Goal: Navigation & Orientation: Find specific page/section

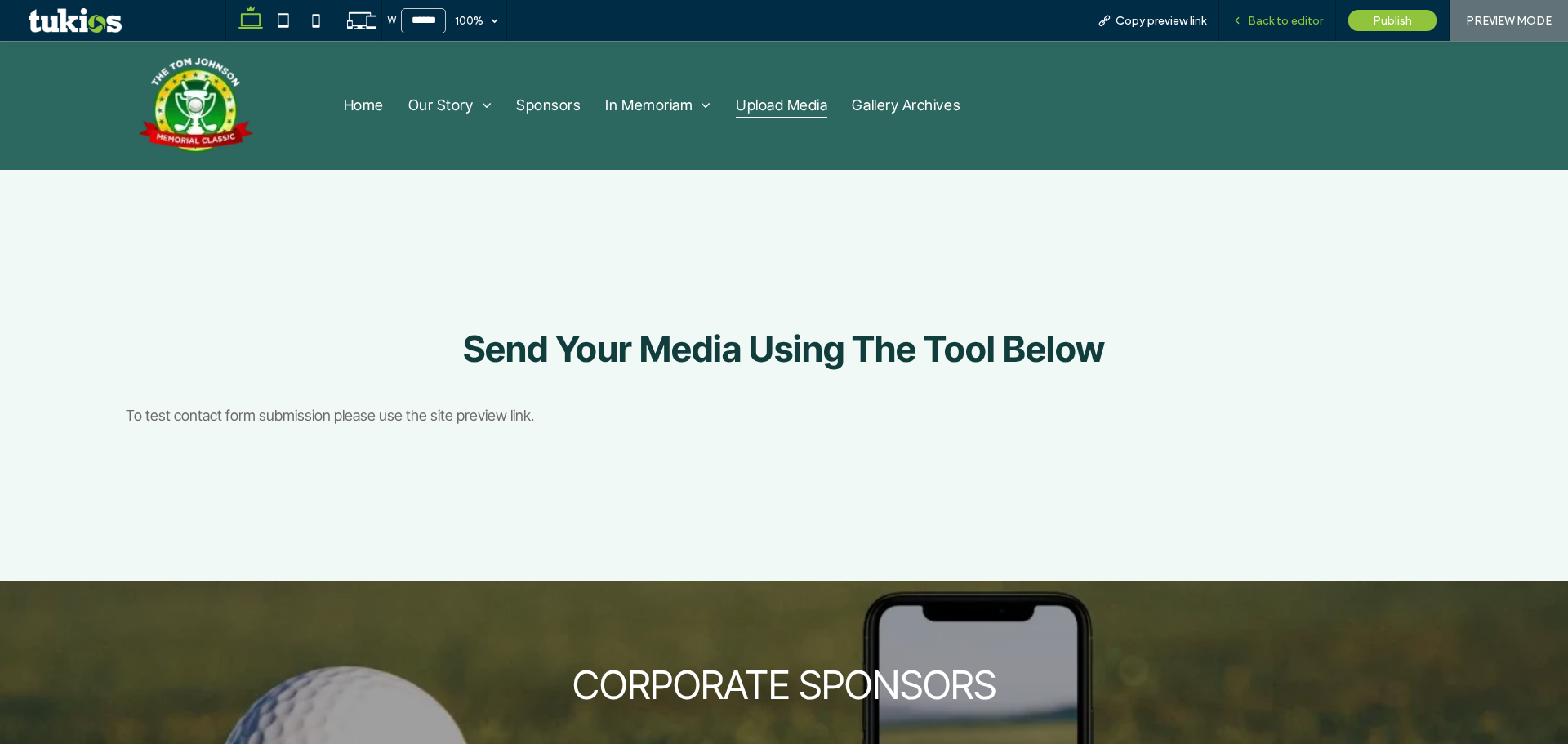
click at [1251, 21] on span "Back to editor" at bounding box center [1285, 21] width 75 height 14
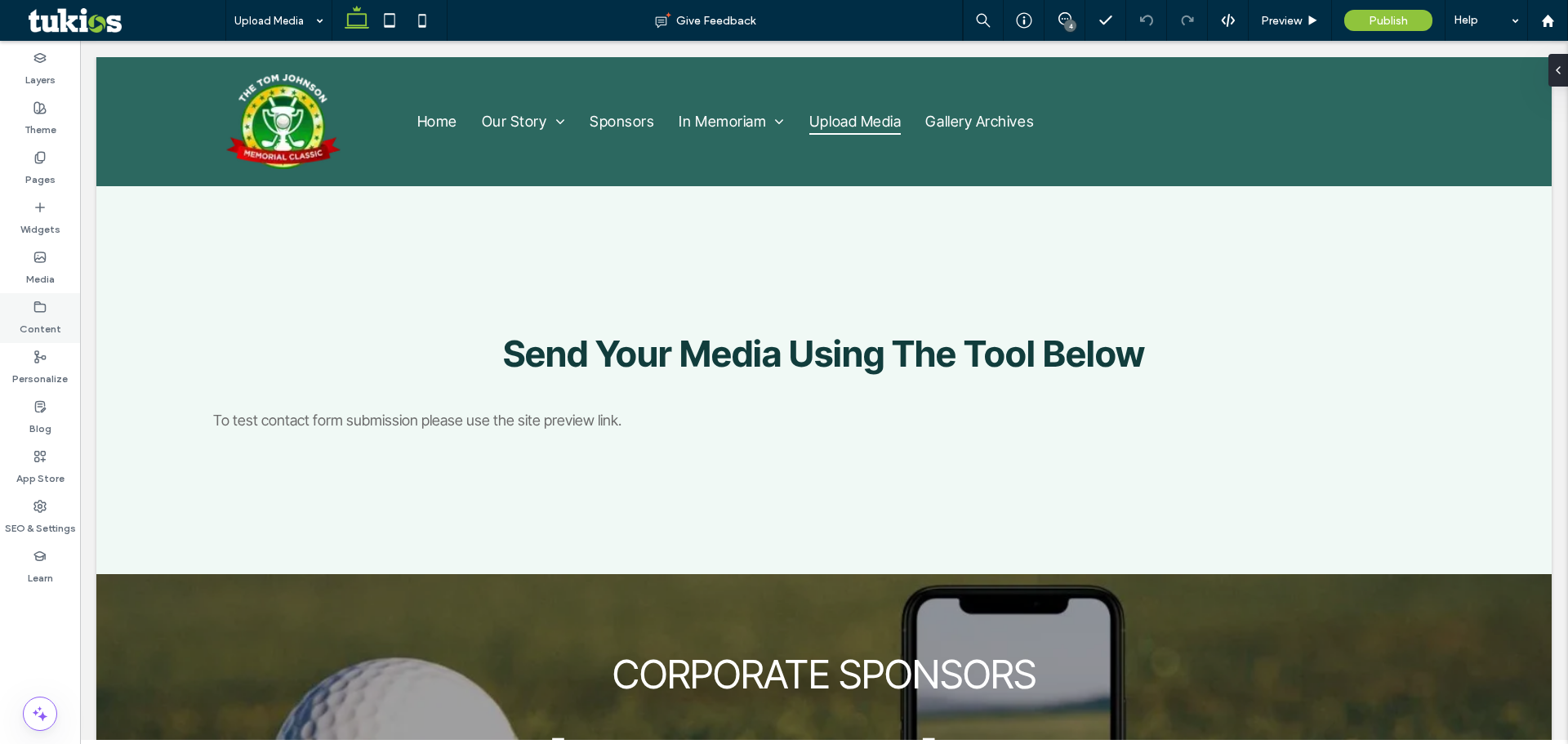
click at [29, 304] on div "Content" at bounding box center [40, 318] width 80 height 50
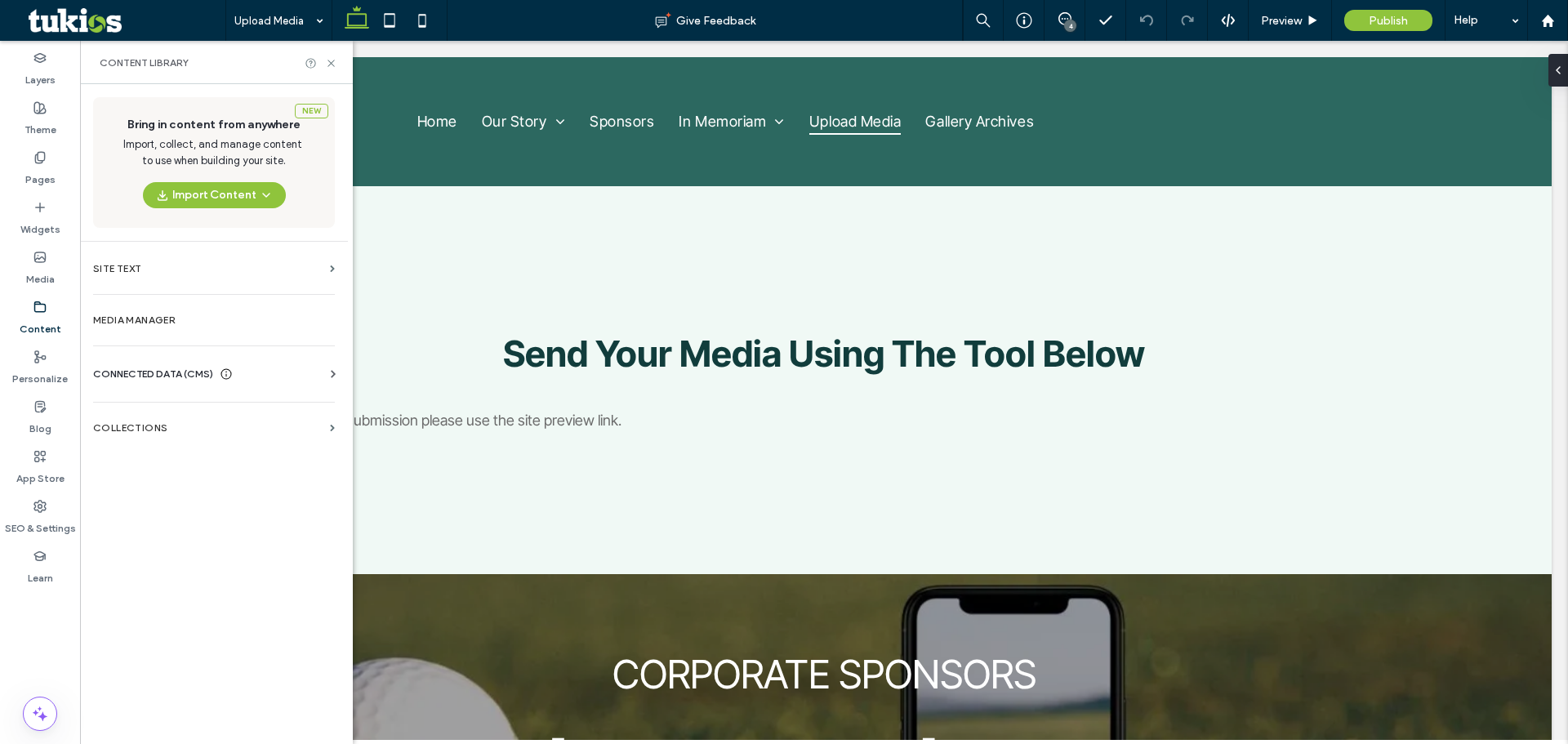
click at [152, 374] on span "CONNECTED DATA (CMS)" at bounding box center [153, 374] width 120 height 17
click at [154, 409] on label "Business Info" at bounding box center [217, 414] width 222 height 12
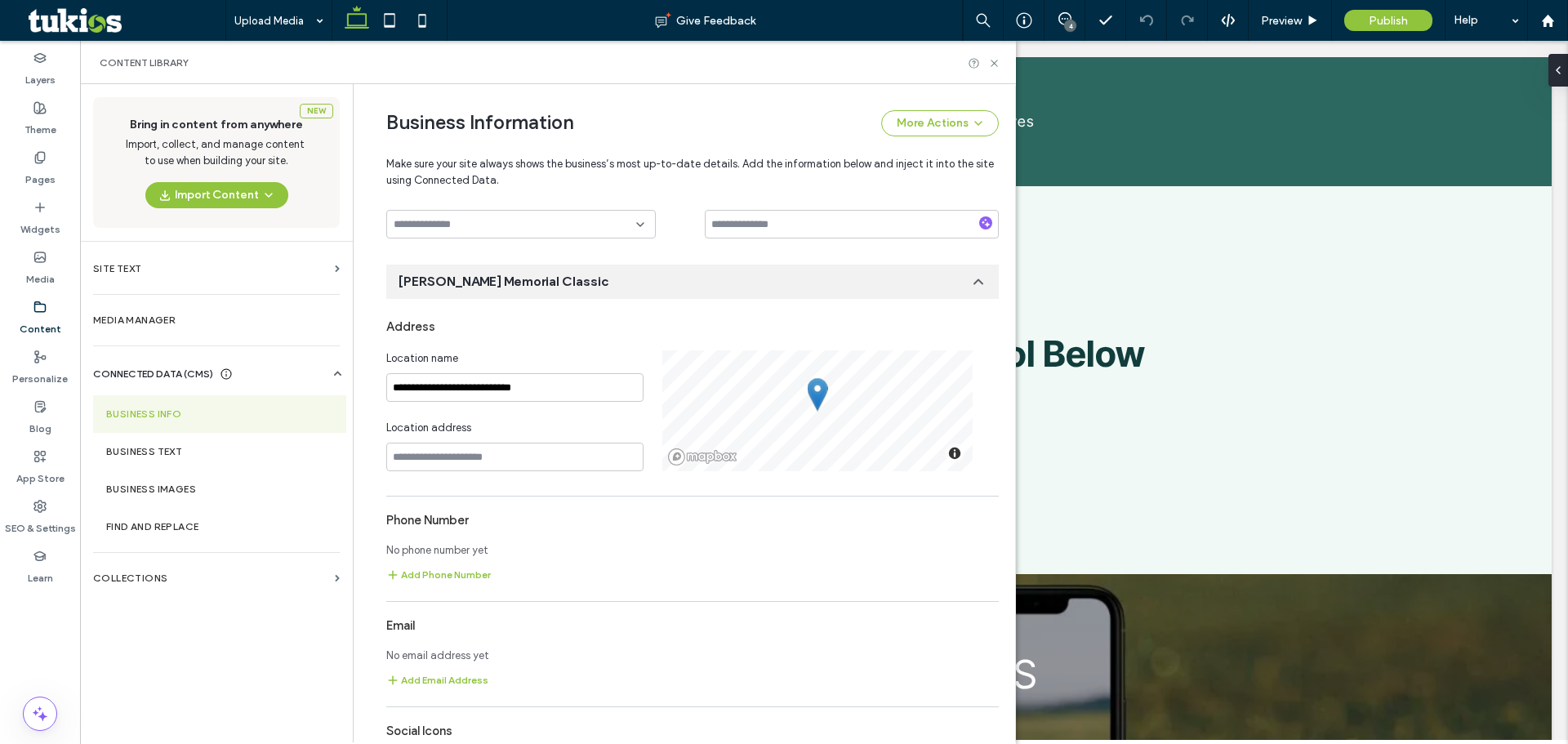
scroll to position [171, 0]
click at [411, 387] on input "**********" at bounding box center [515, 387] width 257 height 28
type input "**********"
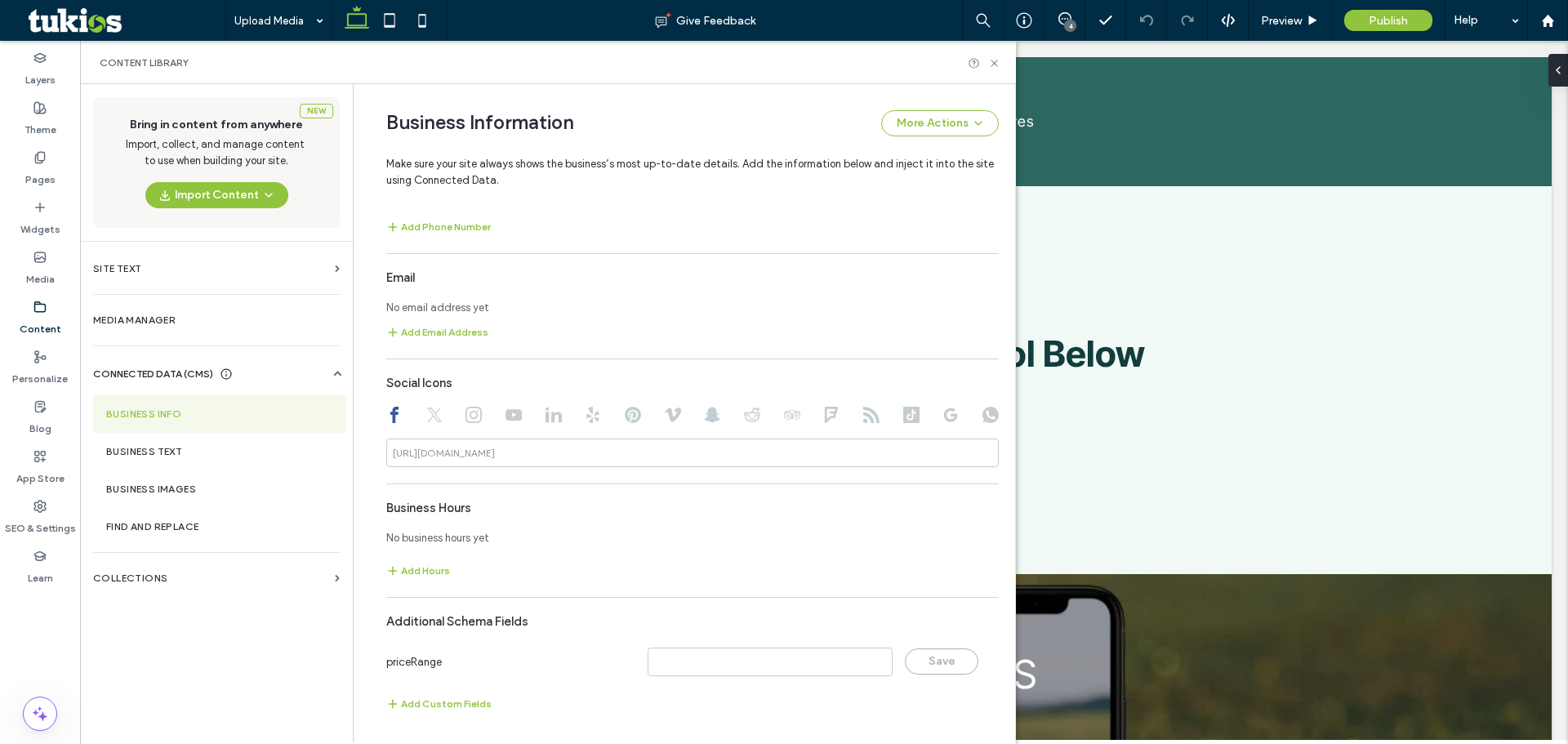
scroll to position [191, 0]
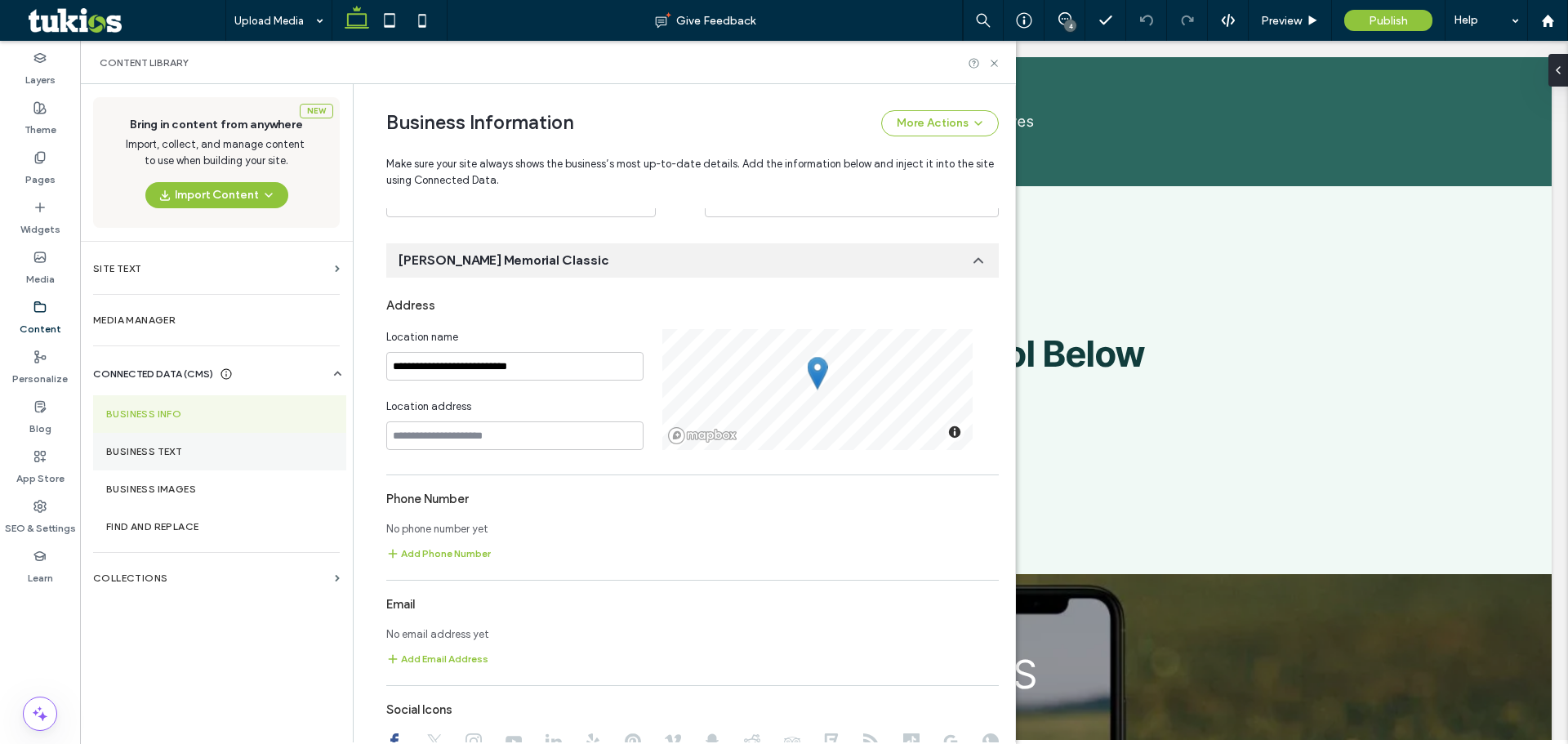
click at [155, 447] on label "Business Text" at bounding box center [219, 452] width 227 height 12
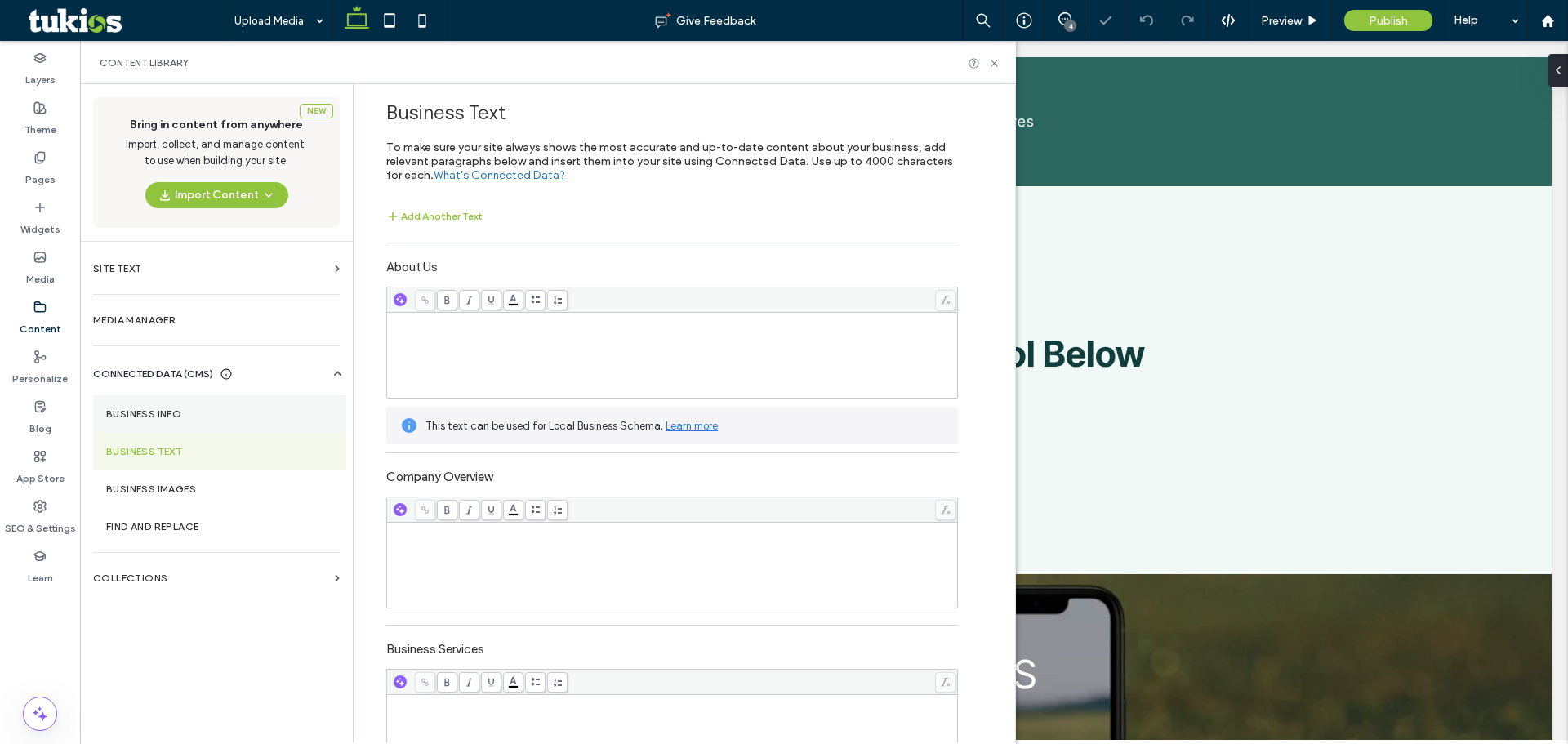
click at [151, 425] on section "Business Info" at bounding box center [220, 413] width 253 height 37
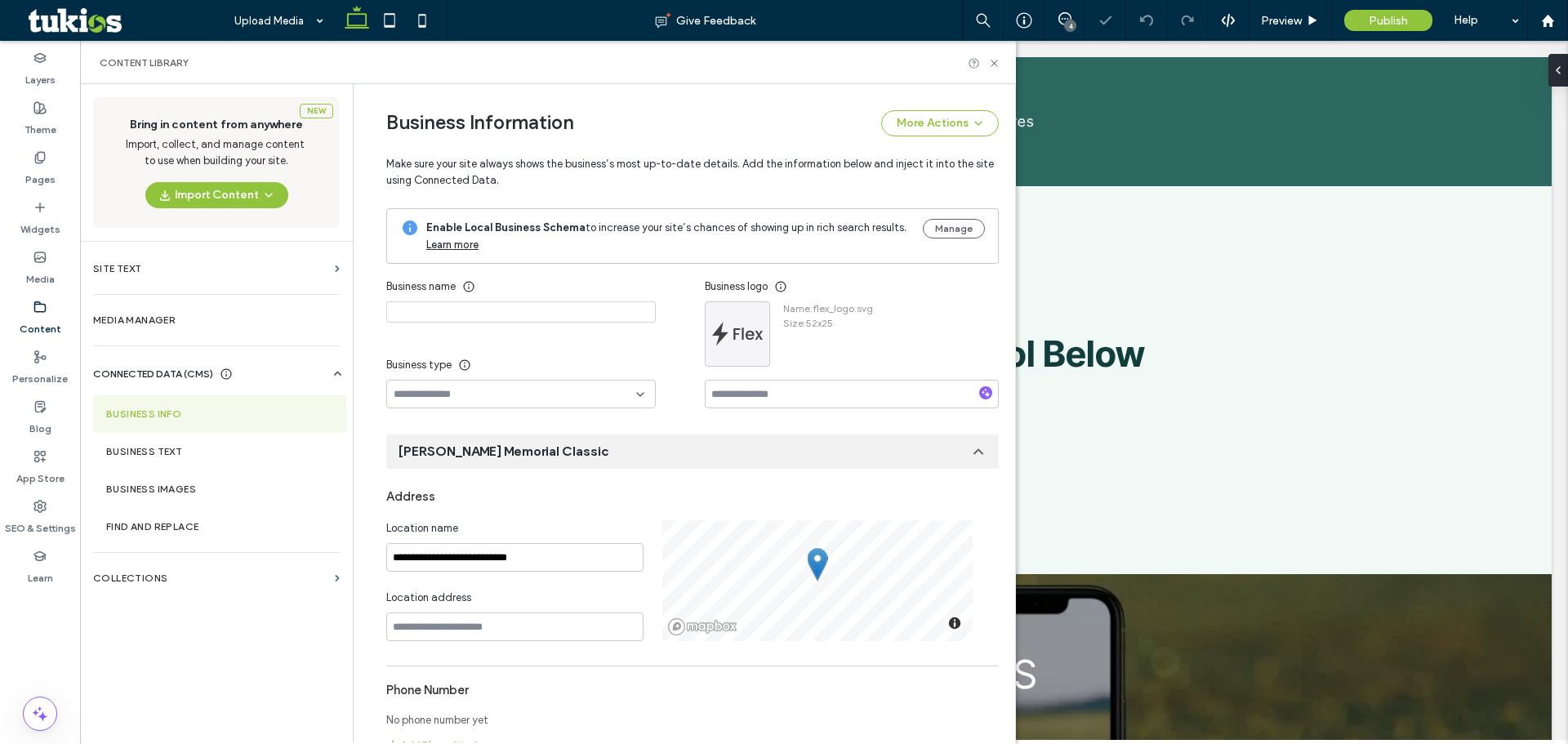
scroll to position [171, 0]
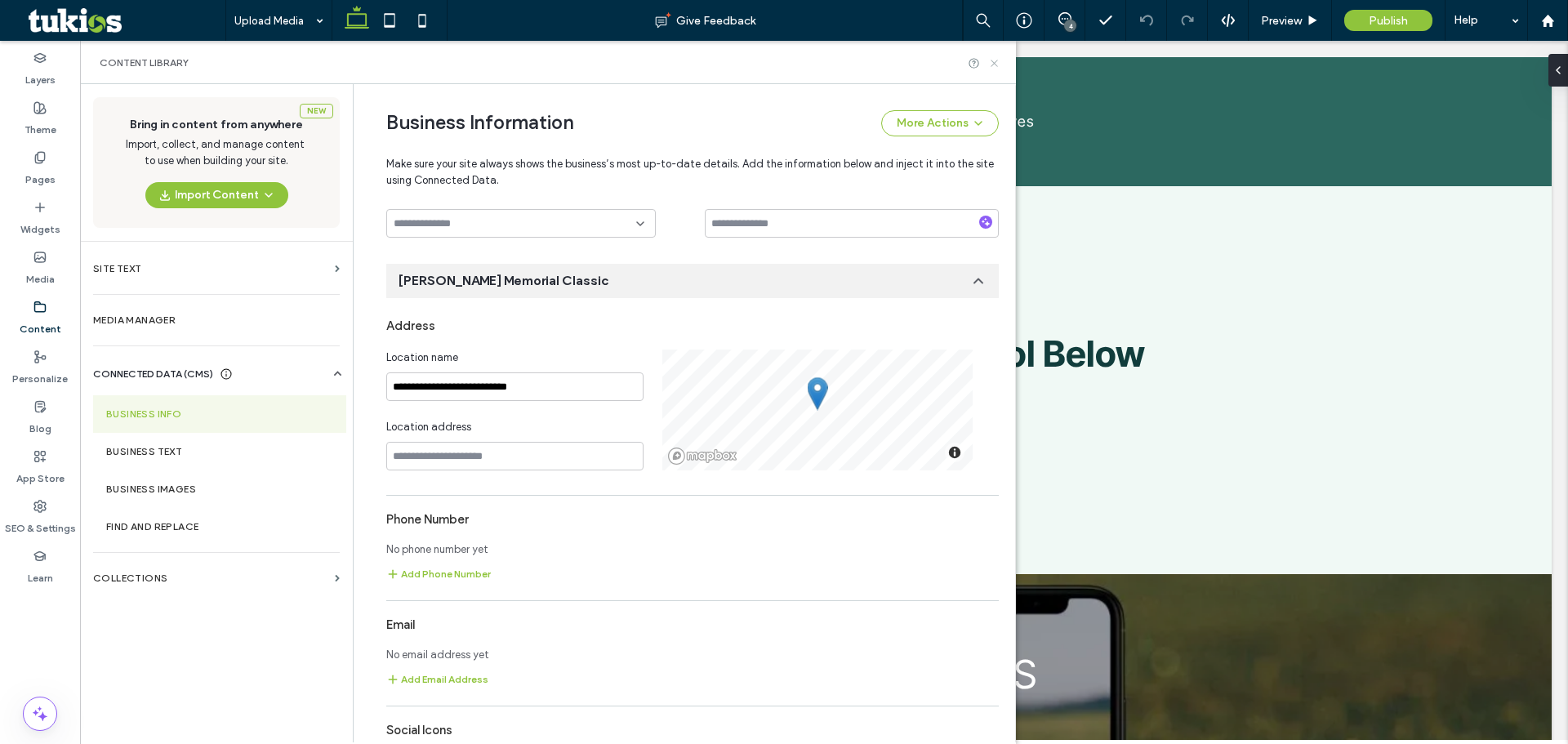
click at [990, 66] on icon at bounding box center [994, 63] width 12 height 12
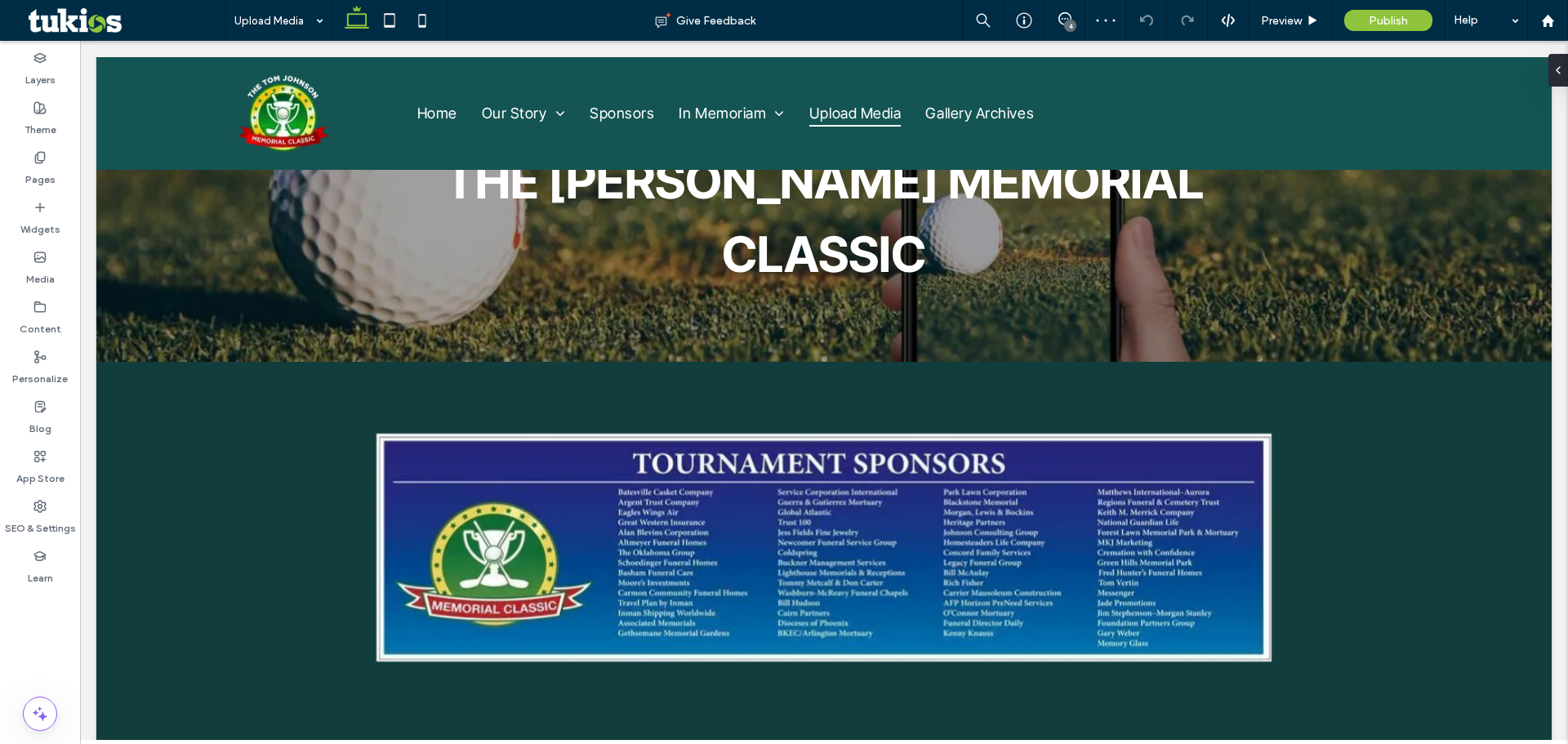
scroll to position [773, 0]
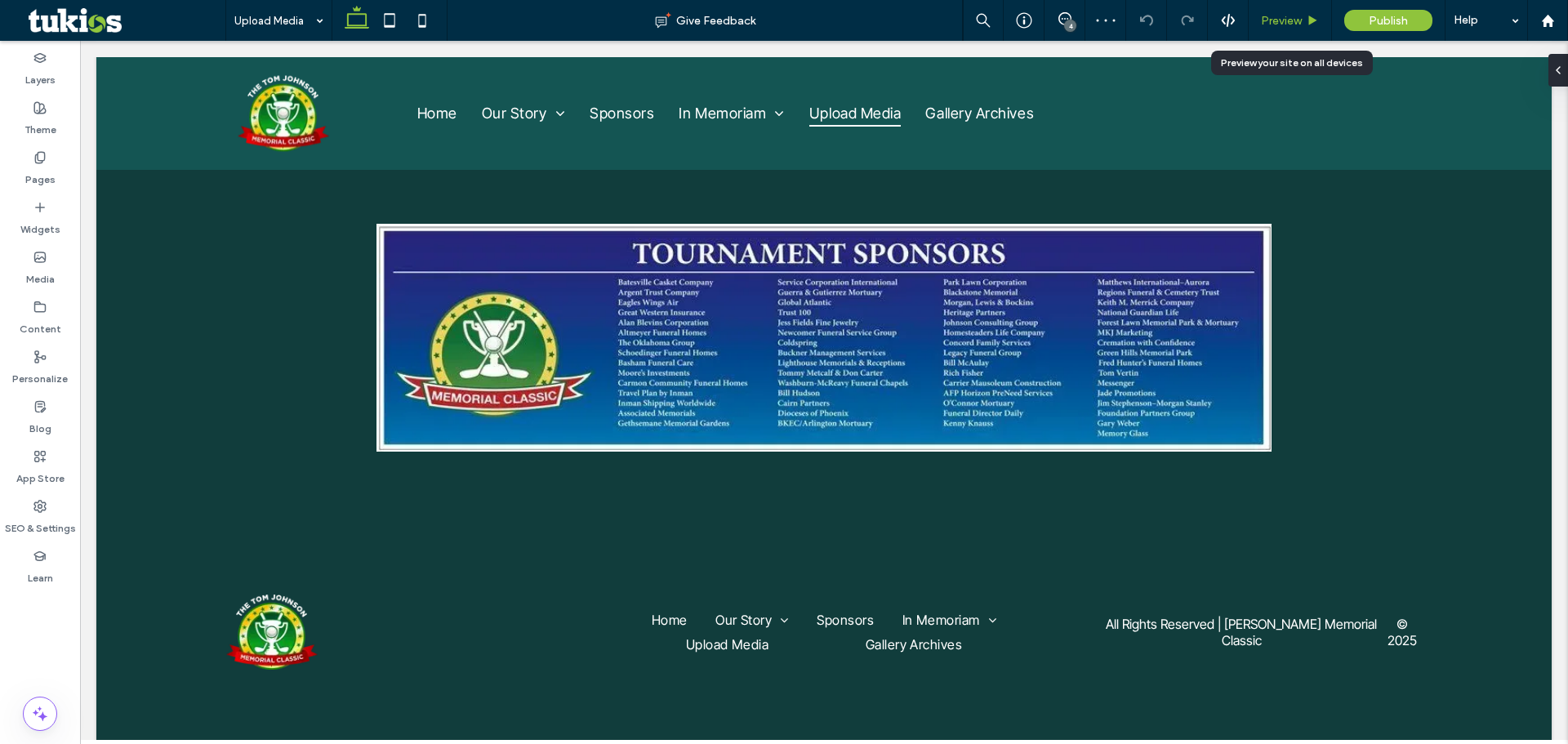
click at [1300, 21] on span "Preview" at bounding box center [1281, 21] width 41 height 14
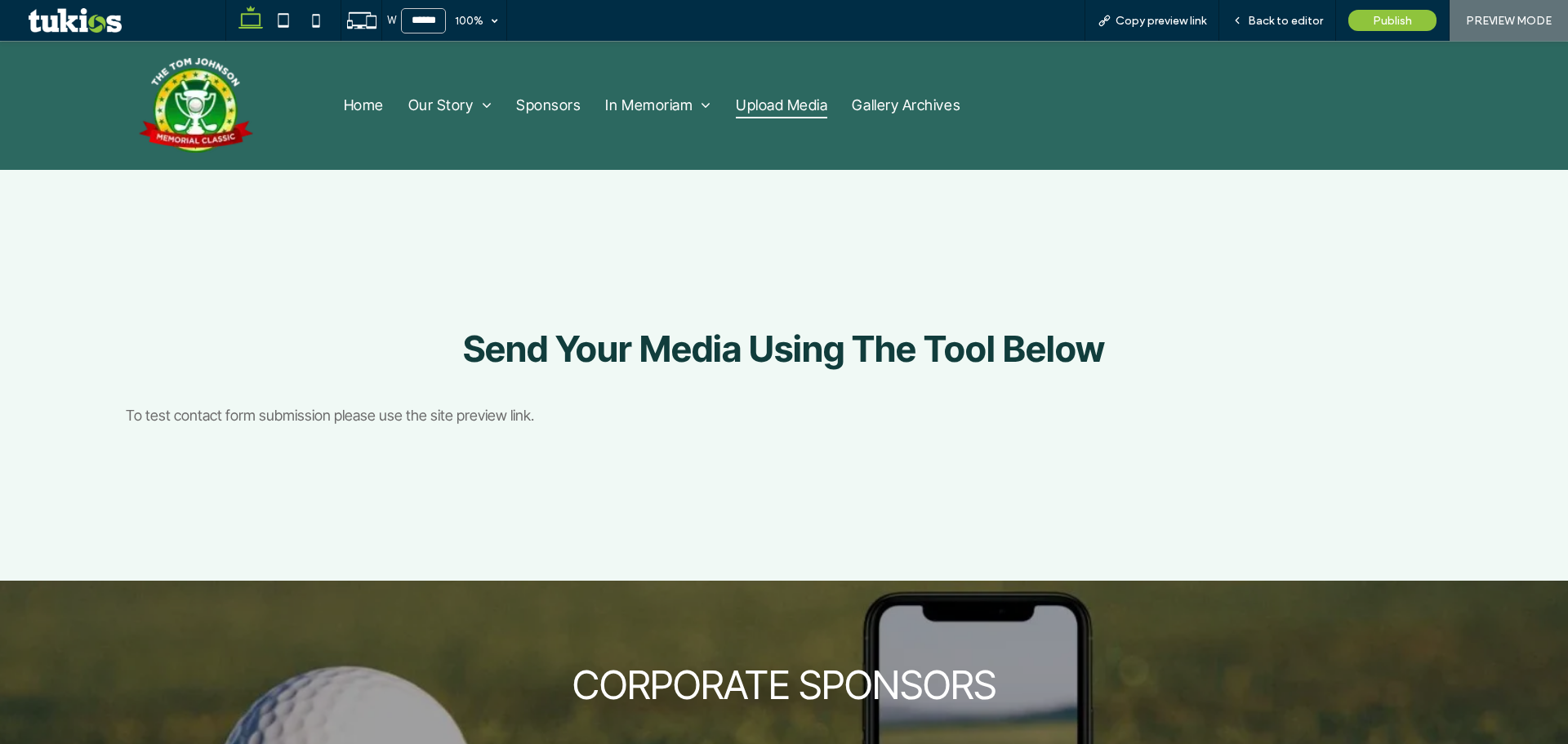
click at [792, 95] on span "Upload Media" at bounding box center [782, 105] width 92 height 26
click at [308, 22] on icon at bounding box center [316, 20] width 32 height 32
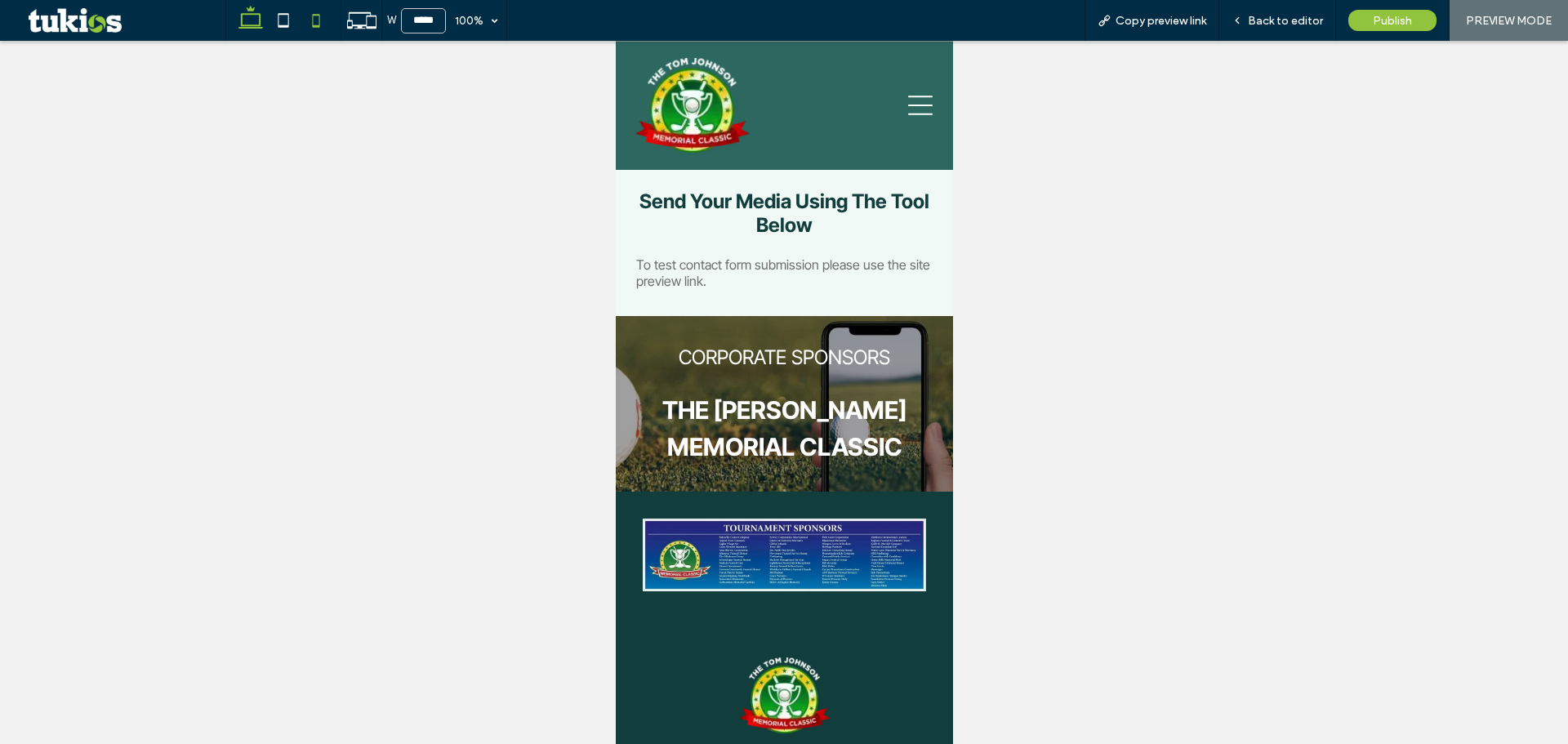
click at [243, 22] on icon at bounding box center [250, 20] width 32 height 32
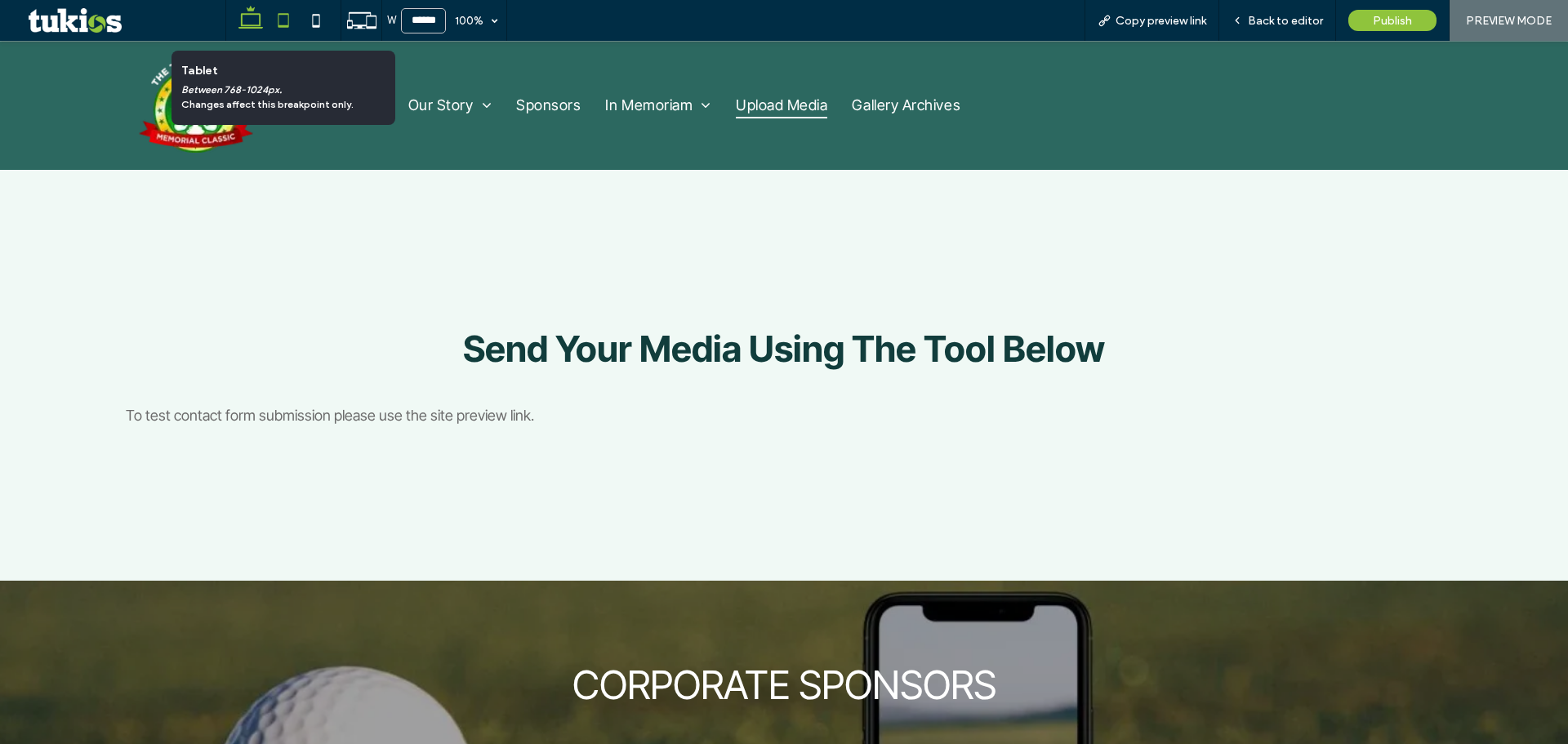
click at [285, 18] on icon at bounding box center [282, 20] width 32 height 32
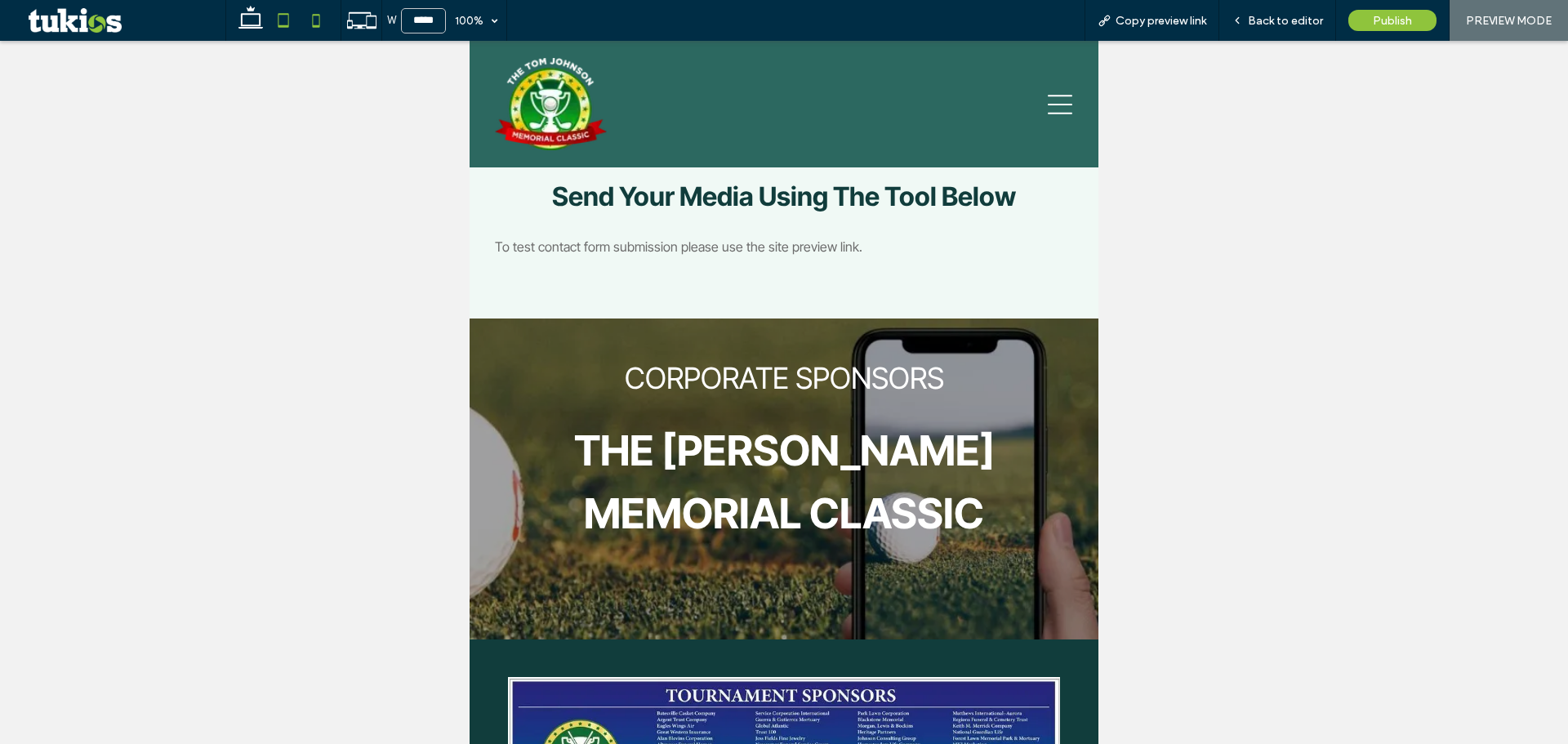
click at [312, 17] on use at bounding box center [316, 21] width 7 height 13
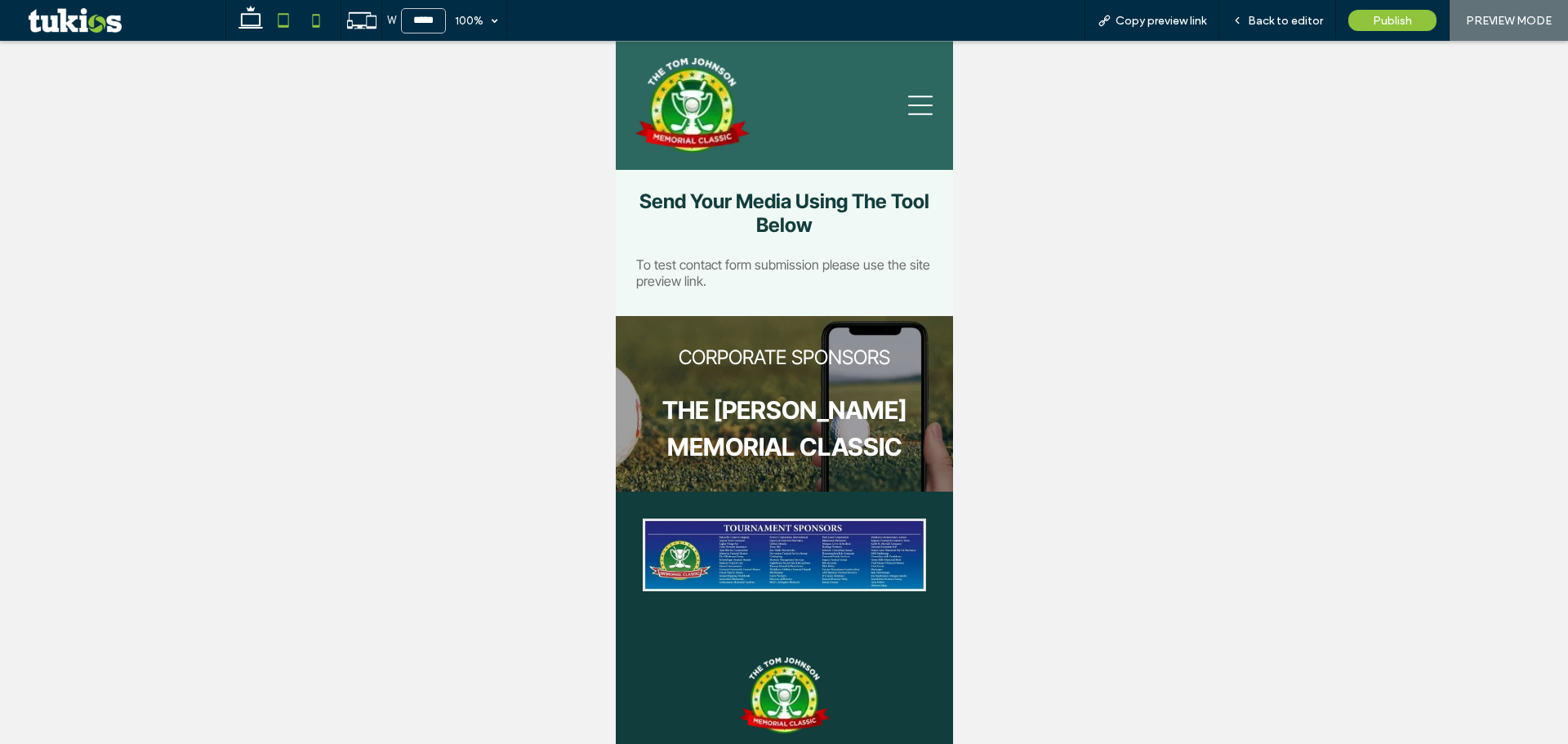
click at [281, 19] on icon at bounding box center [282, 20] width 32 height 32
type input "*****"
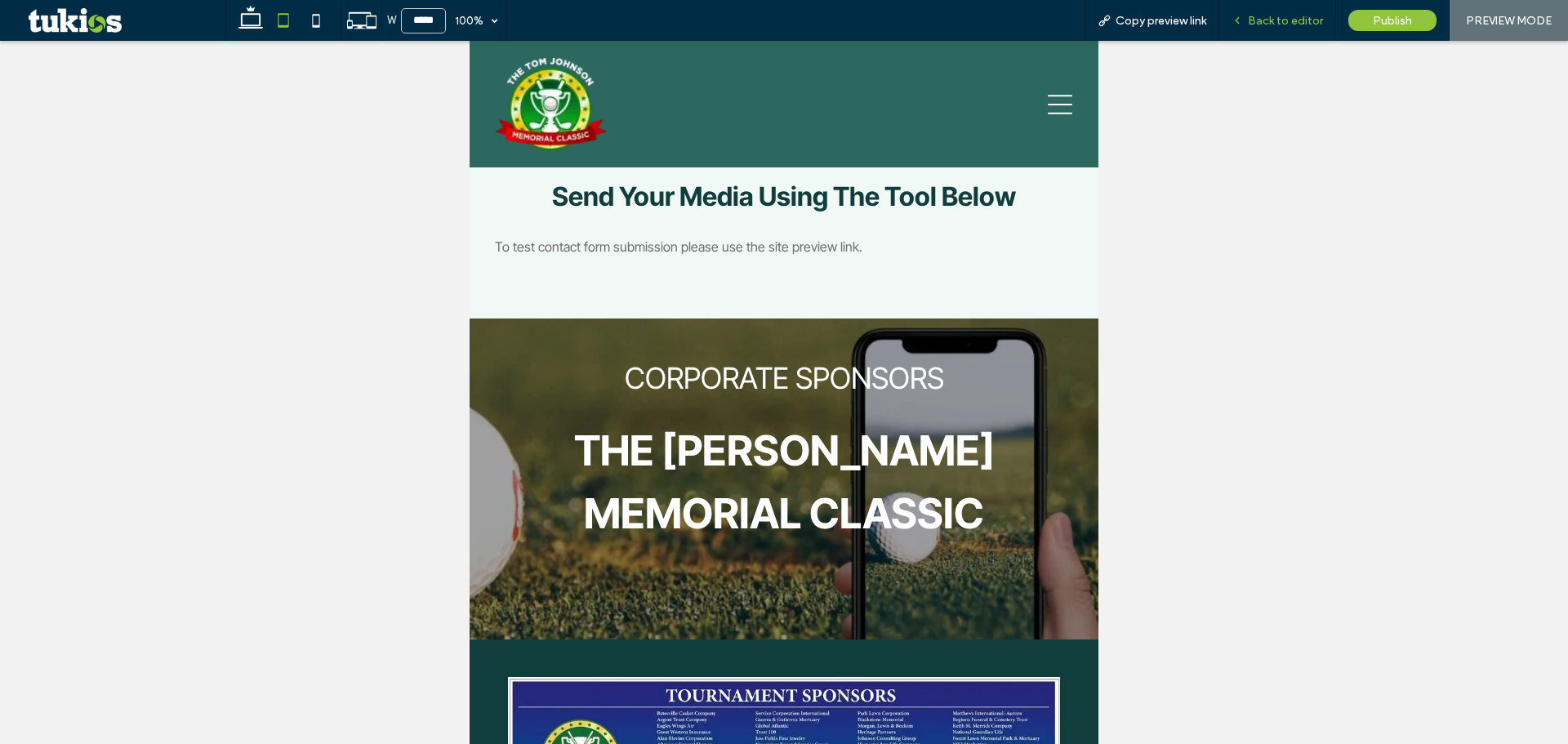
click at [1247, 21] on div "Back to editor" at bounding box center [1276, 21] width 116 height 14
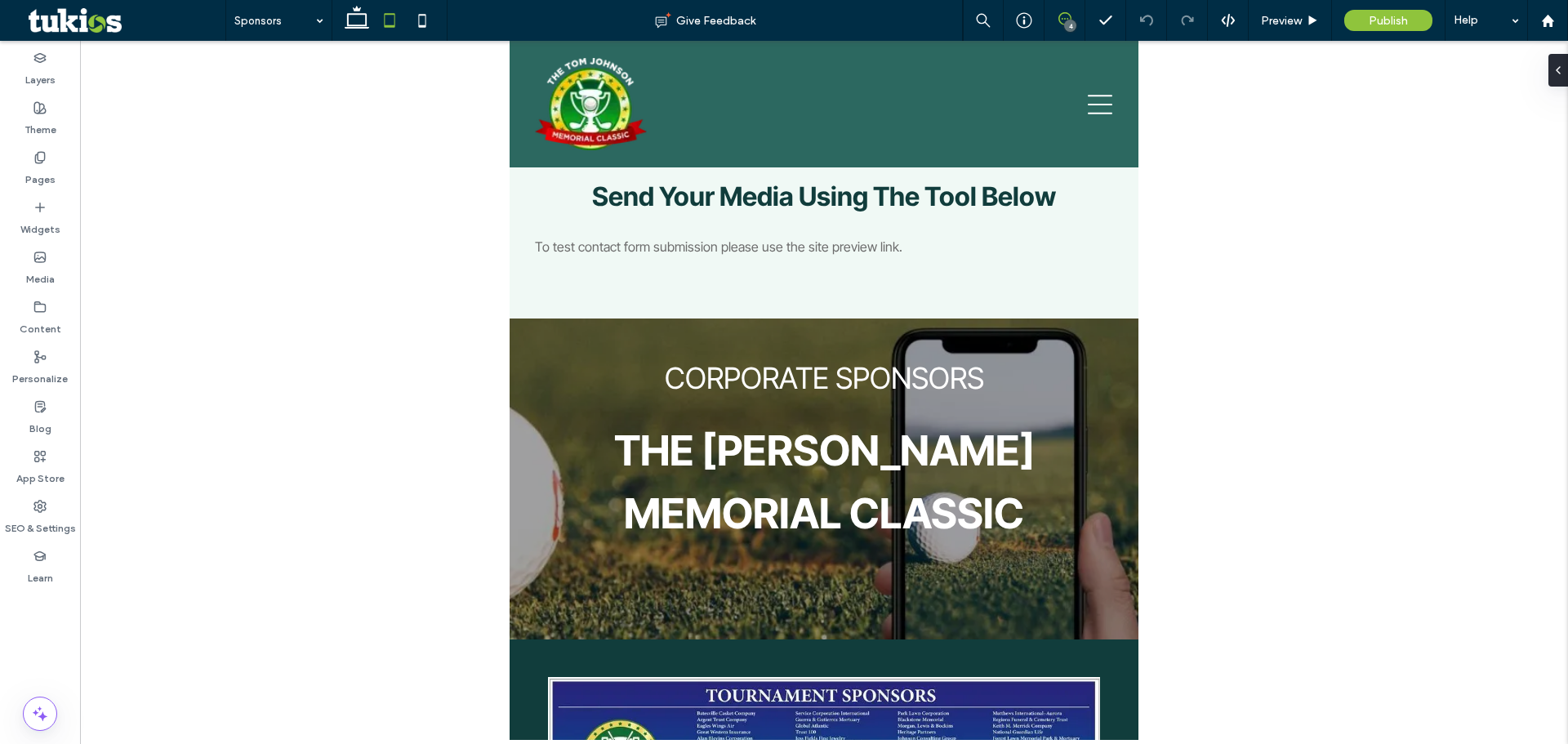
click at [1061, 21] on icon at bounding box center [1065, 19] width 13 height 13
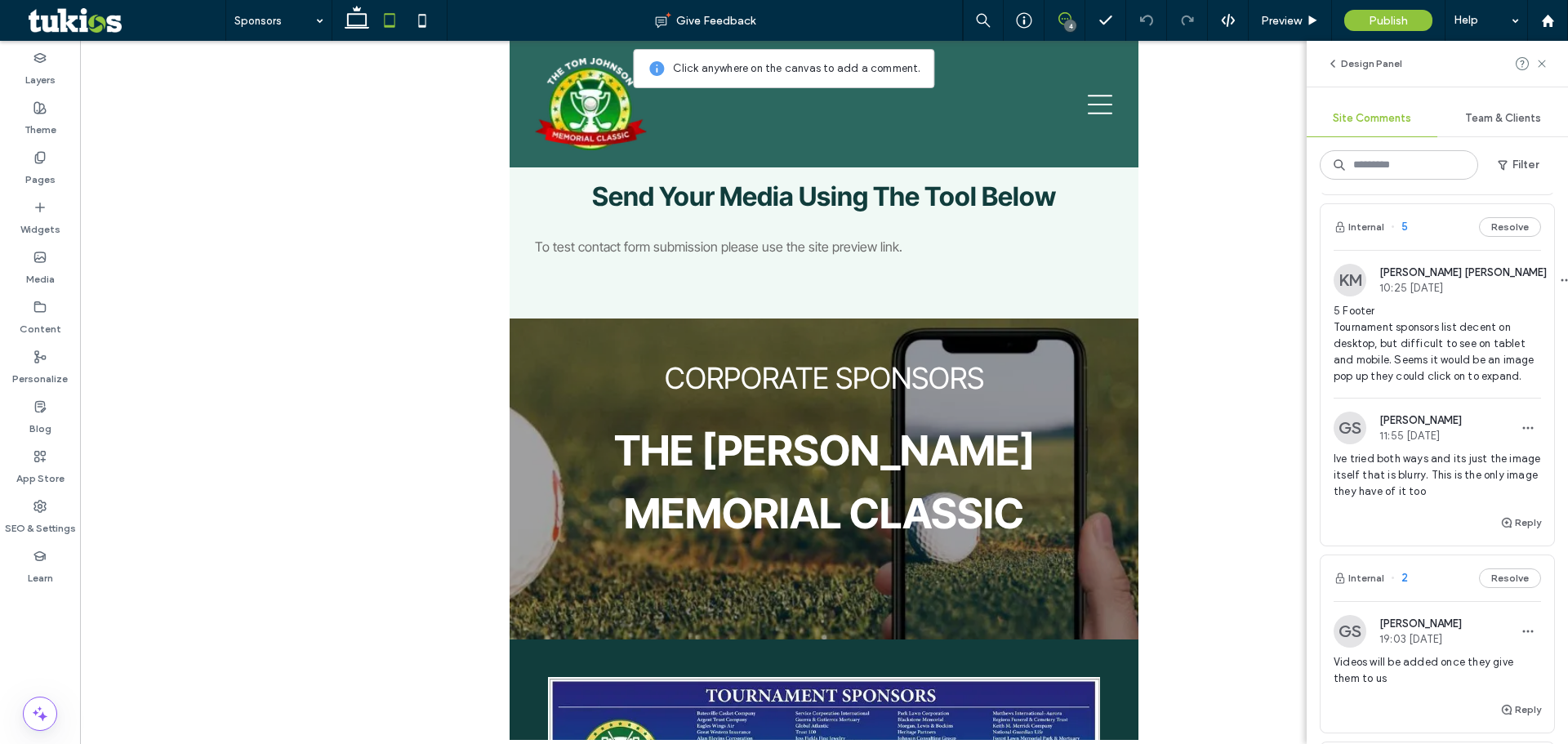
scroll to position [408, 0]
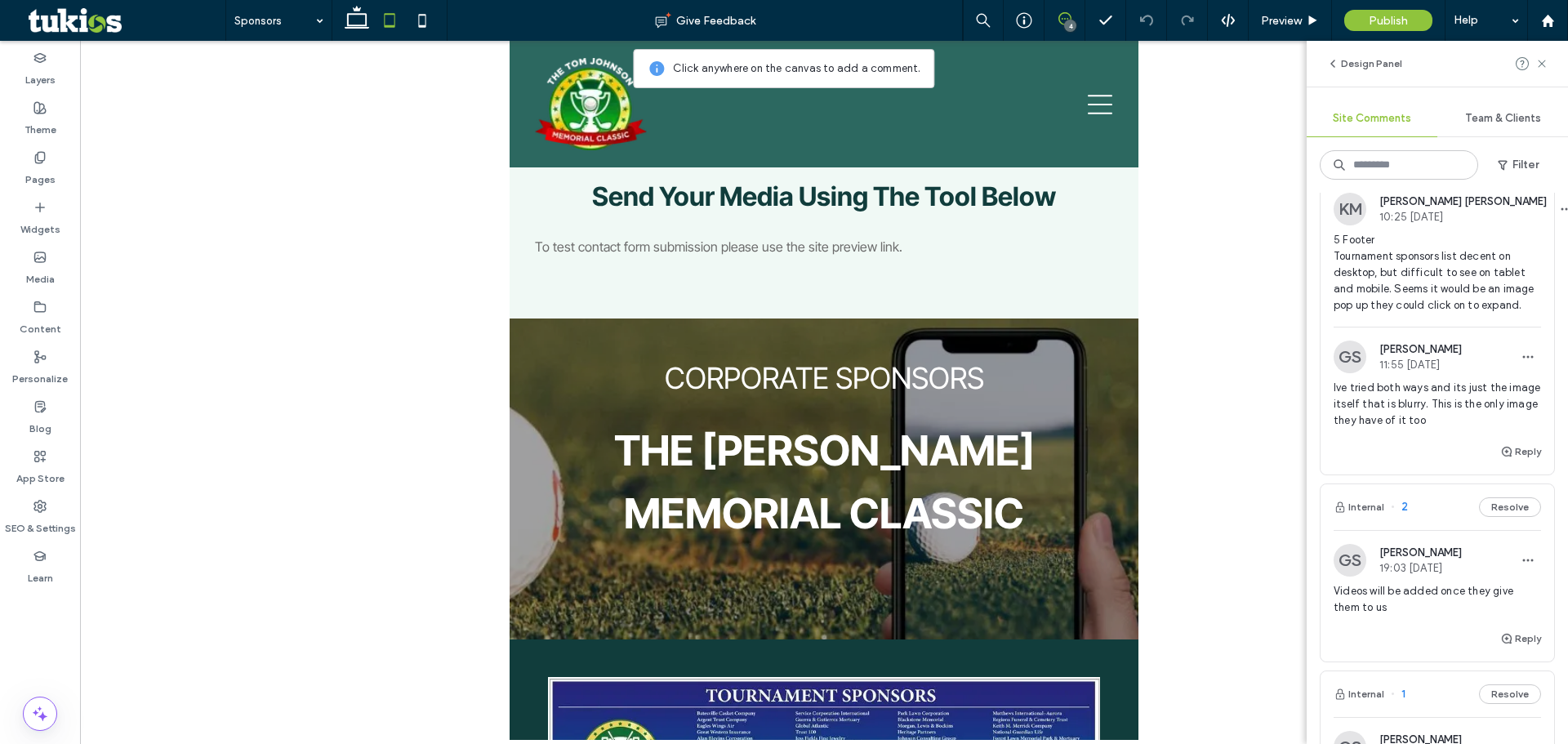
click at [67, 21] on span at bounding box center [118, 20] width 181 height 24
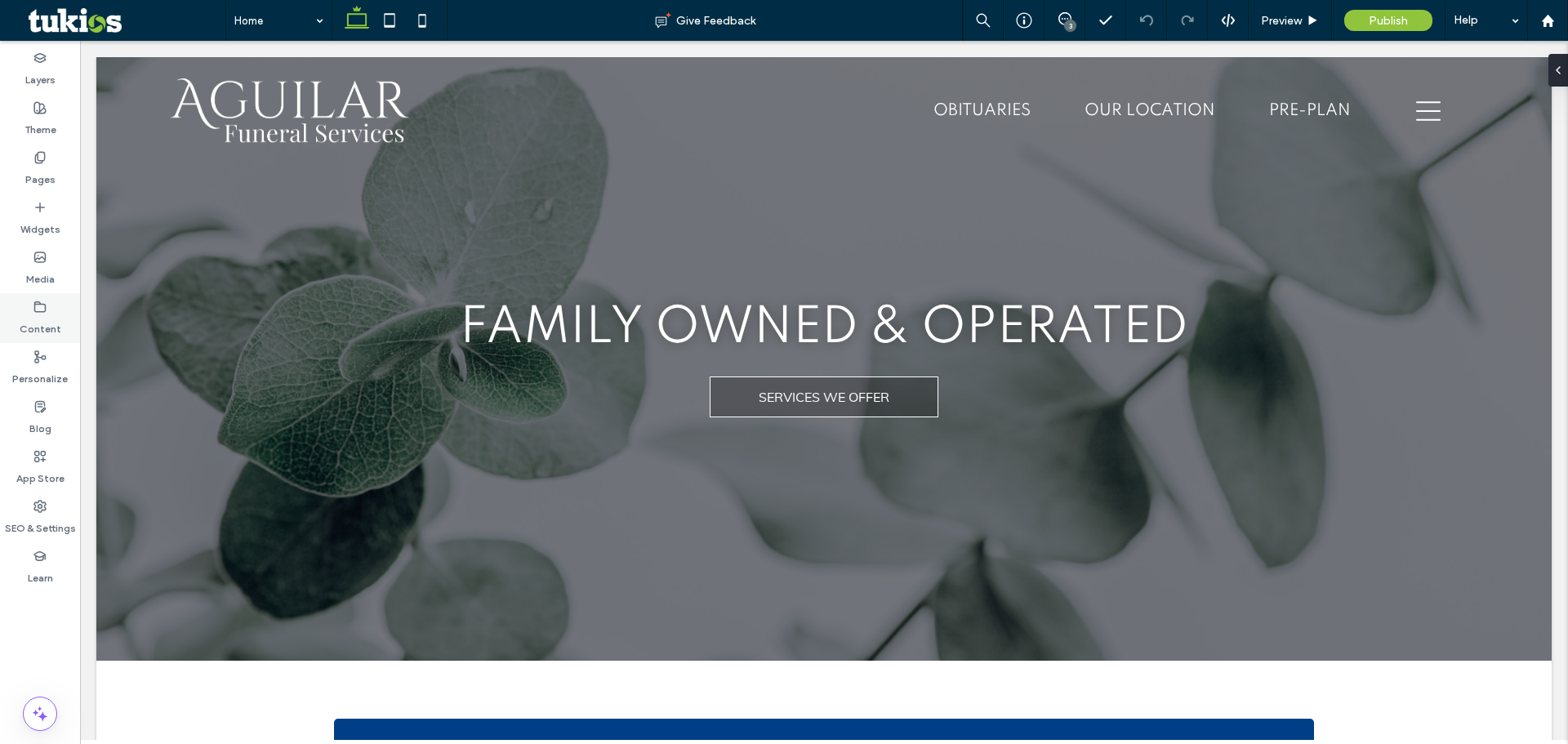
click at [37, 327] on label "Content" at bounding box center [41, 324] width 42 height 22
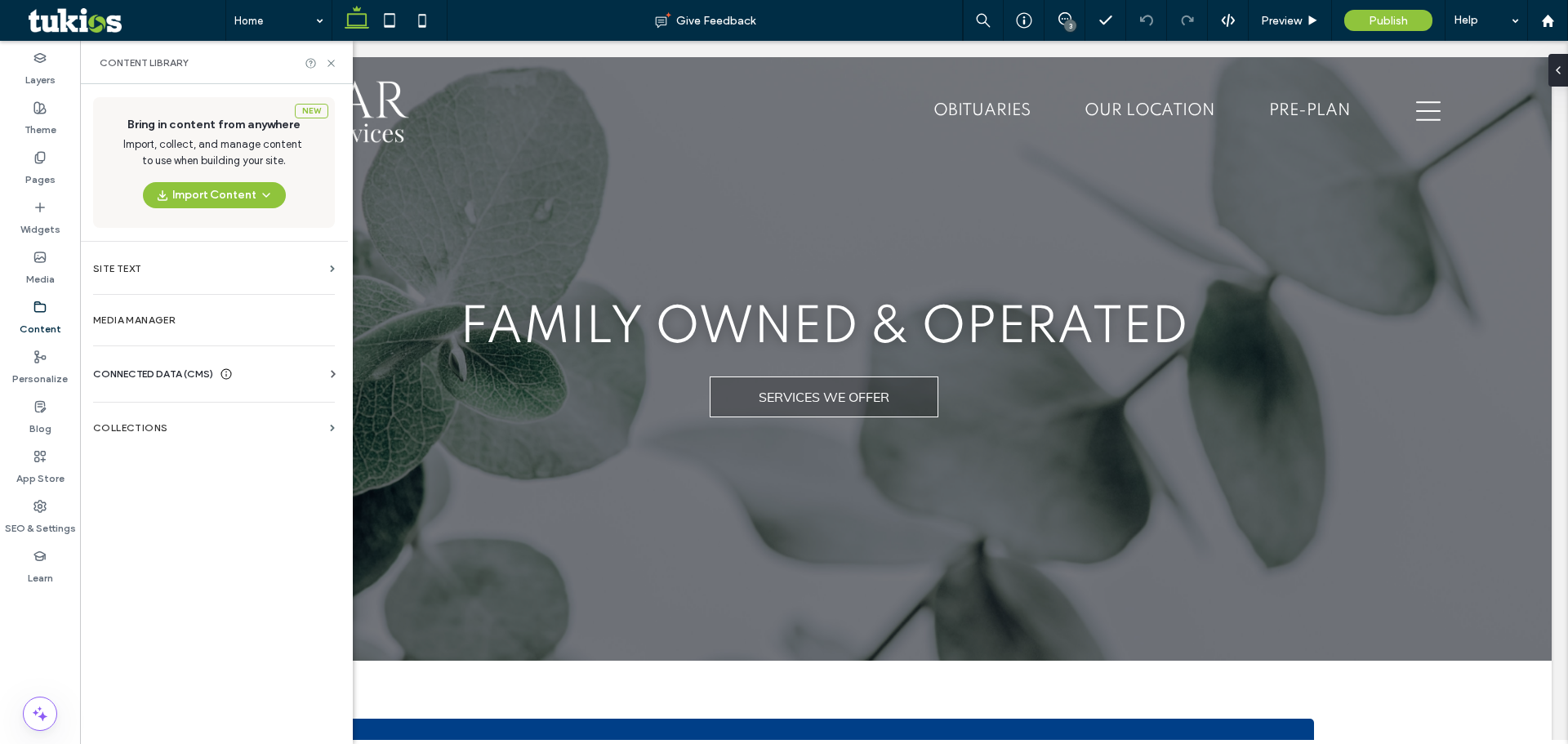
click at [168, 373] on span "CONNECTED DATA (CMS)" at bounding box center [153, 374] width 120 height 17
click at [160, 408] on label "Business Info" at bounding box center [217, 414] width 222 height 12
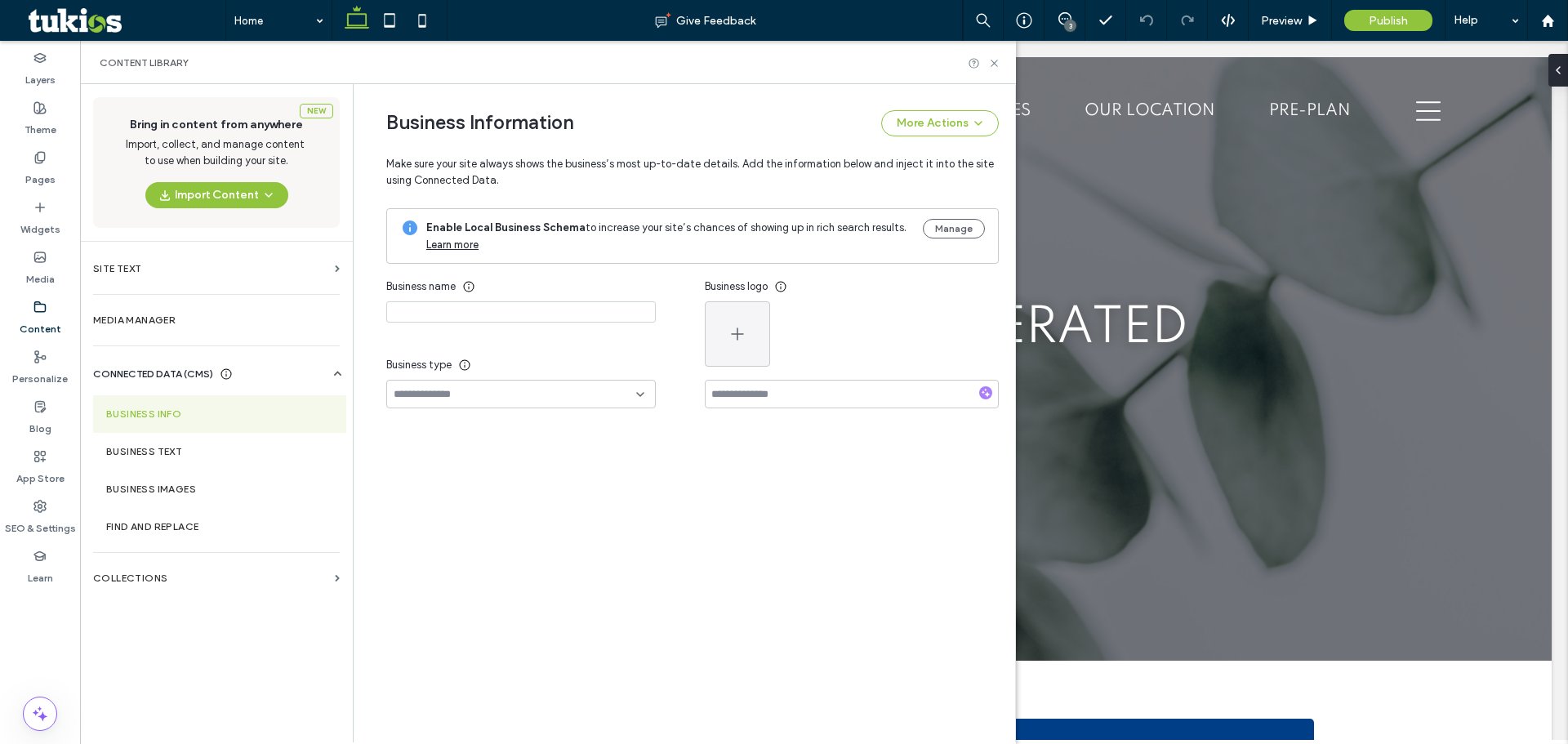
type input "**********"
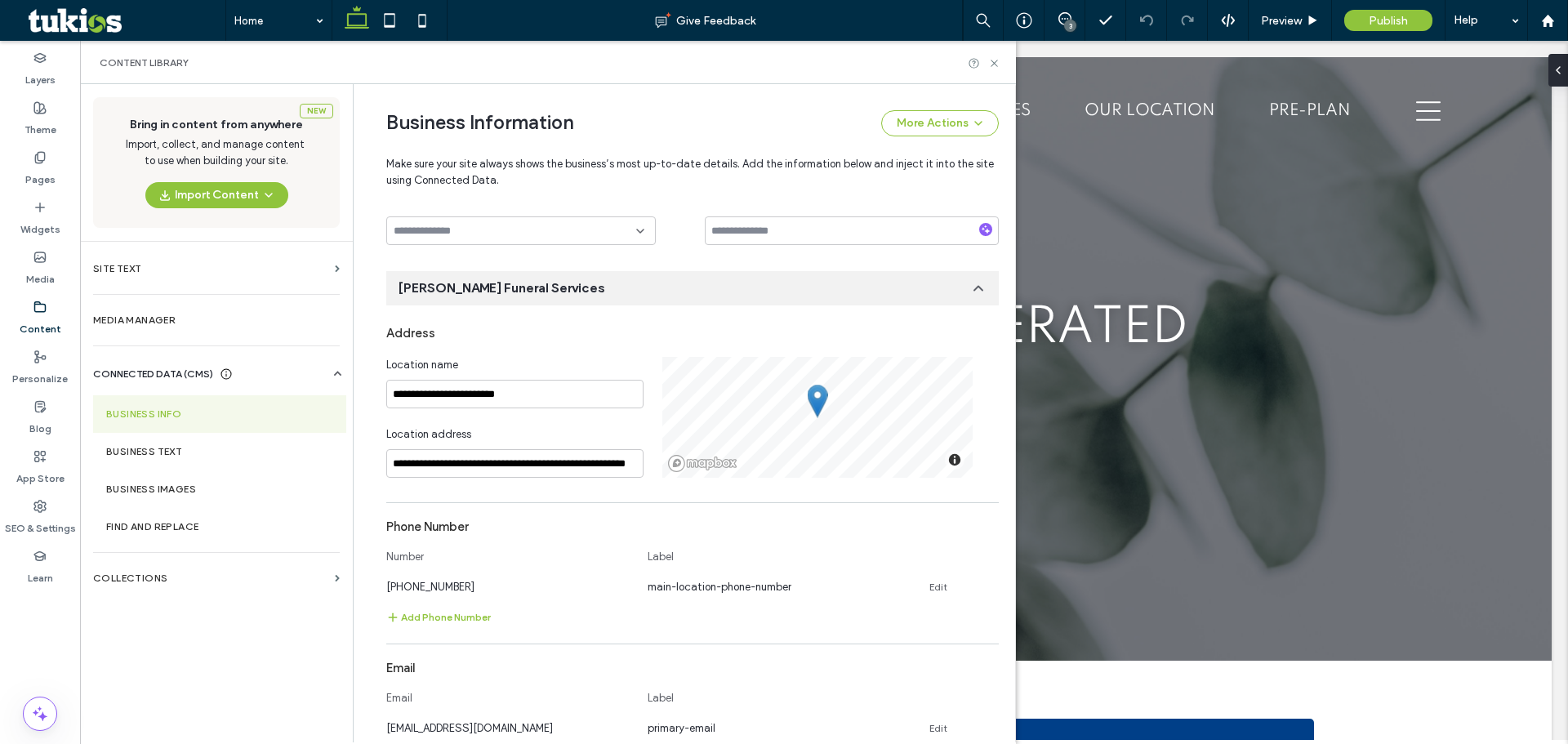
scroll to position [171, 0]
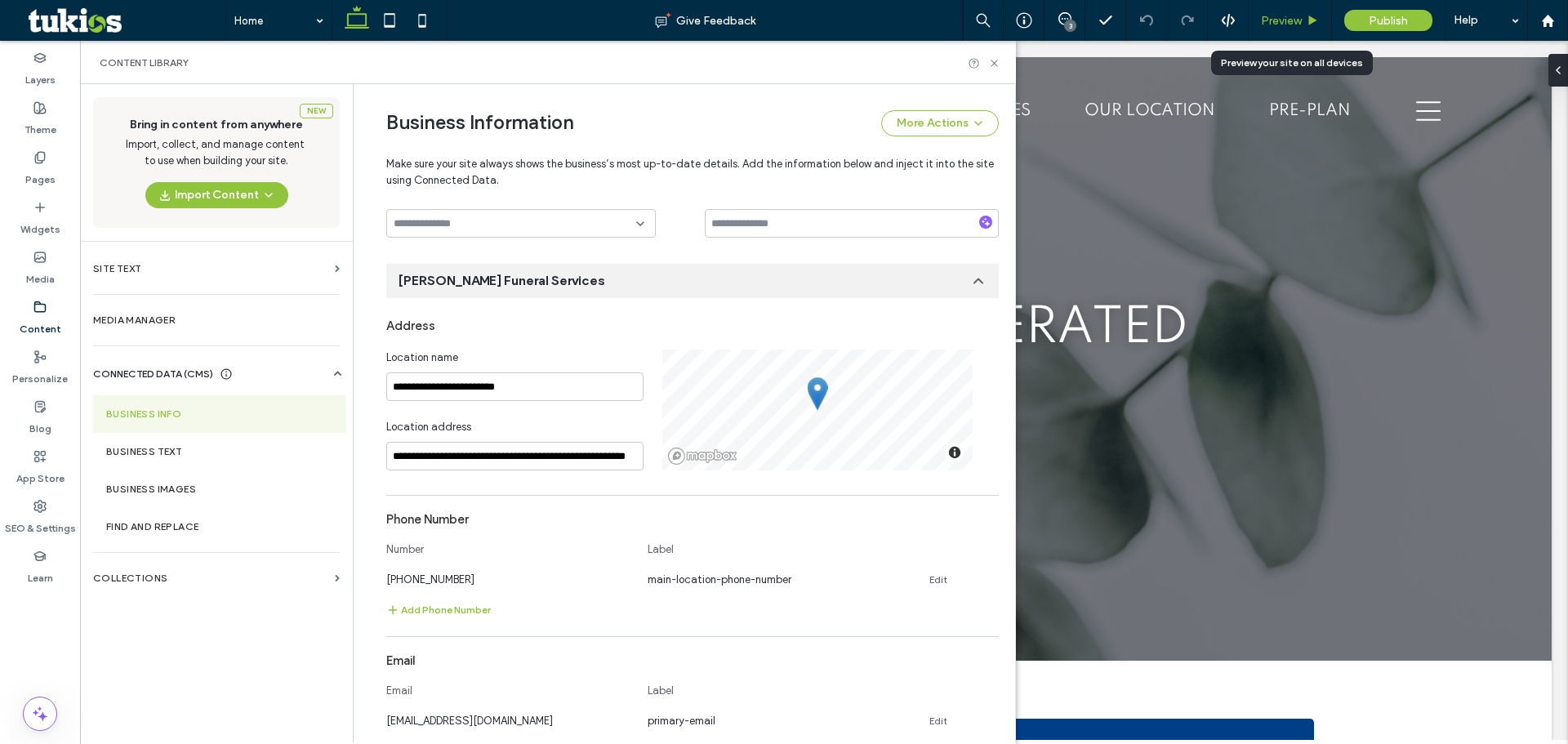
click at [1288, 21] on span "Preview" at bounding box center [1281, 21] width 41 height 14
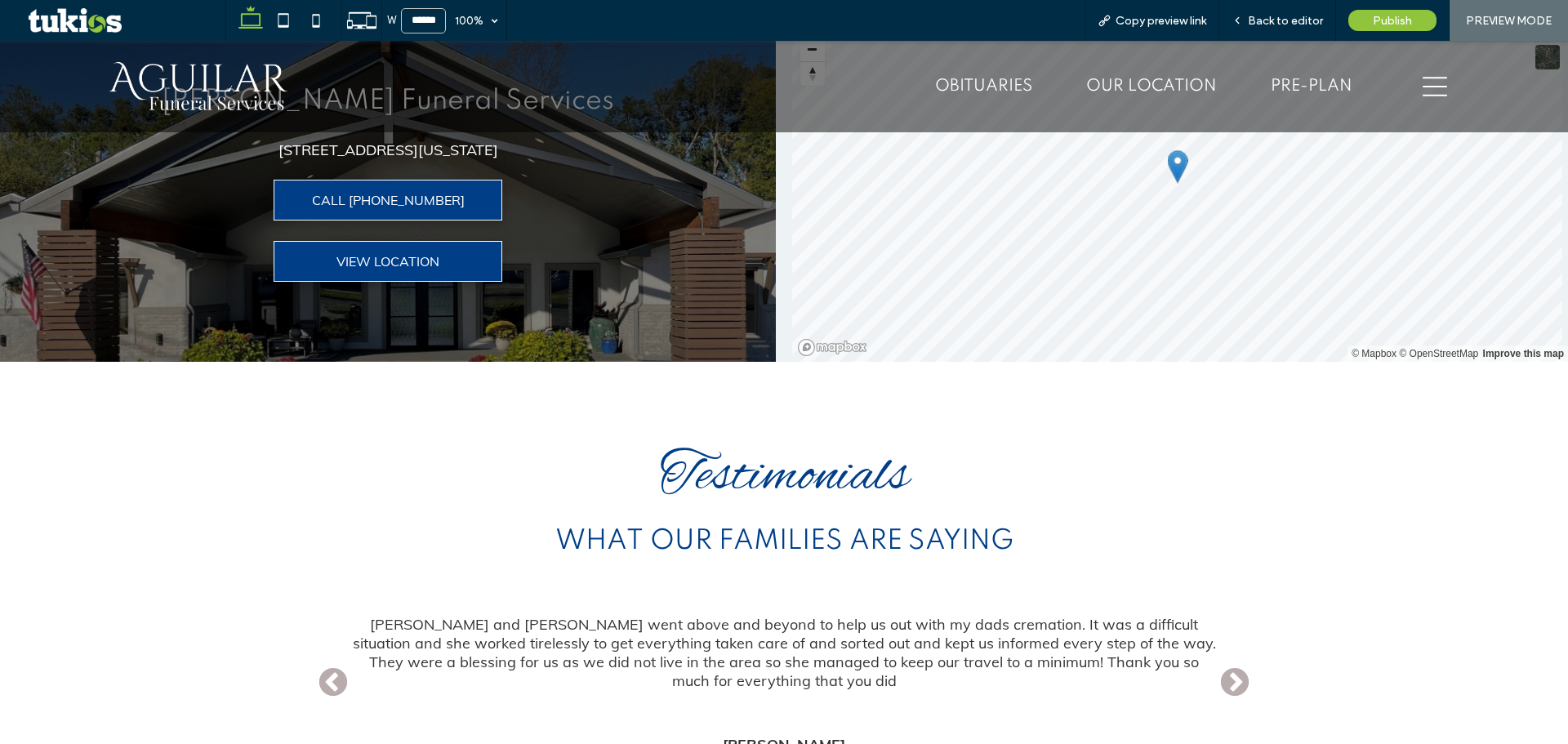
scroll to position [2041, 0]
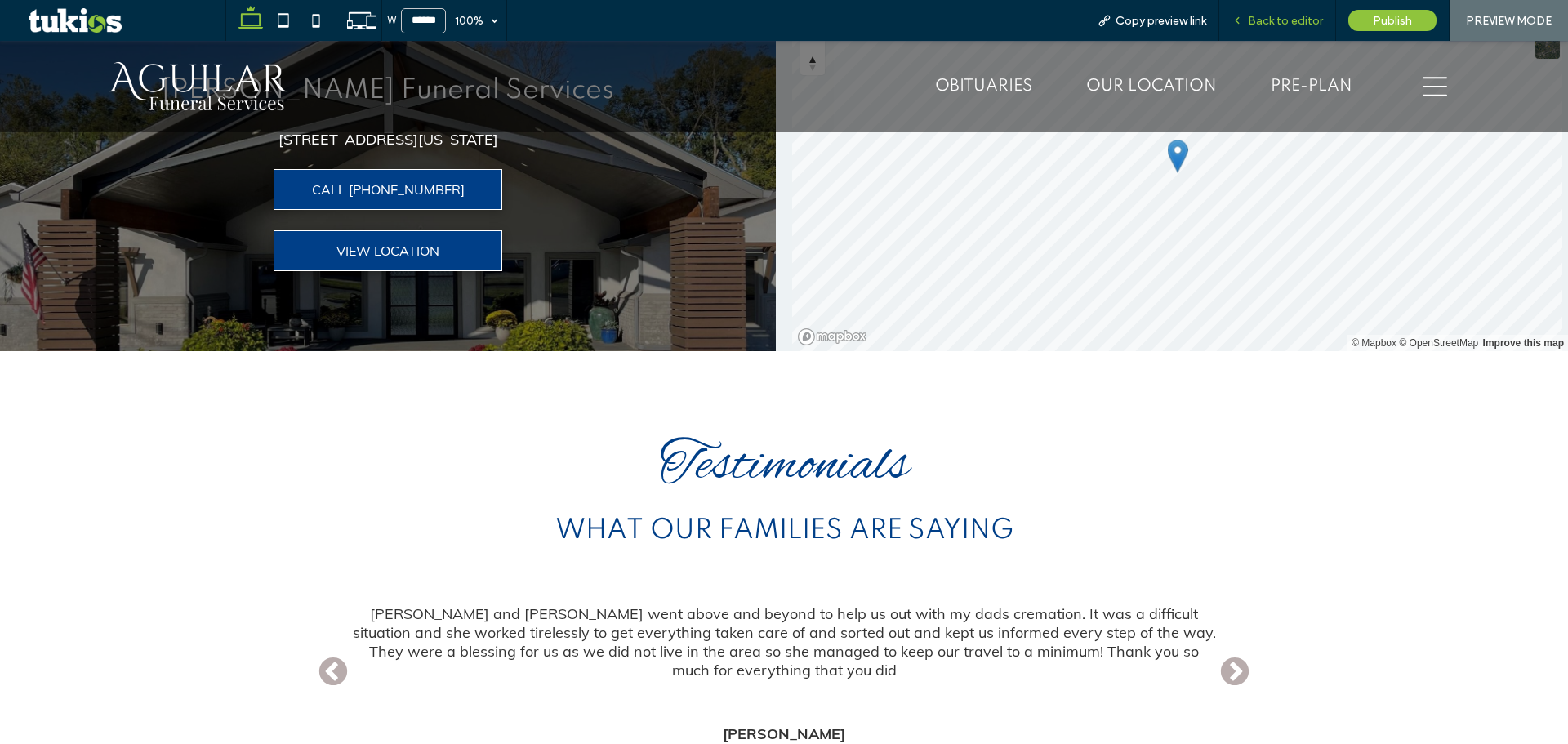
click at [1271, 18] on span "Back to editor" at bounding box center [1285, 21] width 75 height 14
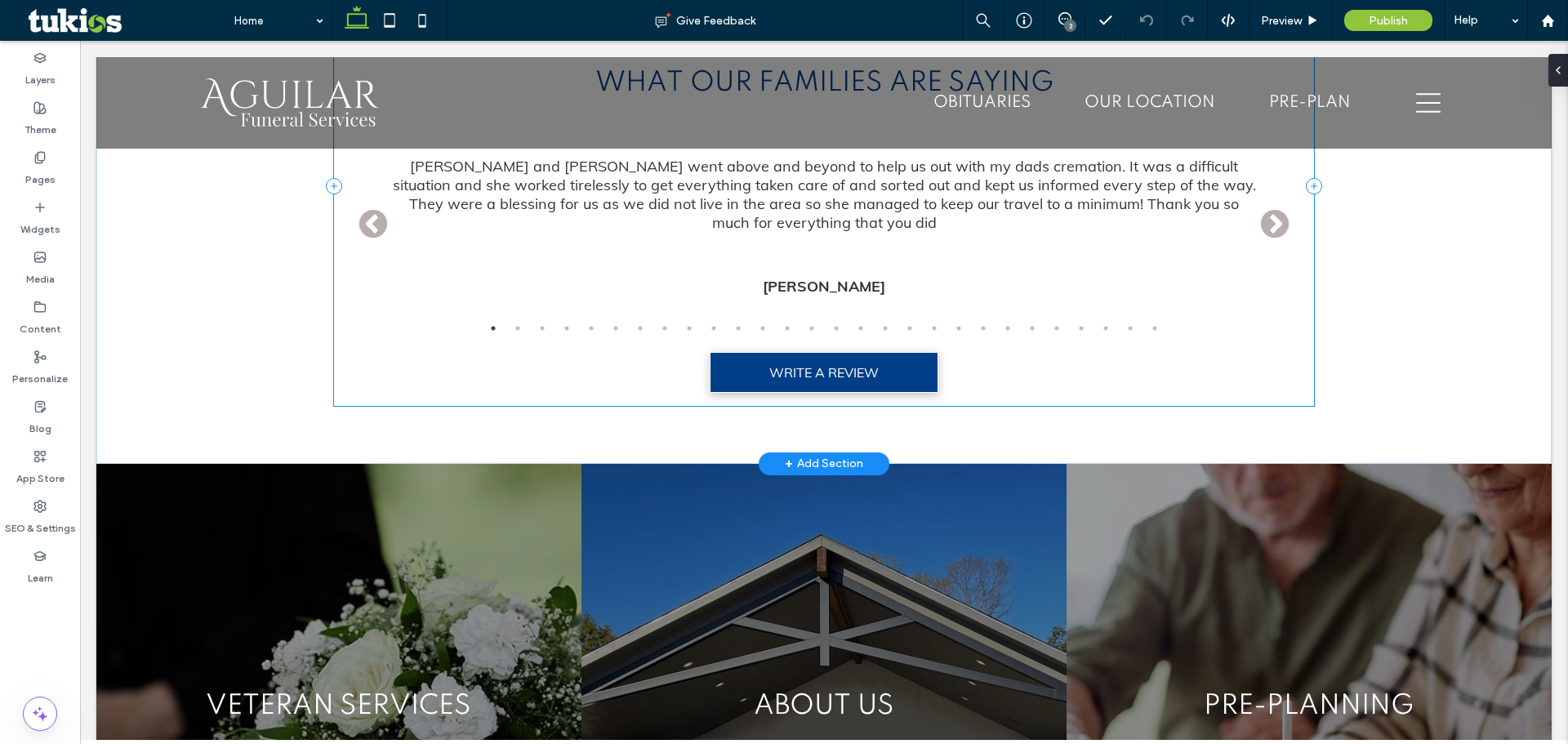
scroll to position [2697, 0]
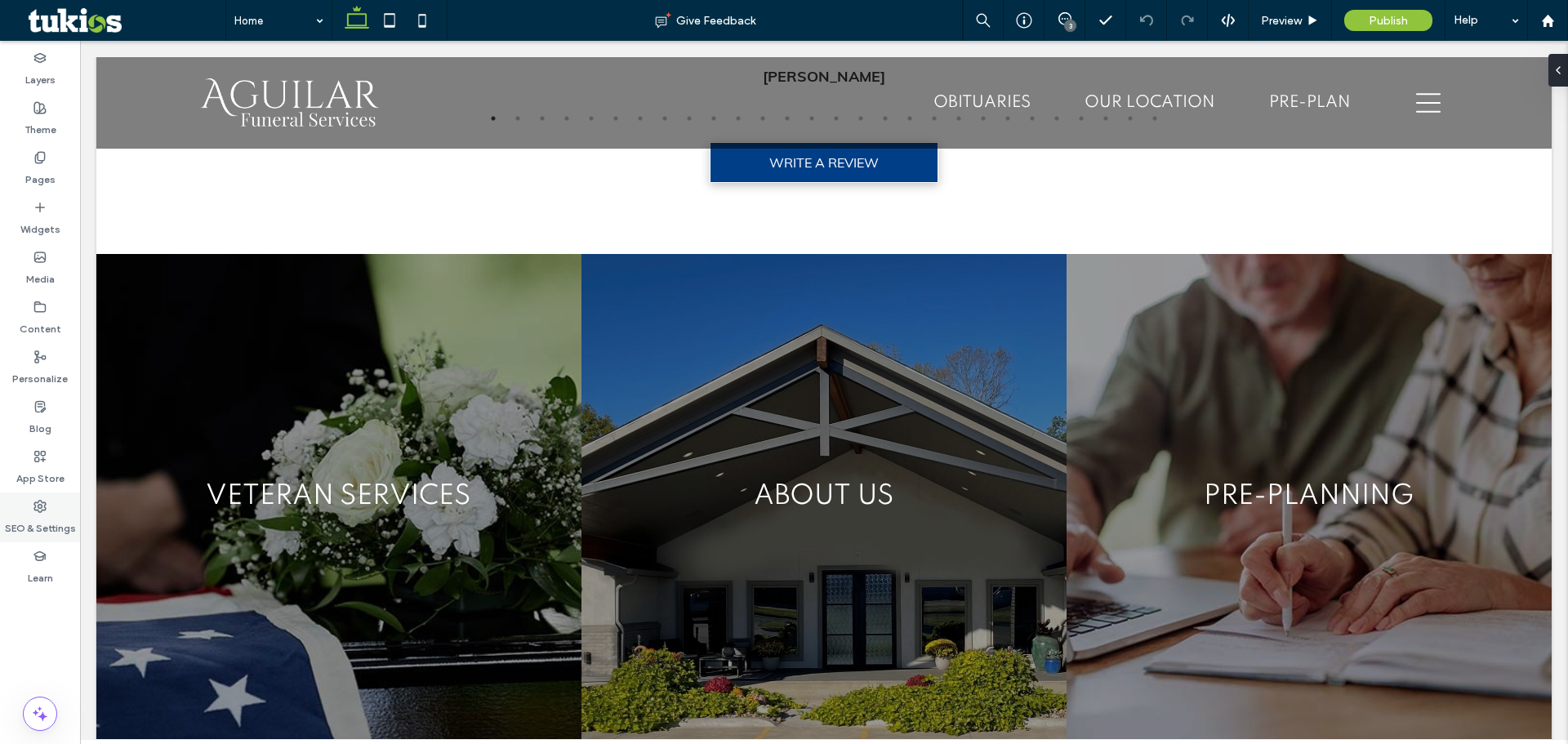
click at [35, 496] on div "SEO & Settings" at bounding box center [40, 517] width 80 height 50
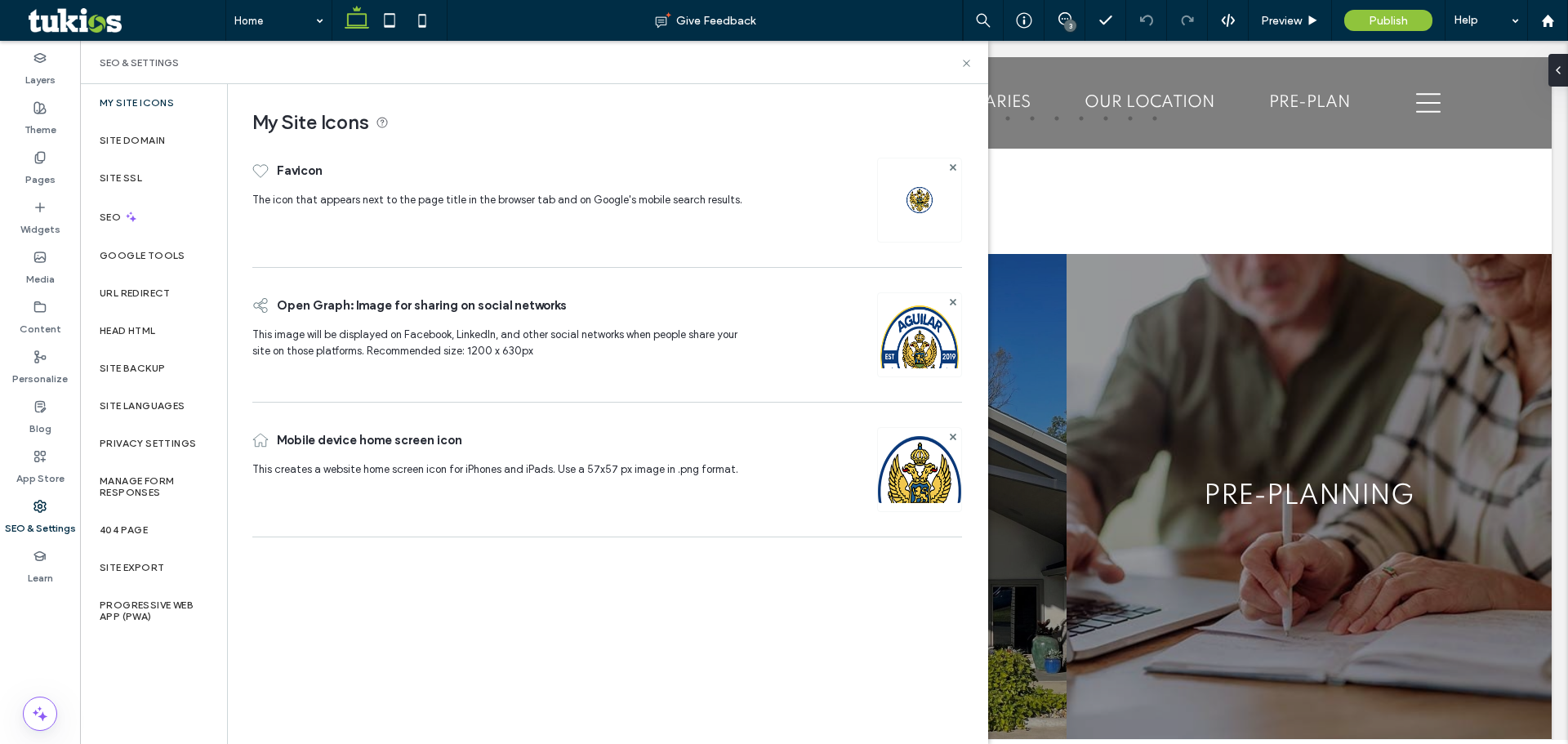
click at [182, 106] on div "My Site Icons" at bounding box center [153, 102] width 147 height 37
click at [158, 139] on label "Site Domain" at bounding box center [132, 141] width 65 height 12
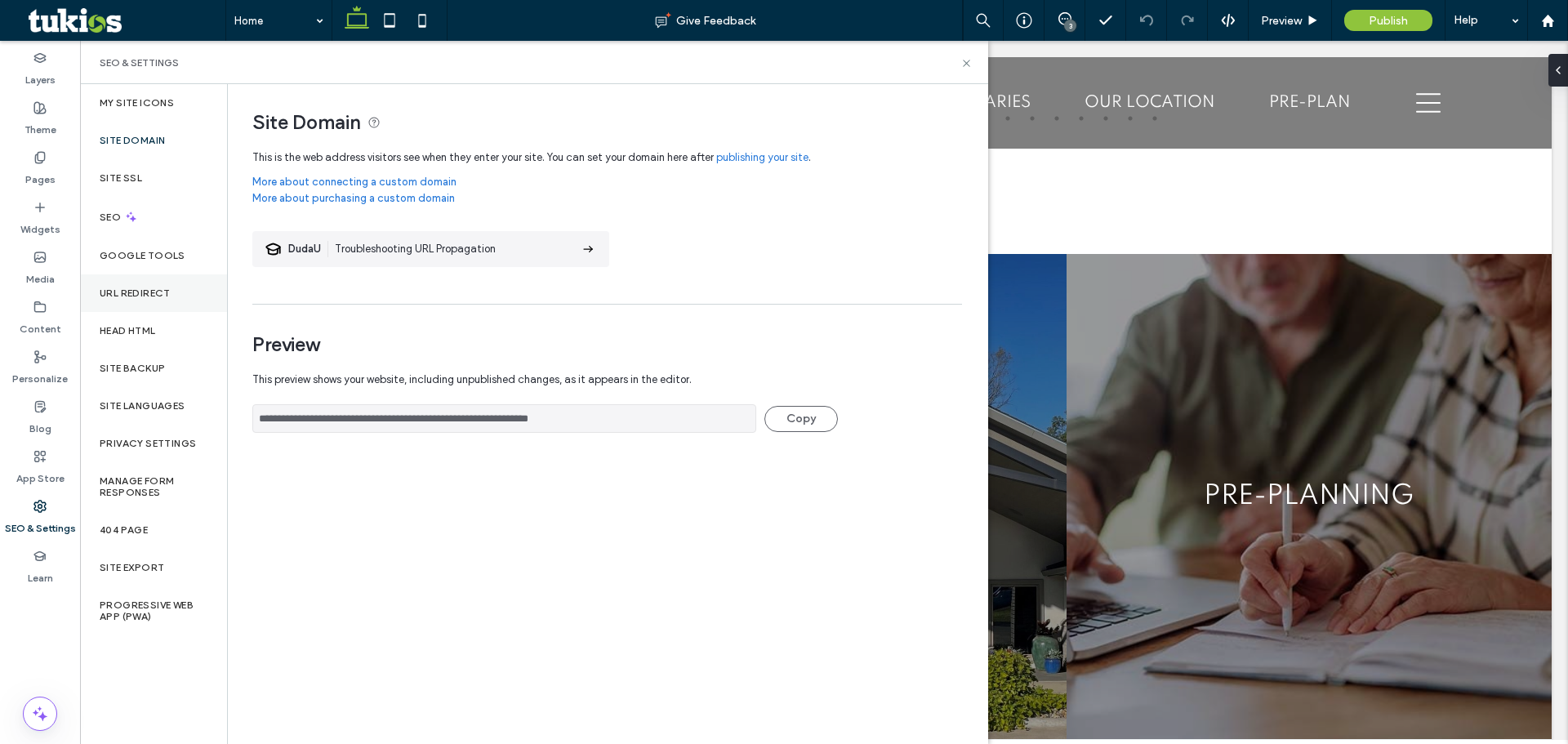
click at [147, 287] on label "URL Redirect" at bounding box center [135, 293] width 71 height 12
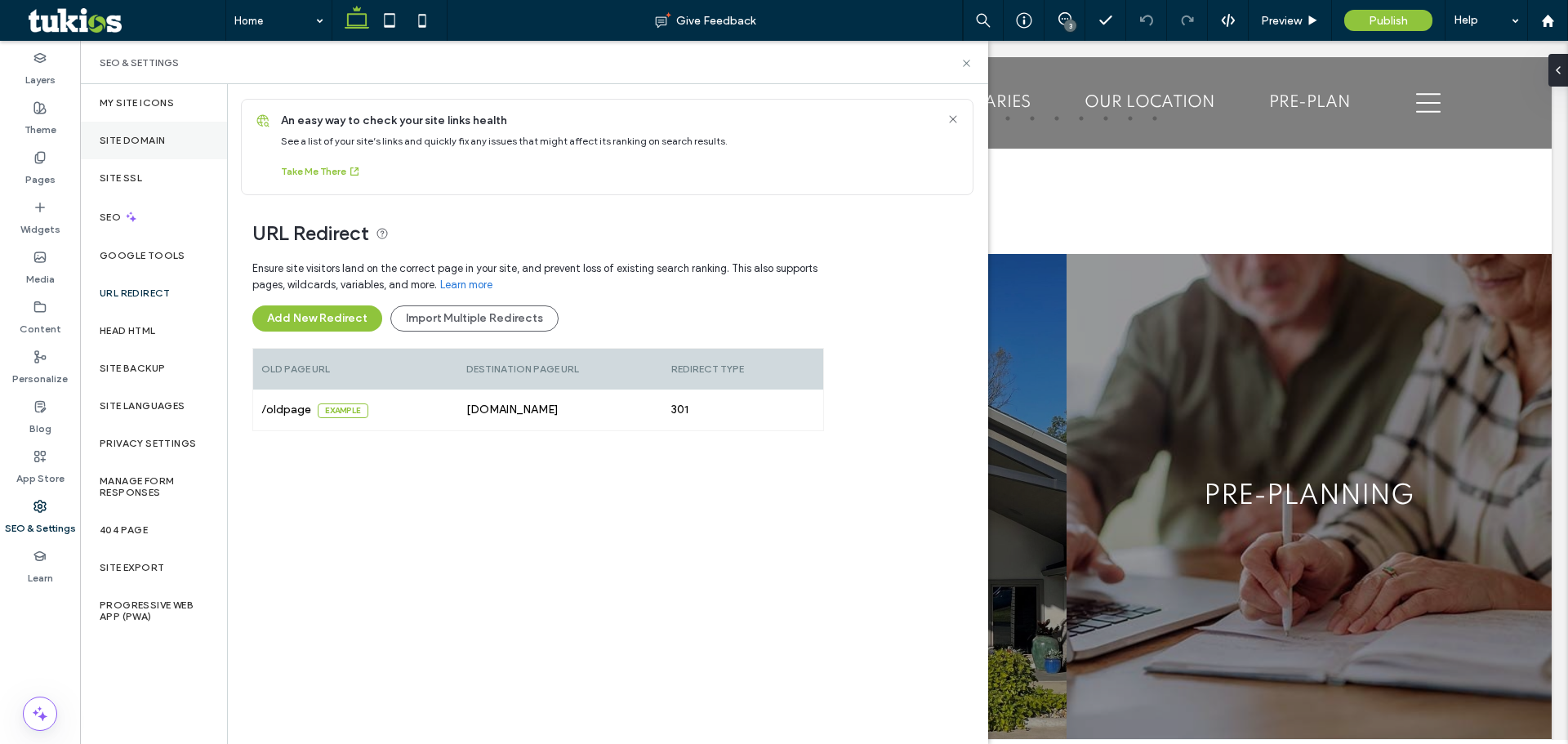
click at [134, 127] on div "Site Domain" at bounding box center [153, 140] width 147 height 37
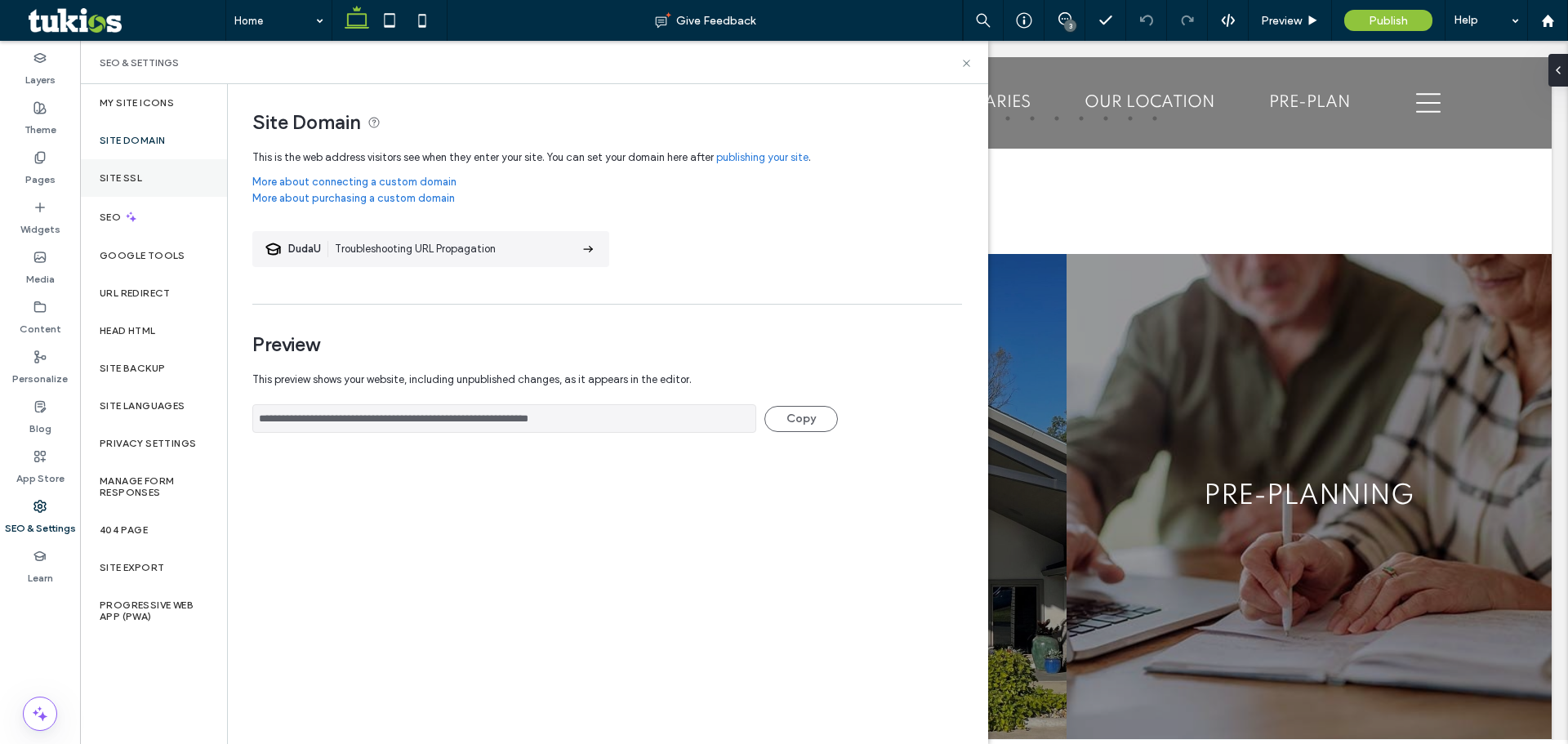
click at [128, 172] on label "Site SSL" at bounding box center [121, 178] width 42 height 12
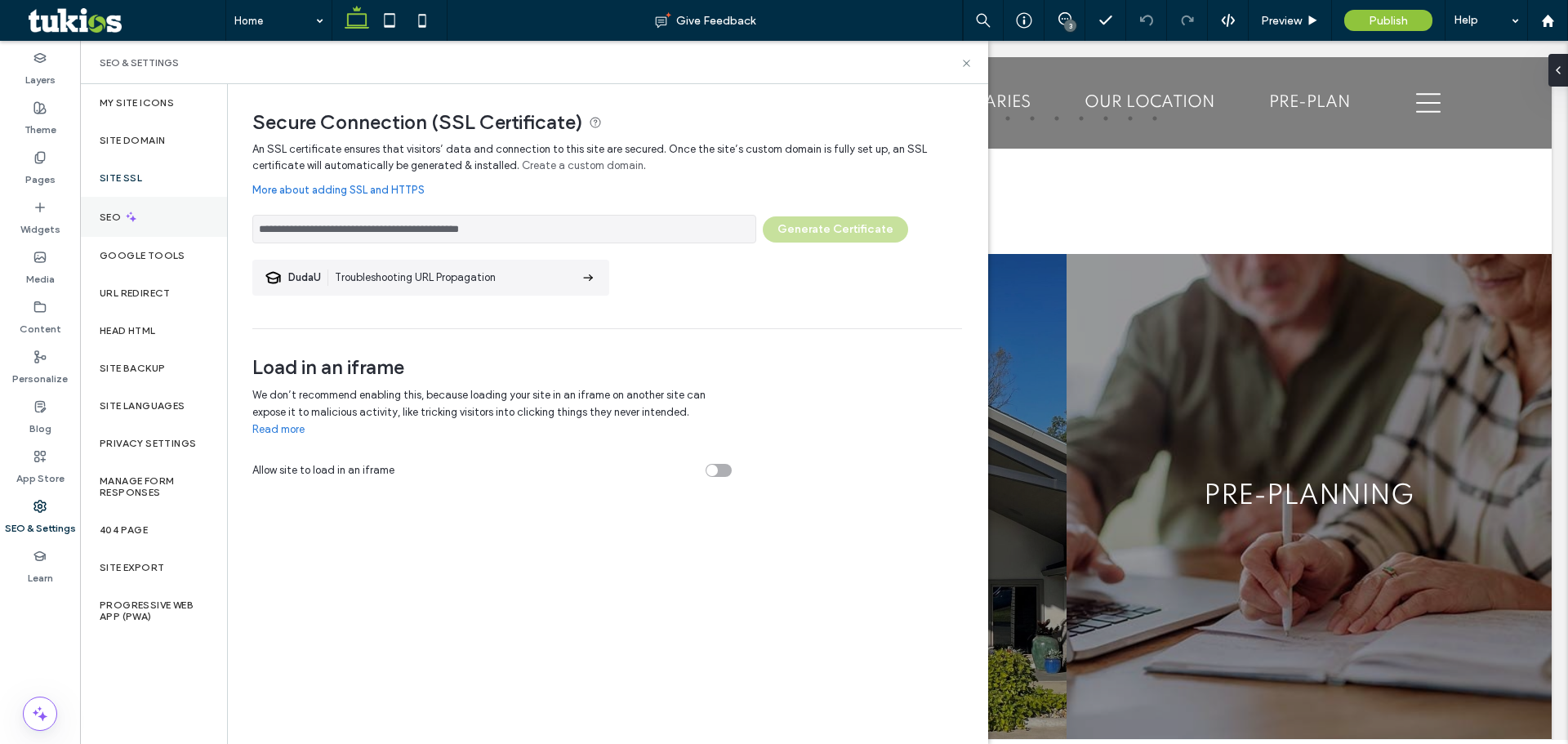
click at [119, 216] on label "SEO" at bounding box center [112, 217] width 24 height 12
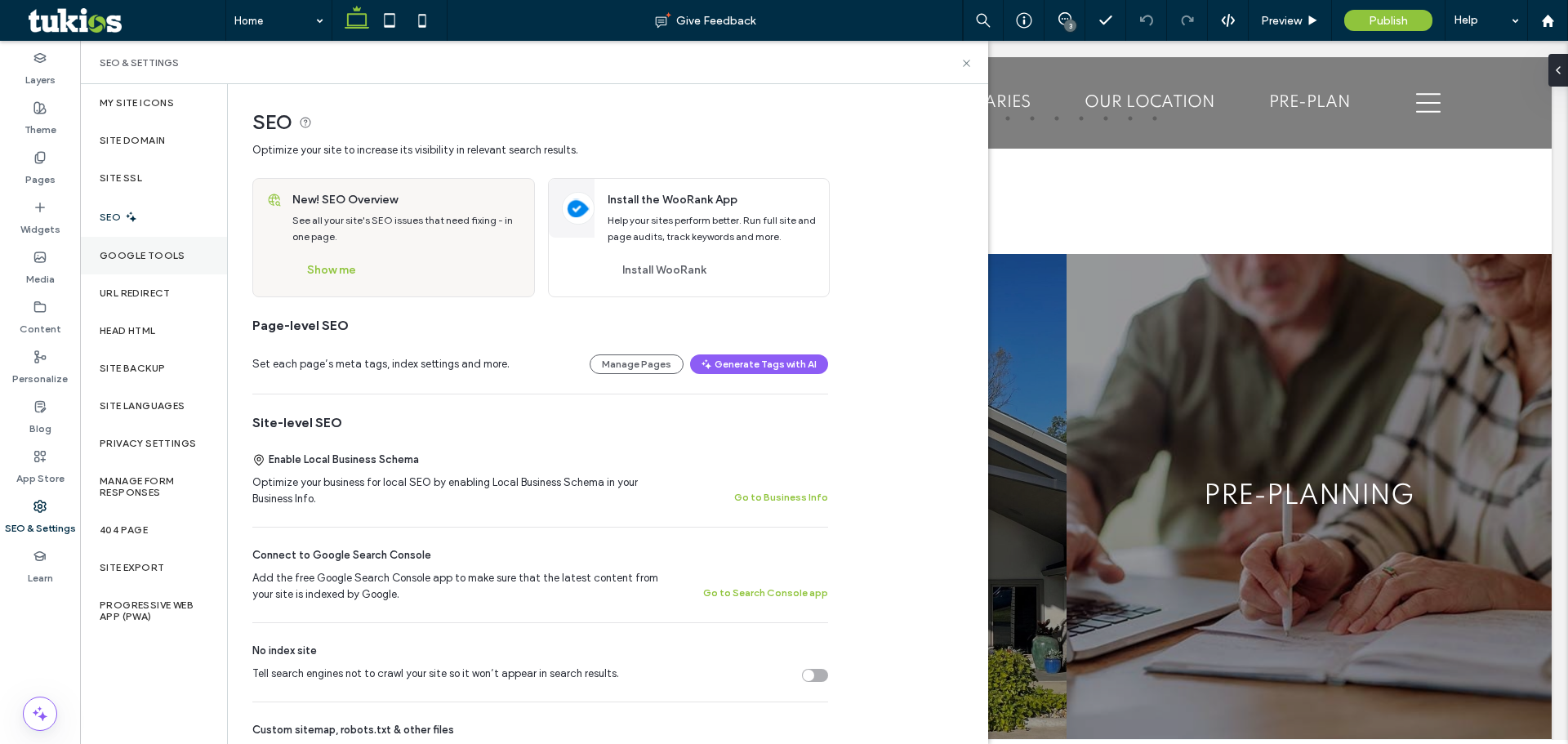
click at [122, 260] on label "Google Tools" at bounding box center [142, 256] width 86 height 12
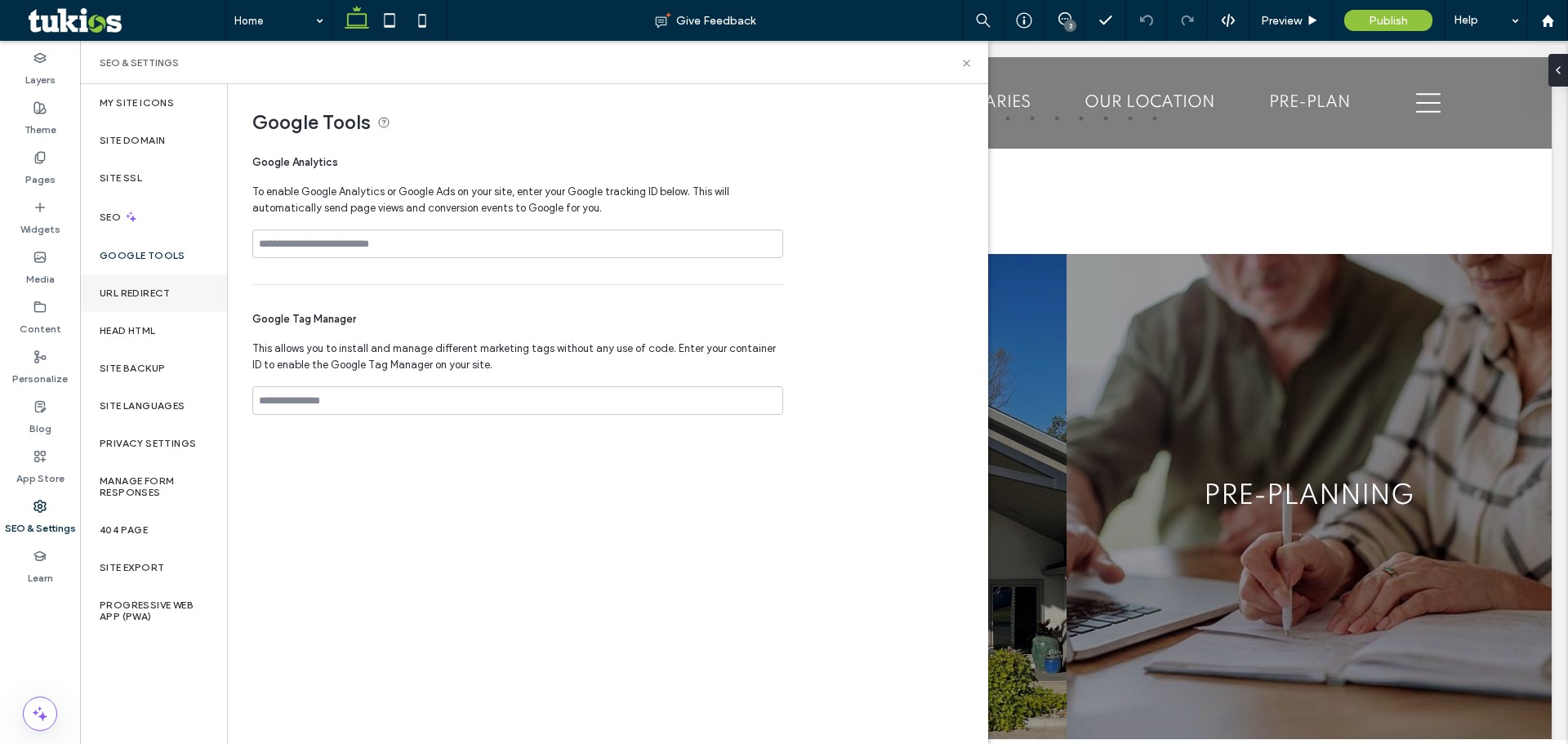
click at [132, 290] on label "URL Redirect" at bounding box center [135, 293] width 71 height 12
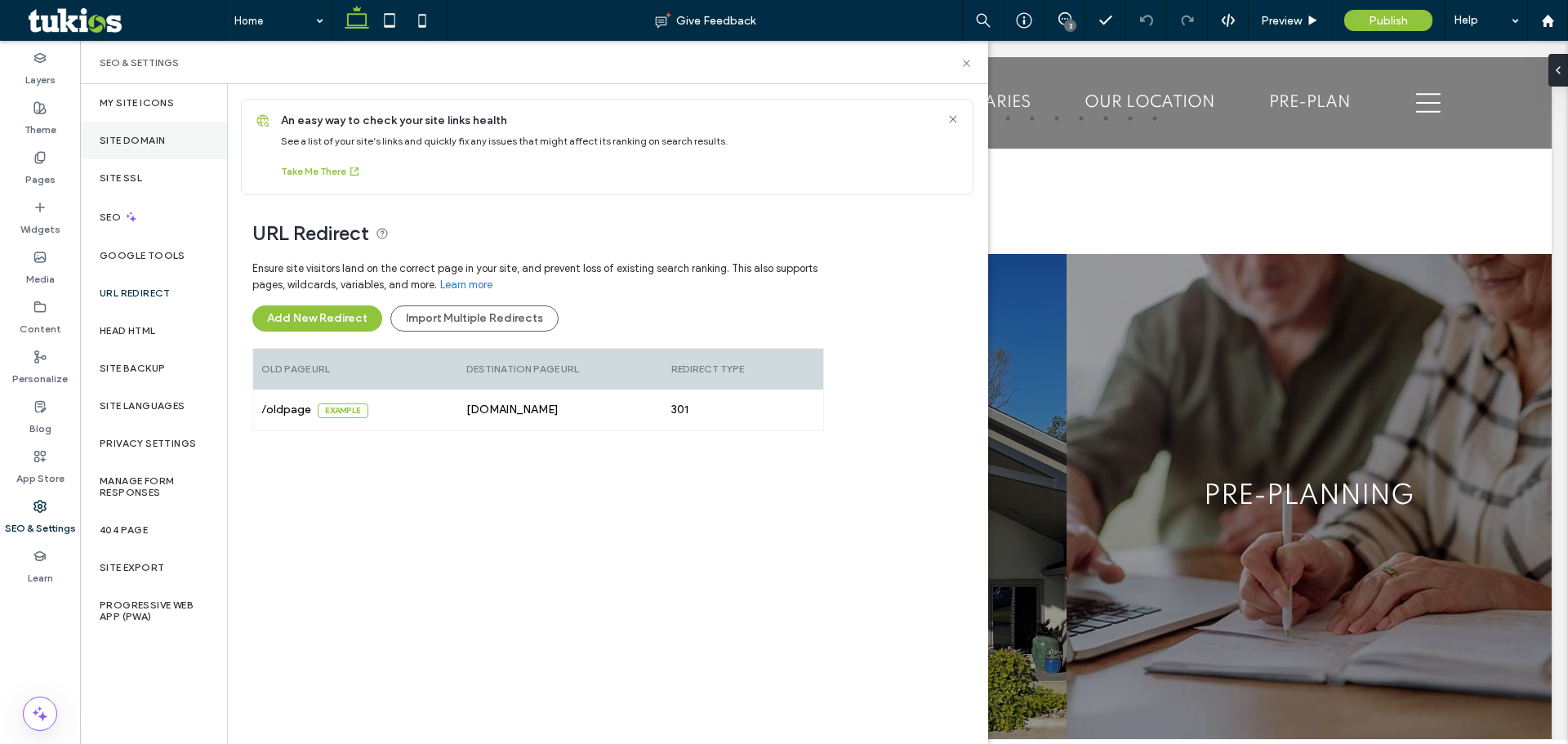
click at [136, 146] on div "Site Domain" at bounding box center [153, 140] width 147 height 37
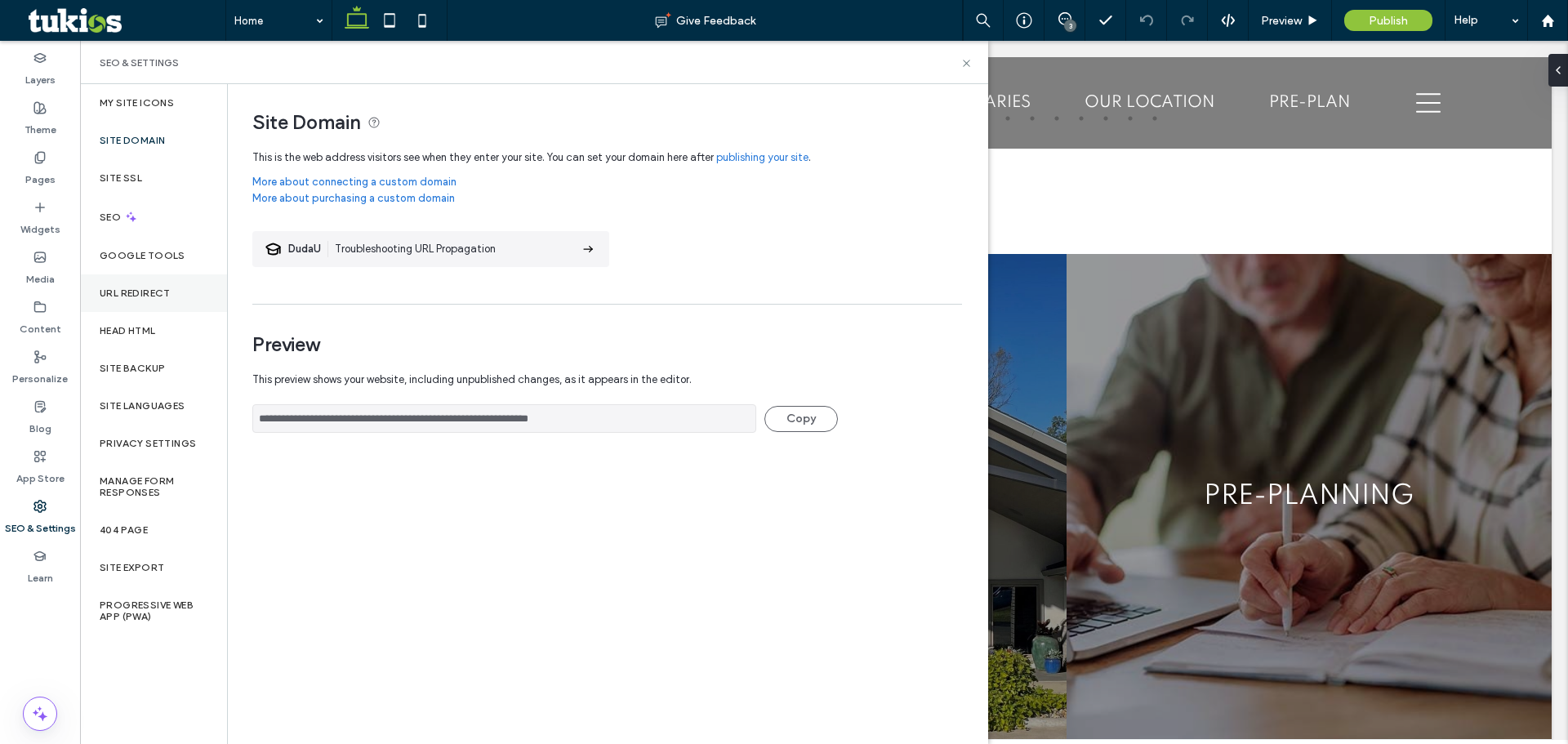
click at [124, 288] on label "URL Redirect" at bounding box center [135, 293] width 71 height 12
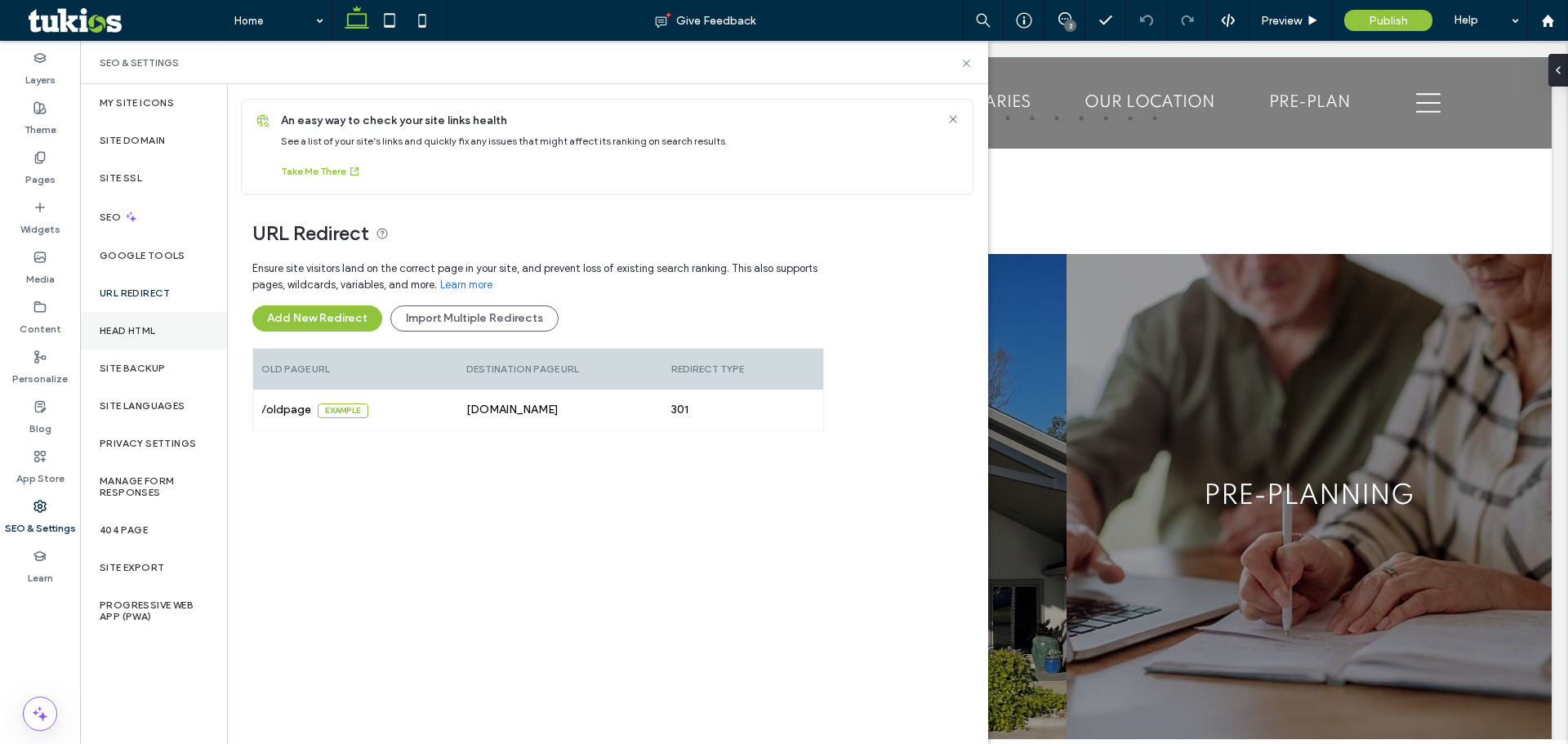
click at [134, 315] on div "Head HTML" at bounding box center [153, 330] width 147 height 37
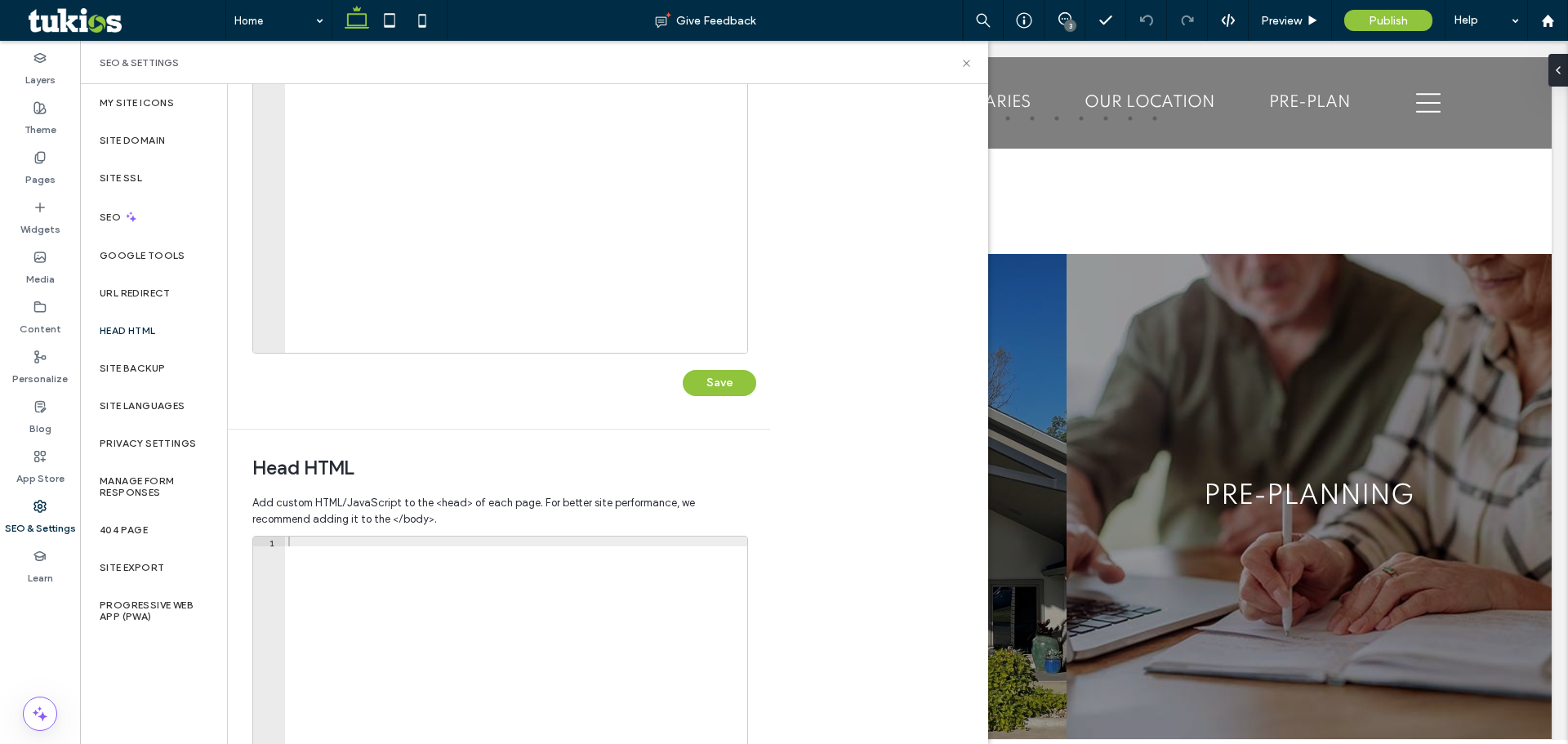
scroll to position [245, 0]
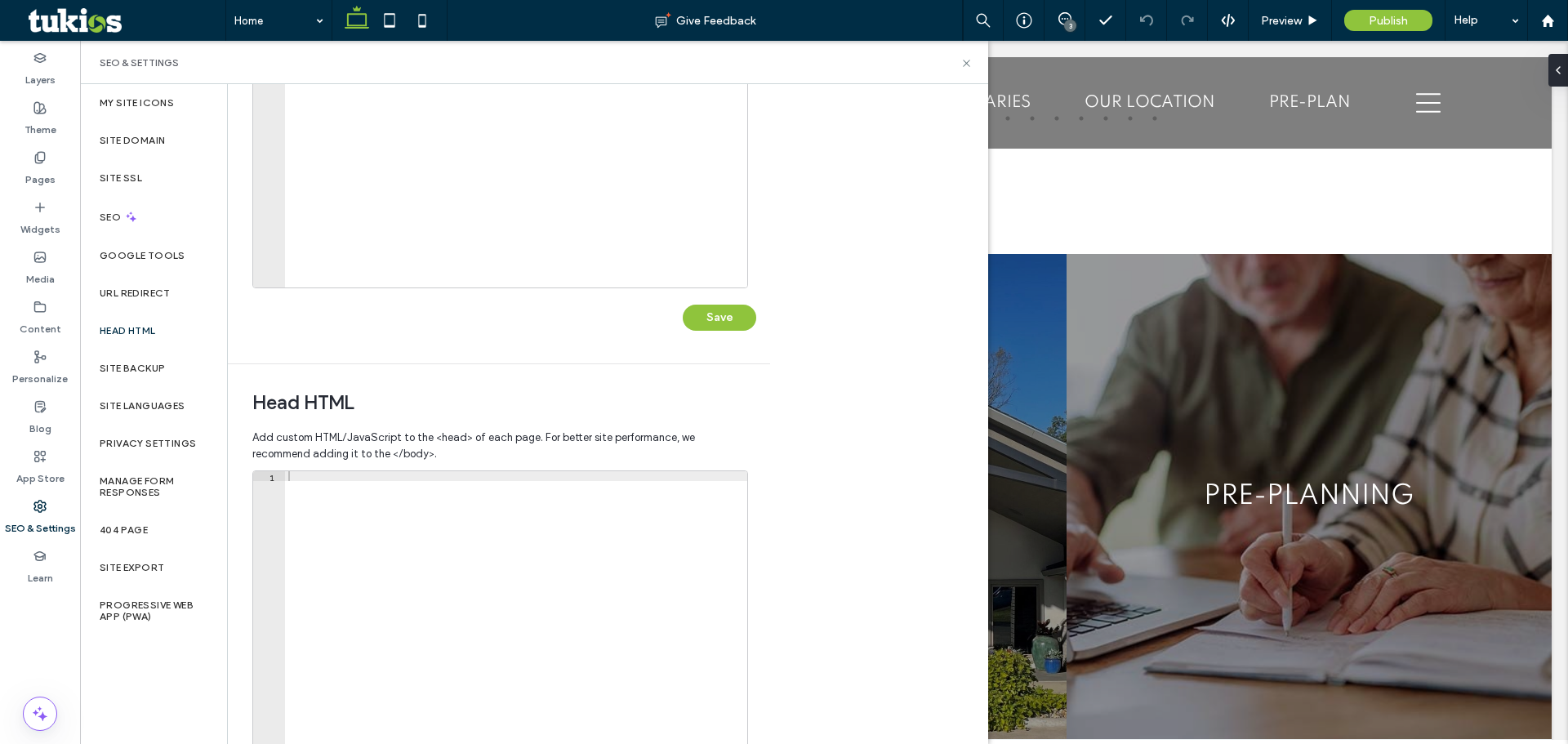
click at [141, 333] on label "Head HTML" at bounding box center [128, 331] width 57 height 12
click at [137, 364] on label "Site Backup" at bounding box center [132, 368] width 65 height 12
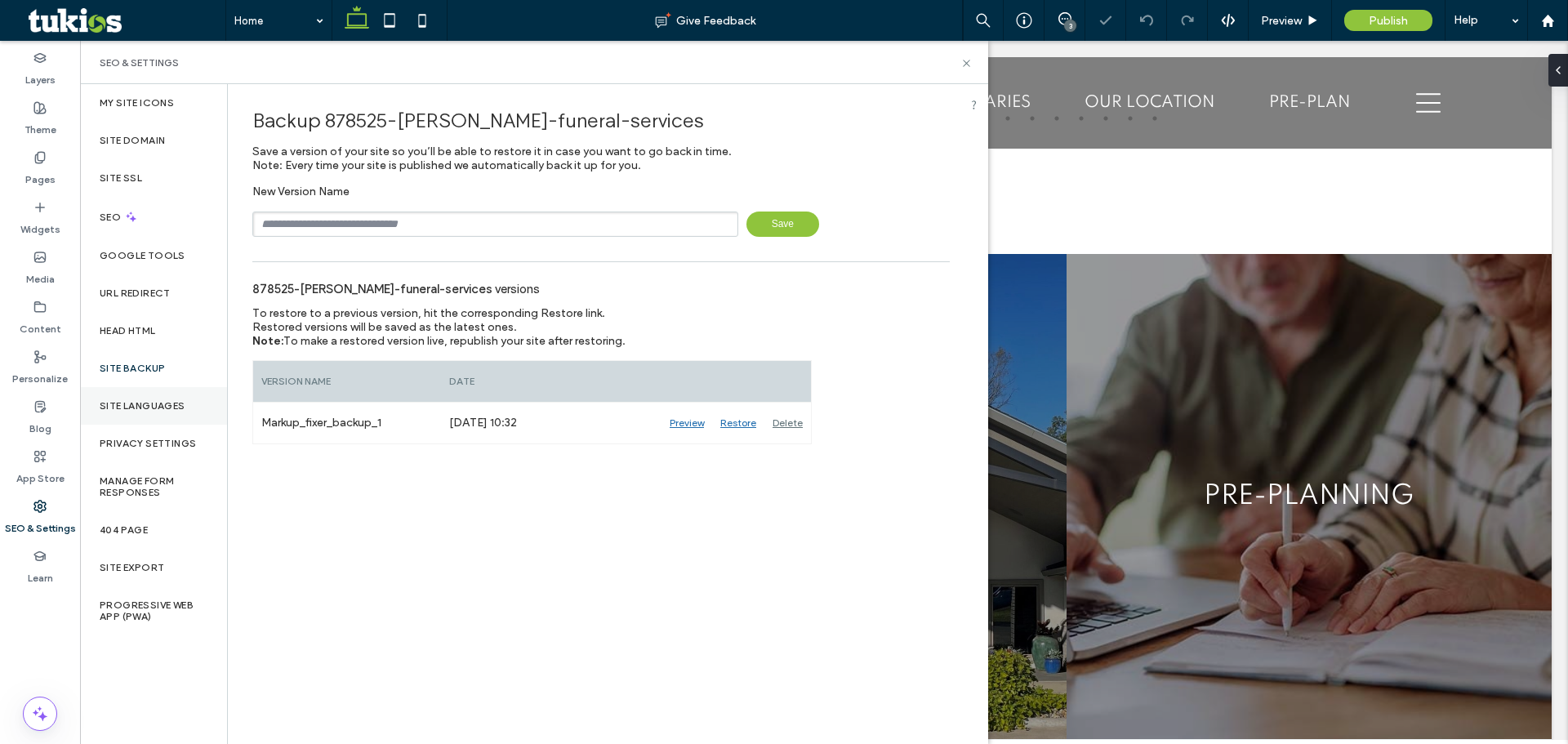
click at [152, 404] on label "Site Languages" at bounding box center [142, 406] width 86 height 12
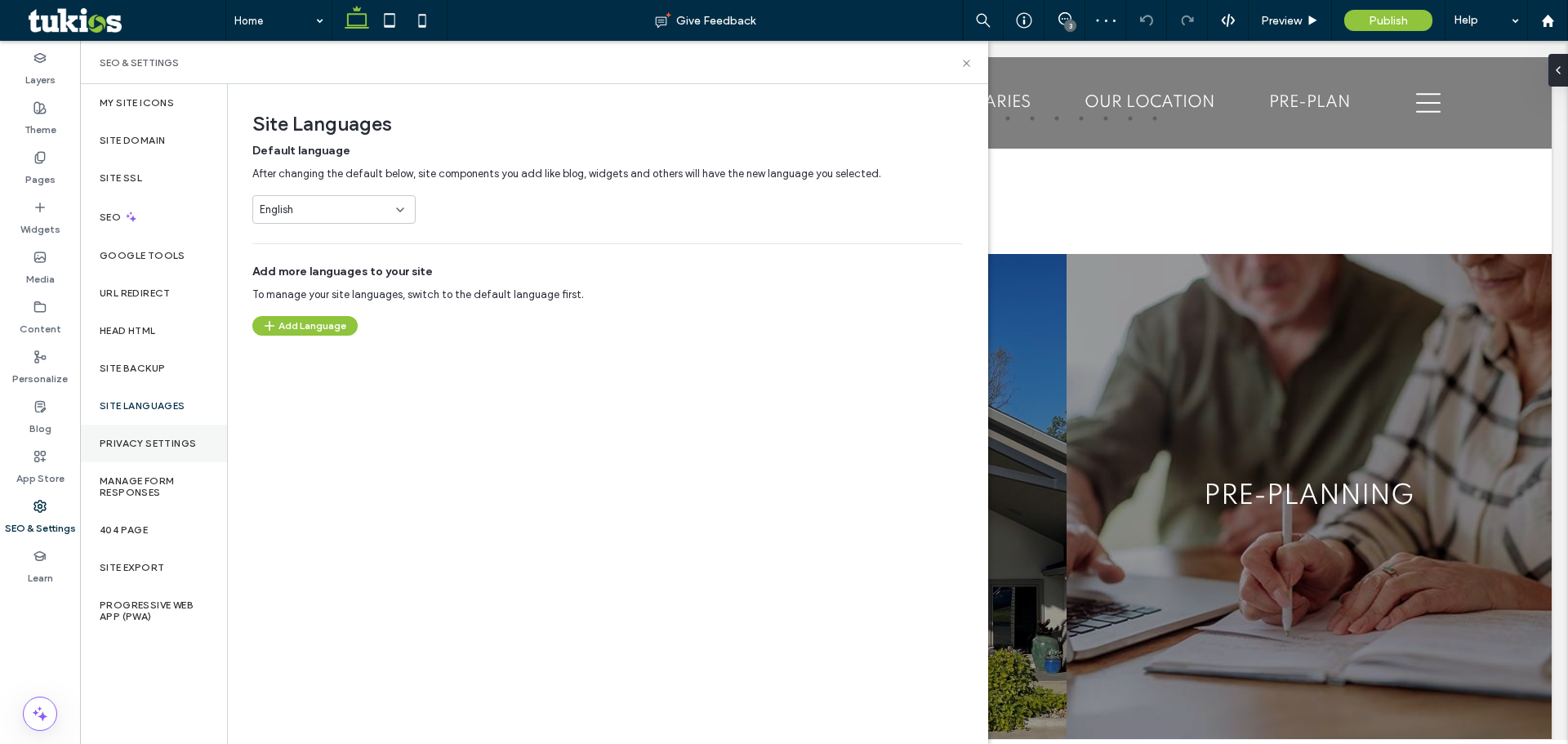
click at [154, 440] on label "Privacy Settings" at bounding box center [148, 443] width 97 height 12
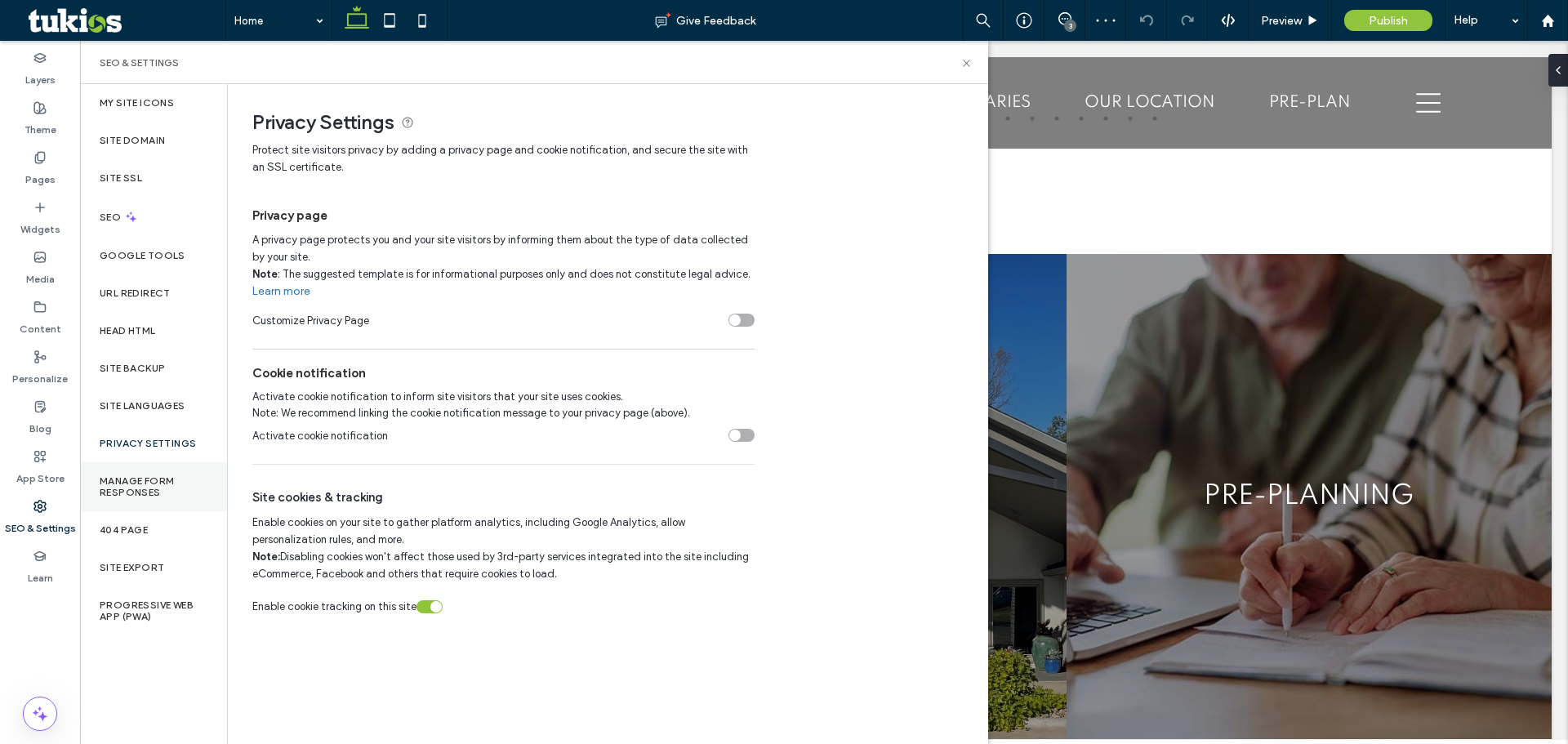
click at [137, 478] on label "Manage Form Responses" at bounding box center [153, 486] width 107 height 22
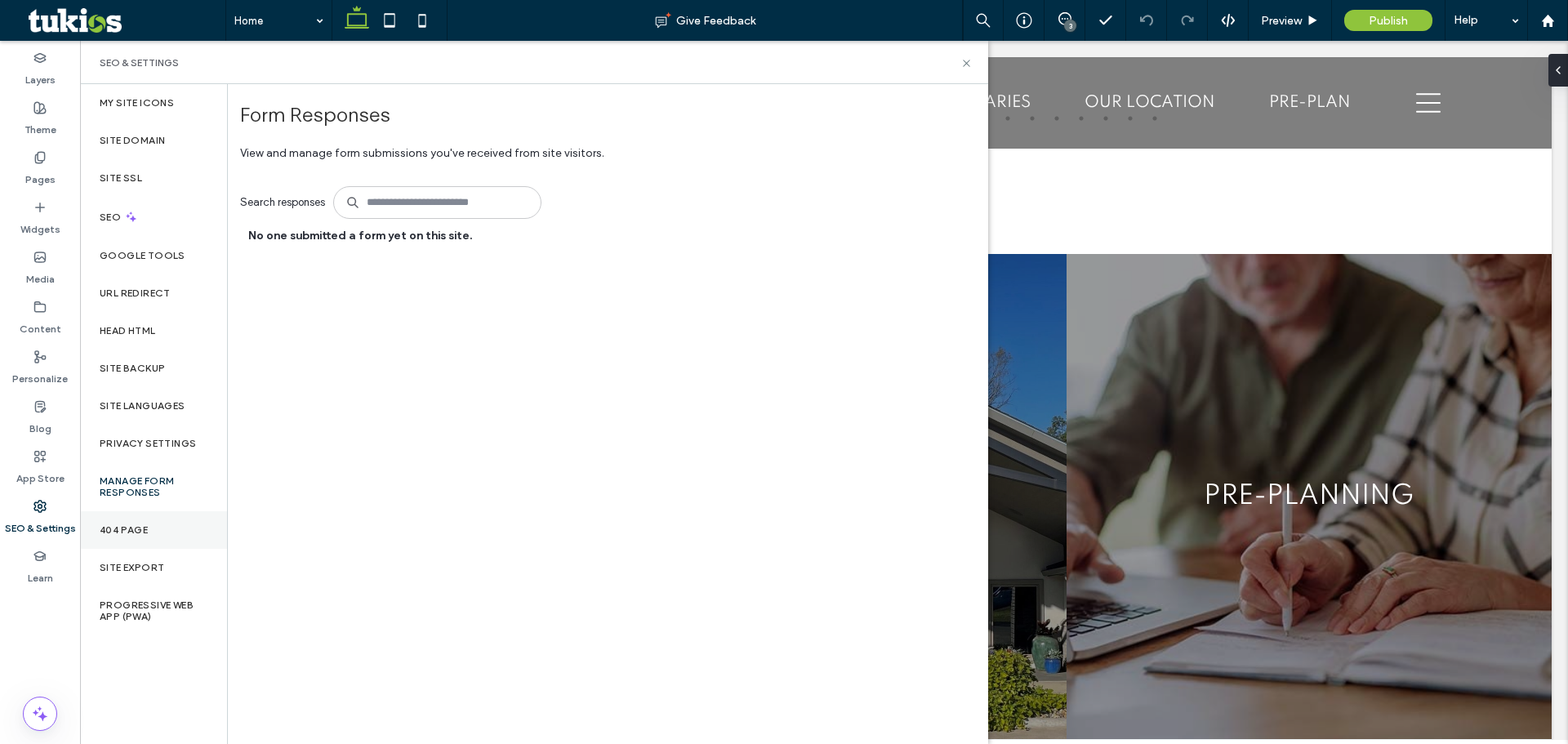
click at [128, 530] on label "404 Page" at bounding box center [124, 530] width 48 height 12
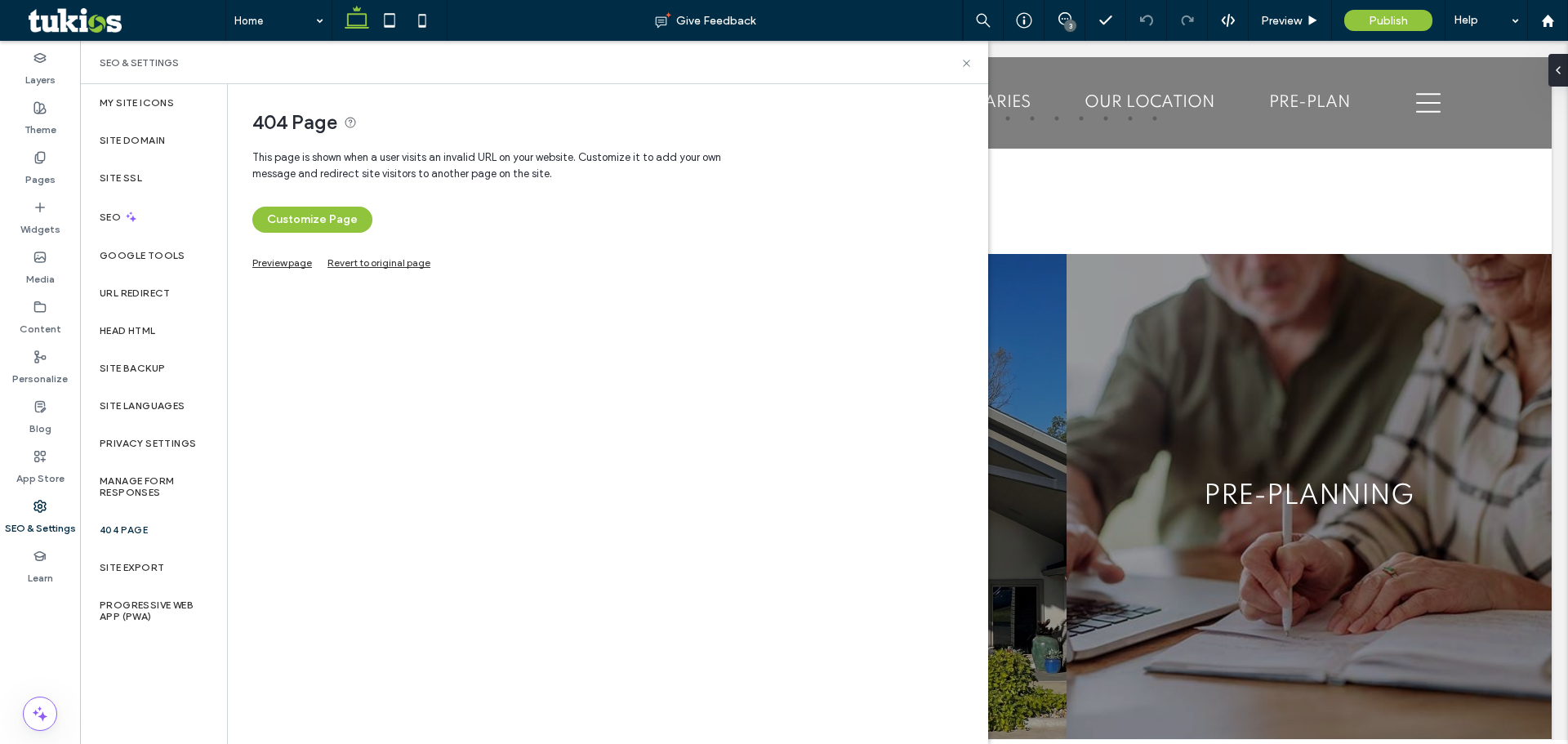
click at [283, 258] on link "Preview page" at bounding box center [282, 261] width 60 height 9
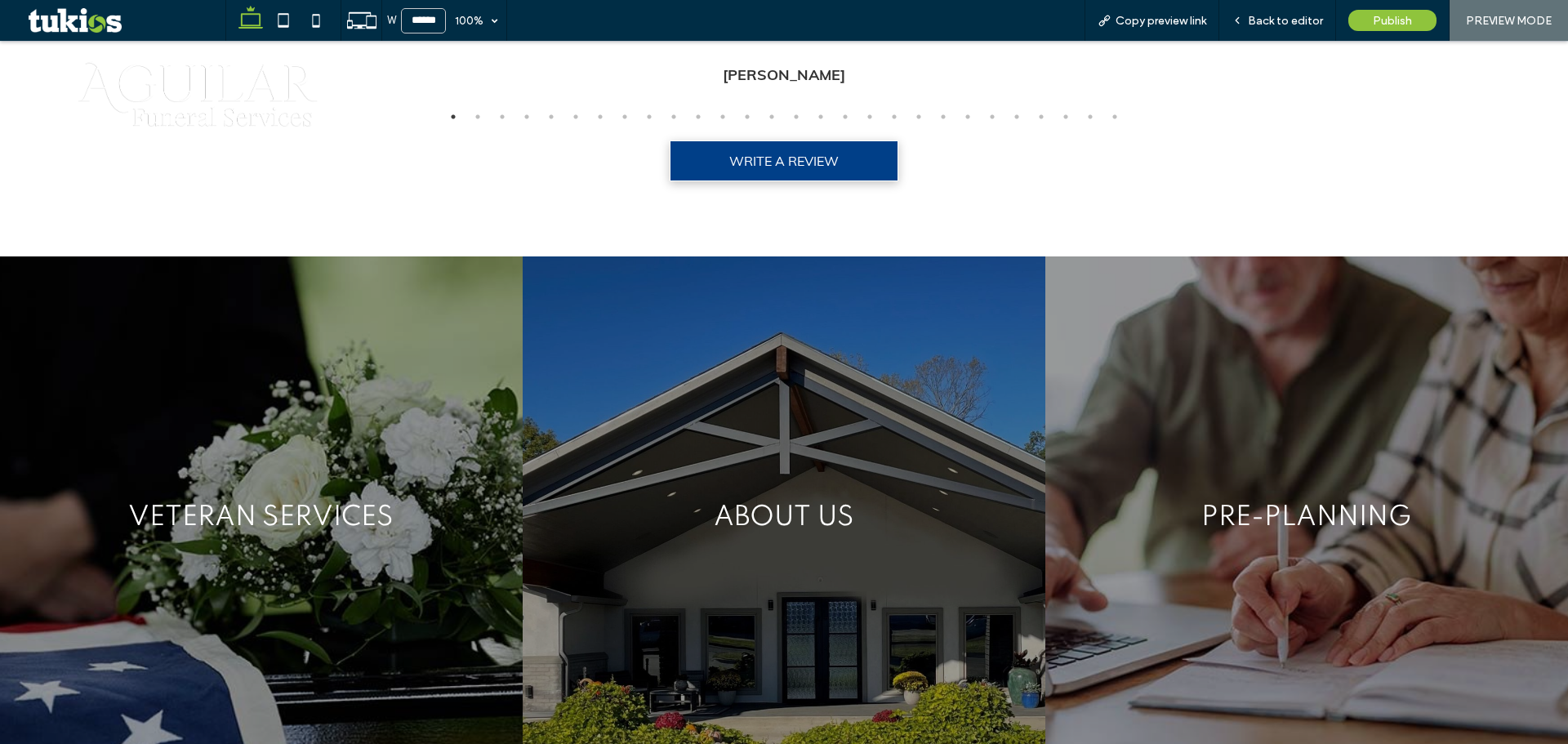
scroll to position [2708, 0]
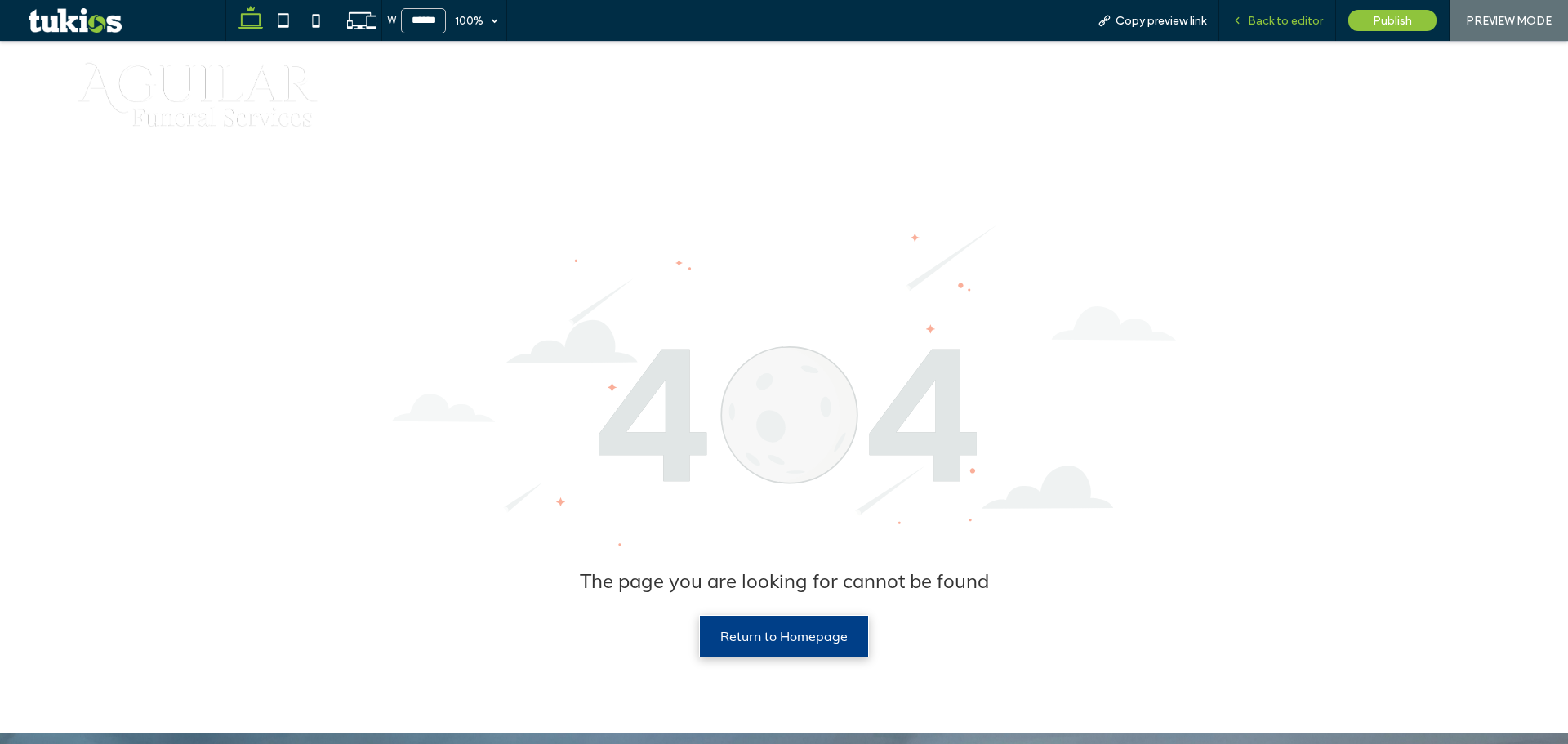
click at [1258, 22] on span "Back to editor" at bounding box center [1285, 21] width 75 height 14
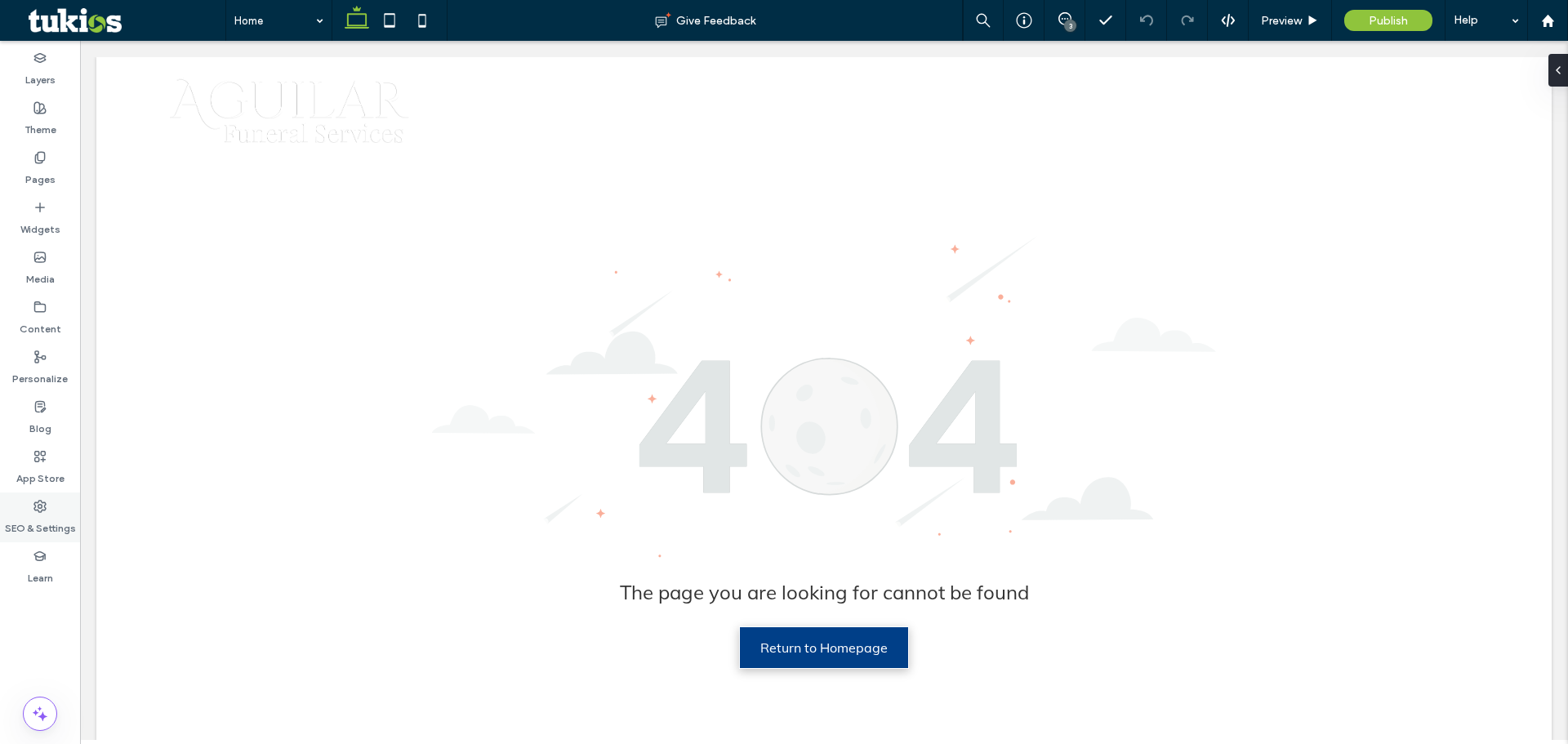
click at [37, 504] on icon at bounding box center [40, 507] width 13 height 13
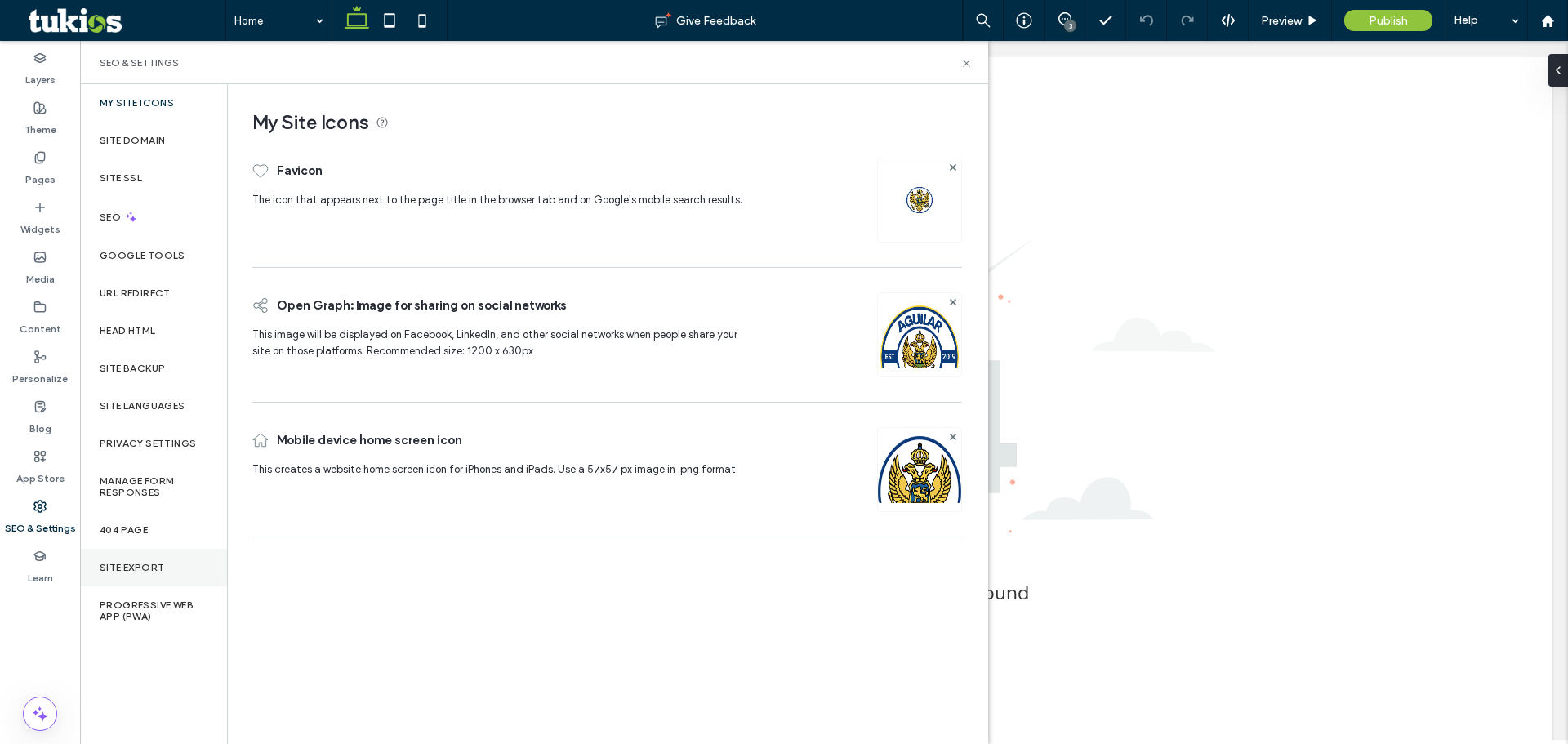
click at [143, 562] on label "Site Export" at bounding box center [132, 567] width 64 height 12
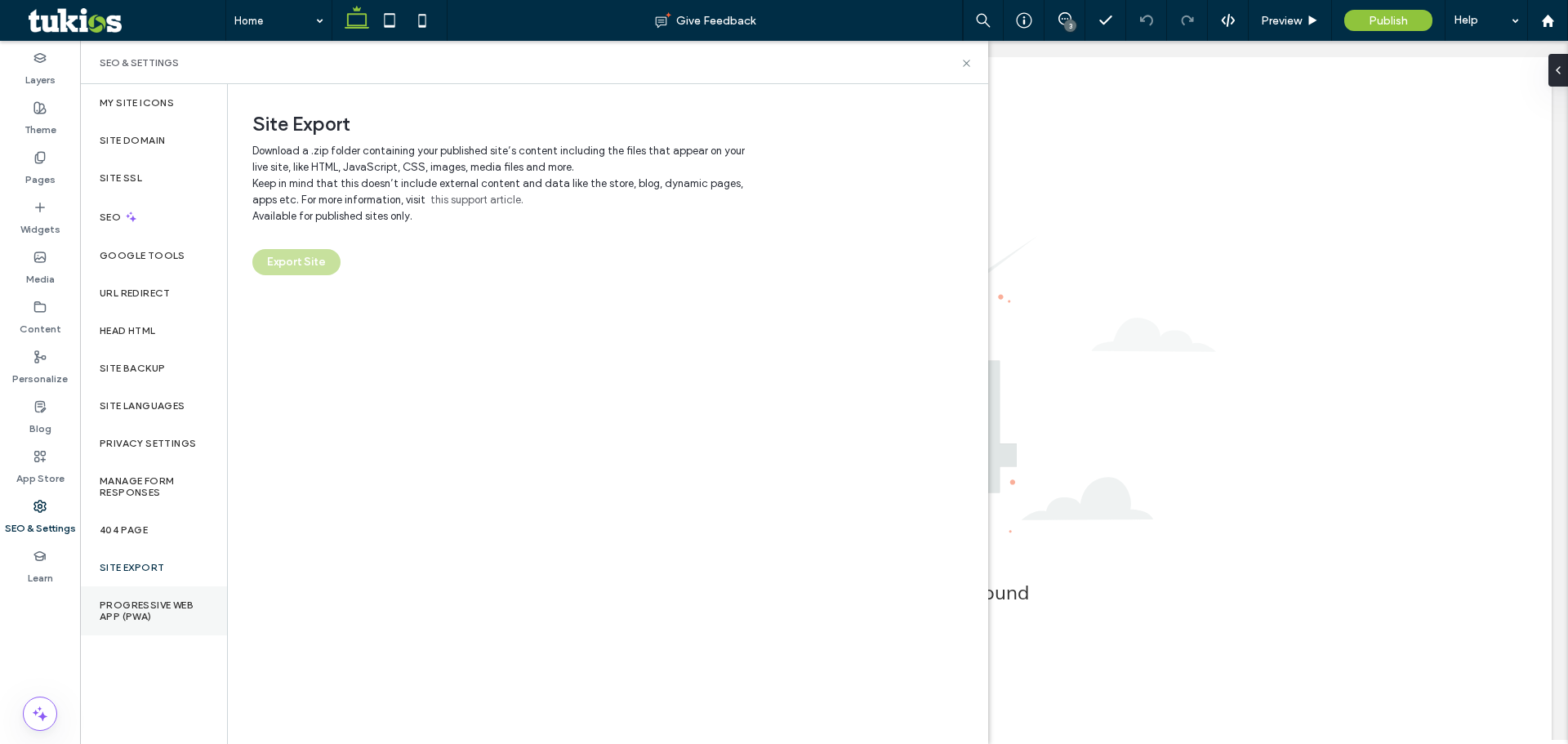
click at [132, 602] on label "Progressive Web App (PWA)" at bounding box center [153, 610] width 107 height 22
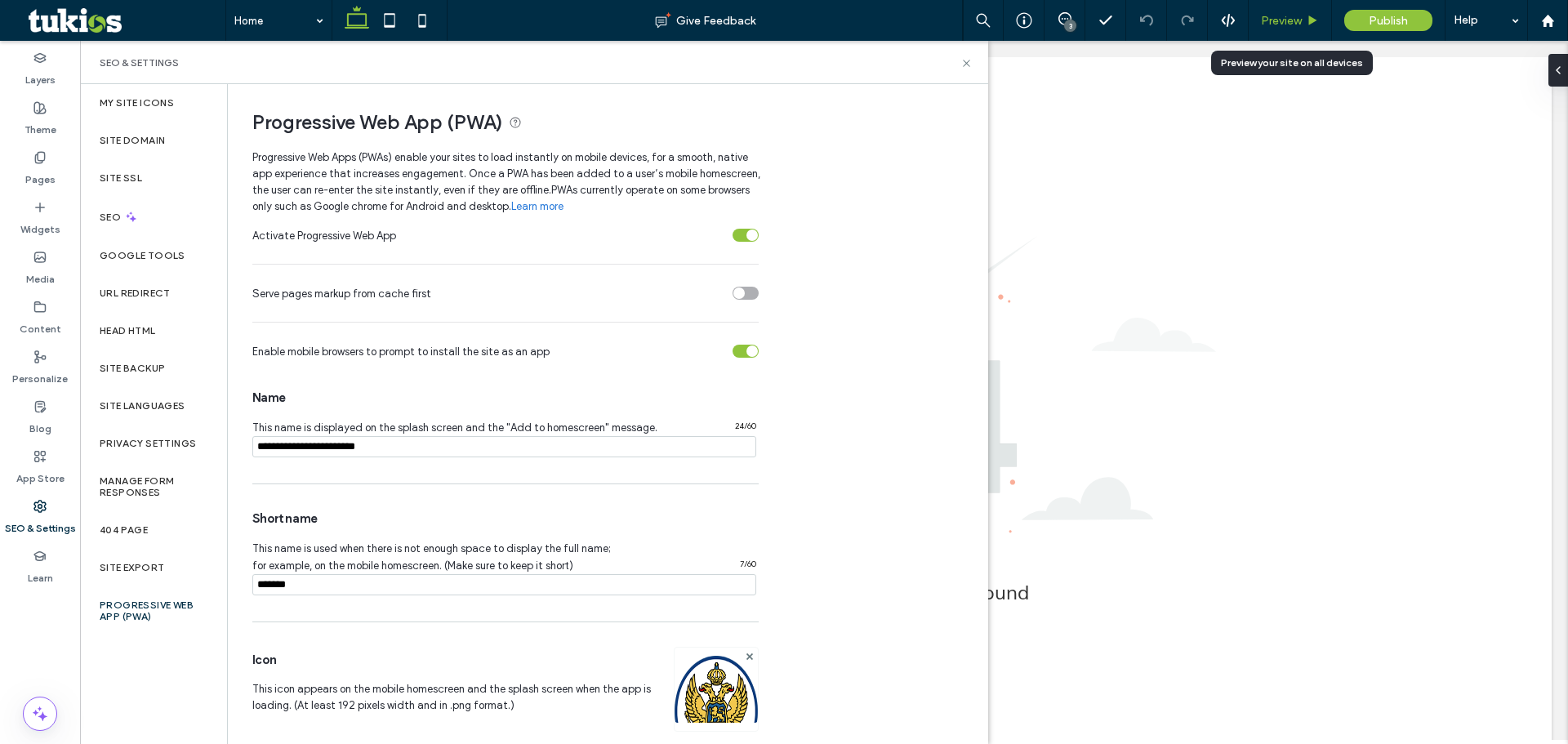
click at [1281, 26] on span "Preview" at bounding box center [1281, 21] width 41 height 14
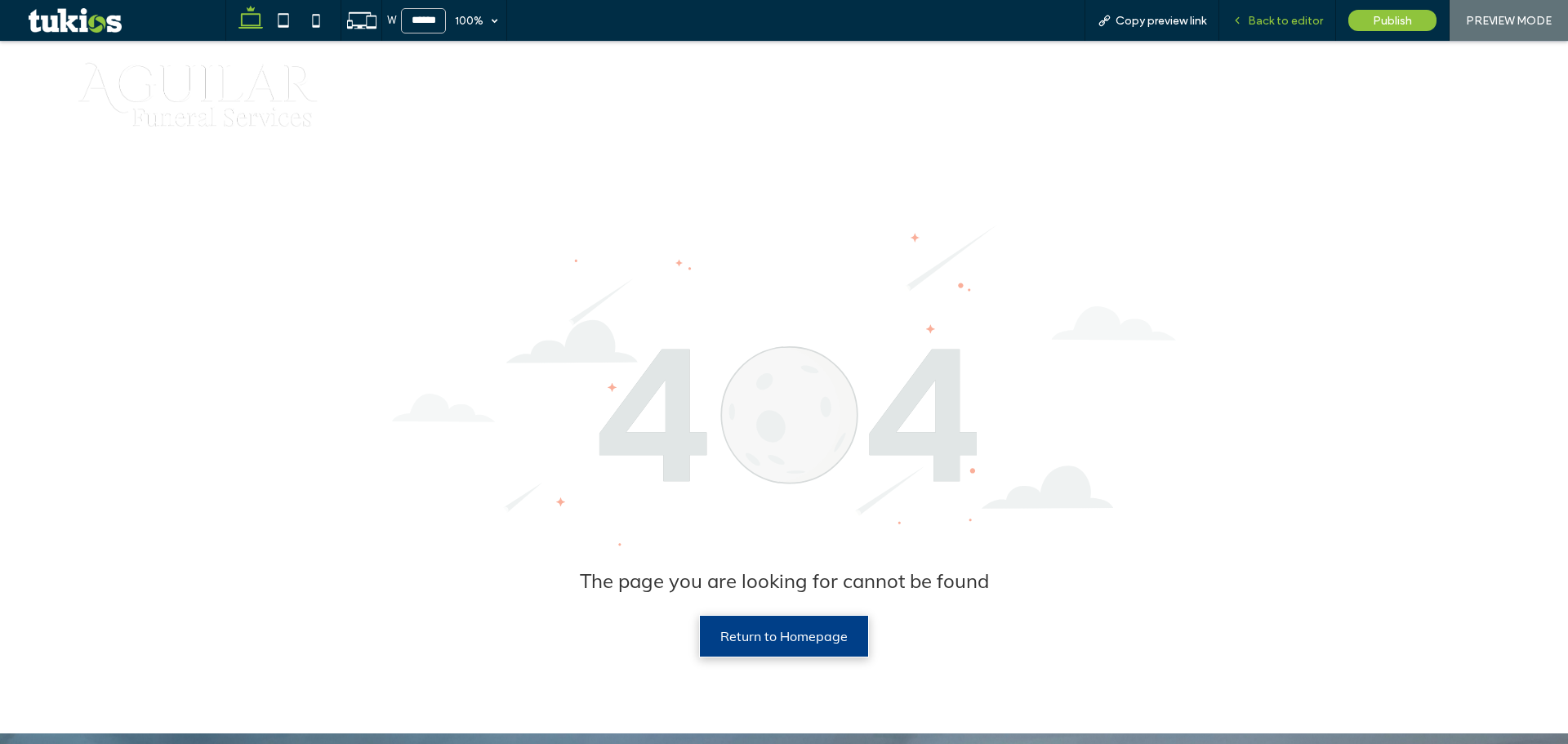
click at [1254, 22] on span "Back to editor" at bounding box center [1285, 21] width 75 height 14
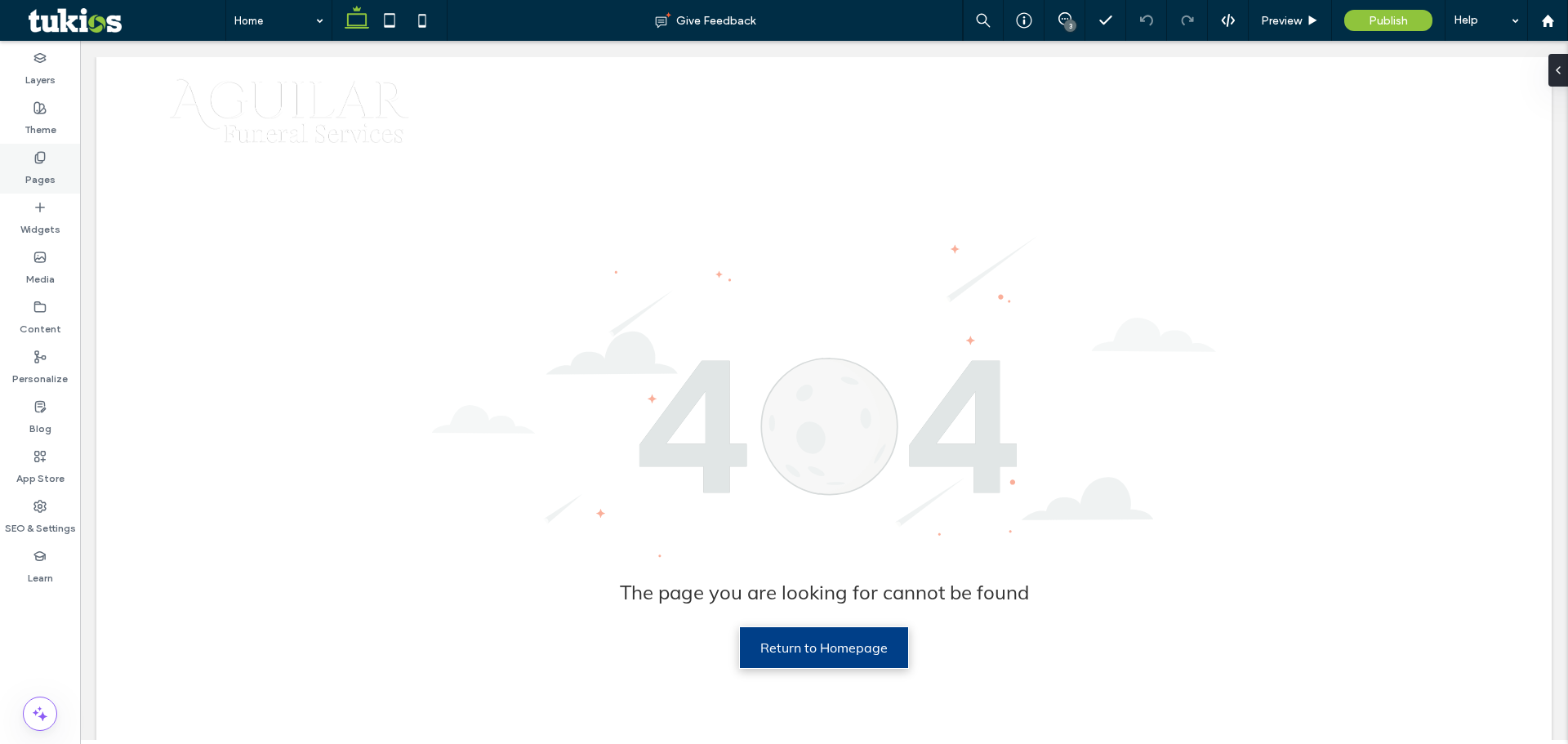
click at [55, 170] on div "Pages" at bounding box center [40, 168] width 80 height 50
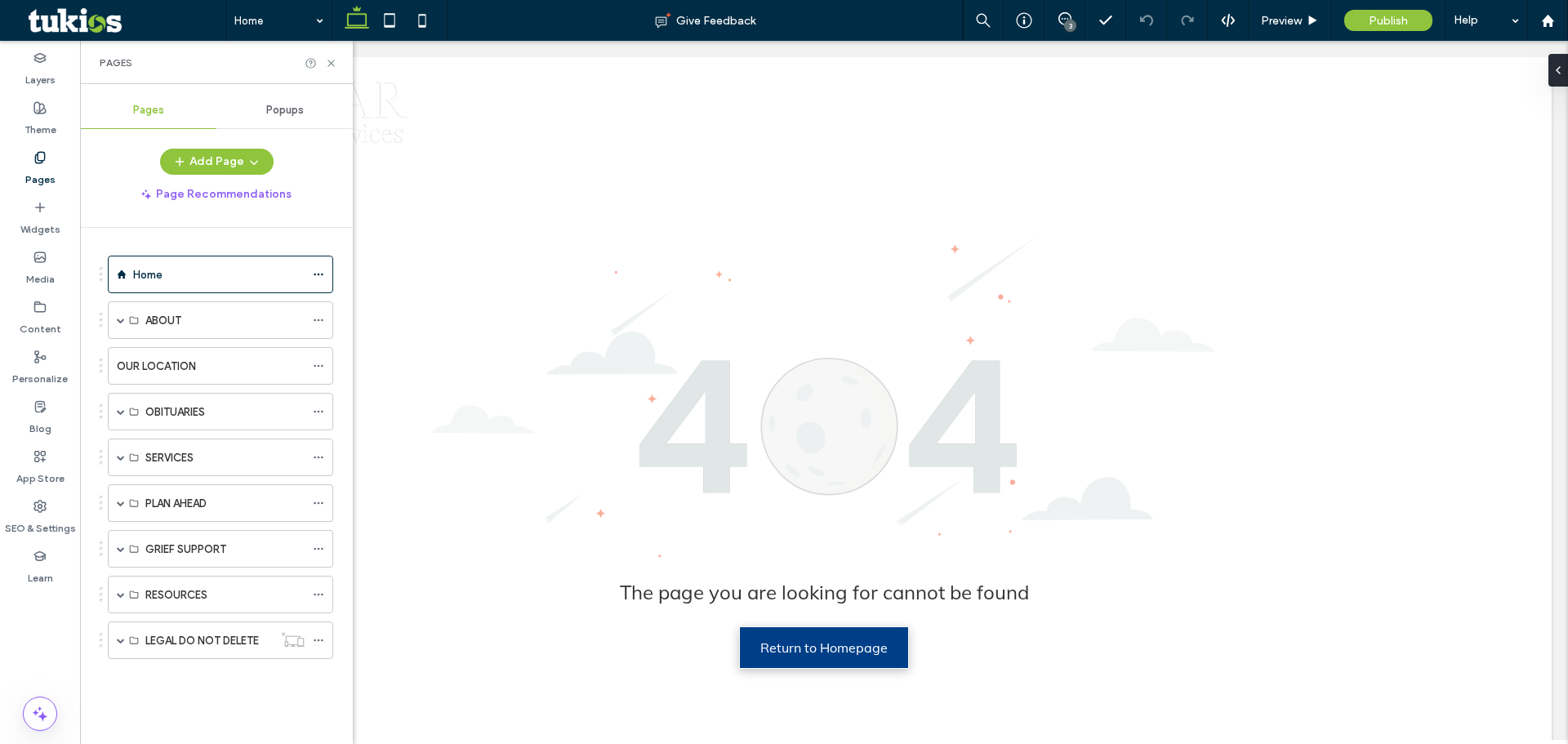
click at [278, 110] on span "Popups" at bounding box center [284, 110] width 37 height 13
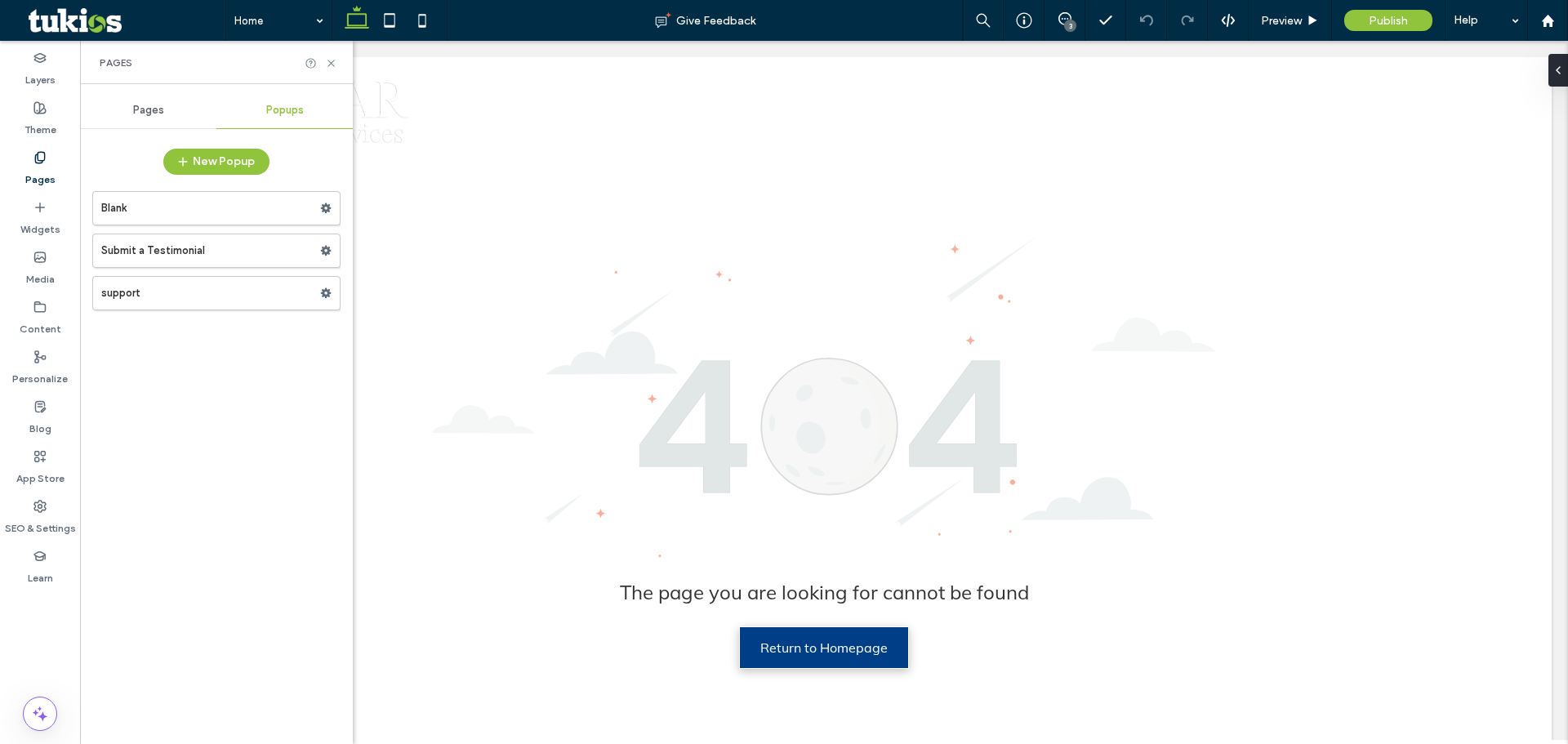
click at [164, 101] on div "Pages" at bounding box center [148, 110] width 137 height 36
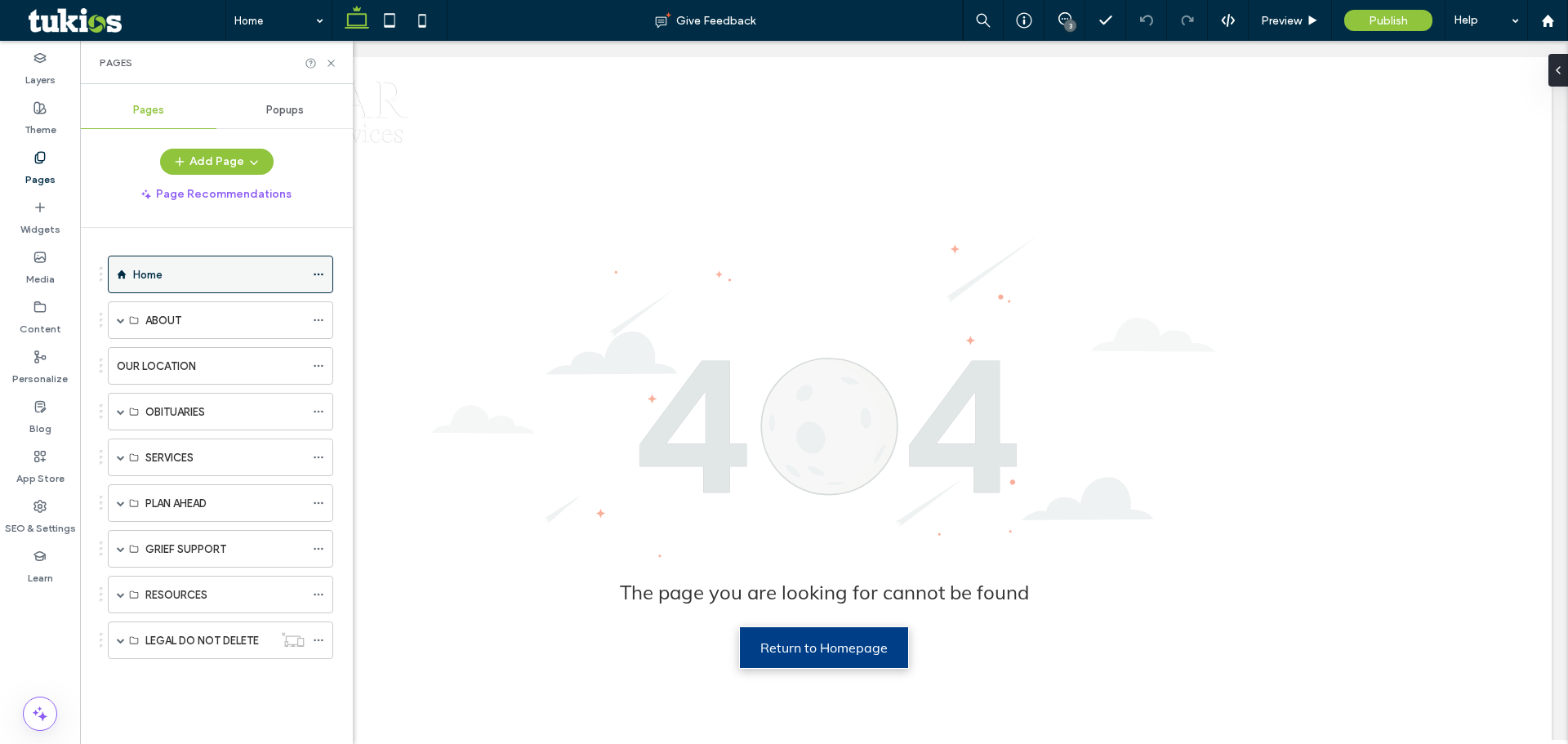
click at [143, 272] on label "Home" at bounding box center [147, 275] width 29 height 28
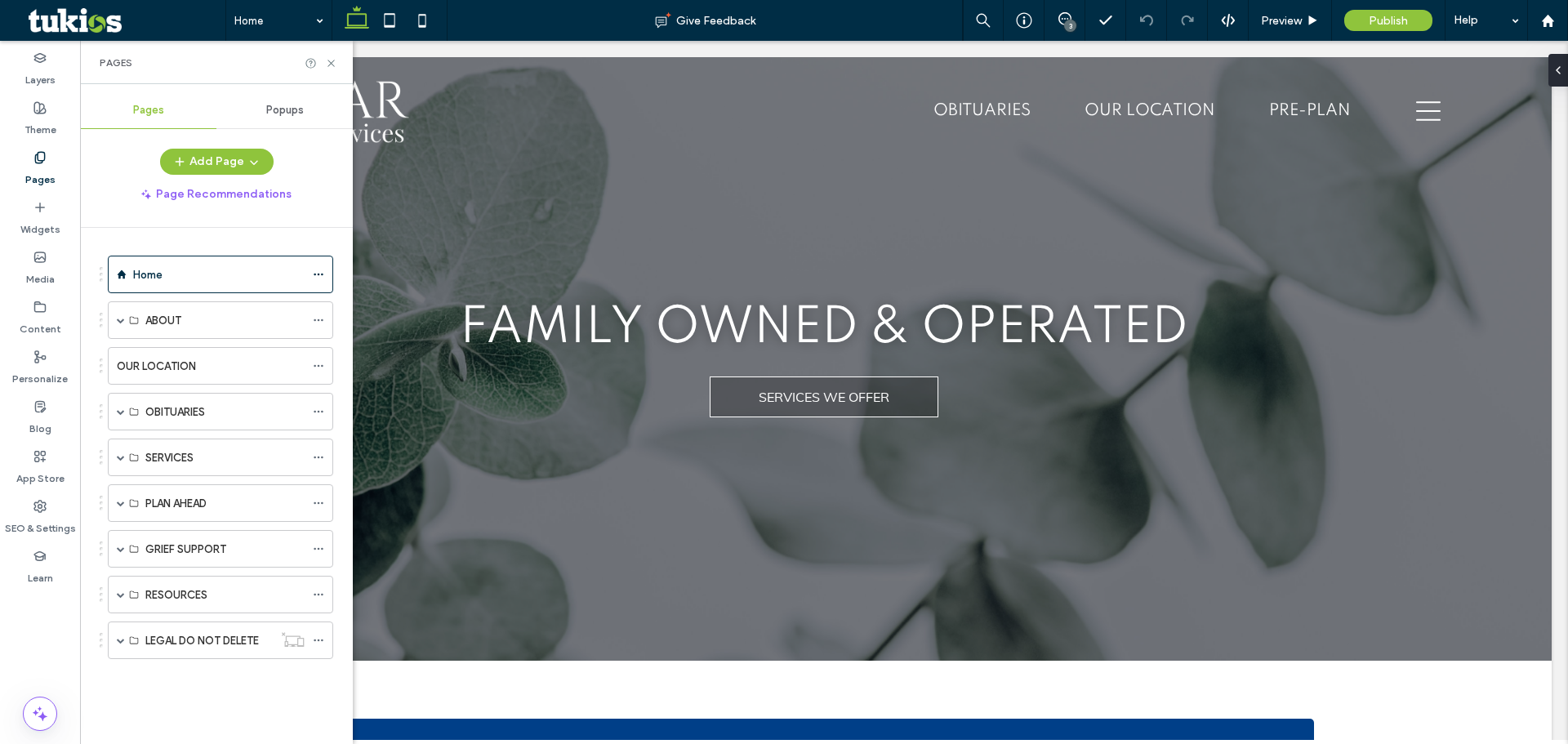
click at [1286, 32] on div "Home Give Feedback 3 Preview Publish Help Design Panel Site Comments Team & Cli…" at bounding box center [784, 372] width 1568 height 744
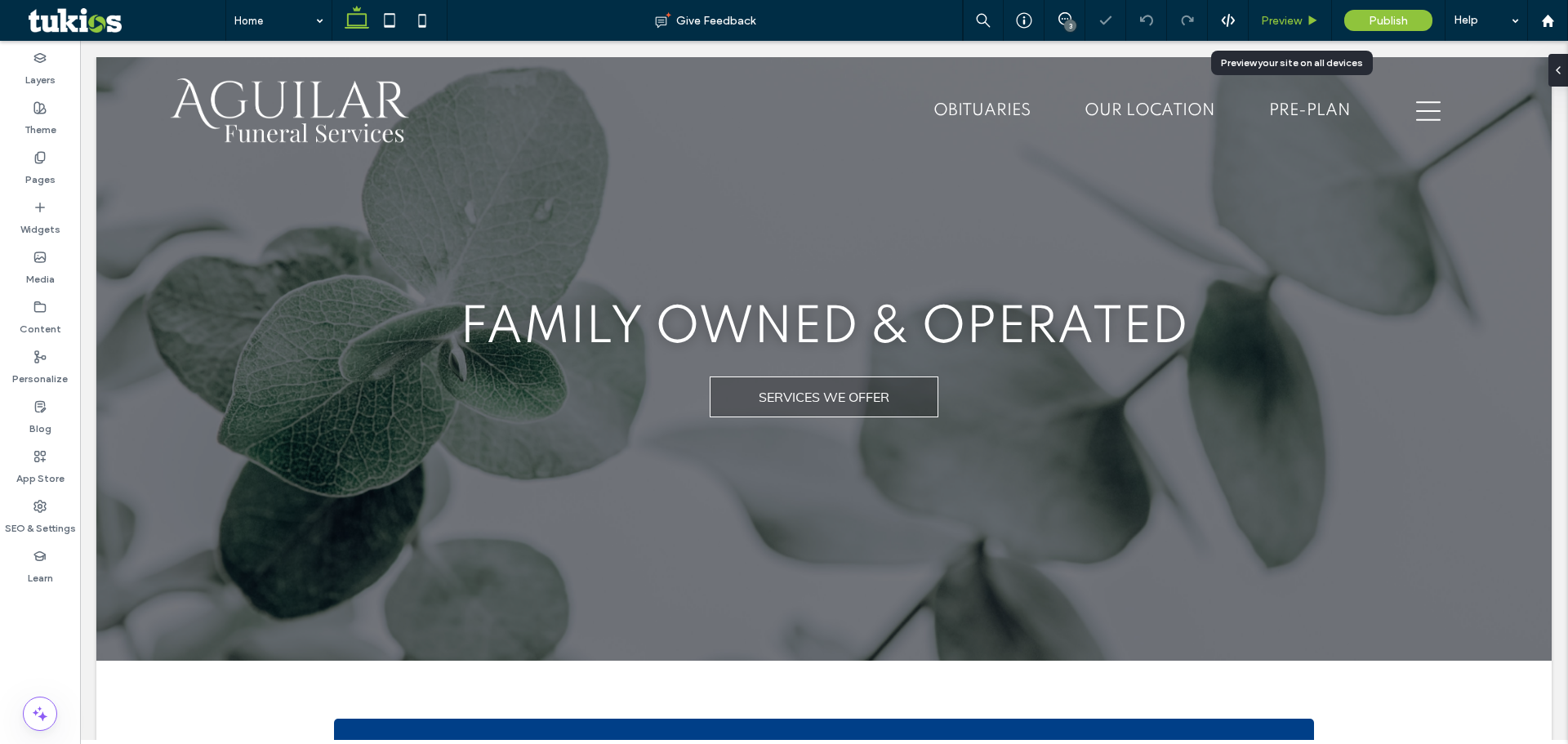
click at [1284, 22] on span "Preview" at bounding box center [1281, 21] width 41 height 14
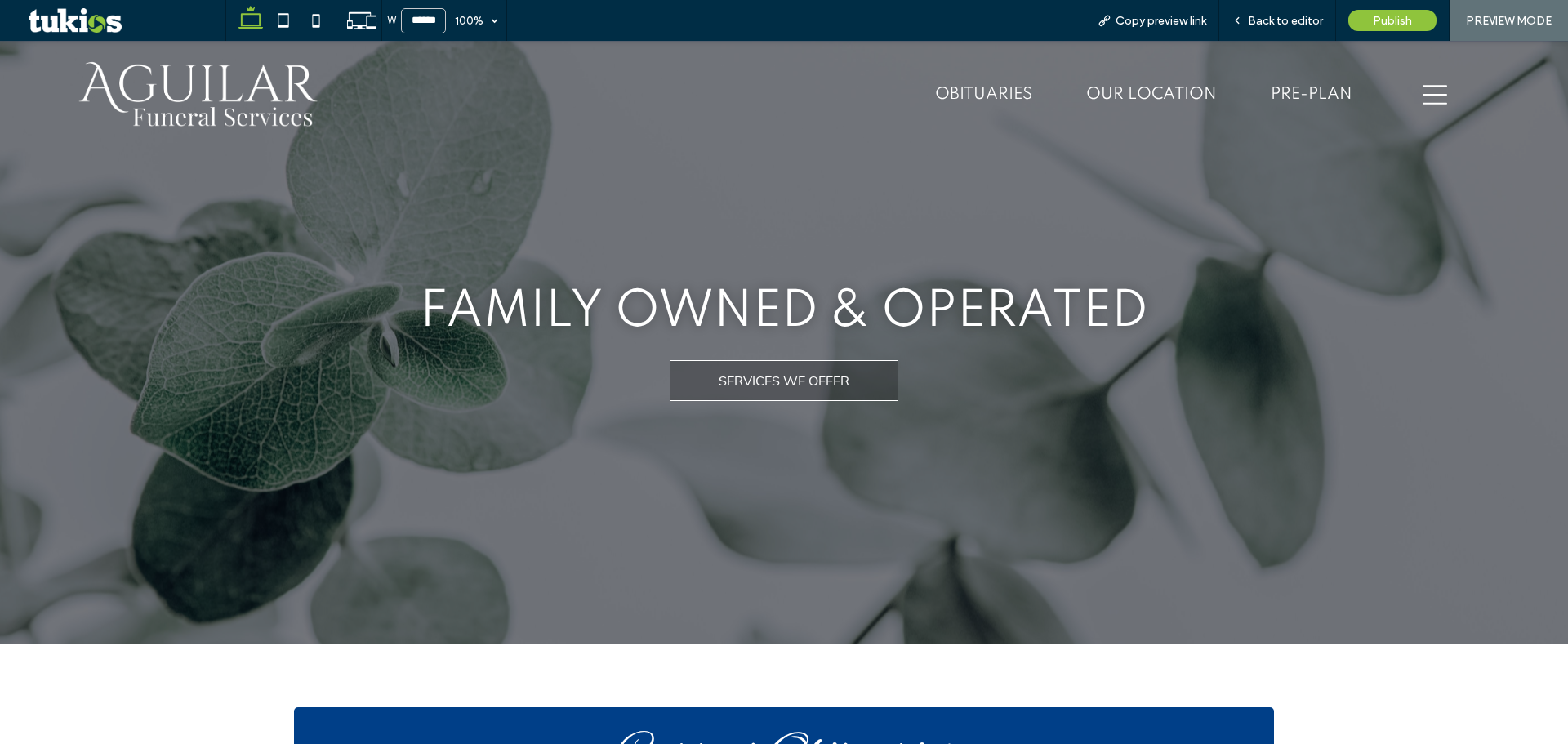
click at [1423, 92] on icon "hamburger menu icon" at bounding box center [1434, 94] width 24 height 24
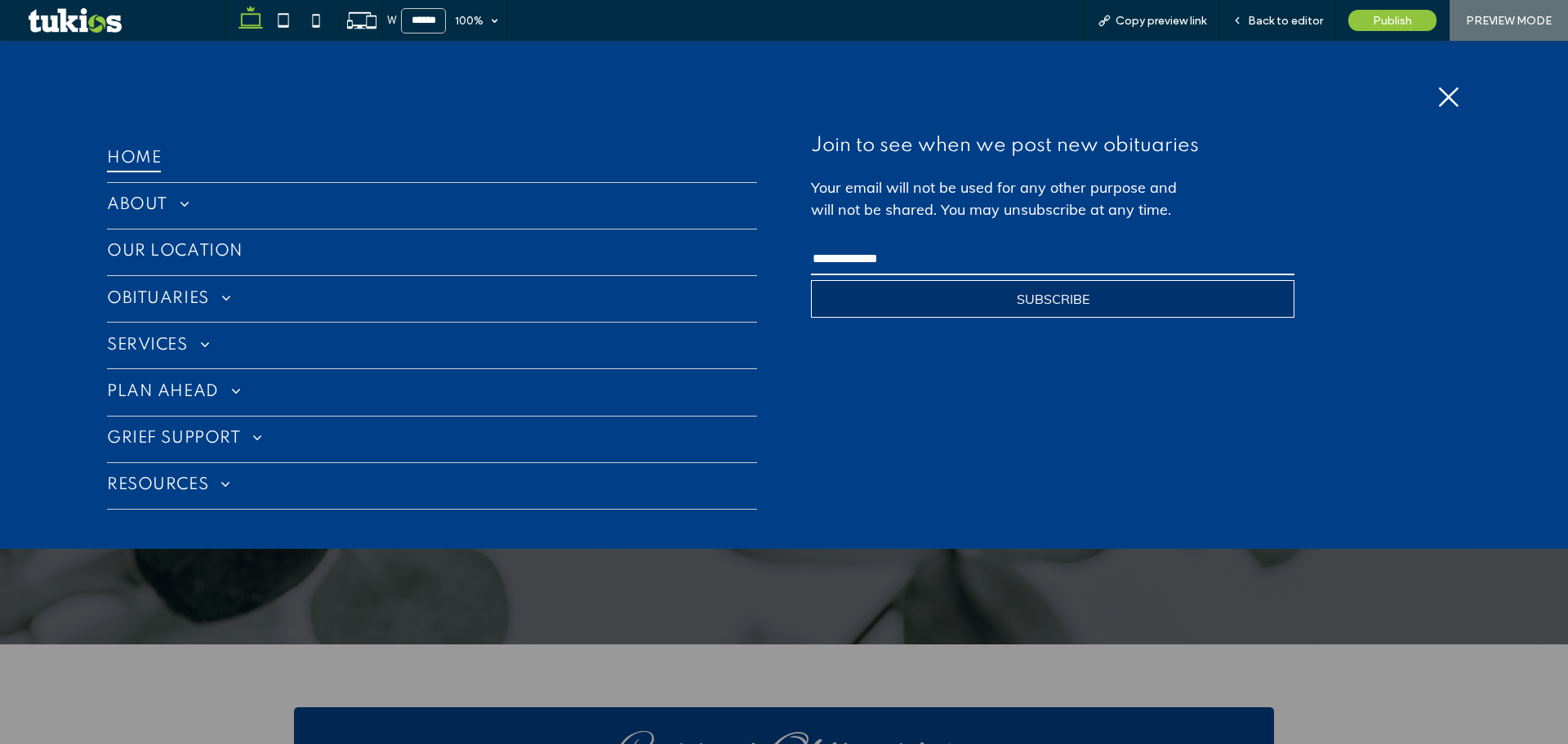
click at [1424, 92] on div "X ICON" at bounding box center [784, 97] width 1380 height 51
click at [1447, 98] on icon at bounding box center [1449, 97] width 20 height 20
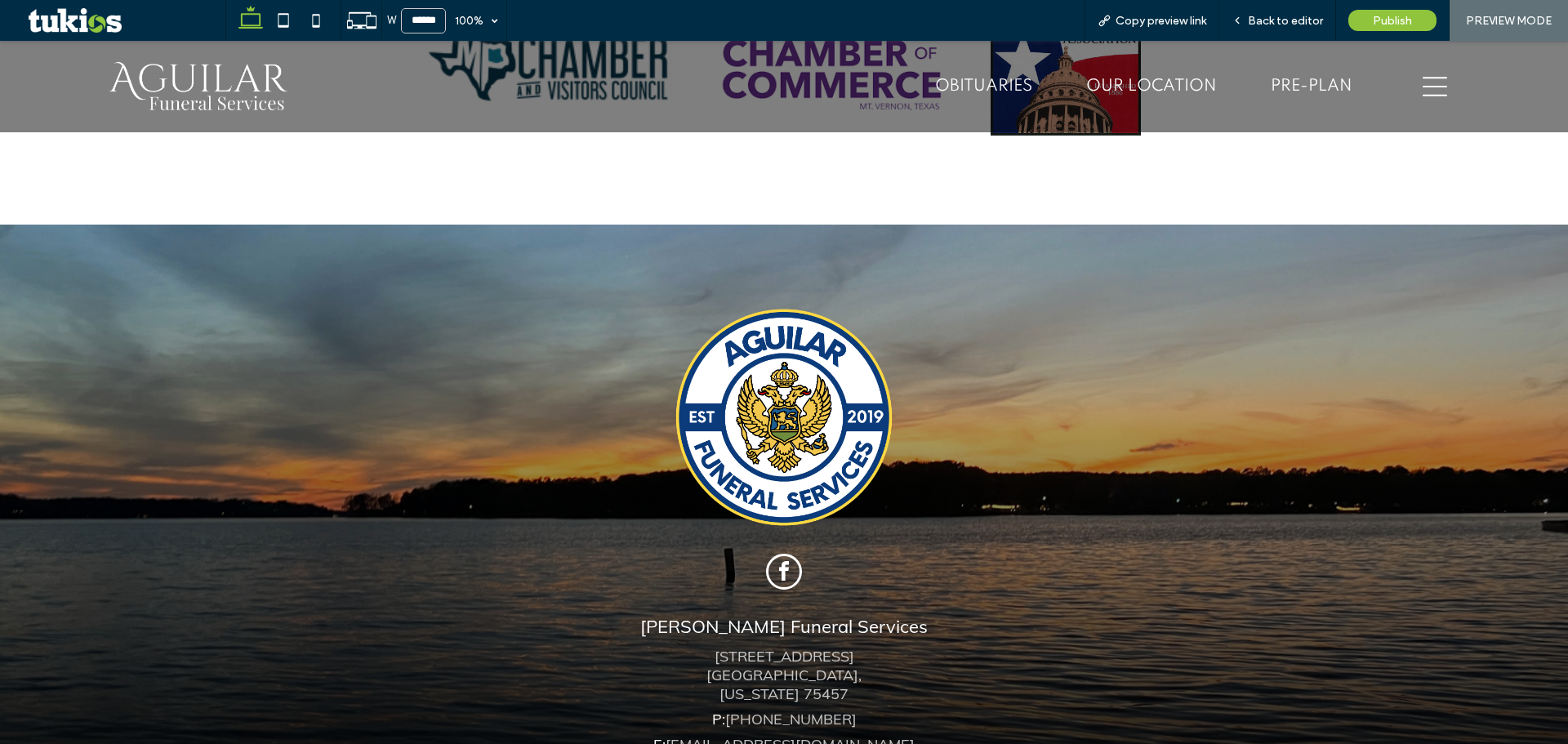
scroll to position [4082, 0]
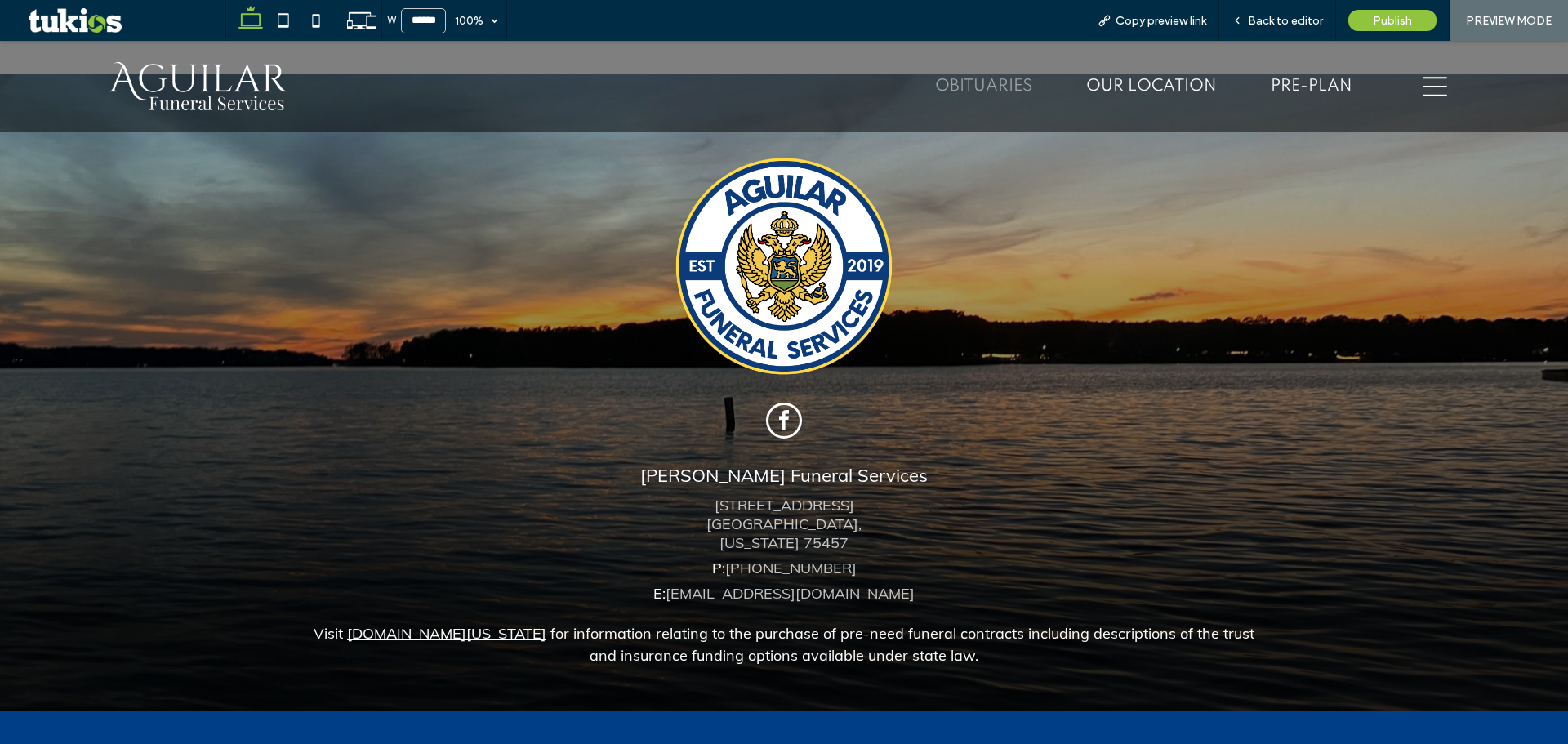
click at [963, 78] on div "OBITUARIES" at bounding box center [983, 87] width 97 height 17
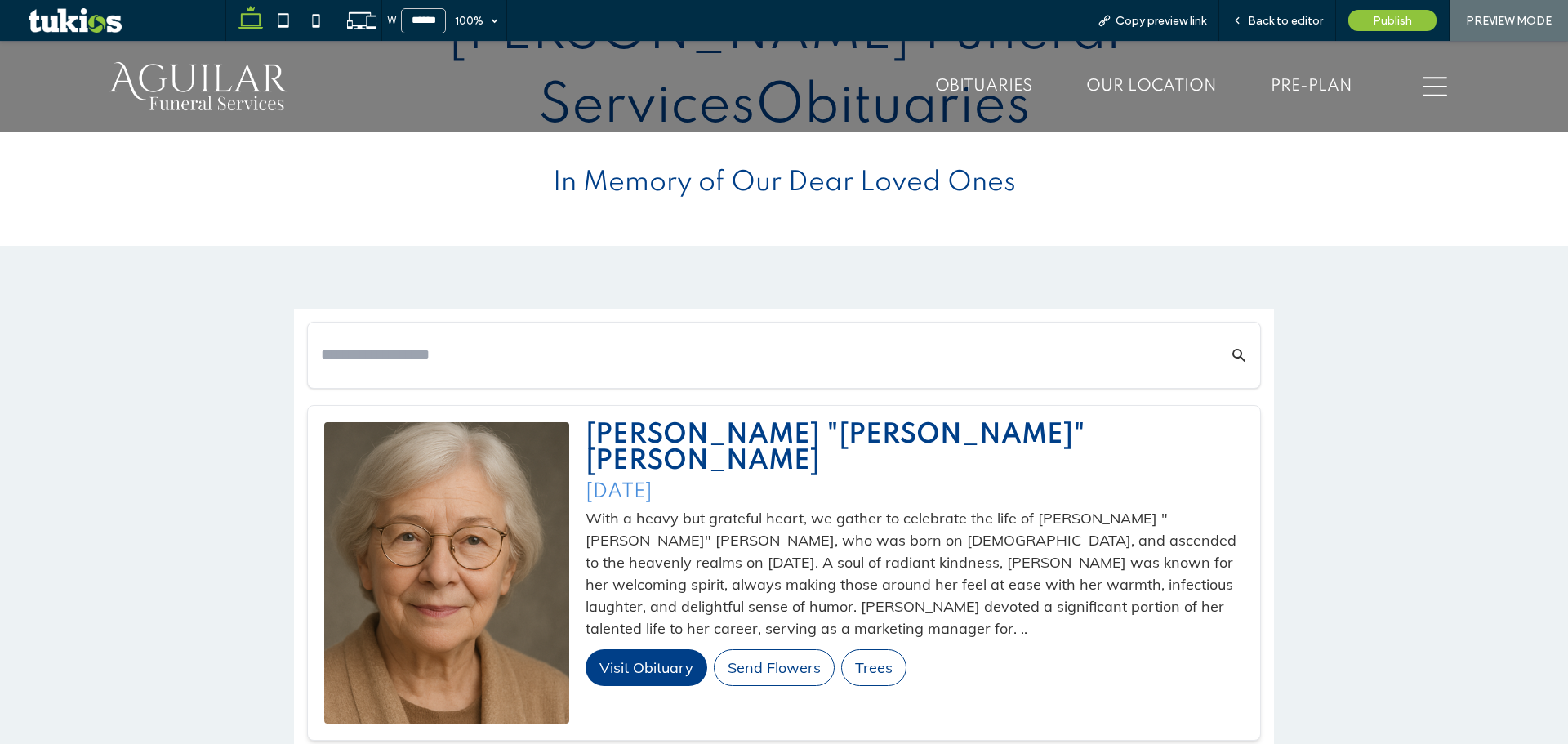
scroll to position [653, 0]
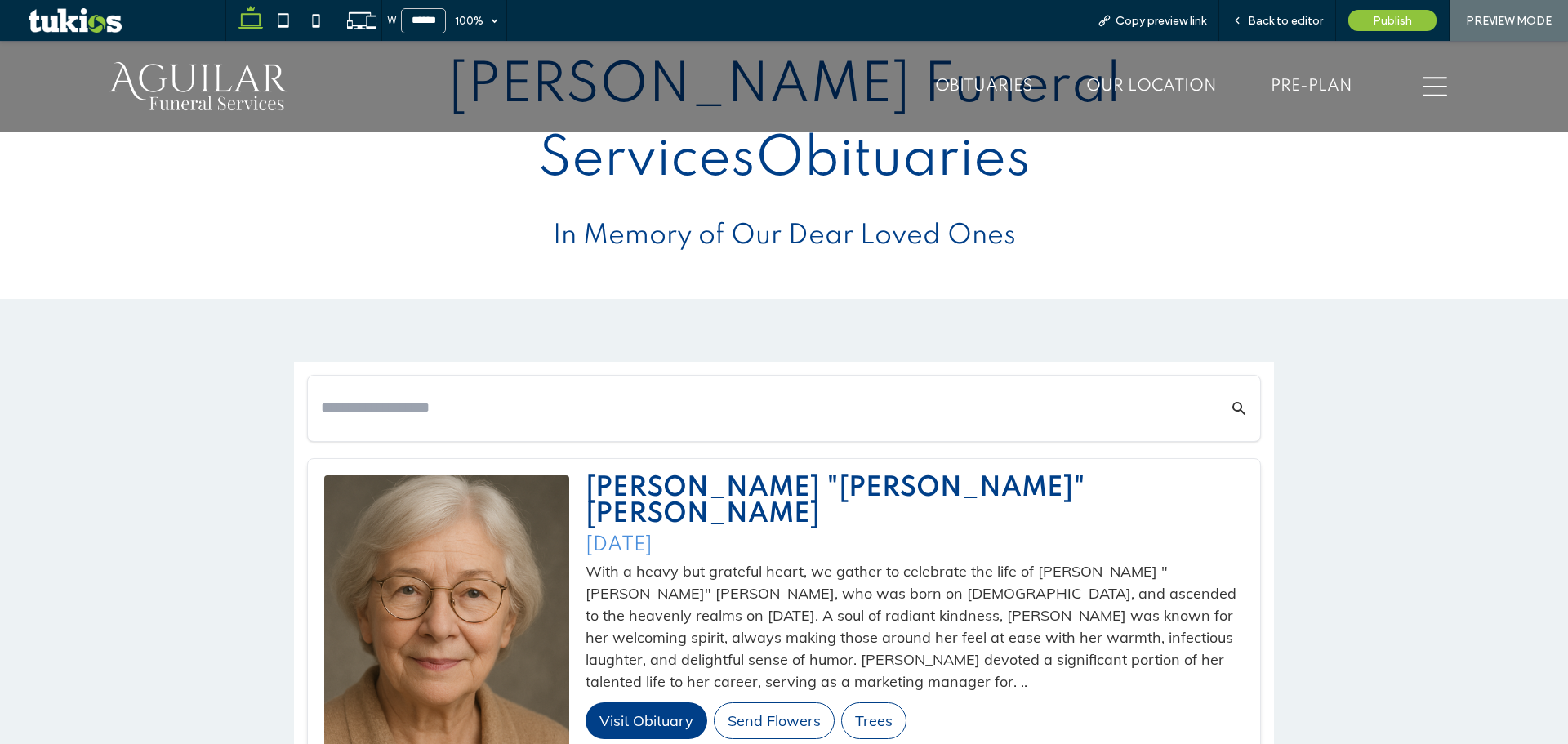
click at [771, 376] on div at bounding box center [783, 408] width 952 height 65
click at [758, 393] on input "text" at bounding box center [759, 407] width 876 height 28
type input "*"
type input "******"
click at [1210, 388] on button "Search Obituaries" at bounding box center [1228, 407] width 37 height 39
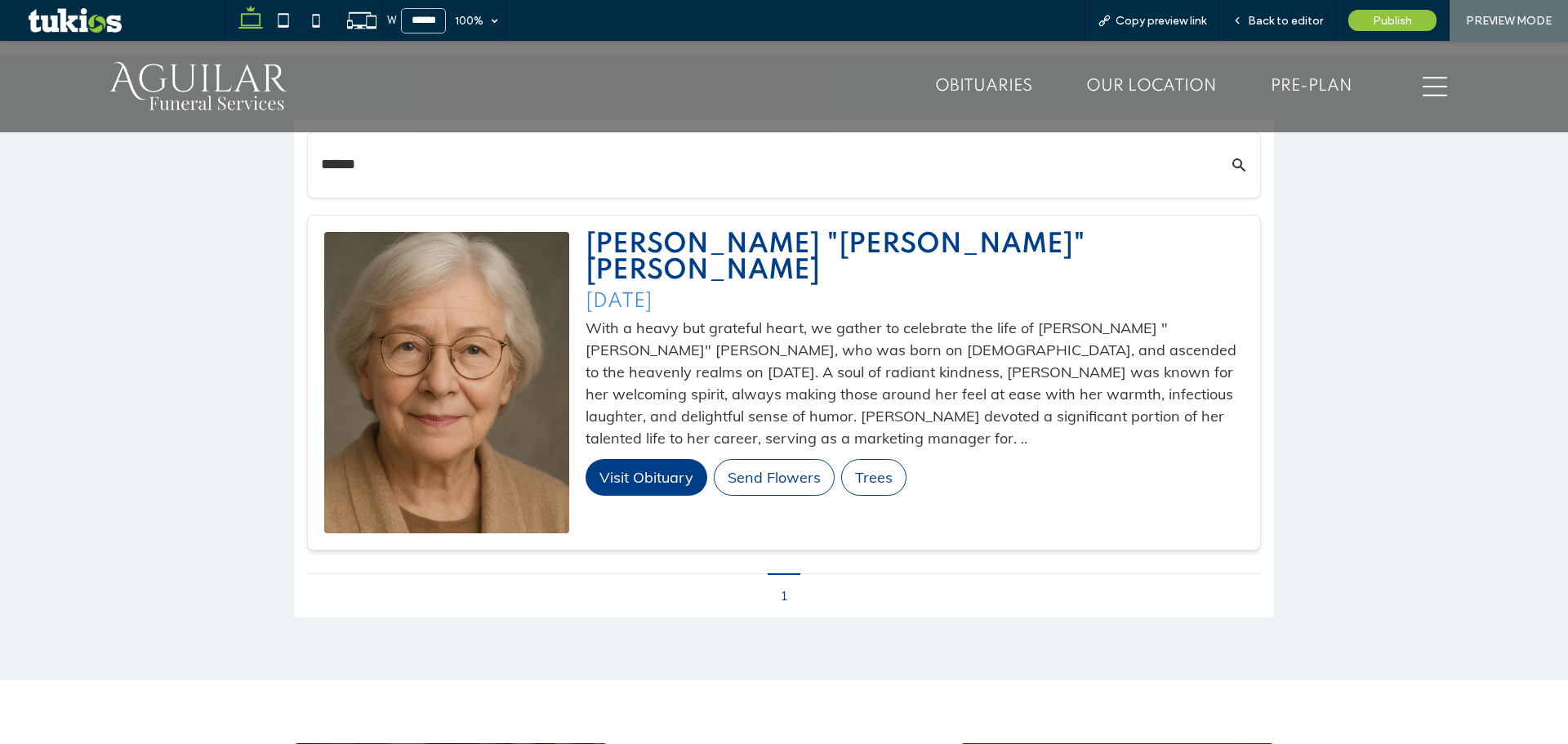
scroll to position [1306, 0]
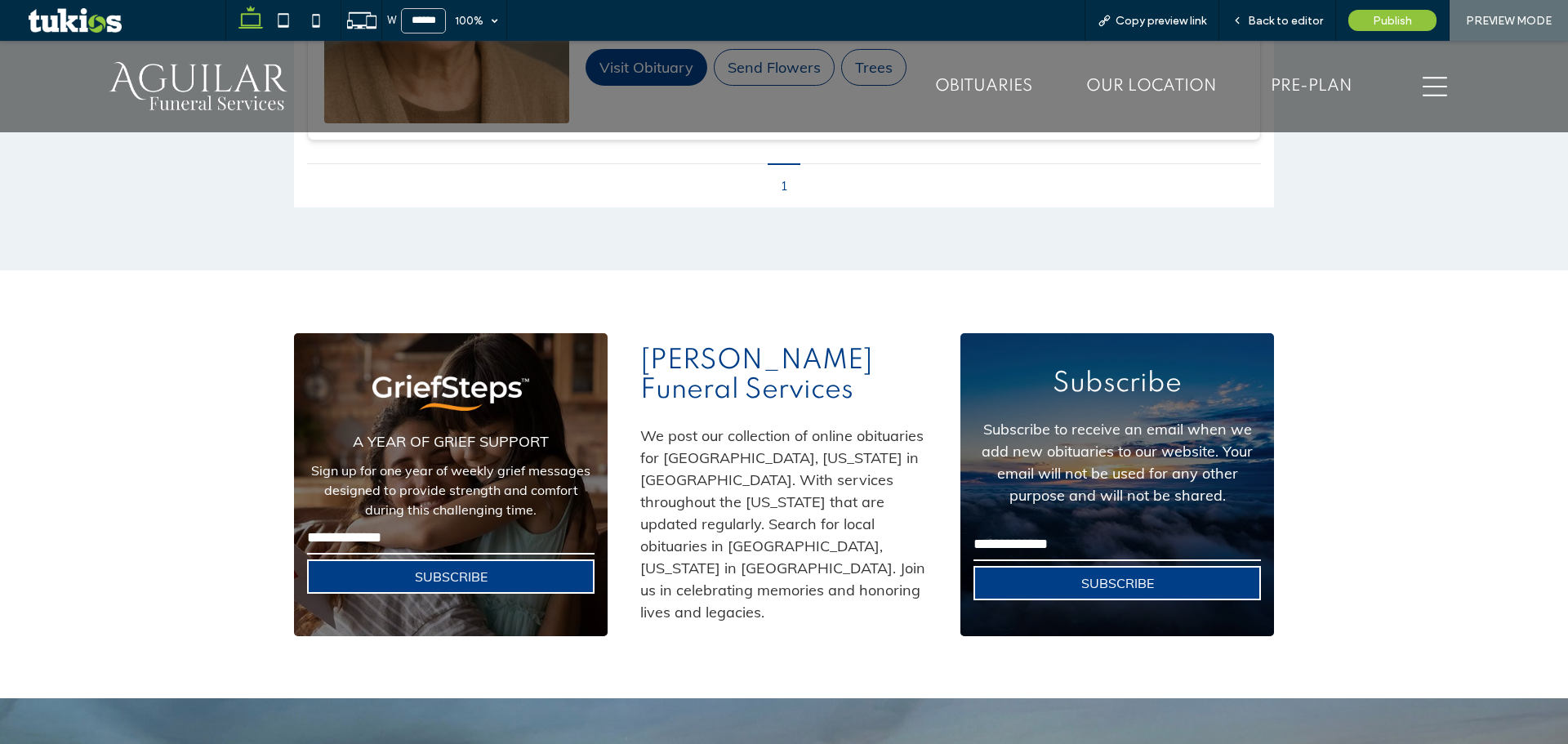
click at [429, 522] on input "email" at bounding box center [450, 537] width 287 height 32
type input "*"
click at [440, 559] on button "SUBSCRIBE" at bounding box center [450, 576] width 287 height 34
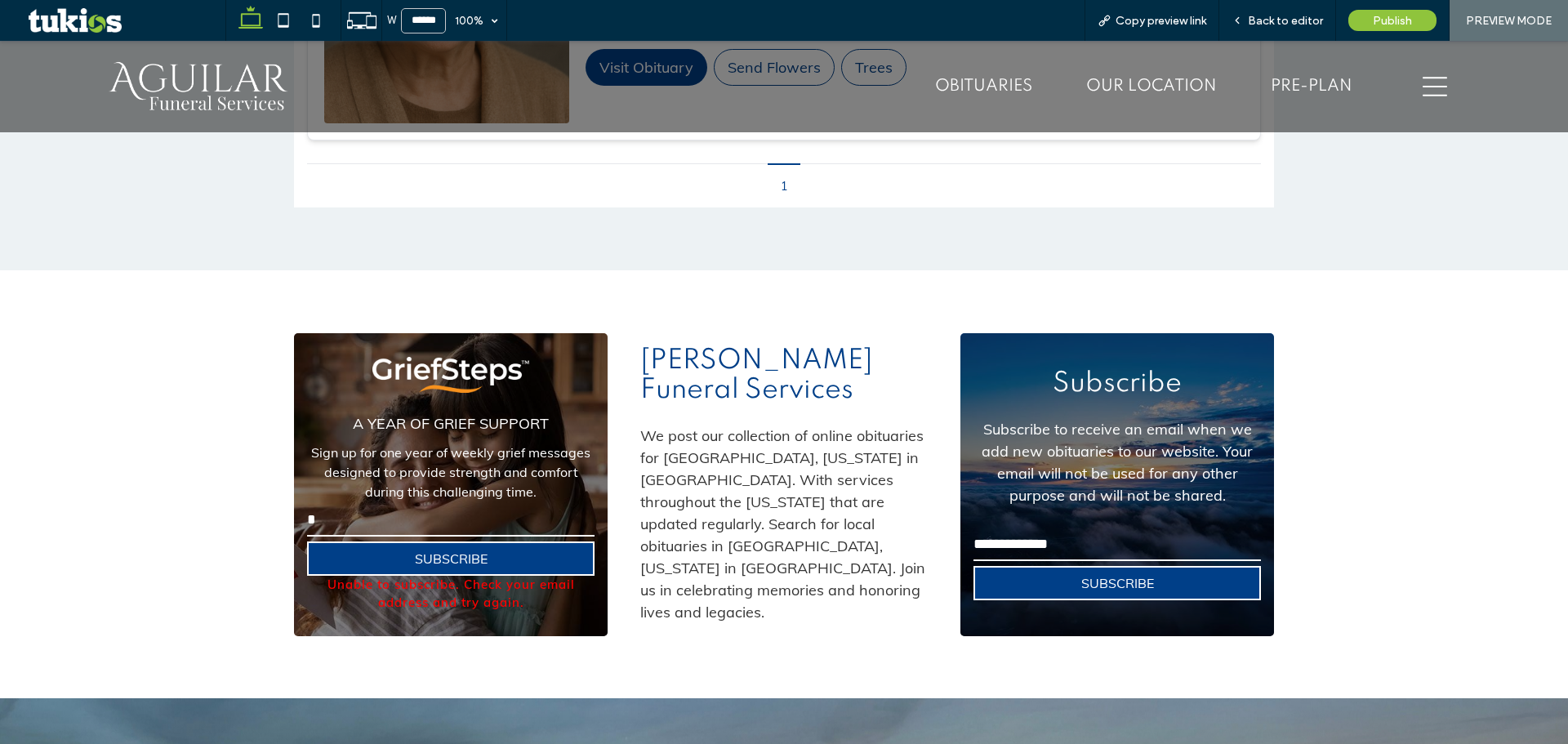
click at [1065, 528] on input "email" at bounding box center [1116, 544] width 287 height 32
type input "*"
click at [1088, 566] on button "SUBSCRIBE" at bounding box center [1116, 582] width 287 height 34
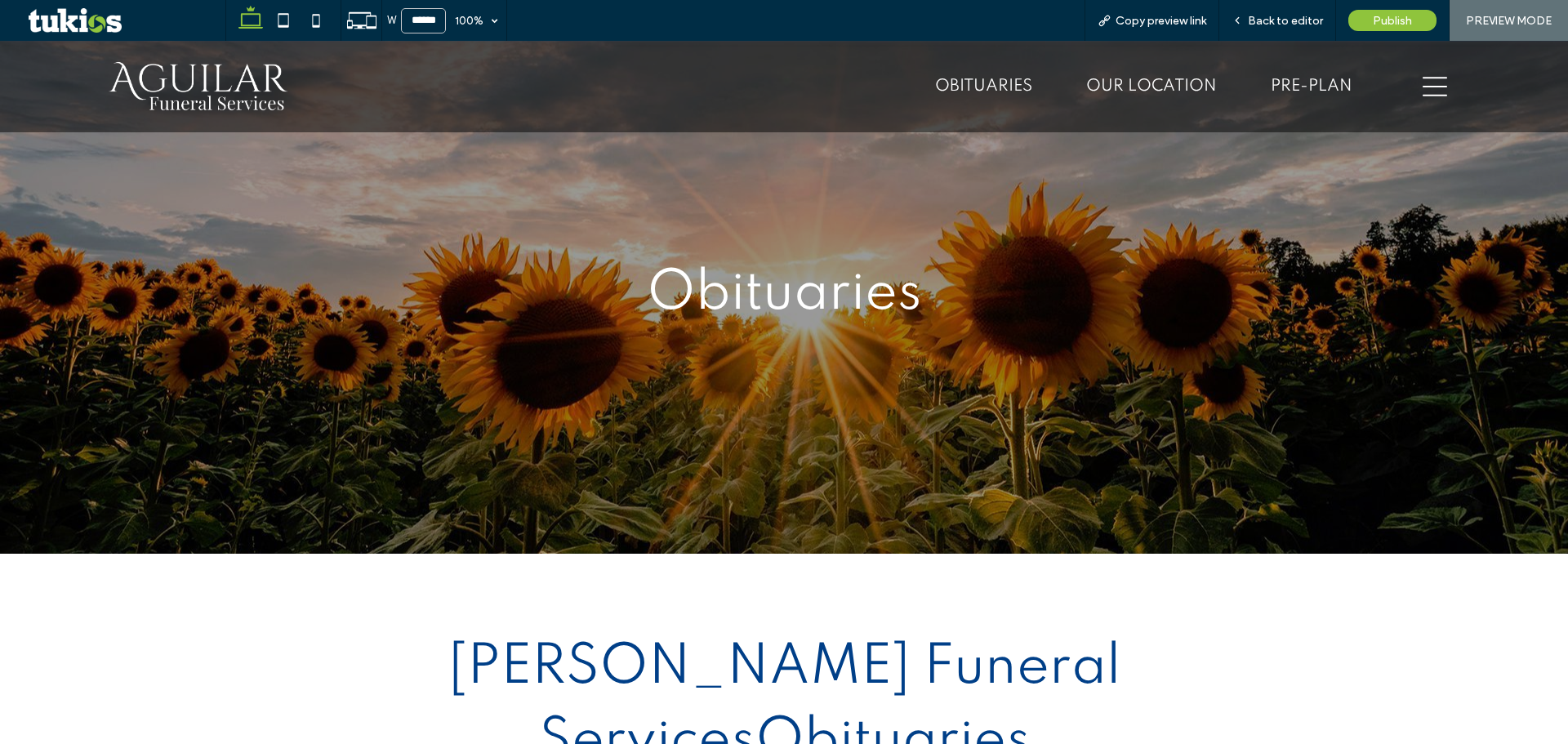
scroll to position [0, 0]
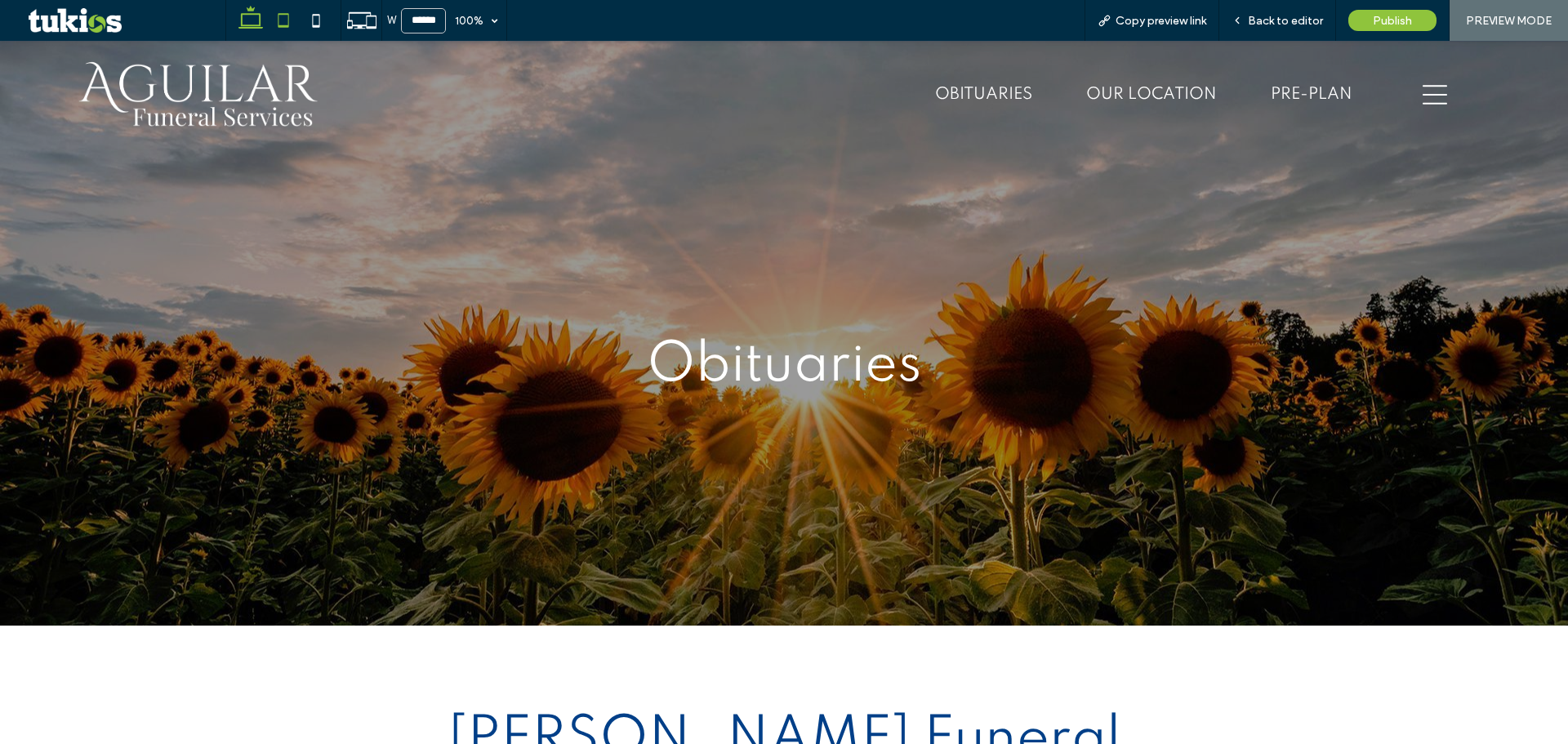
click at [278, 22] on use at bounding box center [283, 20] width 11 height 14
type input "*****"
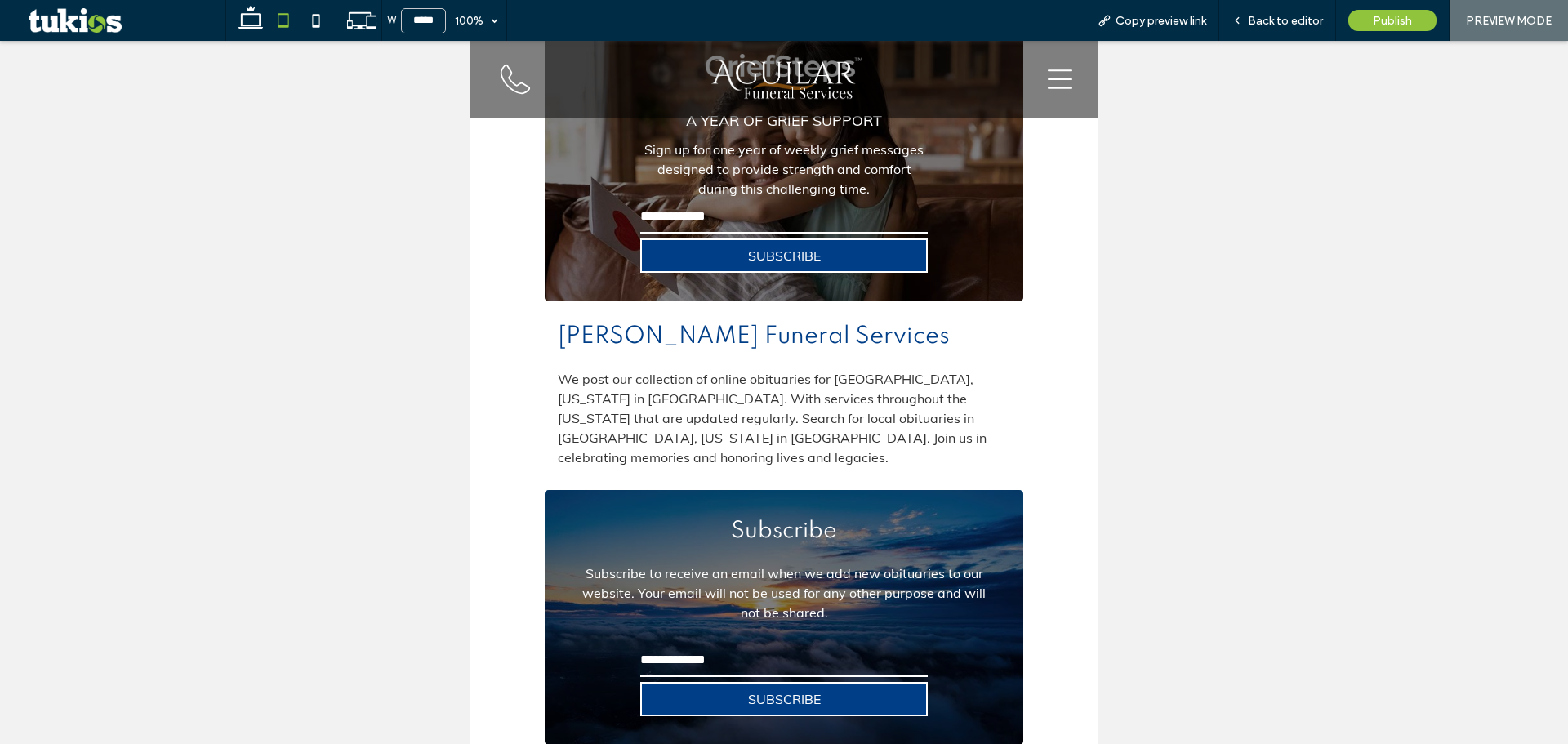
scroll to position [4164, 0]
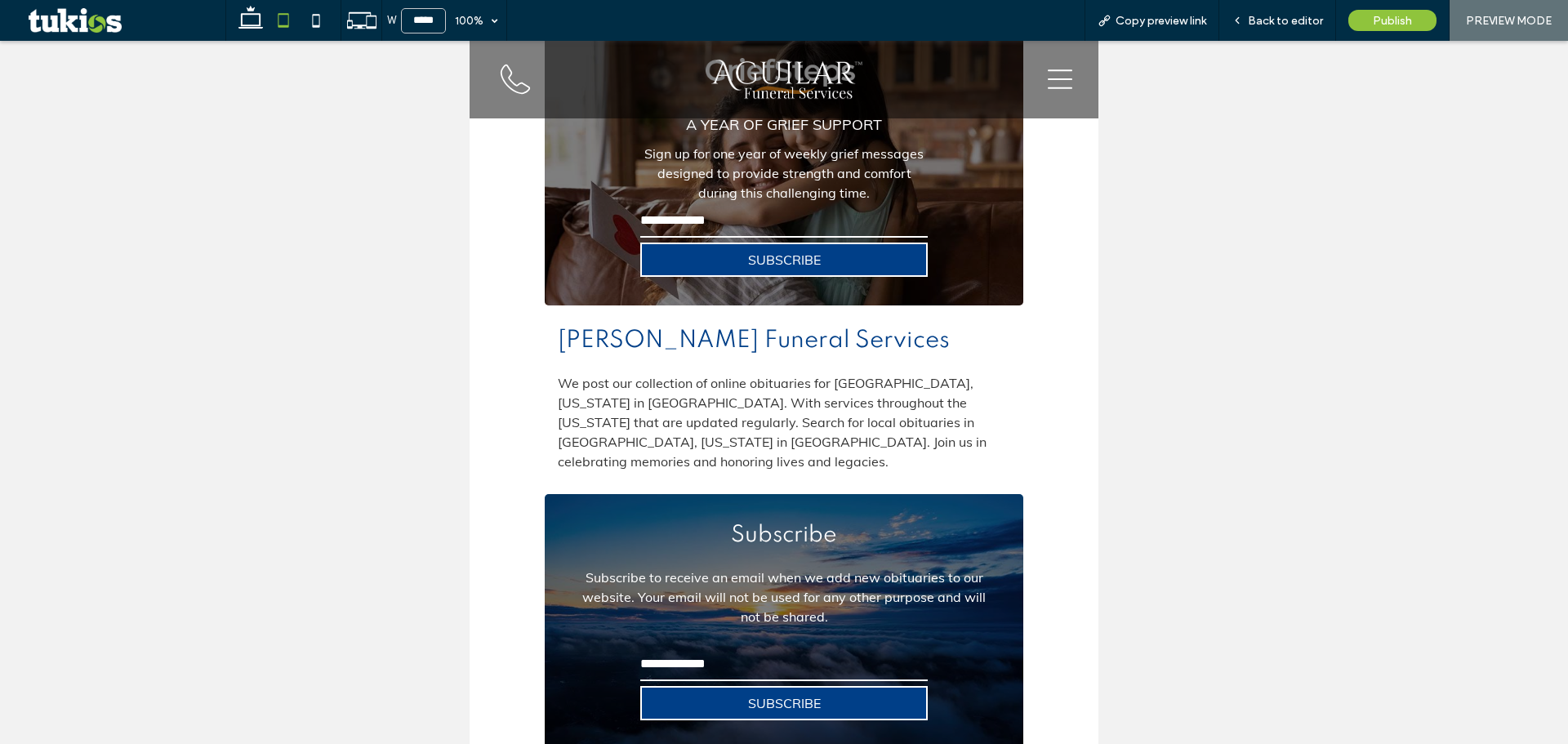
click at [724, 205] on input "email" at bounding box center [783, 221] width 287 height 32
type input "*"
click at [688, 250] on button "SUBSCRIBE" at bounding box center [783, 259] width 287 height 34
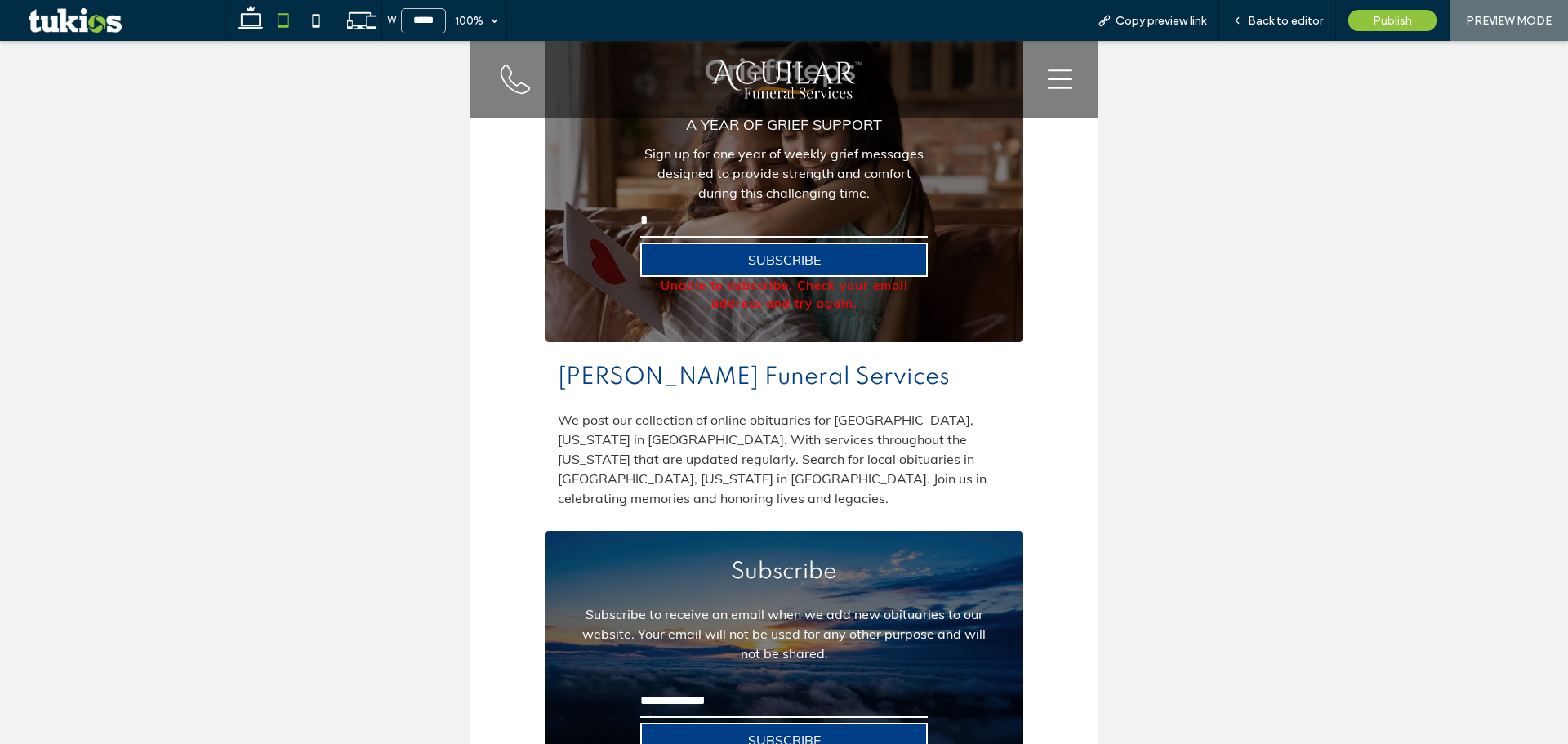
click at [723, 685] on input "email" at bounding box center [783, 701] width 287 height 32
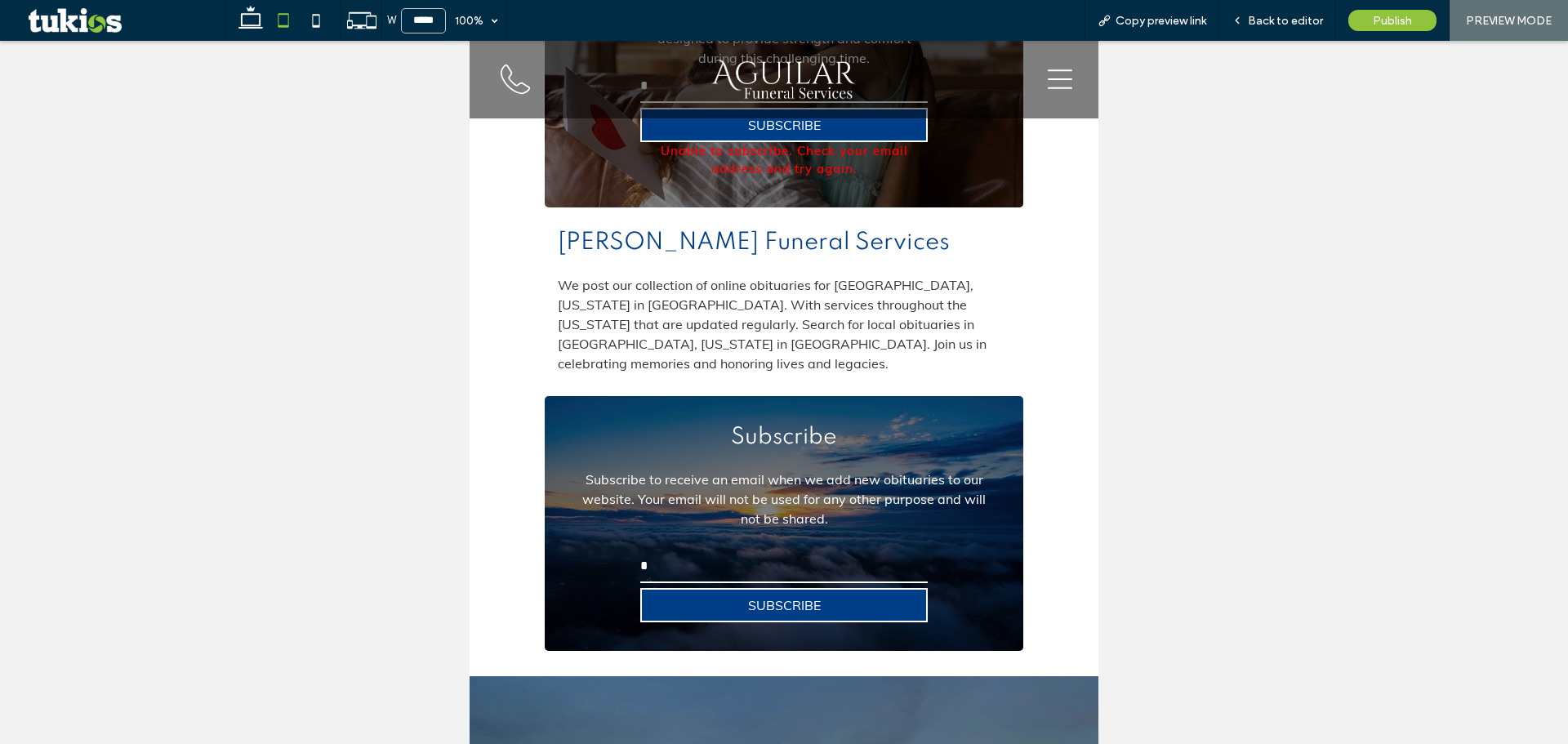
scroll to position [4327, 0]
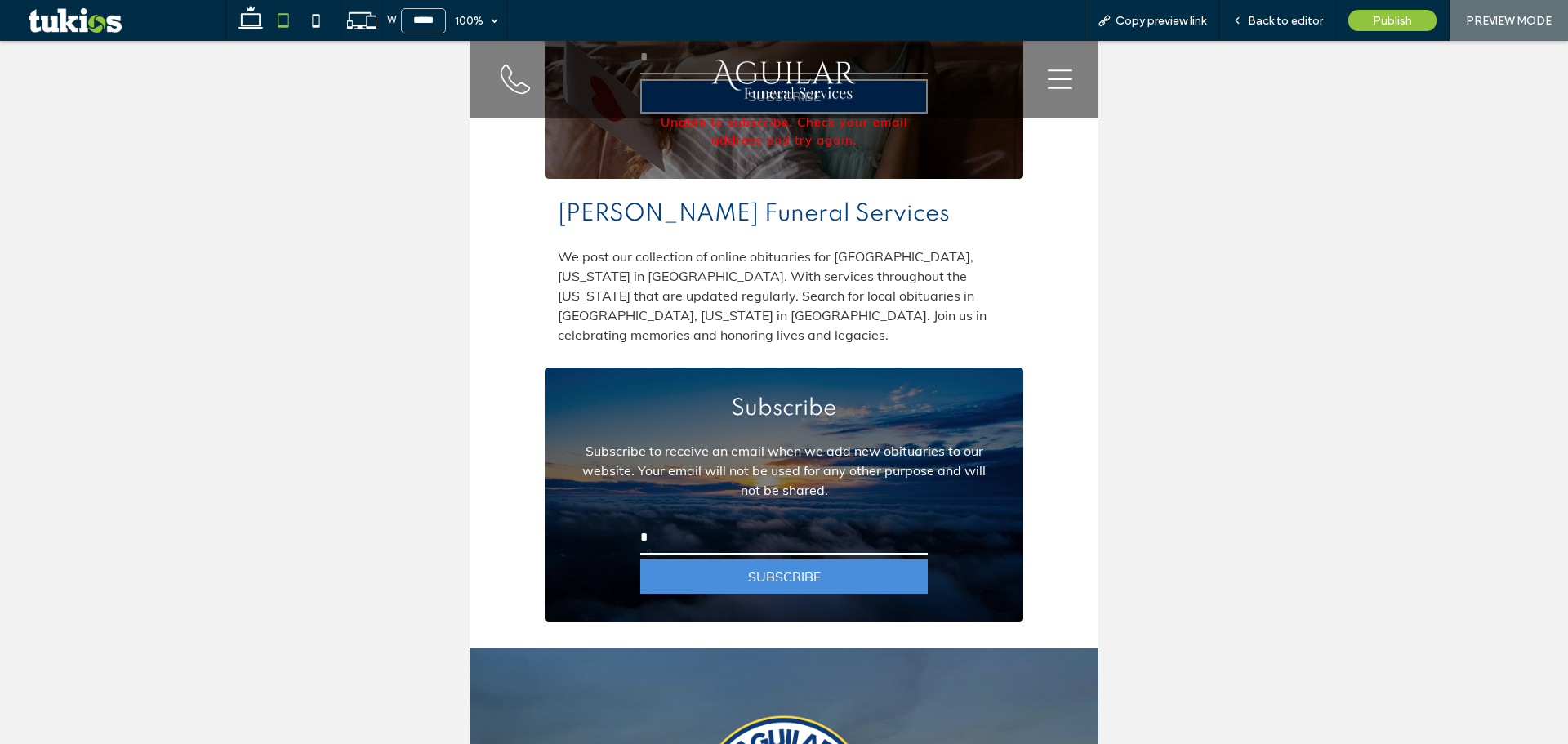
type input "*"
click at [732, 559] on button "SUBSCRIBE" at bounding box center [783, 576] width 287 height 34
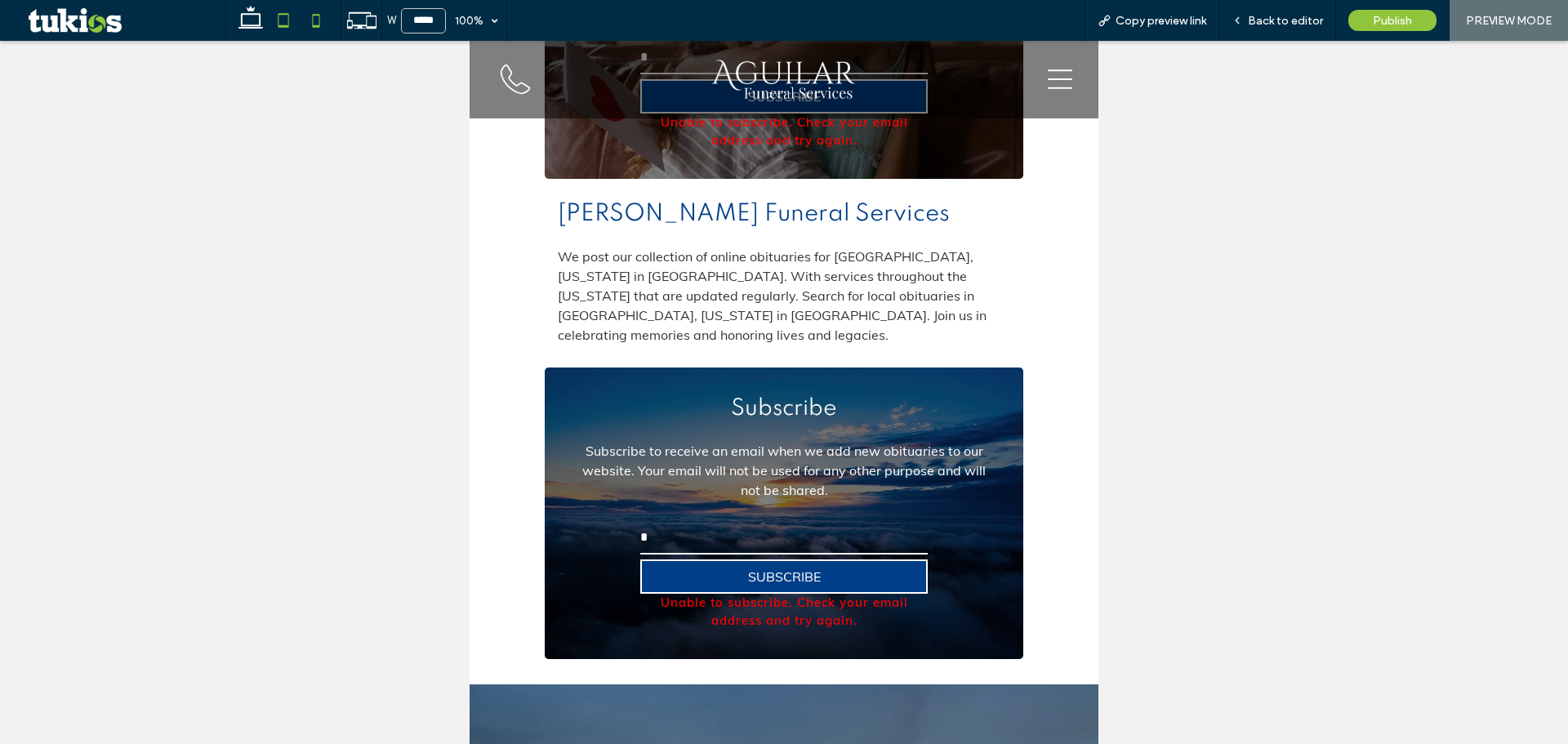
click at [311, 28] on icon at bounding box center [316, 20] width 32 height 32
type input "*****"
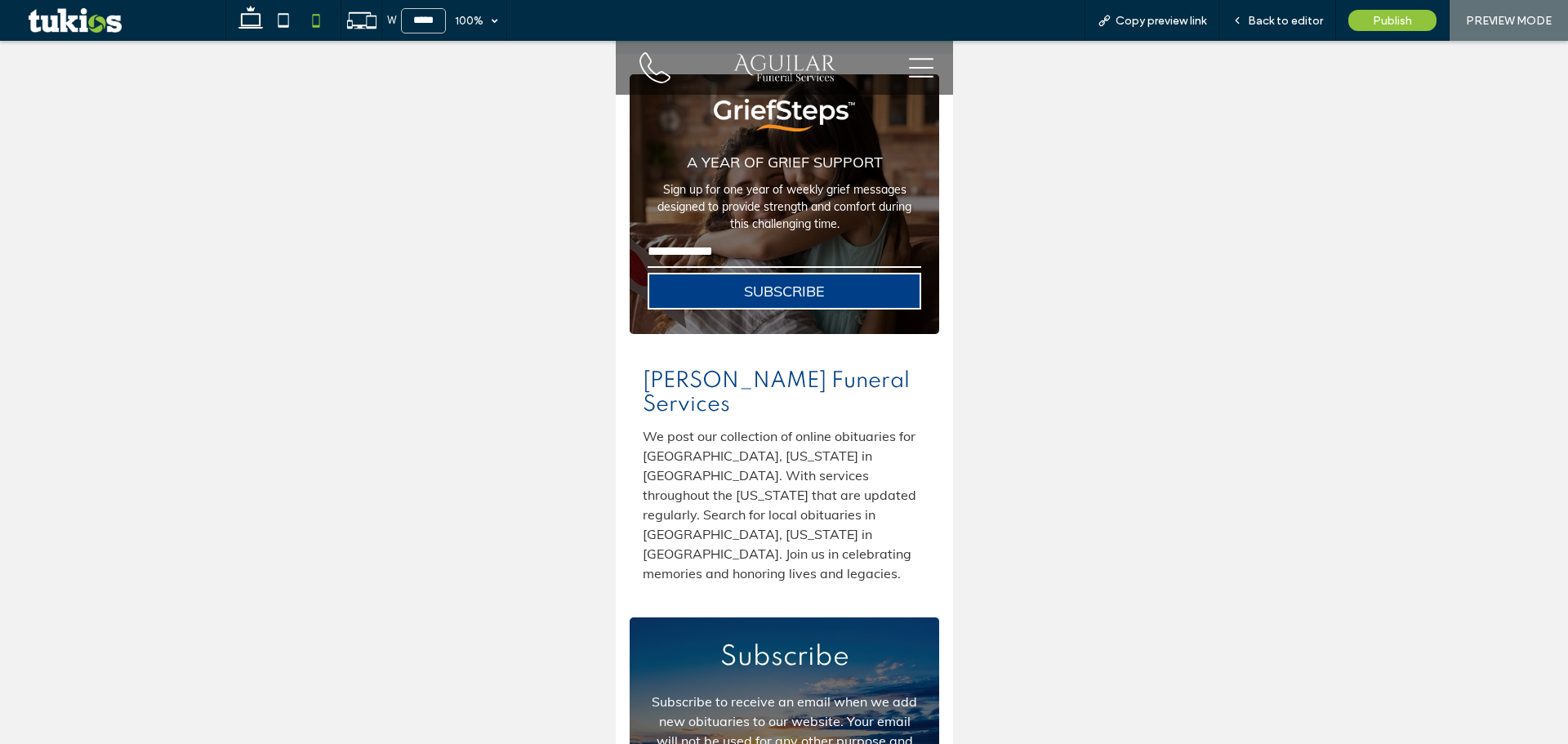
scroll to position [5379, 0]
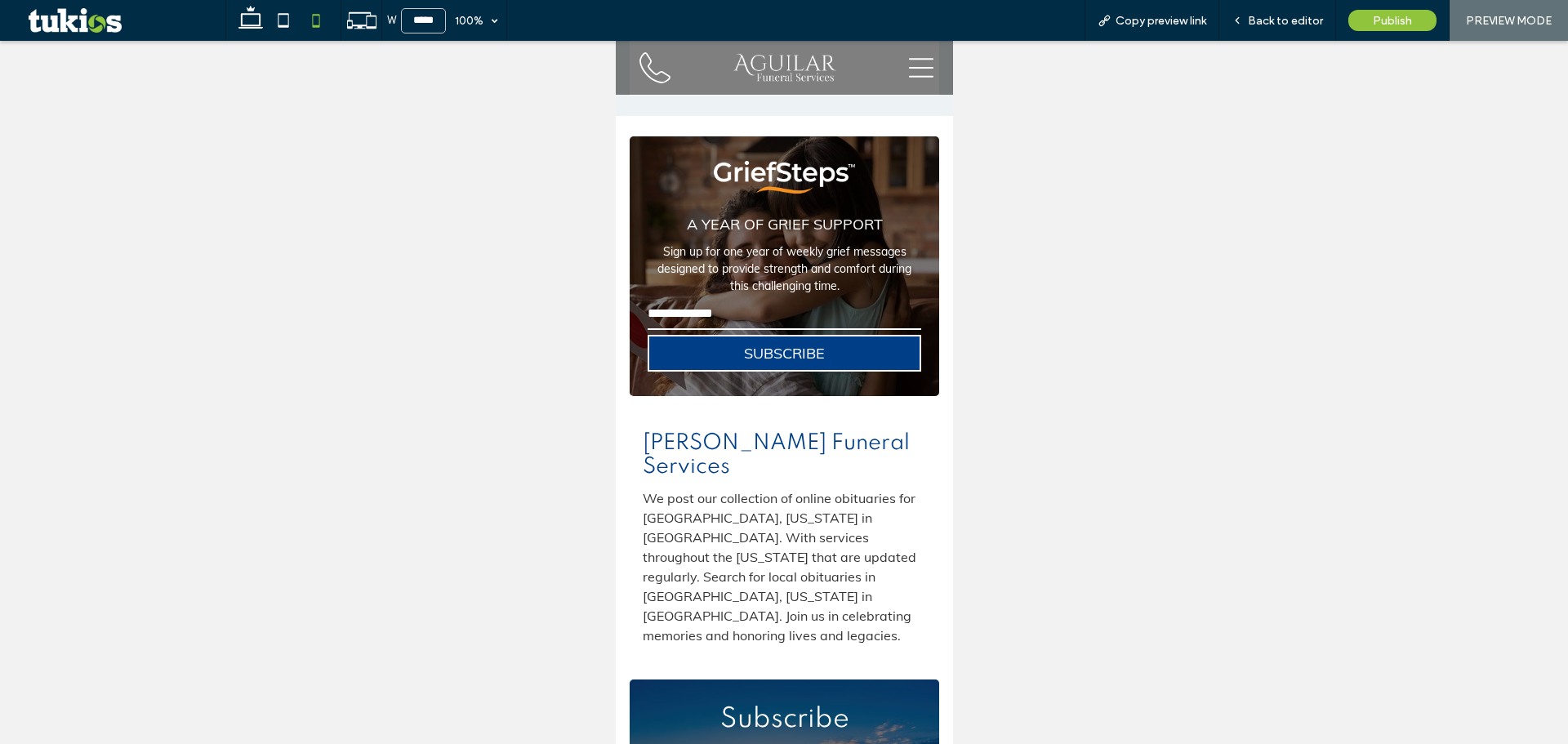
click at [688, 297] on input "email" at bounding box center [782, 313] width 272 height 32
type input "*"
click at [696, 335] on button "SUBSCRIBE" at bounding box center [782, 353] width 272 height 37
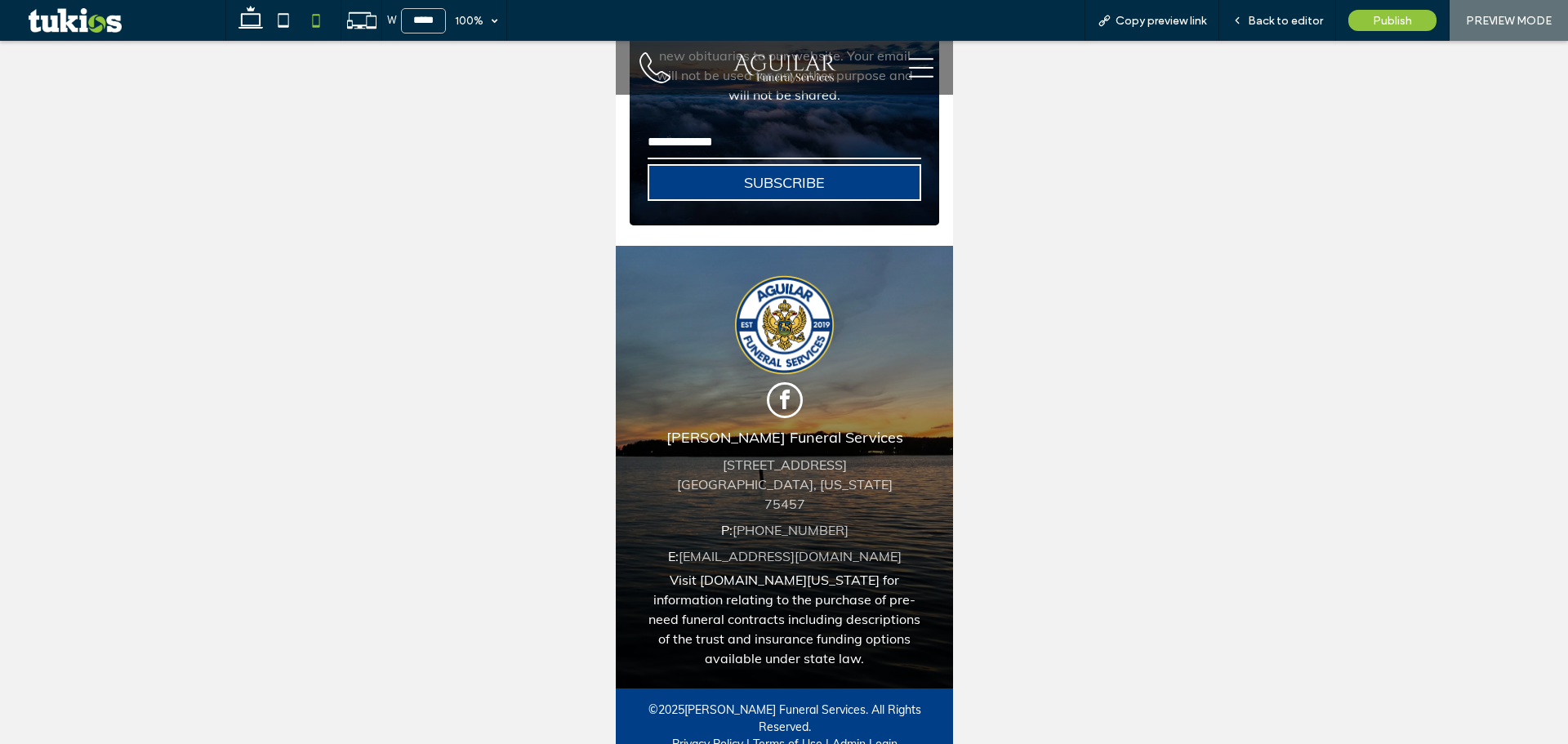
scroll to position [4527, 0]
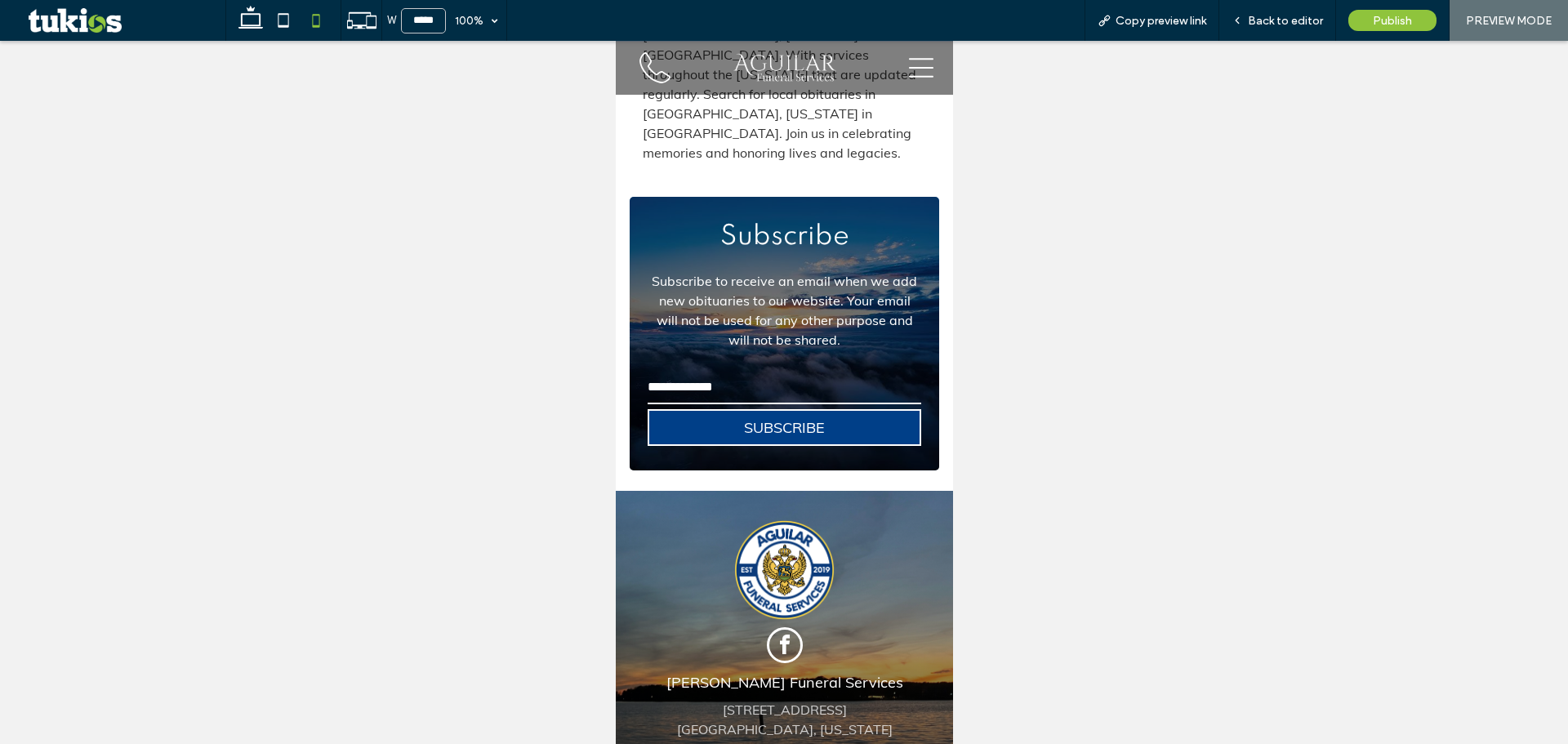
click at [713, 372] on input "email" at bounding box center [782, 387] width 272 height 32
type input "*"
click at [692, 409] on button "SUBSCRIBE" at bounding box center [782, 427] width 272 height 37
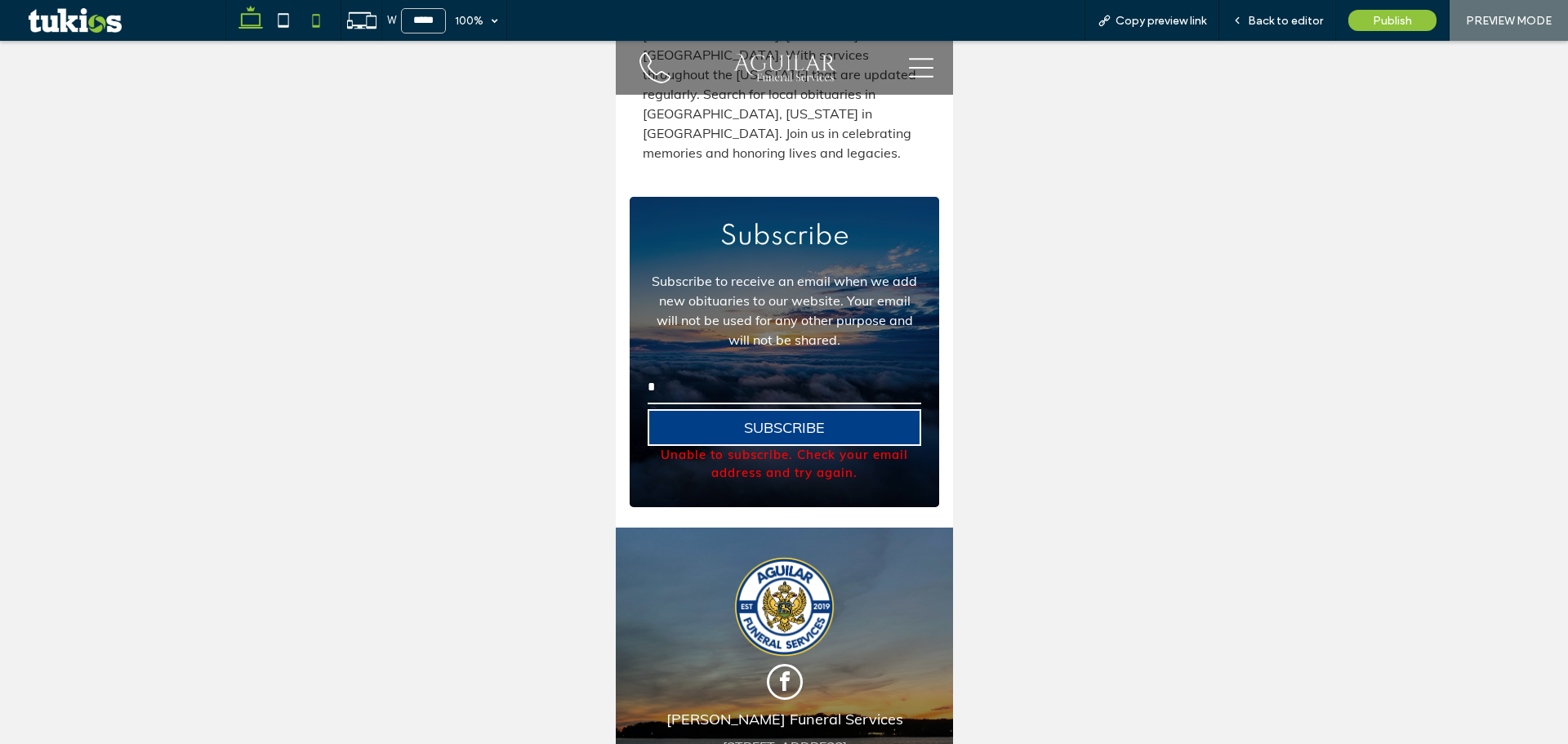
click at [256, 13] on icon at bounding box center [250, 20] width 32 height 32
type input "******"
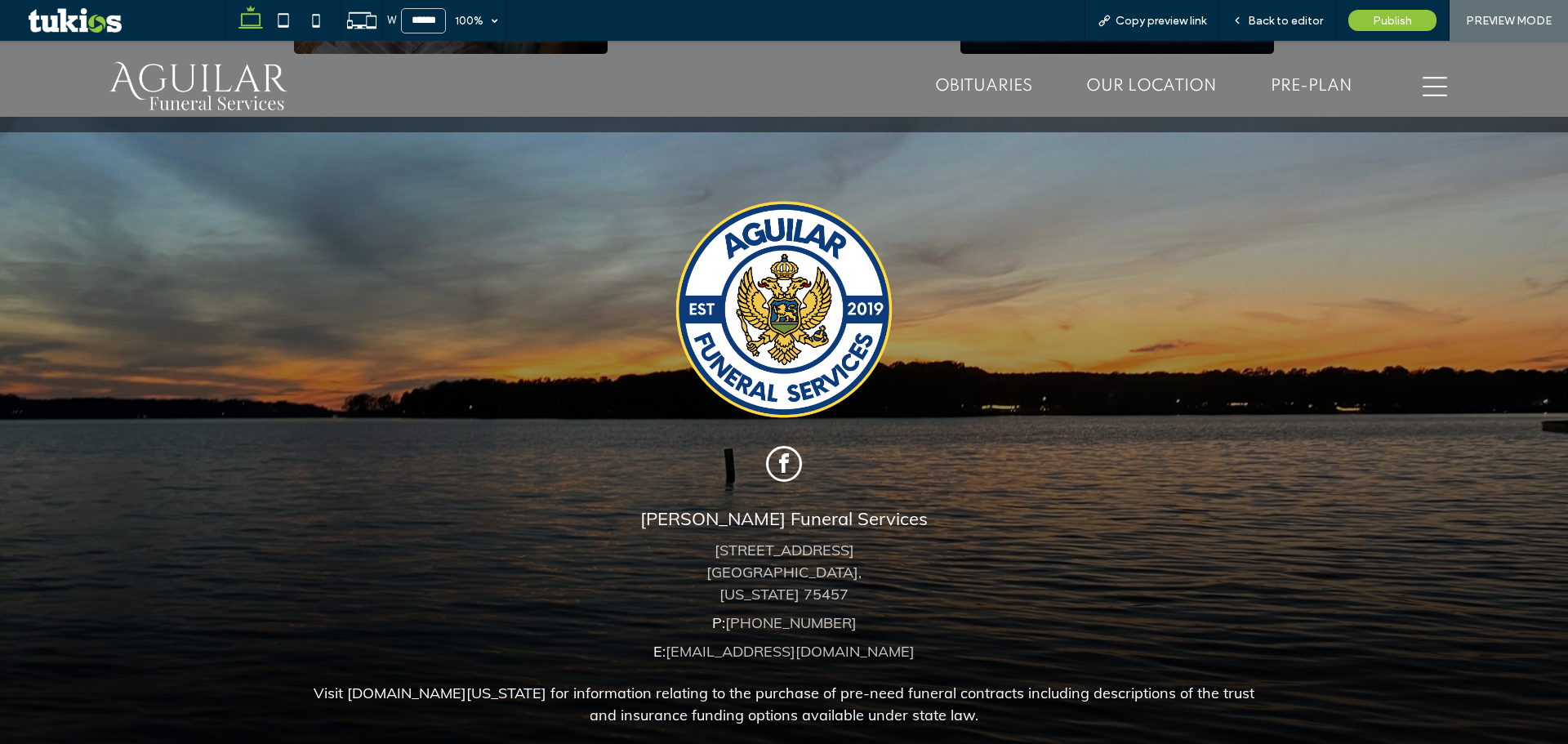
scroll to position [5035, 0]
click at [1275, 15] on span "Back to editor" at bounding box center [1285, 21] width 75 height 14
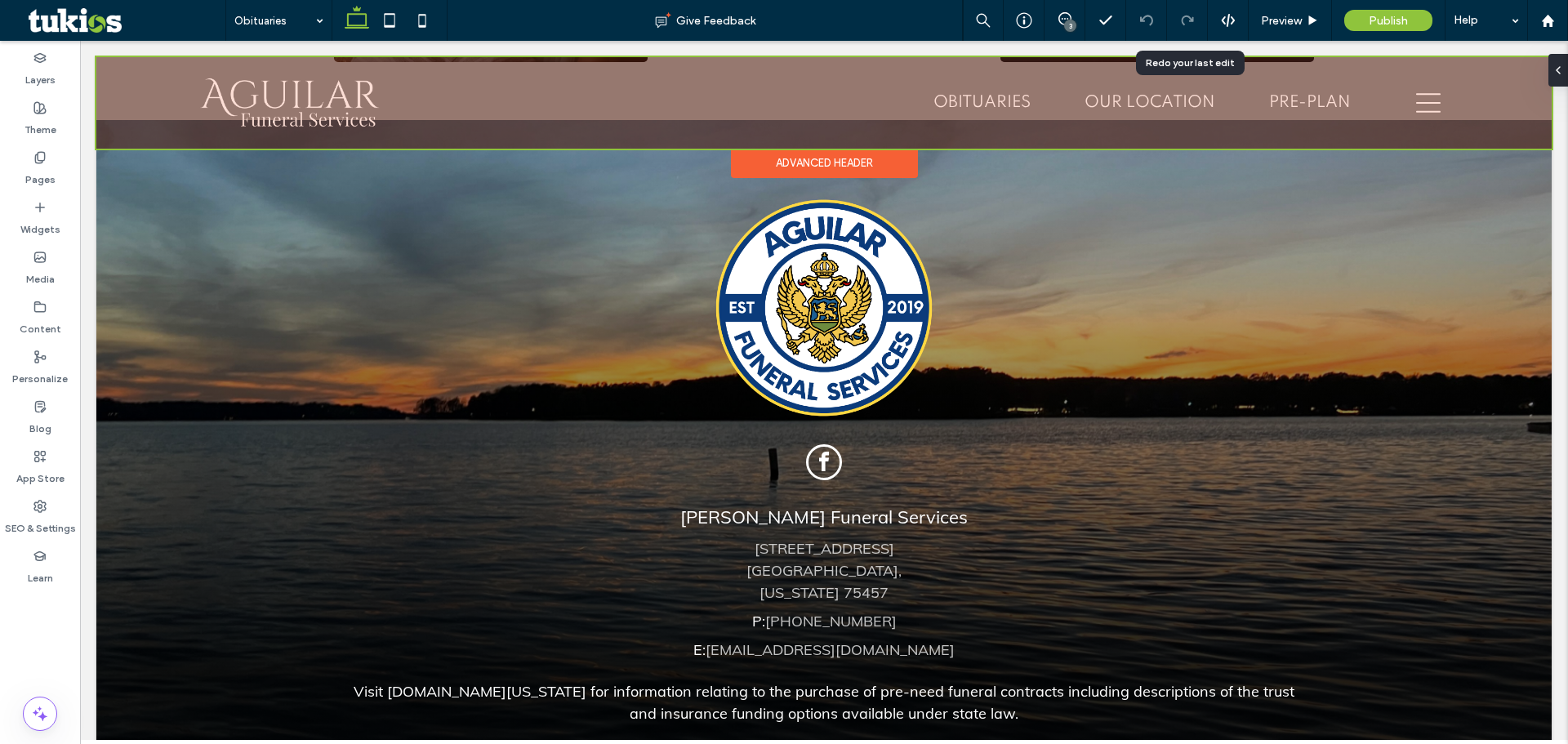
scroll to position [4986, 0]
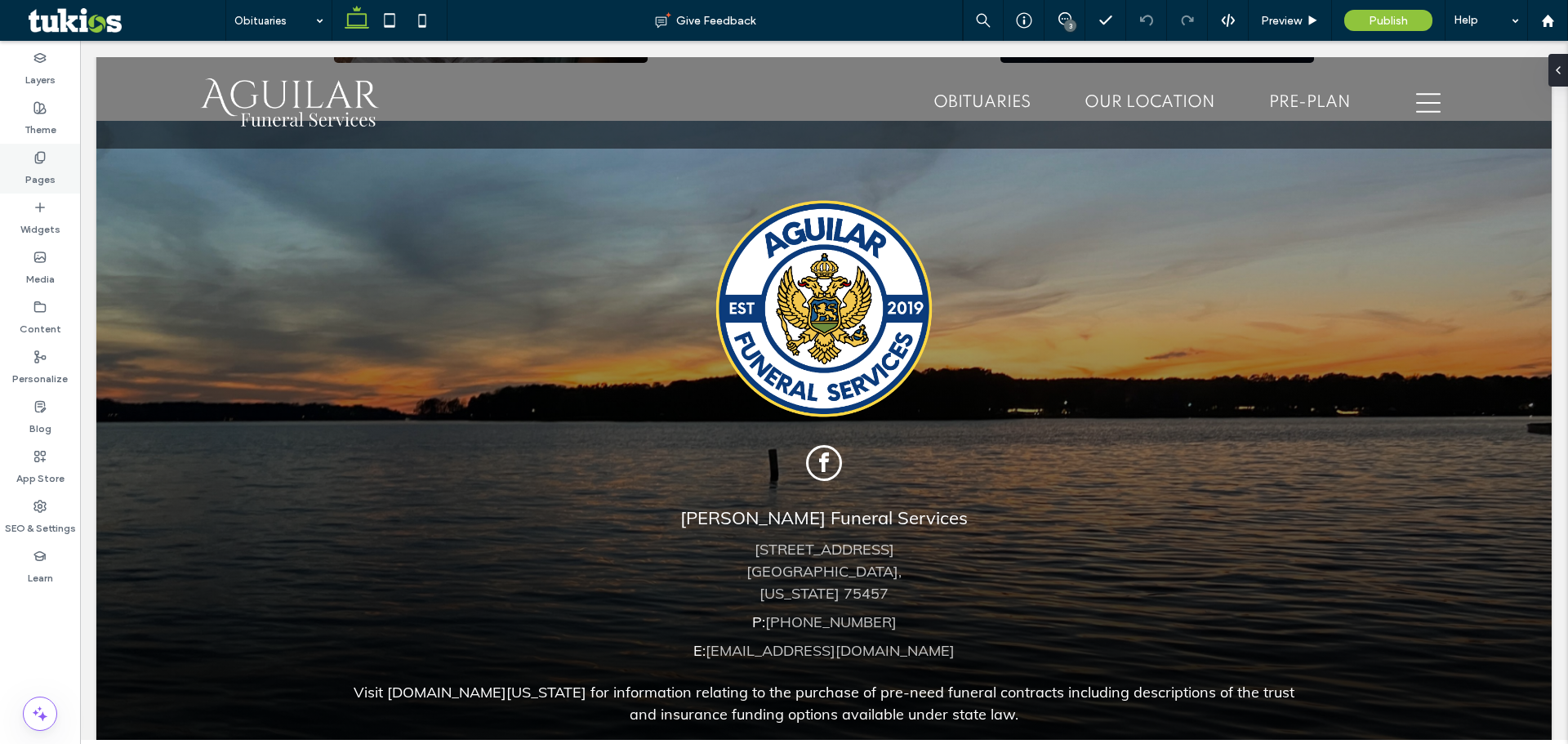
click at [42, 151] on icon at bounding box center [40, 157] width 13 height 13
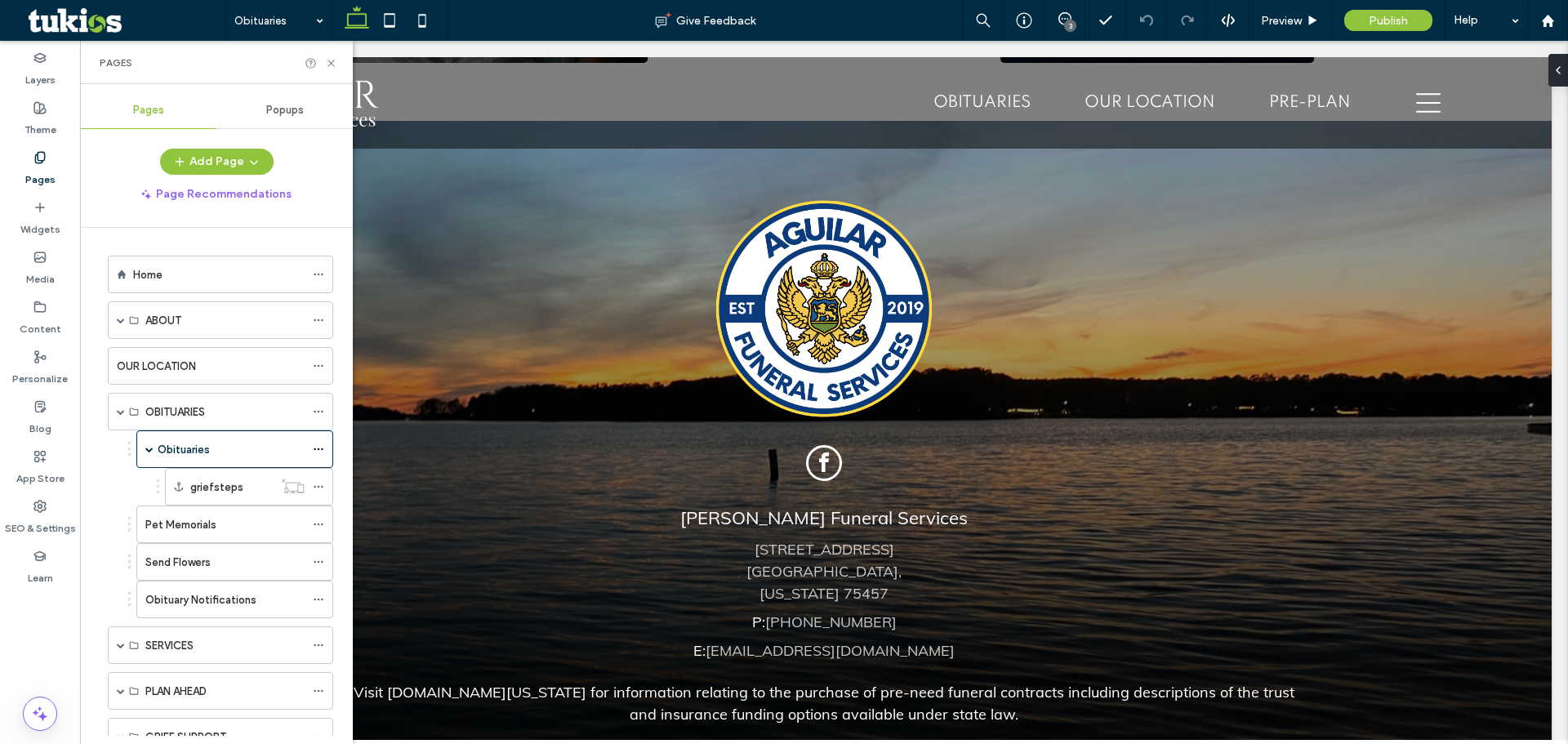
click at [297, 104] on span "Popups" at bounding box center [284, 110] width 37 height 13
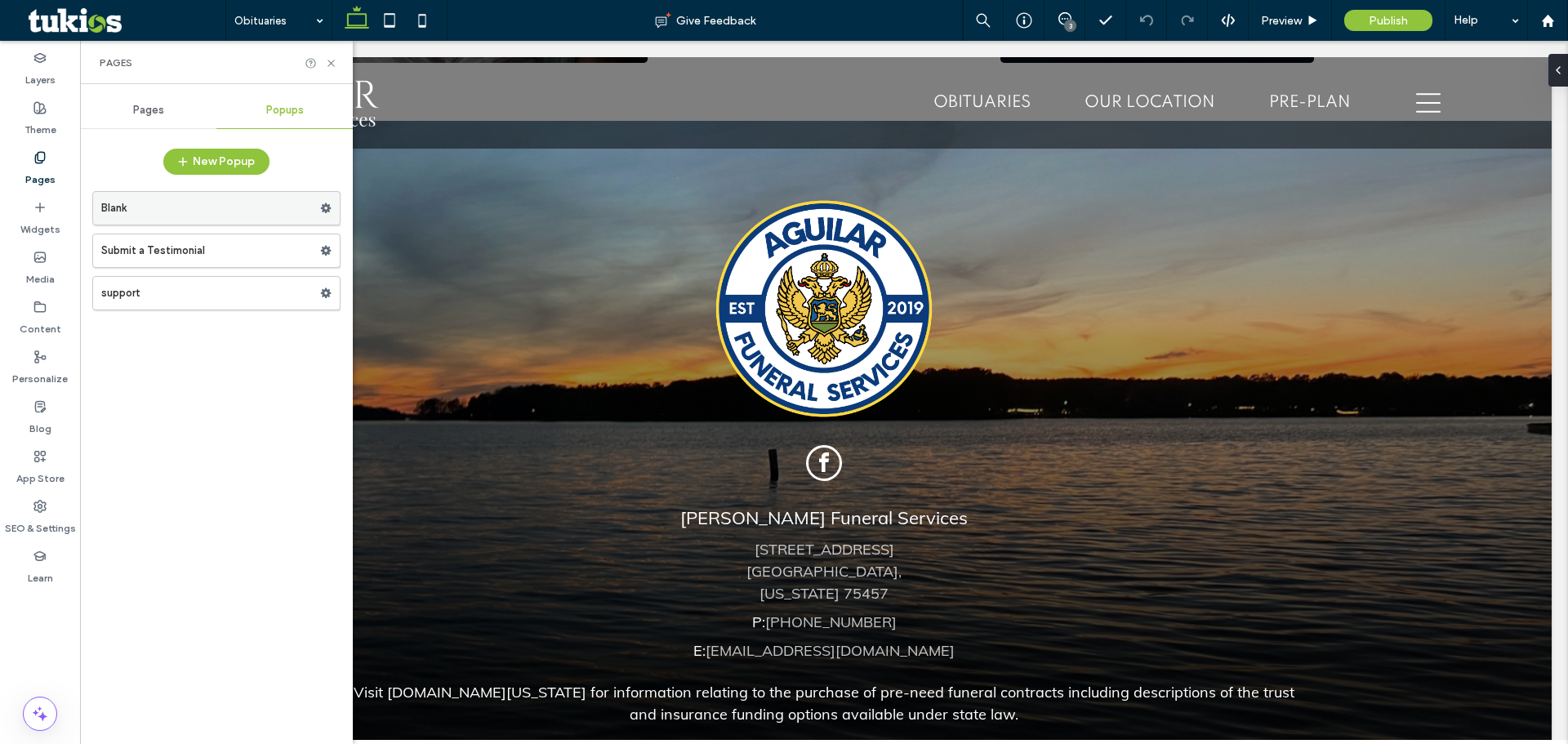
click at [241, 211] on label "Blank" at bounding box center [211, 207] width 219 height 32
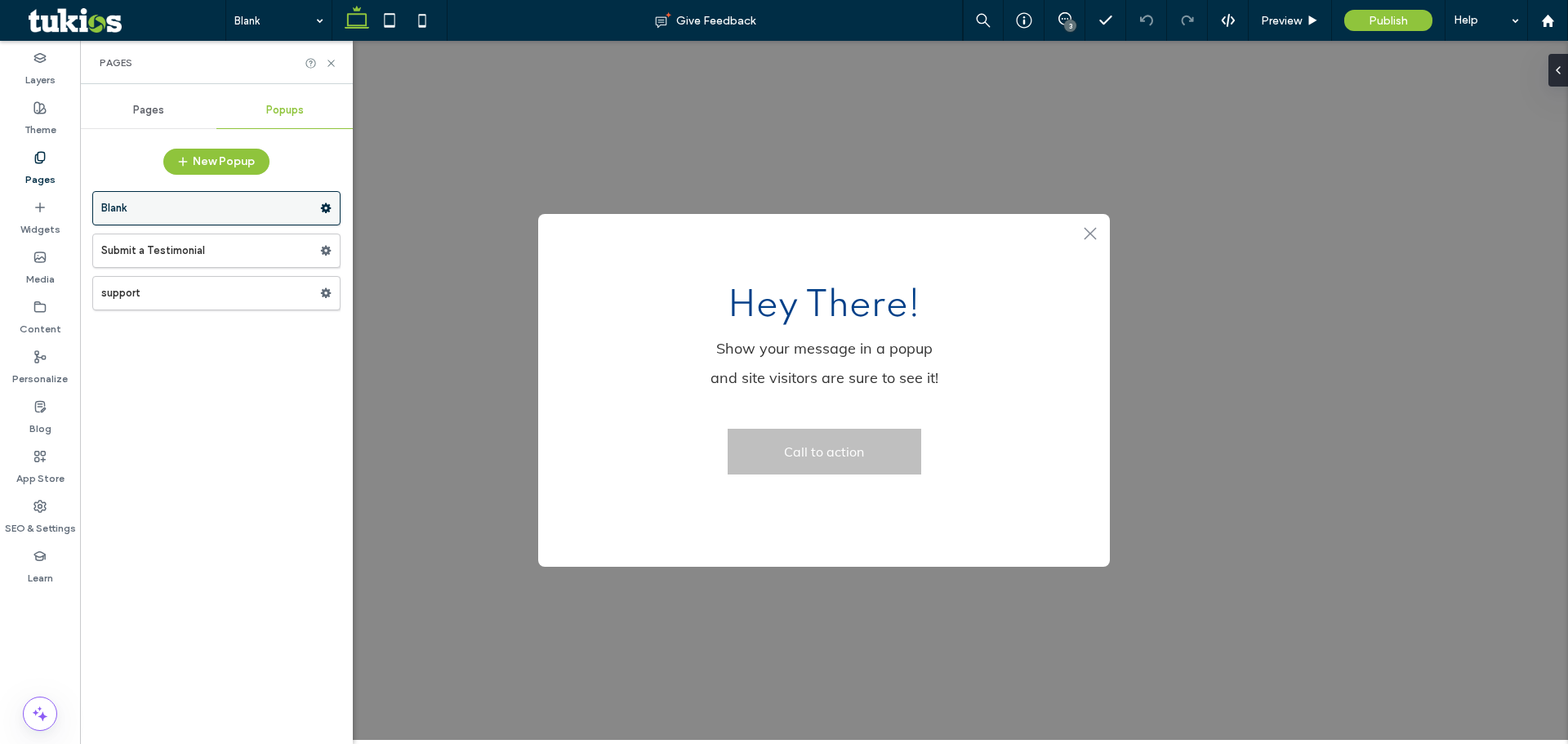
scroll to position [0, 0]
click at [252, 252] on label "Submit a Testimonial" at bounding box center [211, 250] width 219 height 32
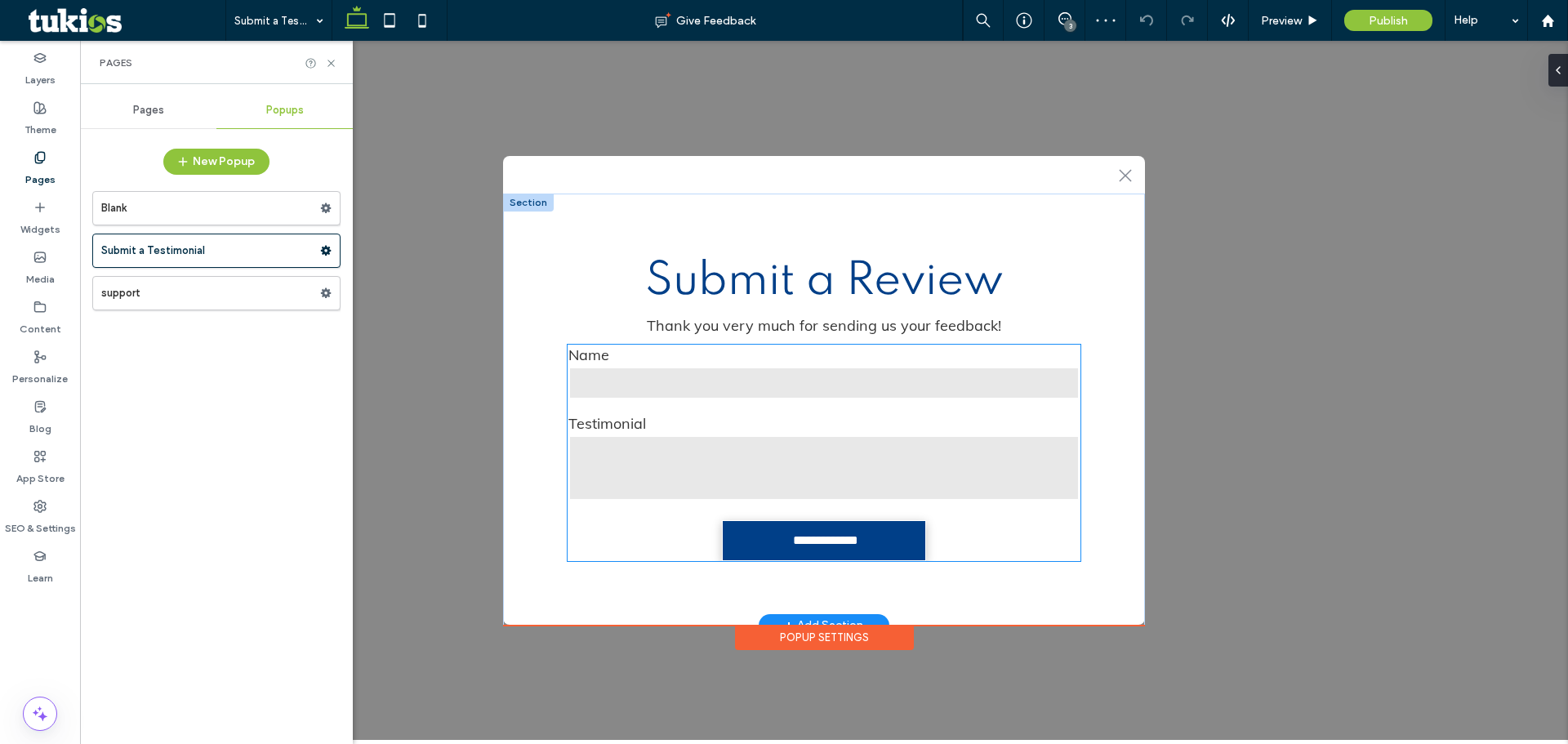
click at [633, 384] on input "text" at bounding box center [823, 382] width 511 height 32
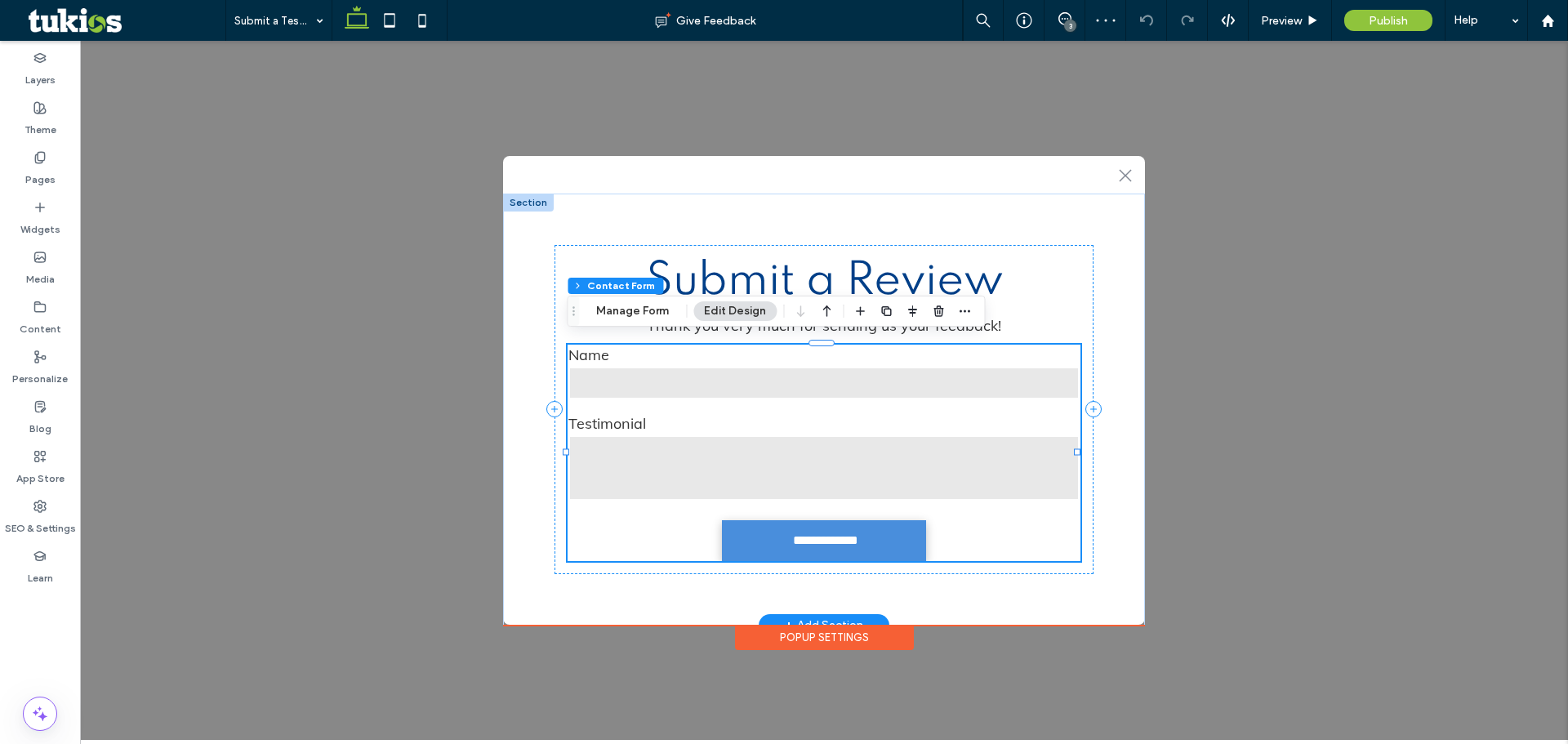
type input "*"
type input "***"
type input "*"
type input "***"
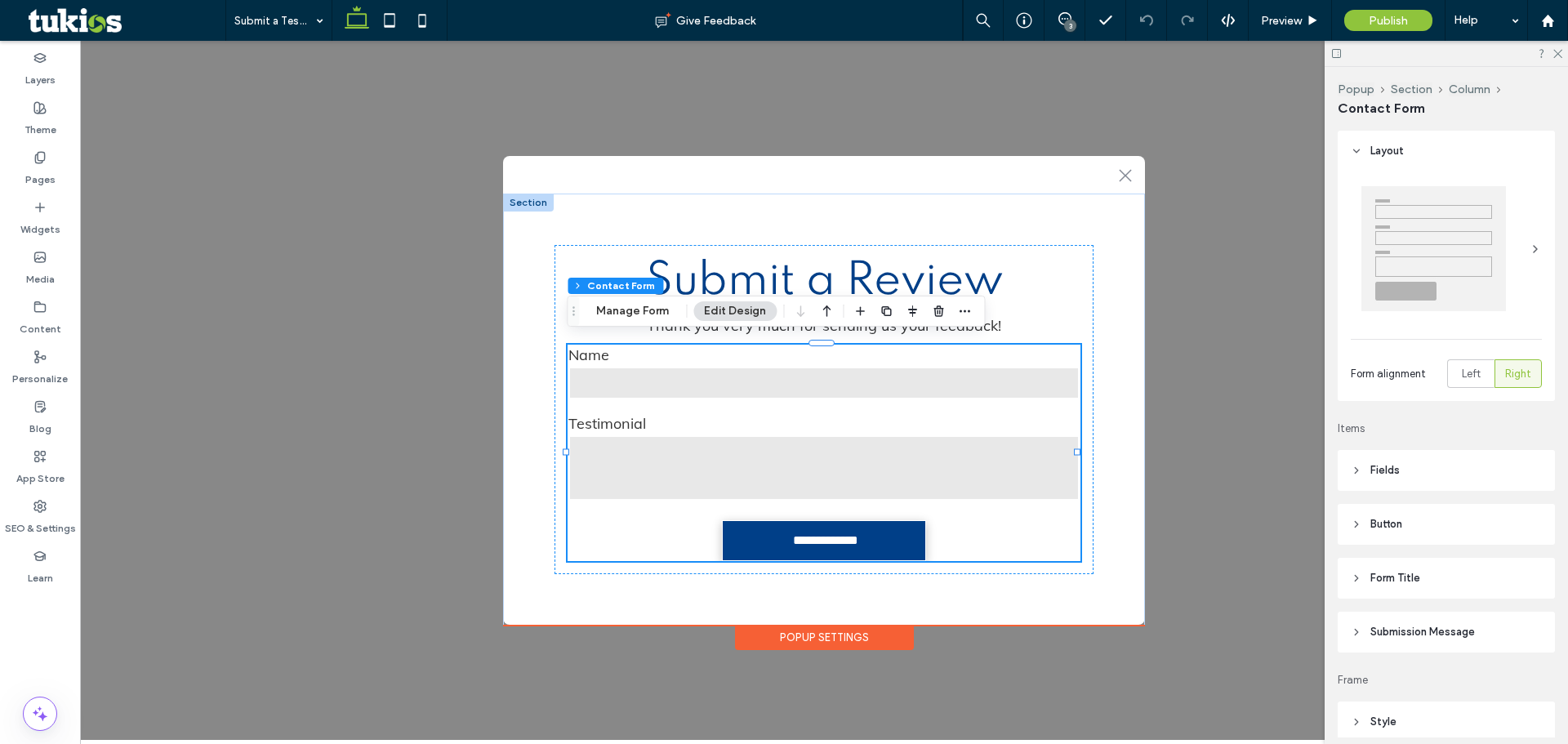
click at [627, 321] on div "Popup Section Column Contact Form Manage Form Edit Design" at bounding box center [776, 311] width 418 height 31
click at [631, 308] on button "Manage Form" at bounding box center [632, 312] width 94 height 20
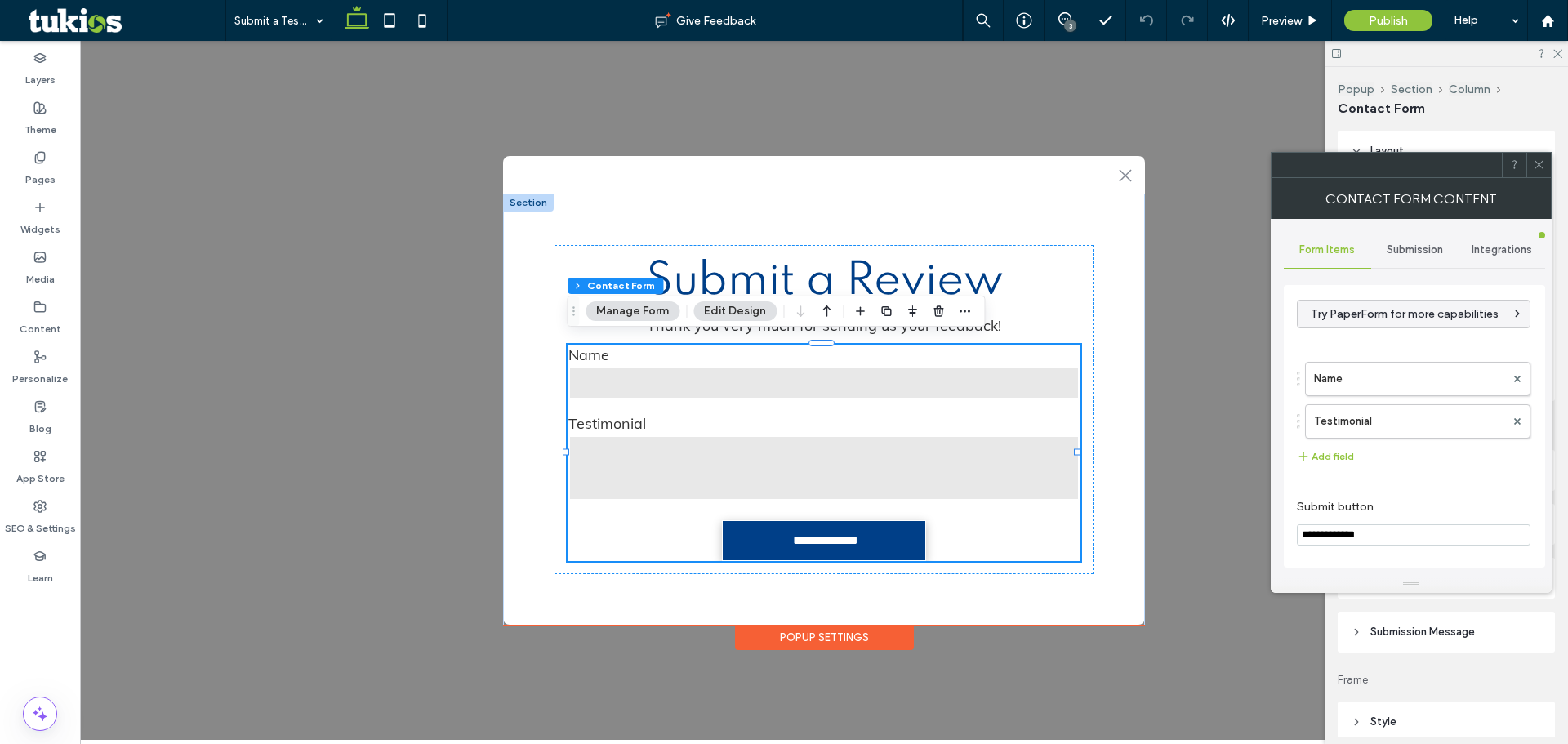
click at [1397, 240] on div "Submission" at bounding box center [1414, 249] width 87 height 36
click at [1369, 318] on label "New submission notification" at bounding box center [1415, 326] width 218 height 32
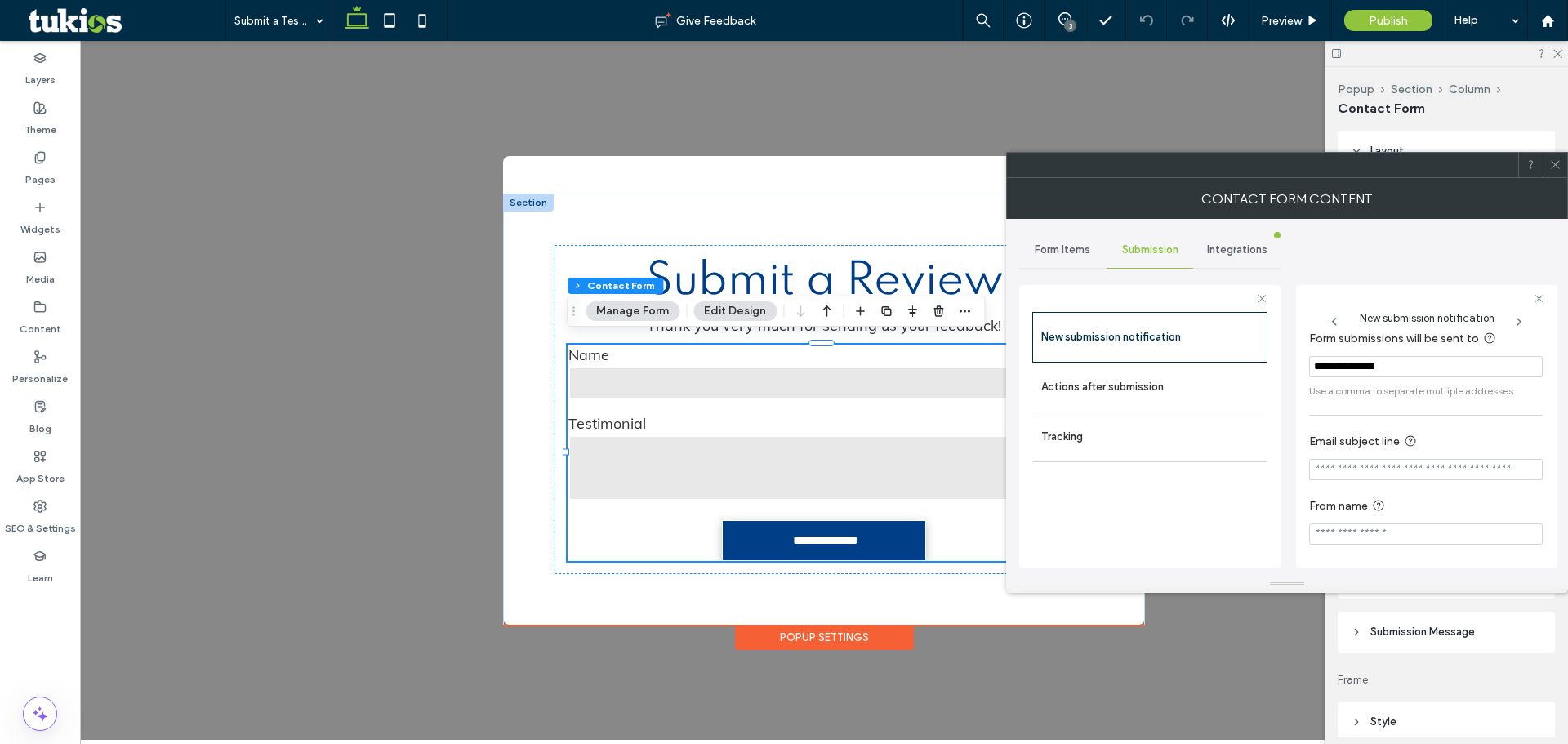
scroll to position [15, 0]
click at [1189, 388] on label "Actions after submission" at bounding box center [1151, 387] width 218 height 32
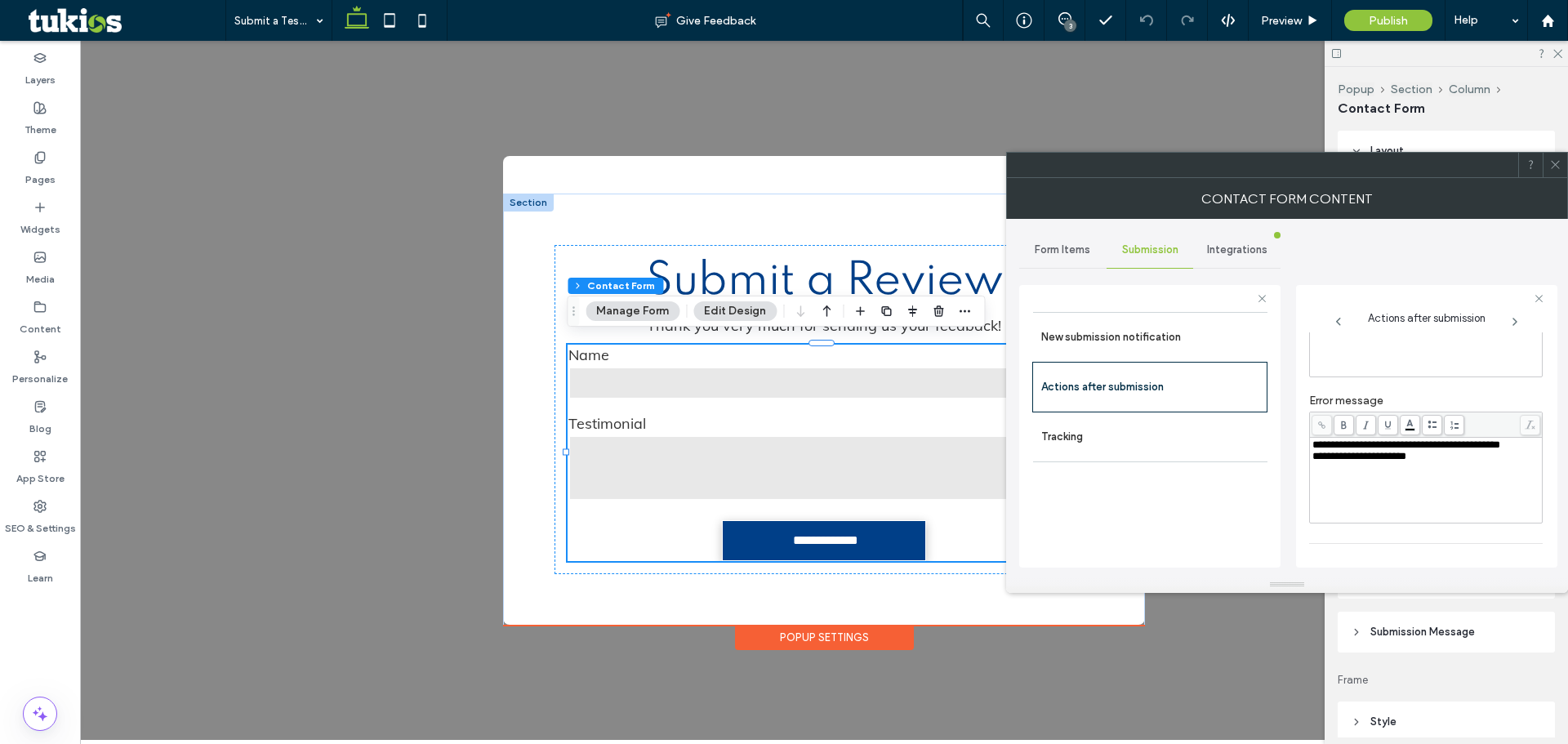
scroll to position [282, 0]
click at [1519, 540] on div "toggle" at bounding box center [1523, 538] width 12 height 12
click at [1560, 176] on span at bounding box center [1555, 164] width 12 height 24
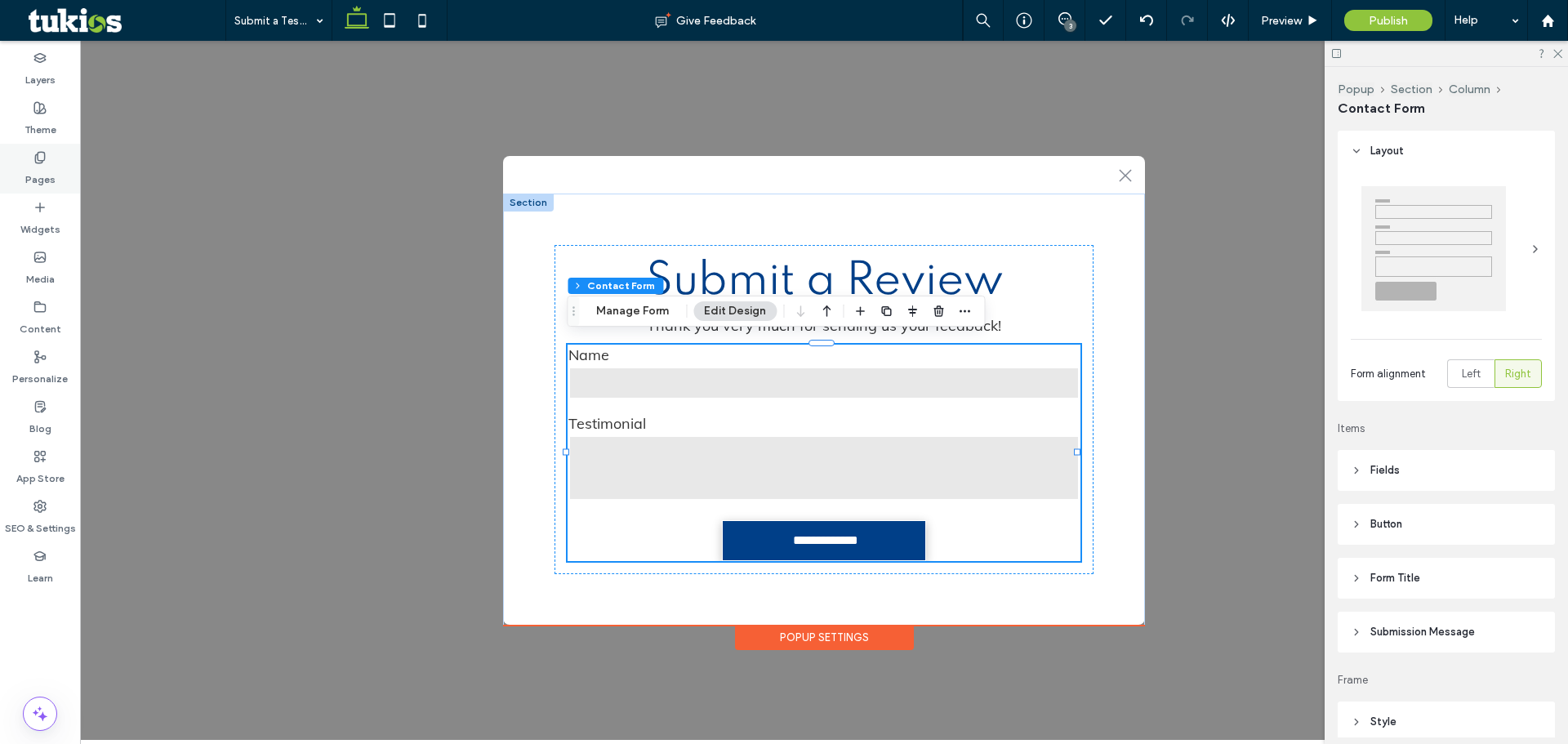
click at [37, 165] on label "Pages" at bounding box center [40, 175] width 30 height 22
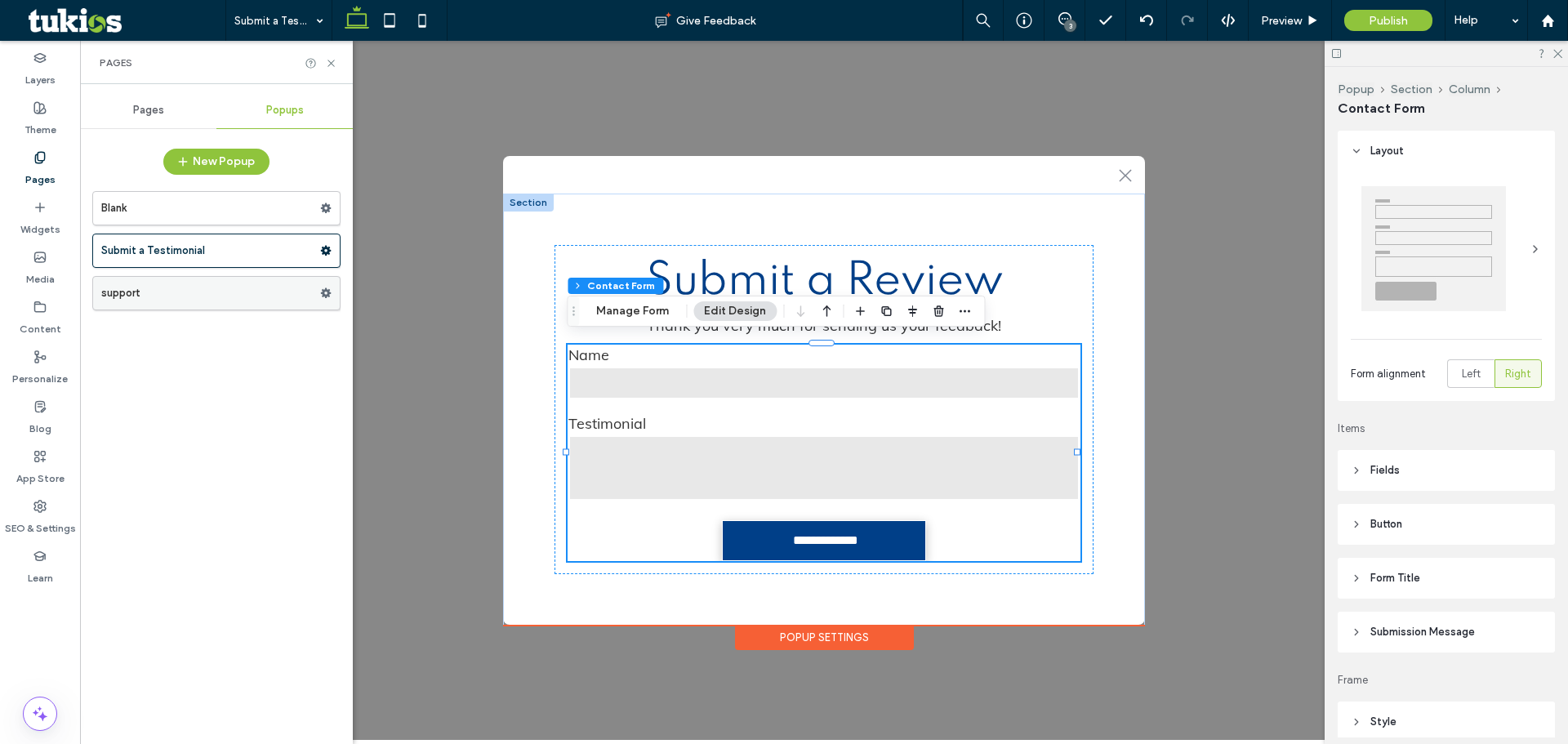
click at [168, 287] on label "support" at bounding box center [211, 292] width 219 height 32
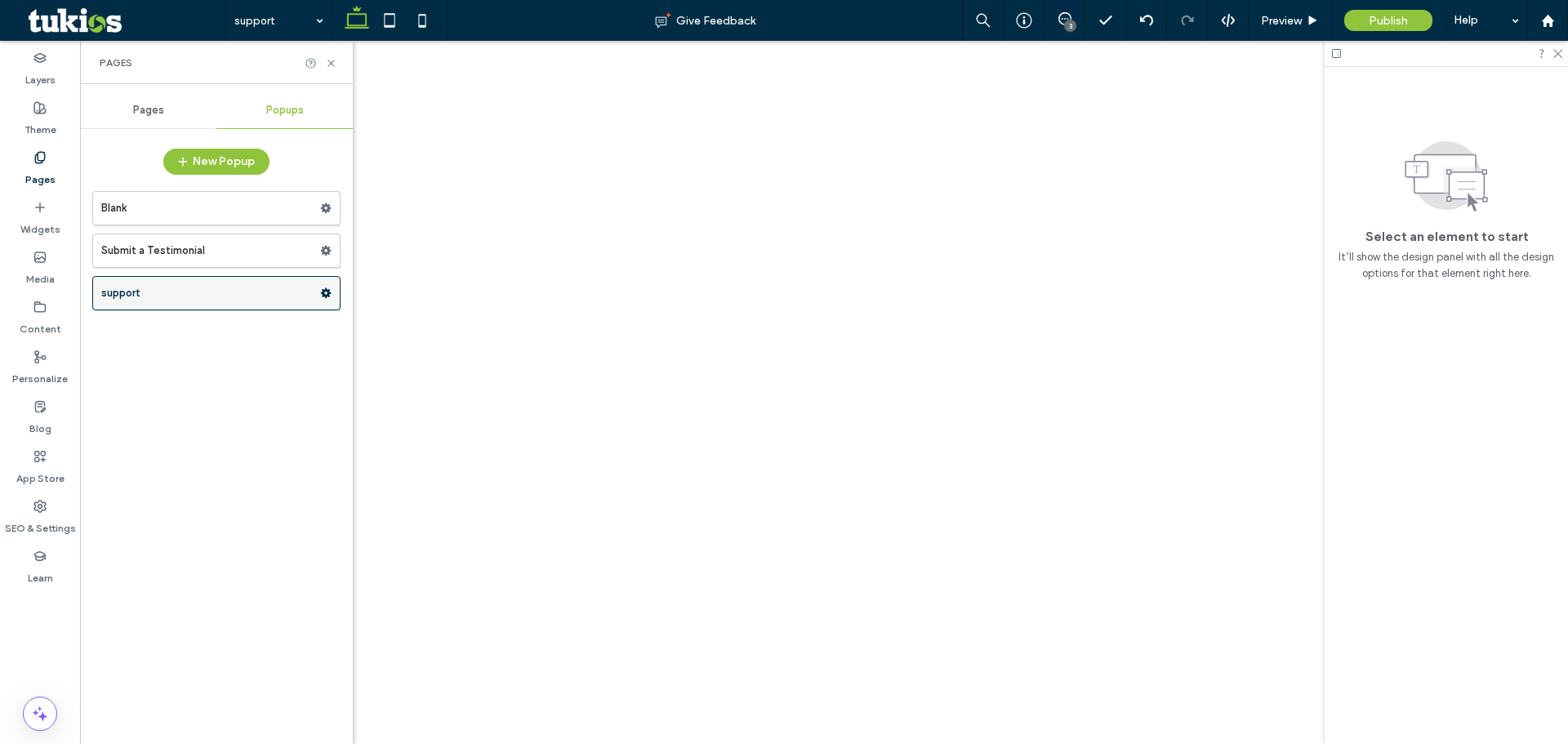
scroll to position [0, 0]
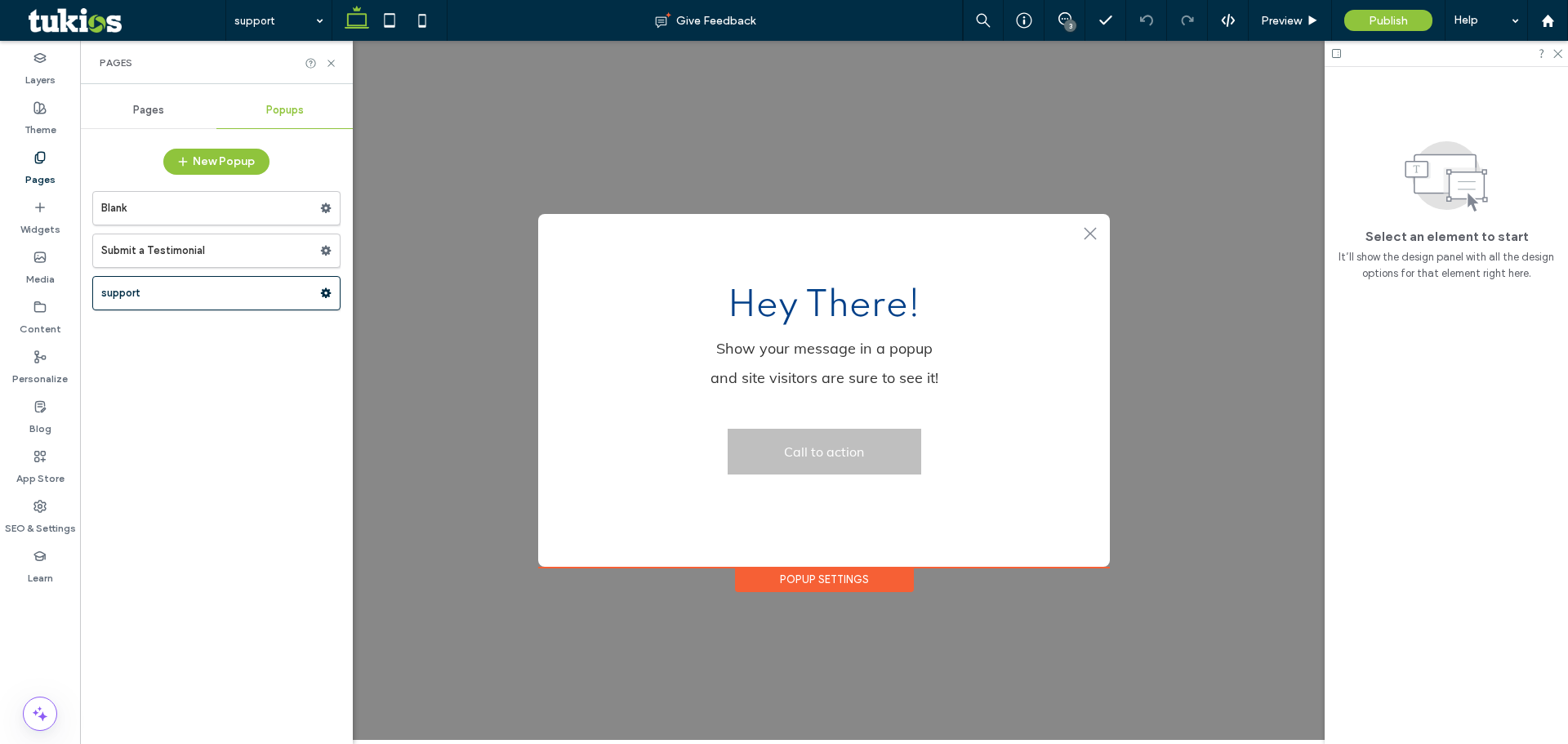
click at [145, 101] on div "Pages" at bounding box center [148, 110] width 137 height 36
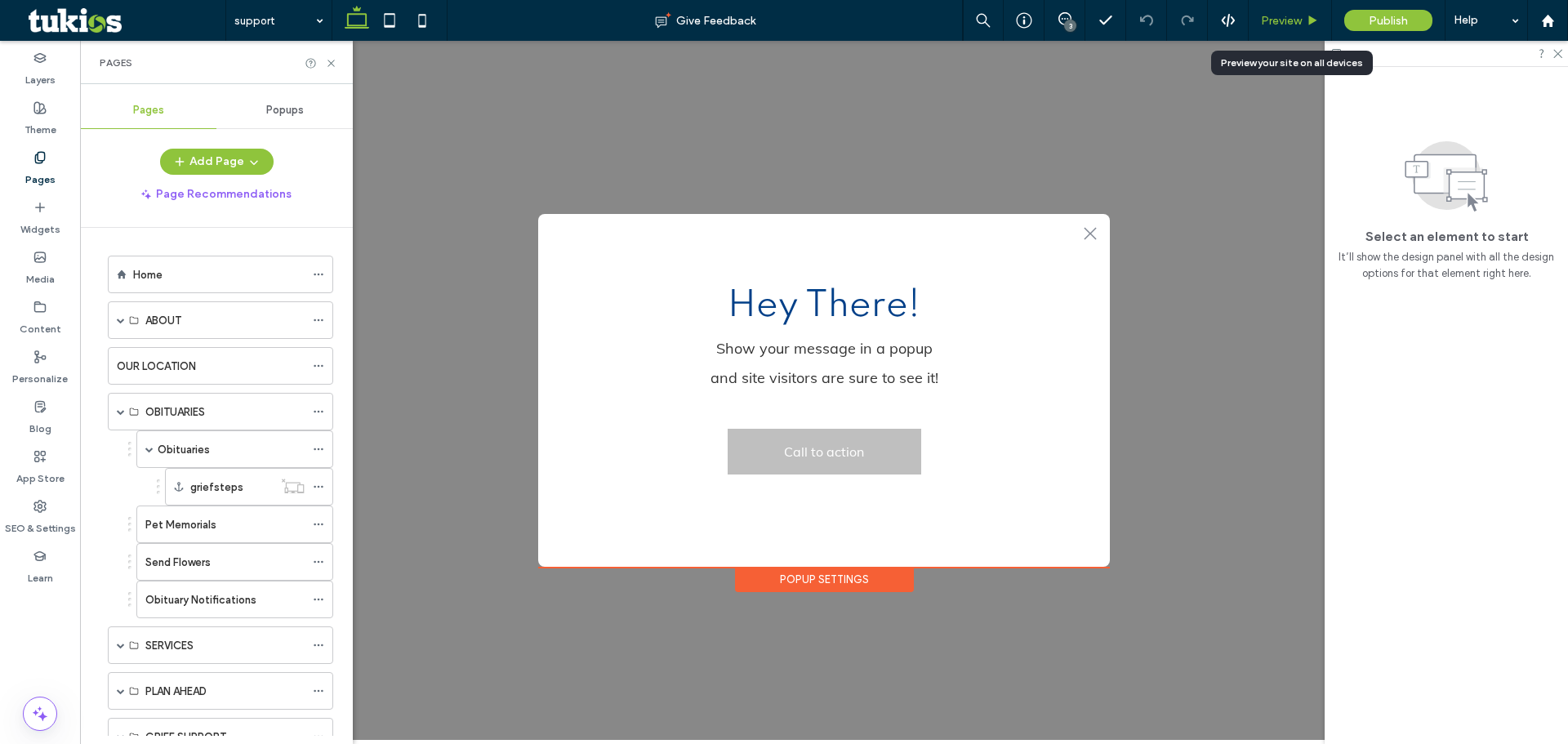
click at [1281, 16] on span "Preview" at bounding box center [1281, 21] width 41 height 14
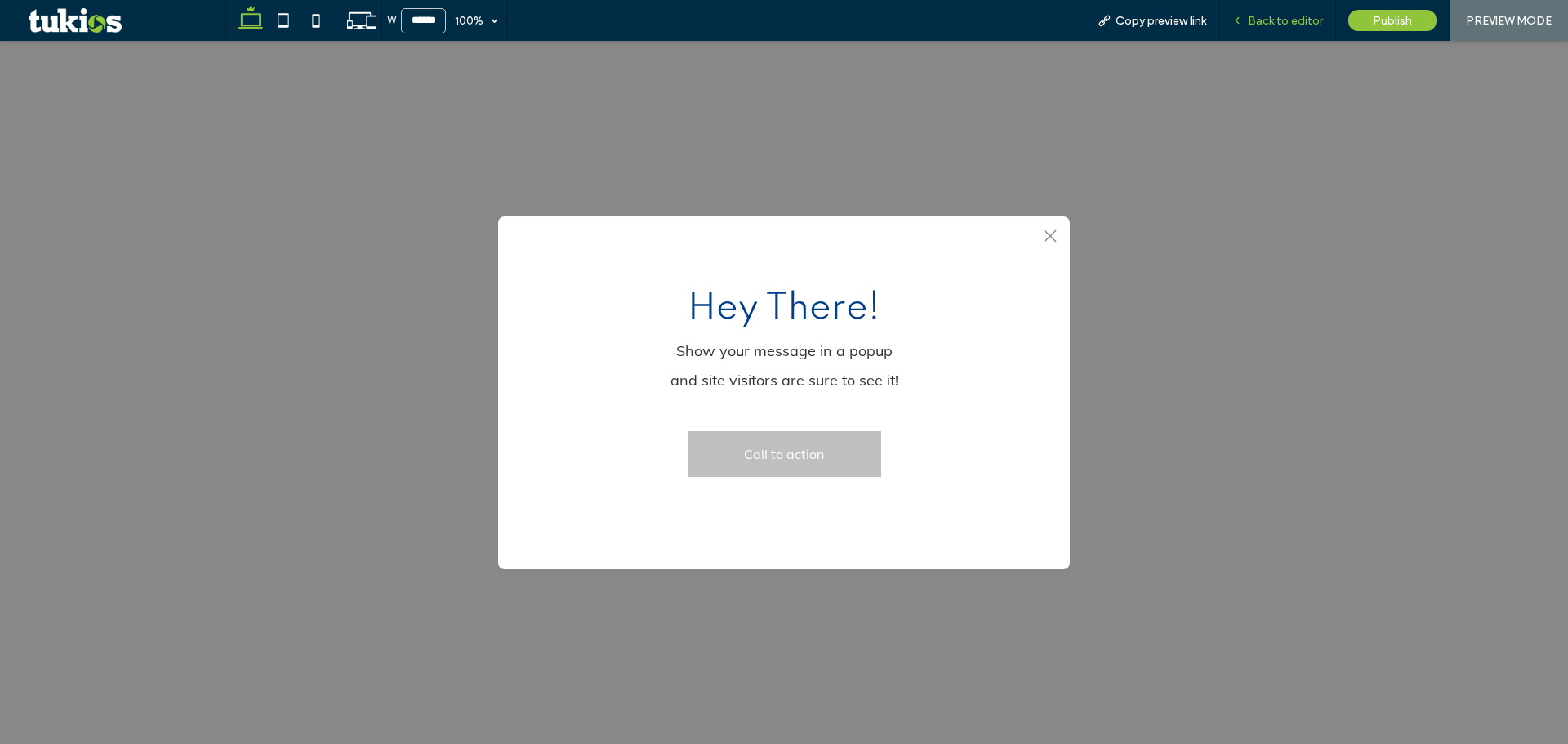
click at [1277, 27] on div "Back to editor" at bounding box center [1277, 20] width 117 height 41
click at [1247, 26] on div "Back to editor" at bounding box center [1276, 21] width 116 height 14
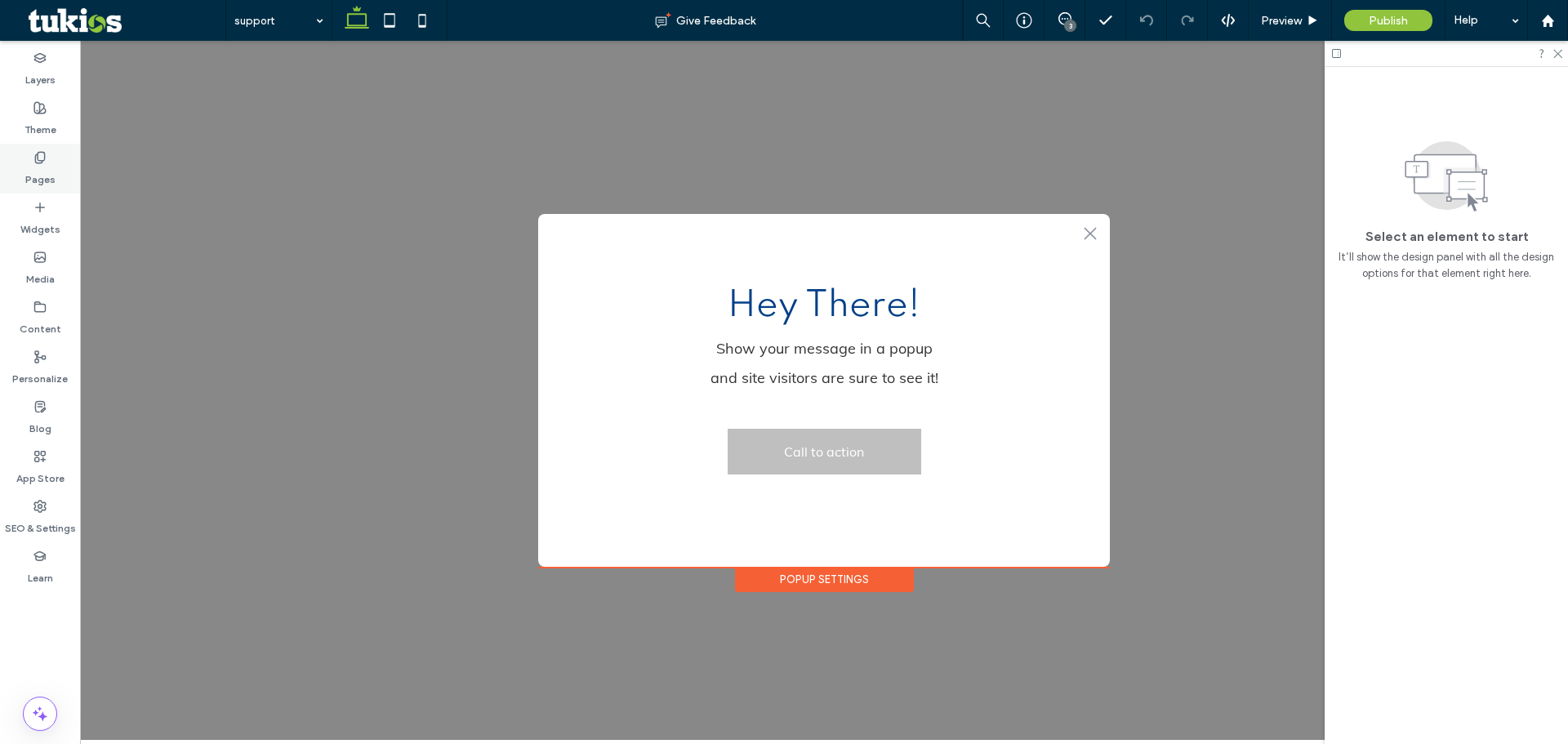
click at [53, 157] on div "Pages" at bounding box center [40, 168] width 80 height 50
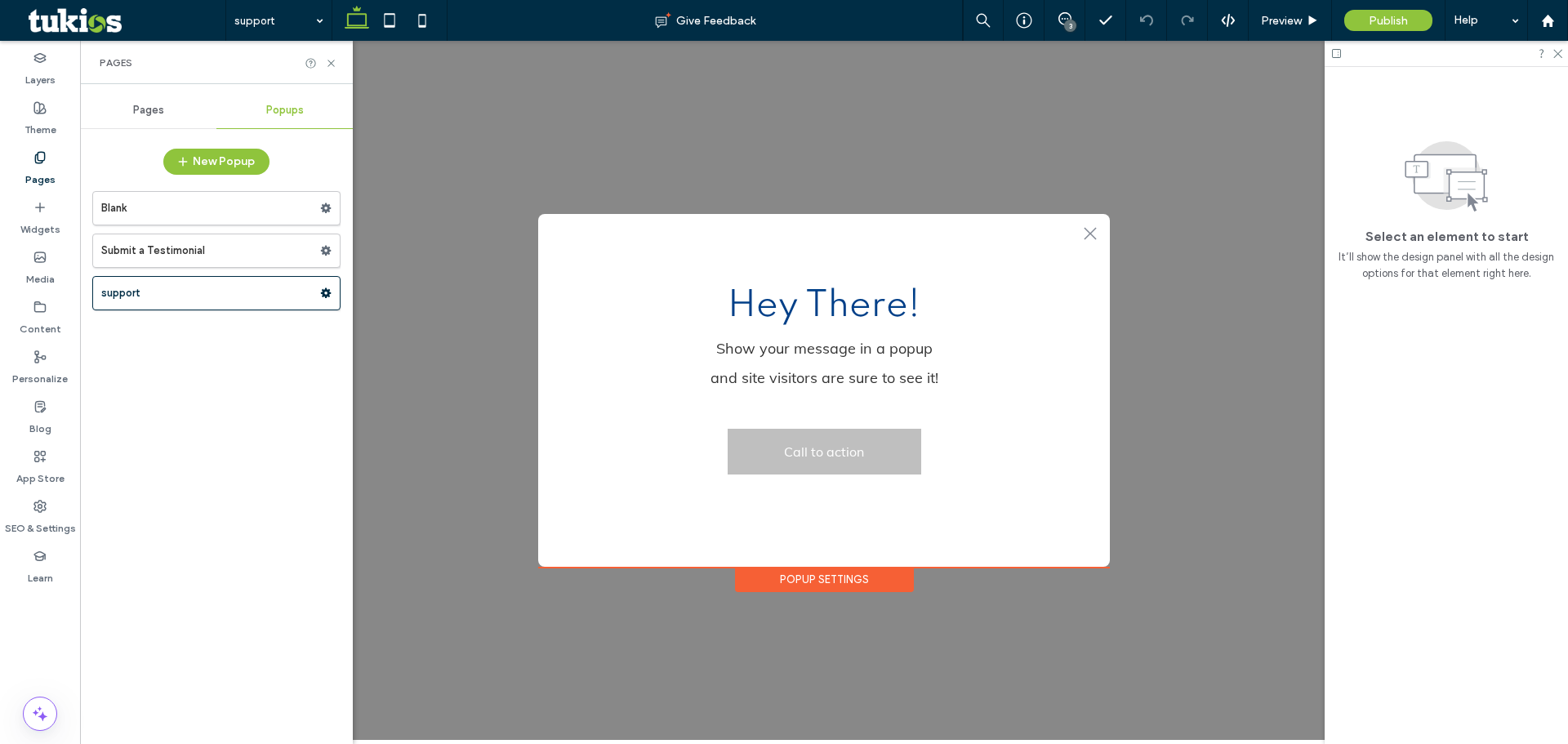
click at [151, 99] on div "Pages" at bounding box center [148, 110] width 137 height 36
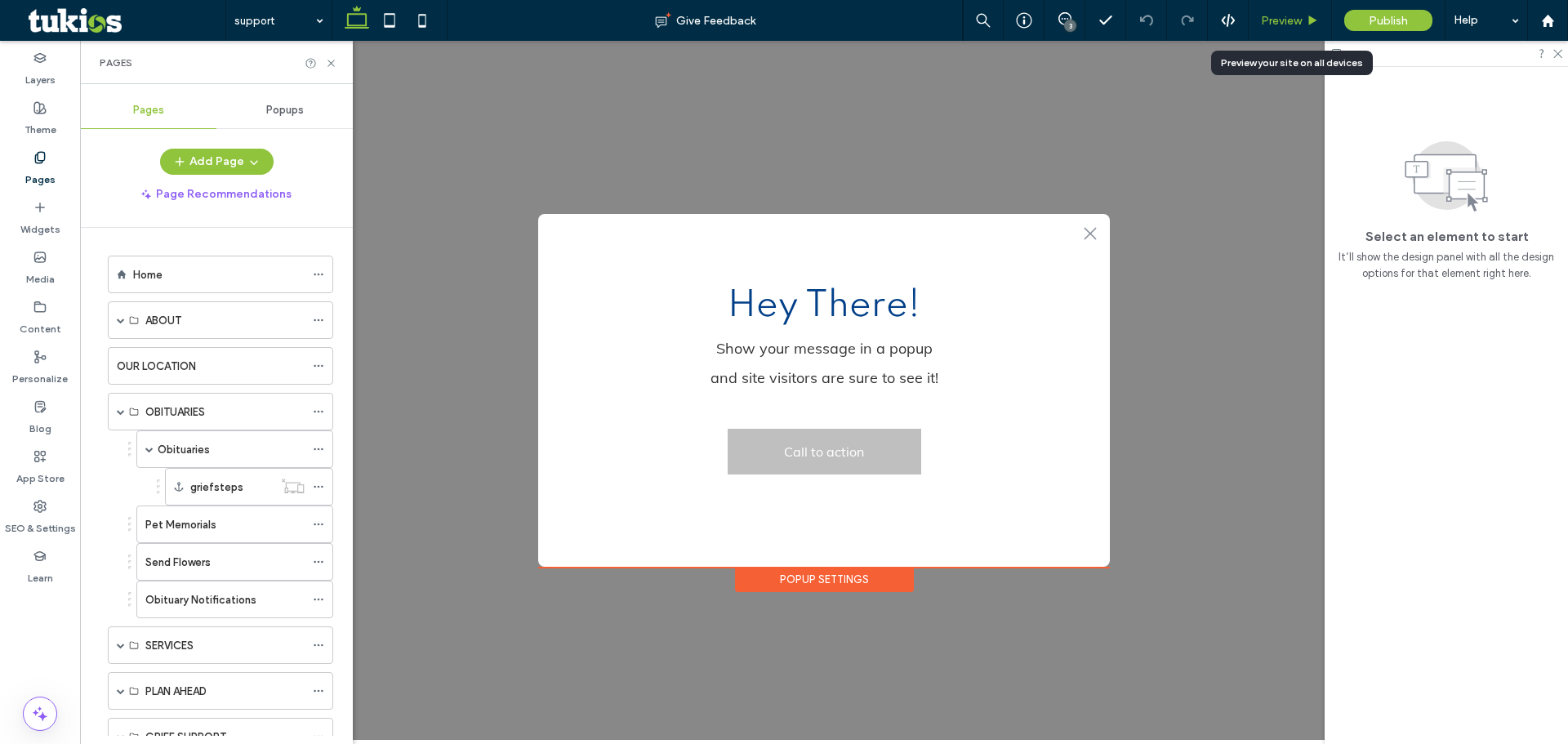
click at [1273, 18] on span "Preview" at bounding box center [1281, 21] width 41 height 14
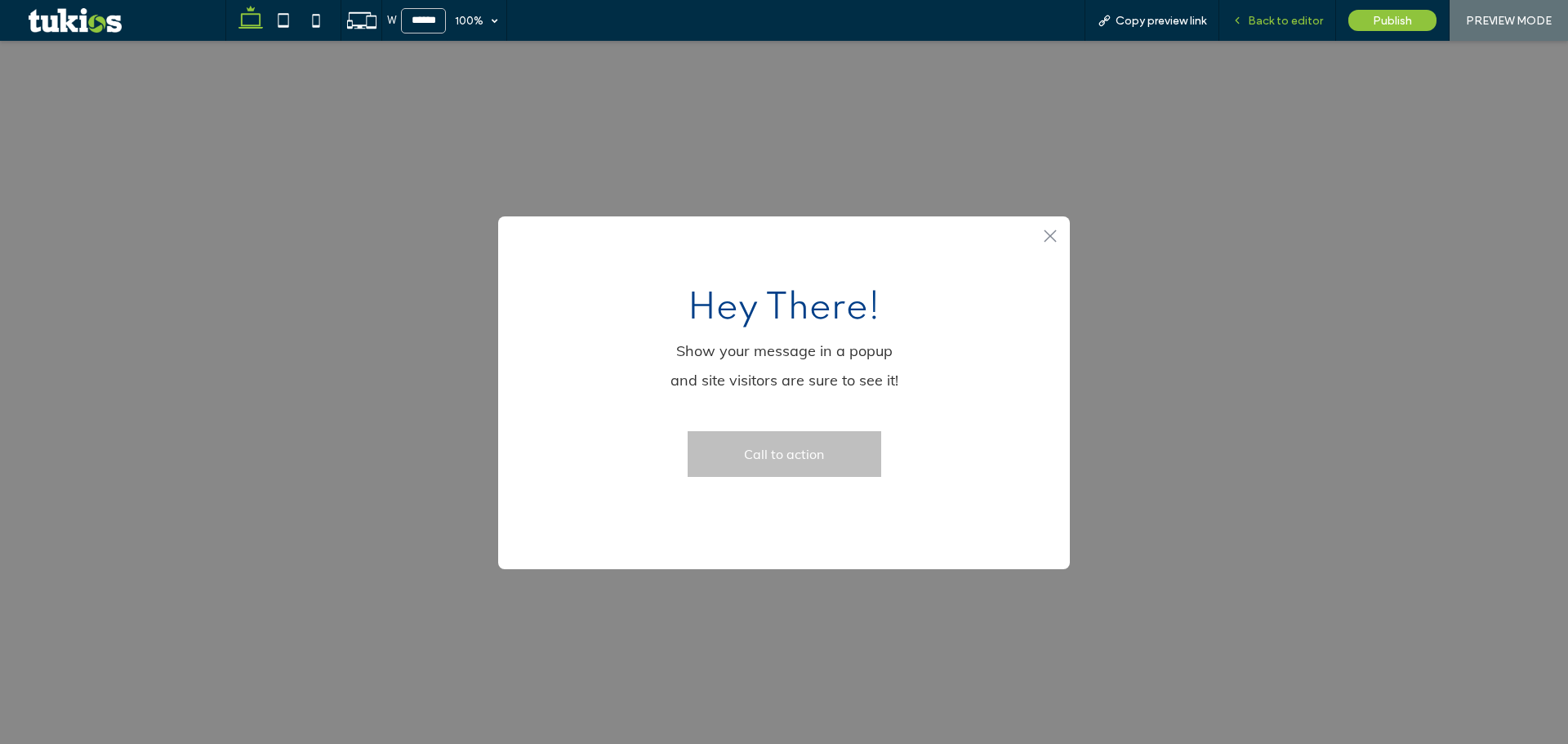
click at [1252, 8] on div "Back to editor" at bounding box center [1277, 20] width 117 height 41
click at [1254, 28] on div "Back to editor" at bounding box center [1277, 20] width 117 height 41
click at [1241, 23] on icon at bounding box center [1237, 21] width 12 height 12
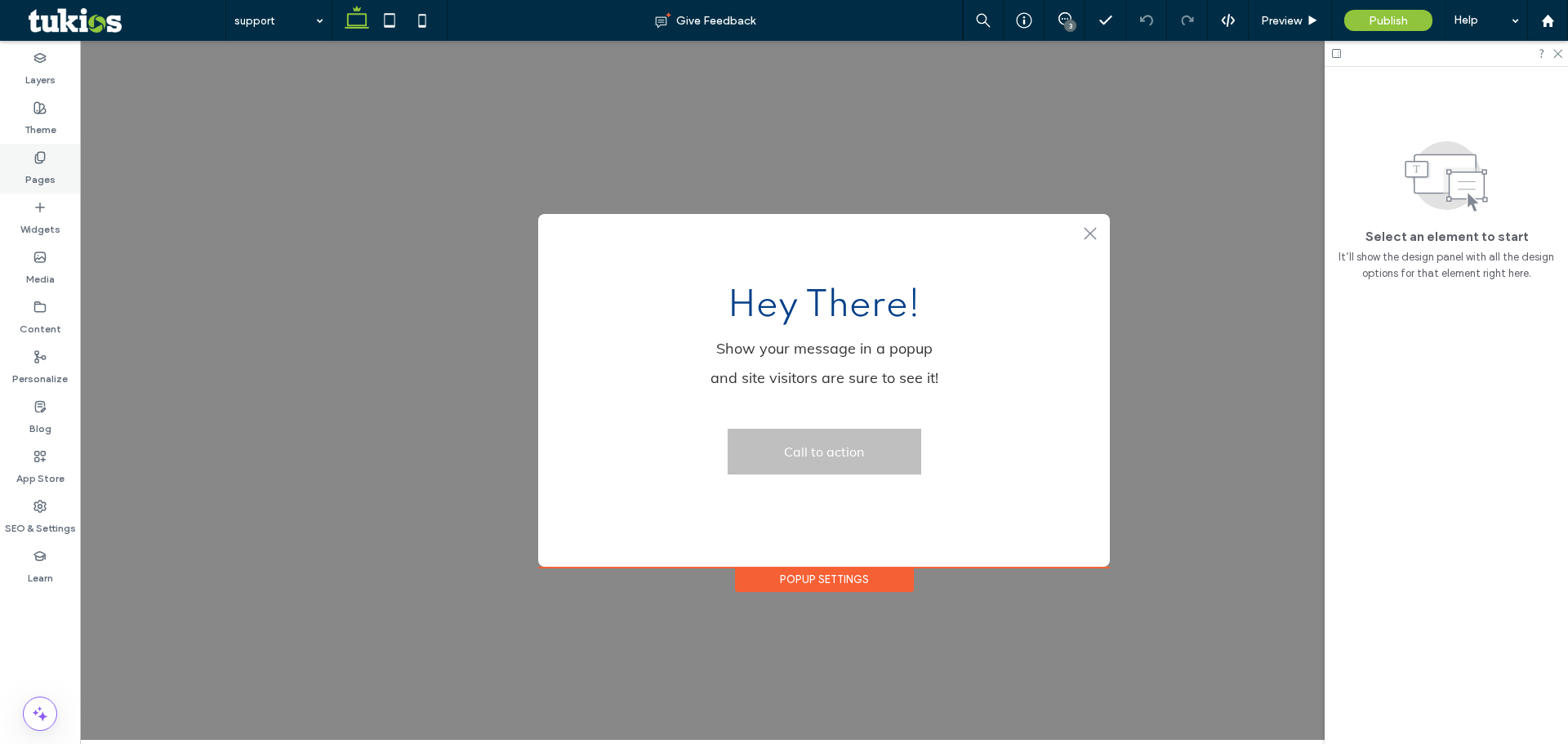
click at [36, 182] on label "Pages" at bounding box center [40, 175] width 30 height 22
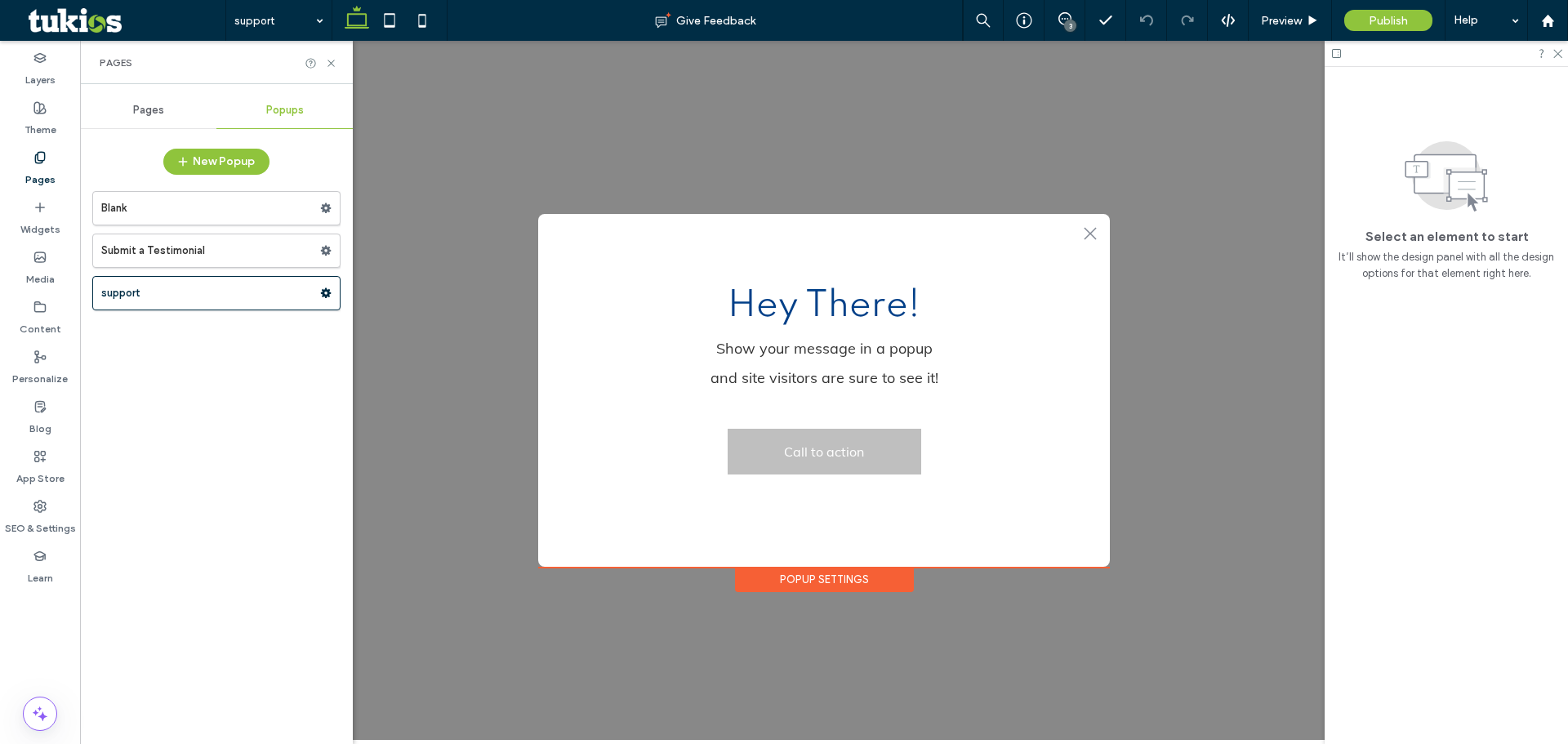
click at [132, 114] on div "Pages" at bounding box center [148, 110] width 137 height 36
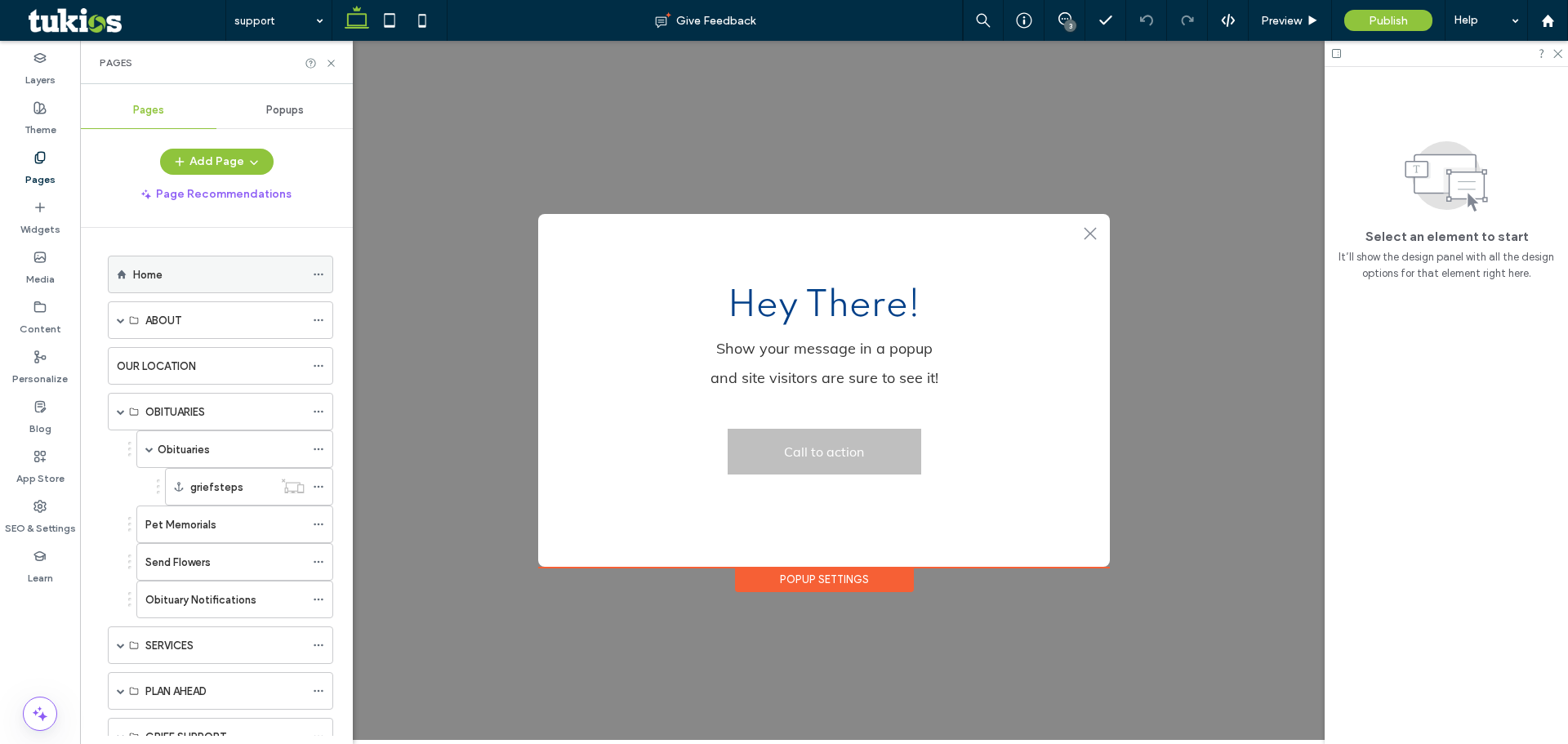
click at [145, 277] on label "Home" at bounding box center [147, 275] width 29 height 28
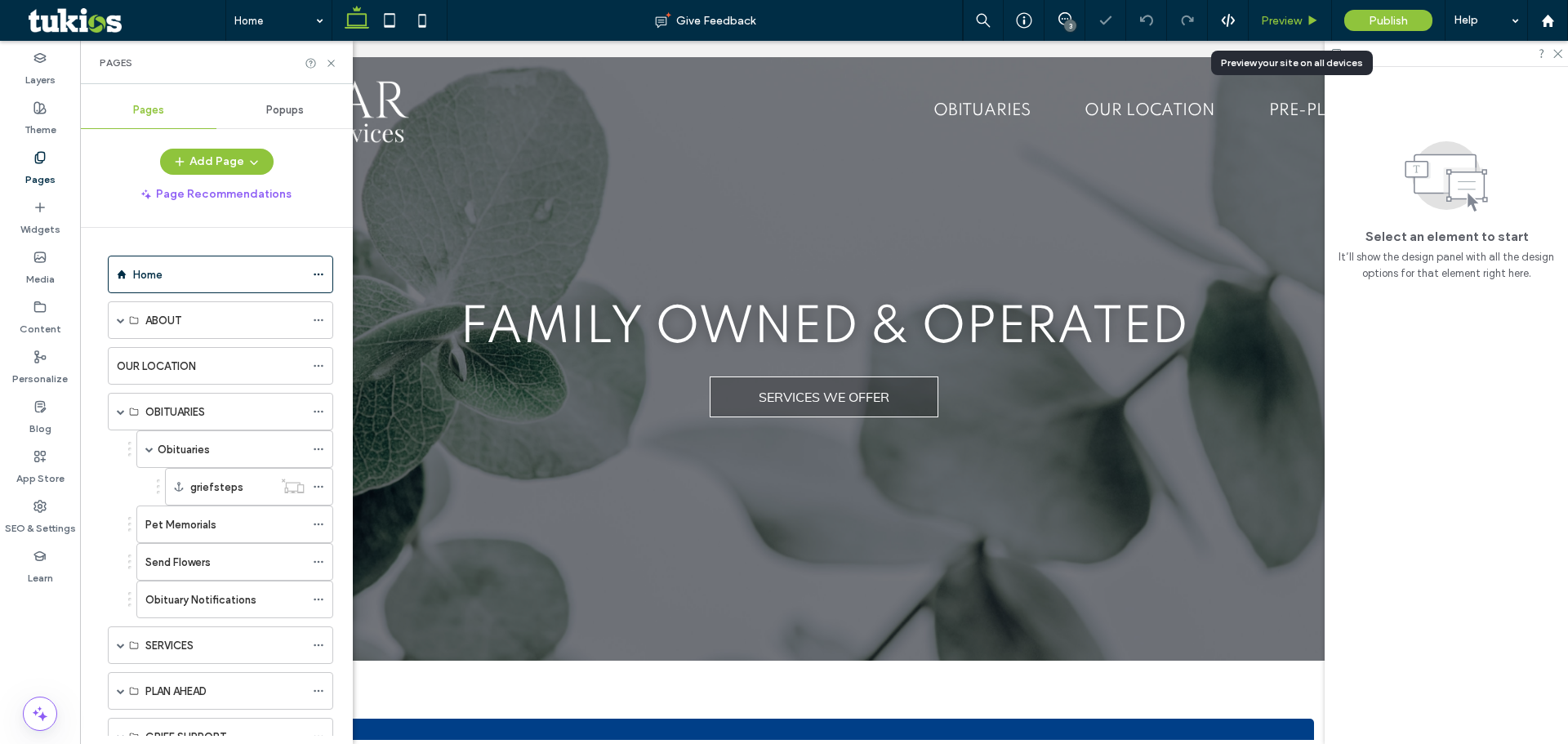
click at [1290, 15] on span "Preview" at bounding box center [1281, 21] width 41 height 14
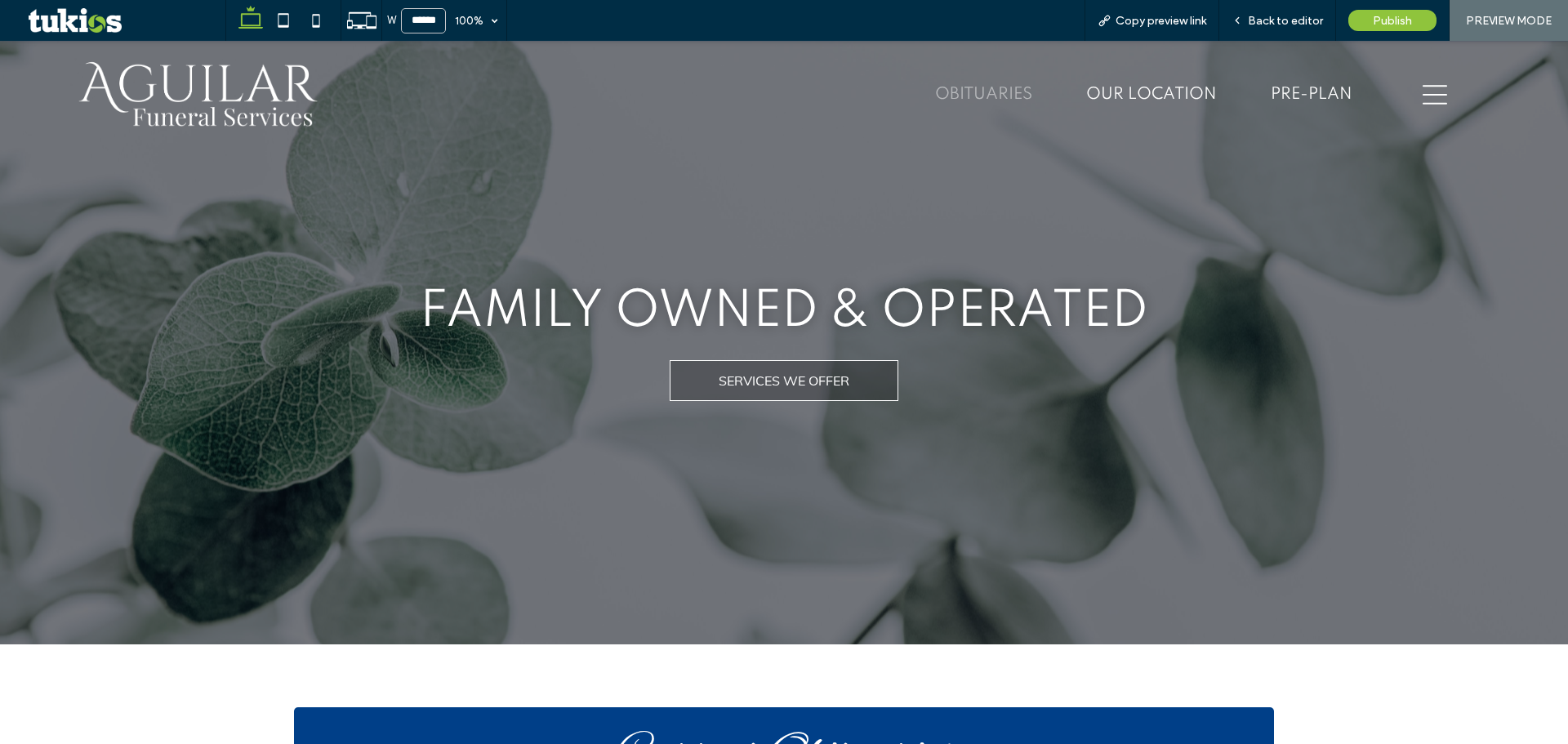
click at [997, 103] on div "OBITUARIES OUR LOCATION PRE-PLAN" at bounding box center [894, 95] width 942 height 82
click at [996, 95] on div "OBITUARIES" at bounding box center [983, 95] width 97 height 17
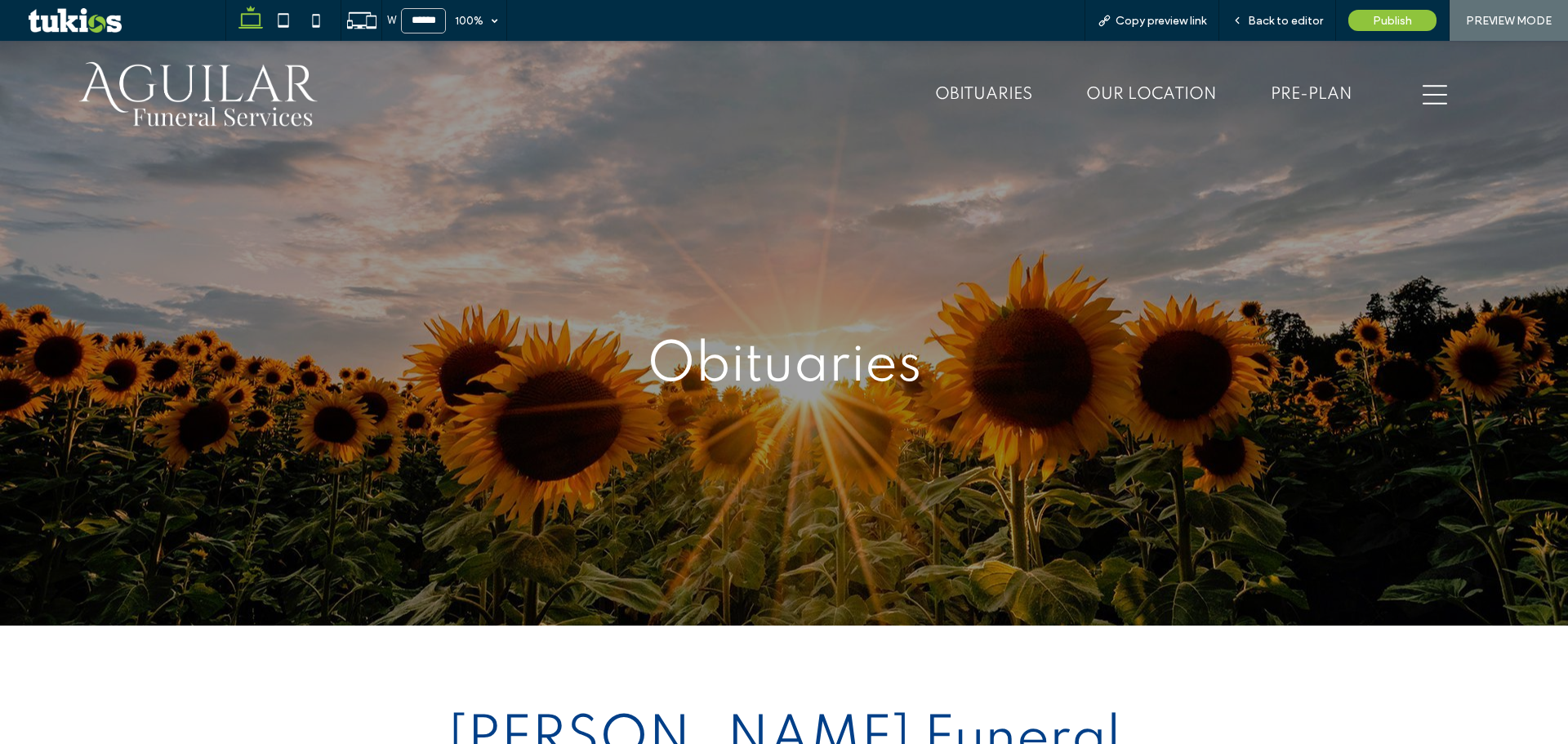
click at [255, 102] on img at bounding box center [198, 95] width 245 height 72
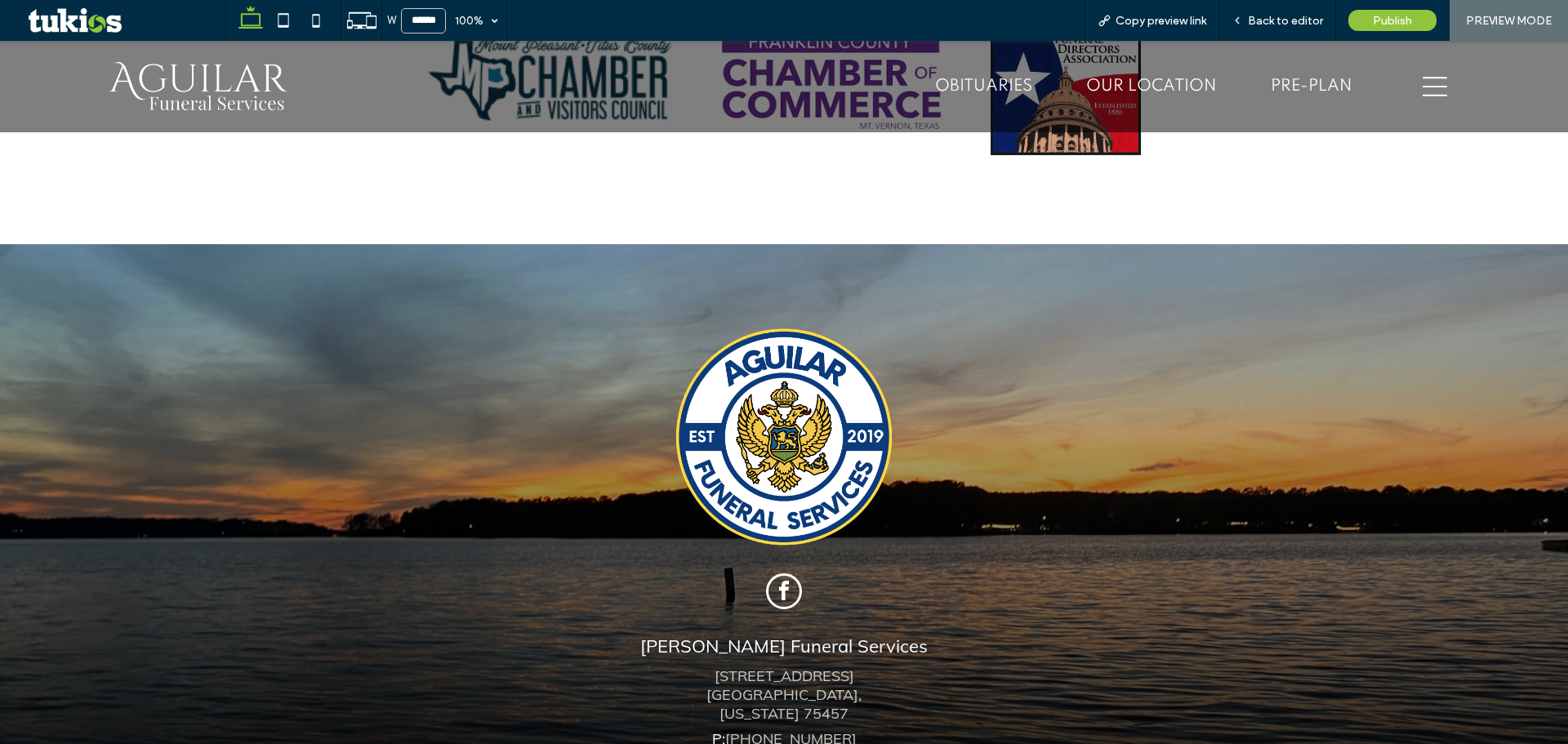
scroll to position [4082, 0]
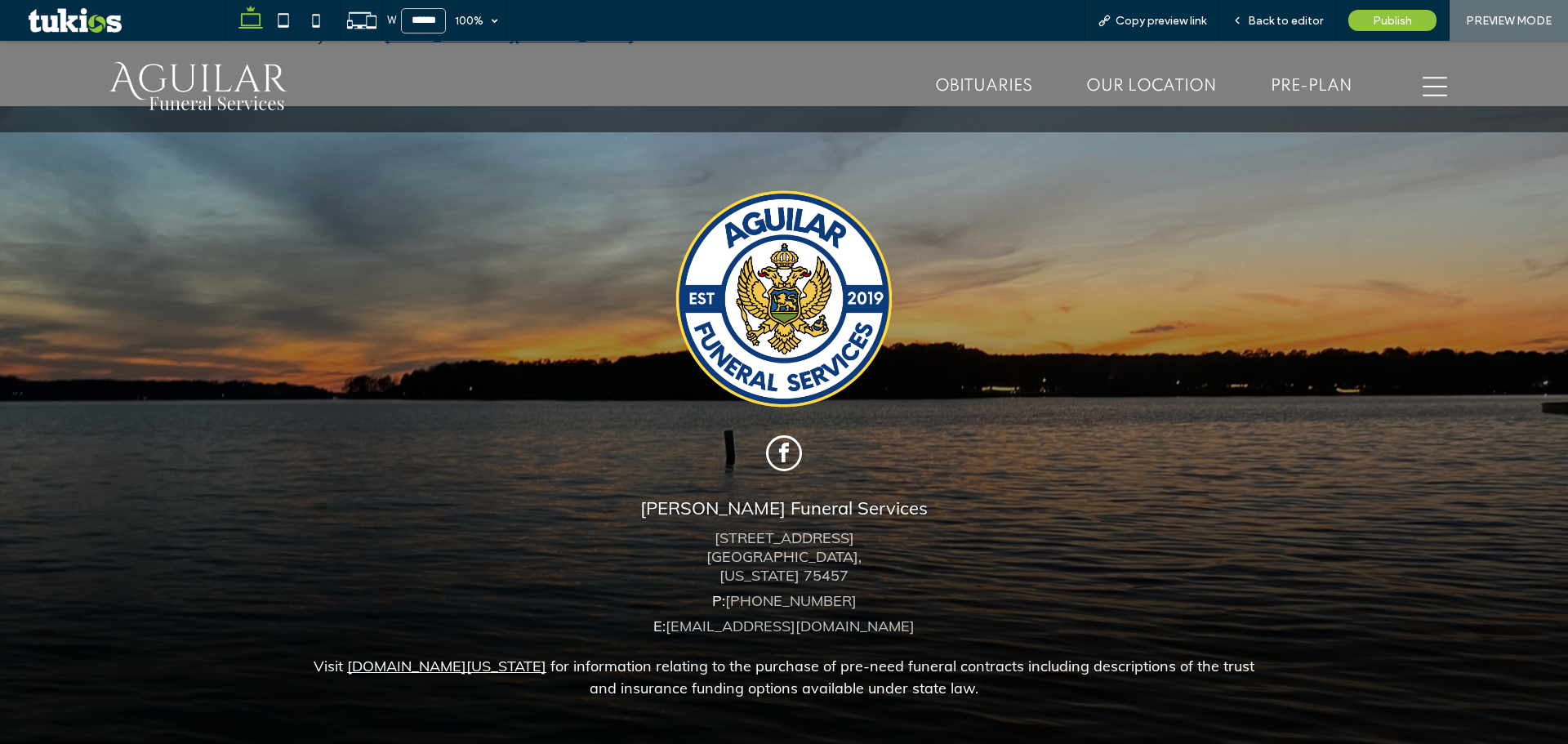
scroll to position [4408, 0]
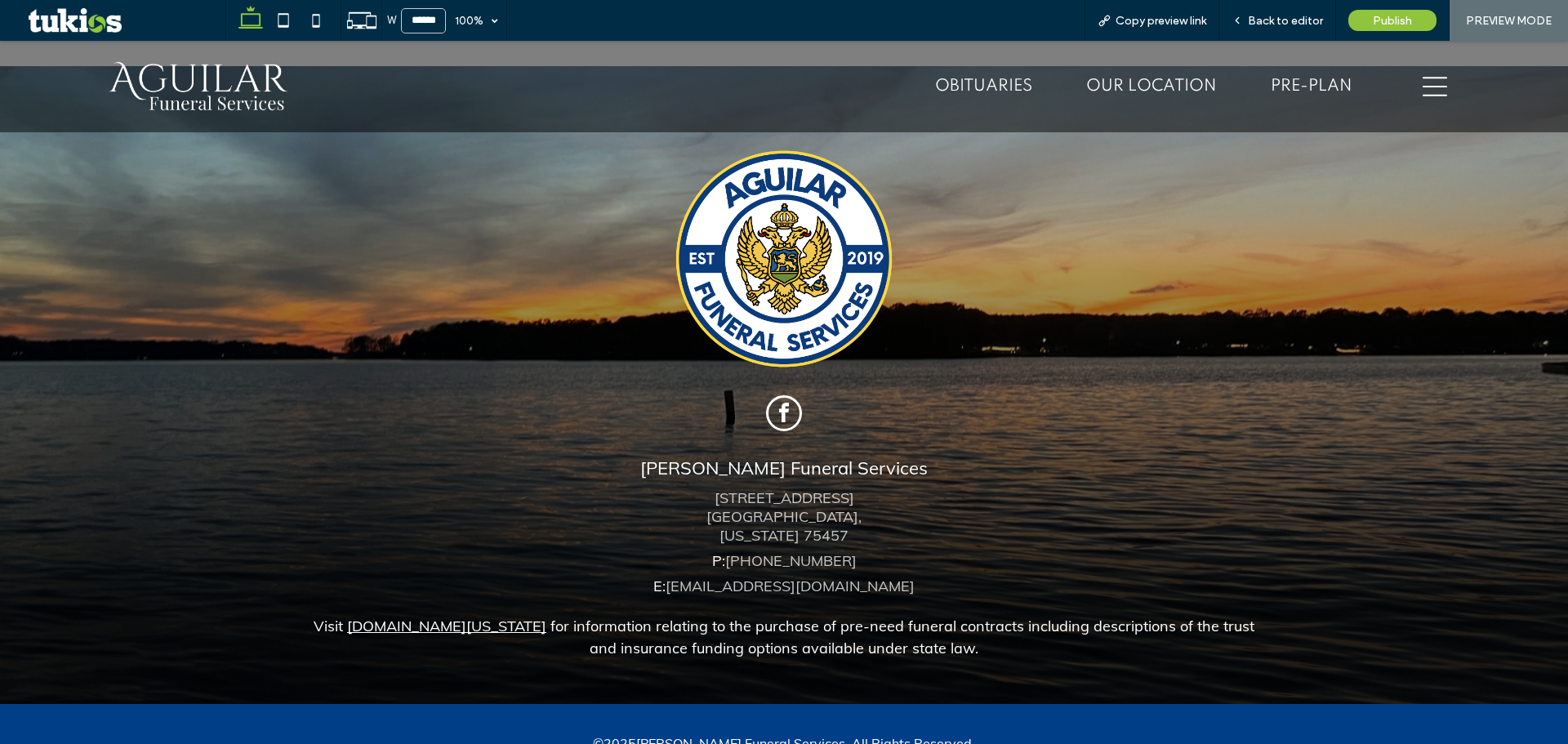
click at [772, 743] on link "Terms of Use" at bounding box center [786, 759] width 69 height 15
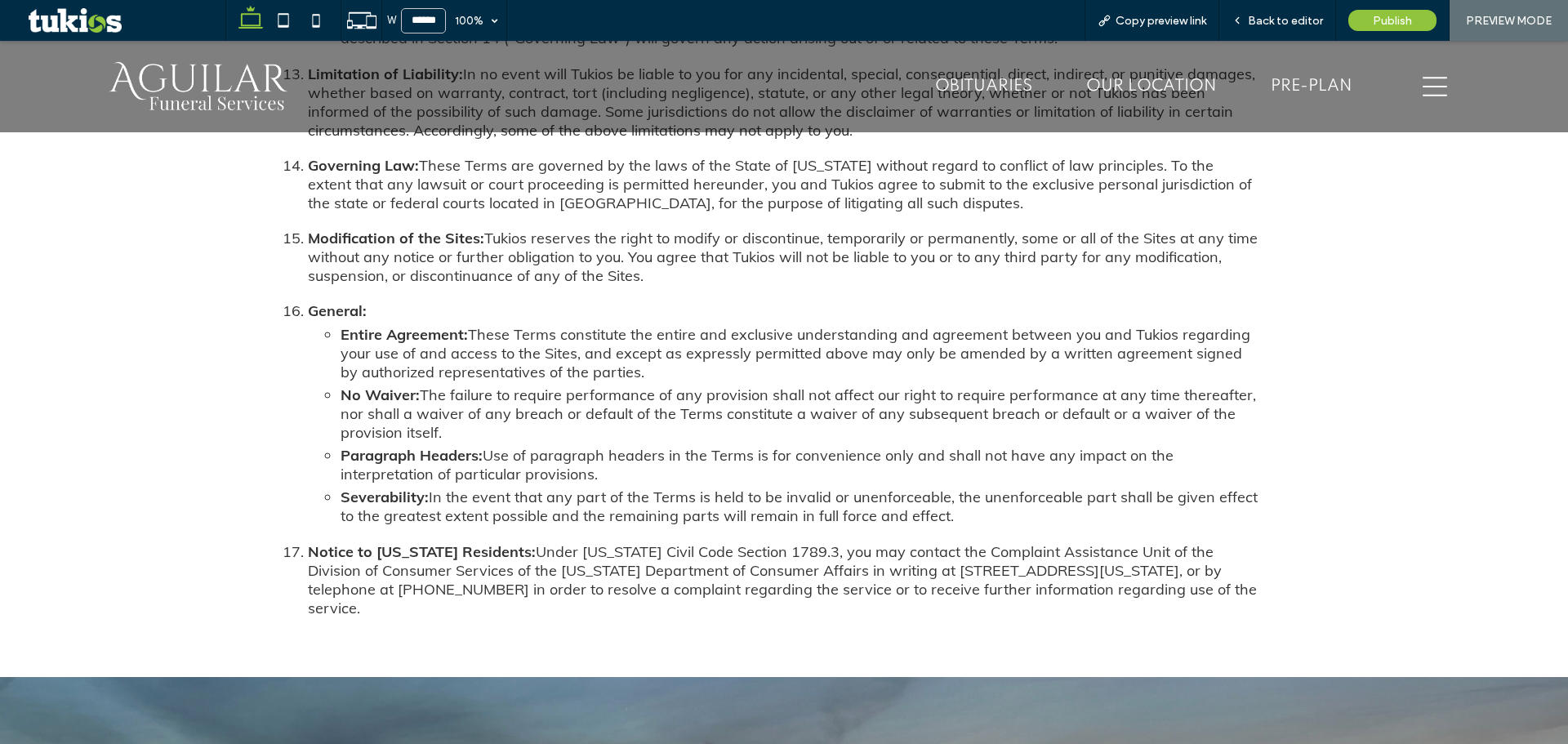
scroll to position [4491, 0]
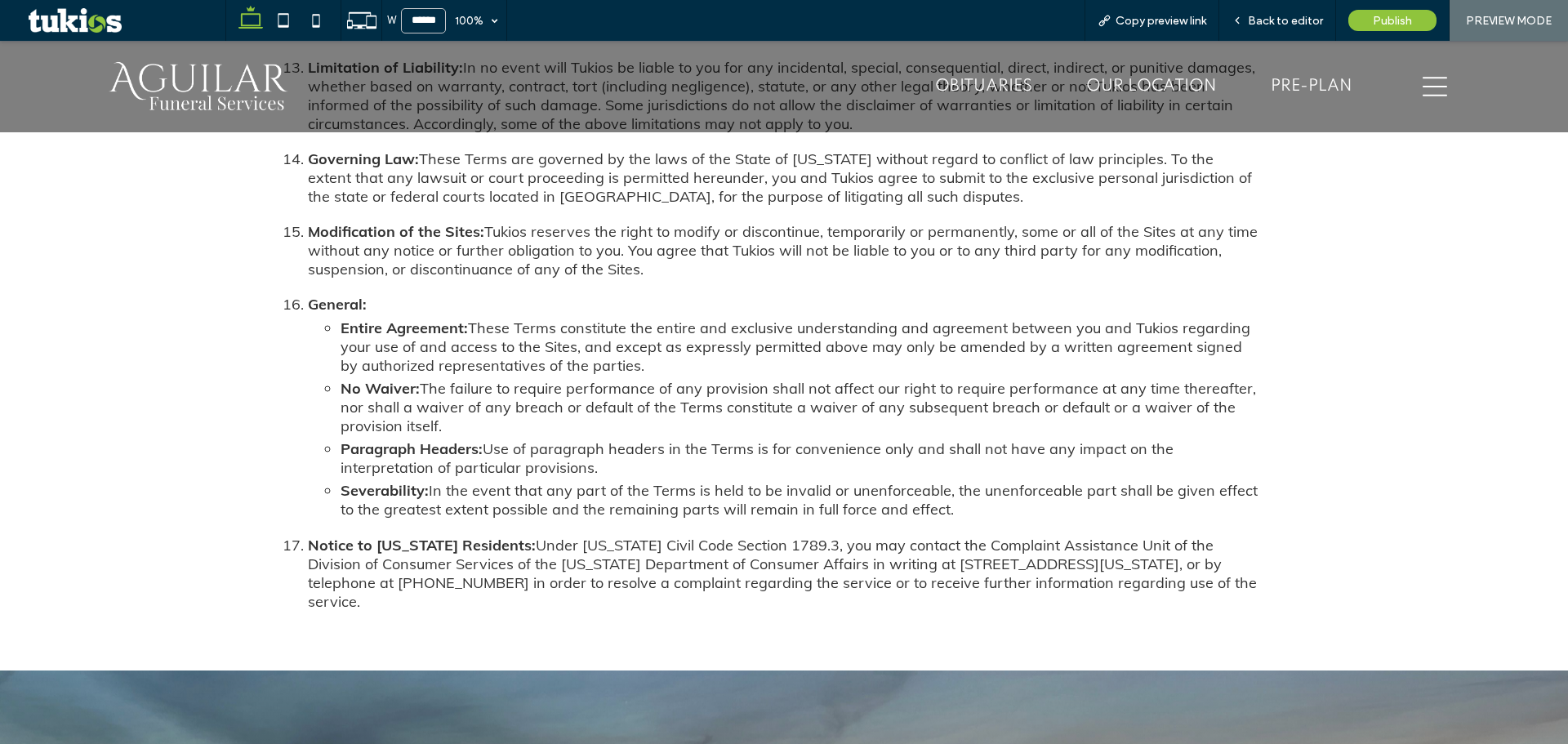
click at [222, 107] on img at bounding box center [197, 87] width 184 height 54
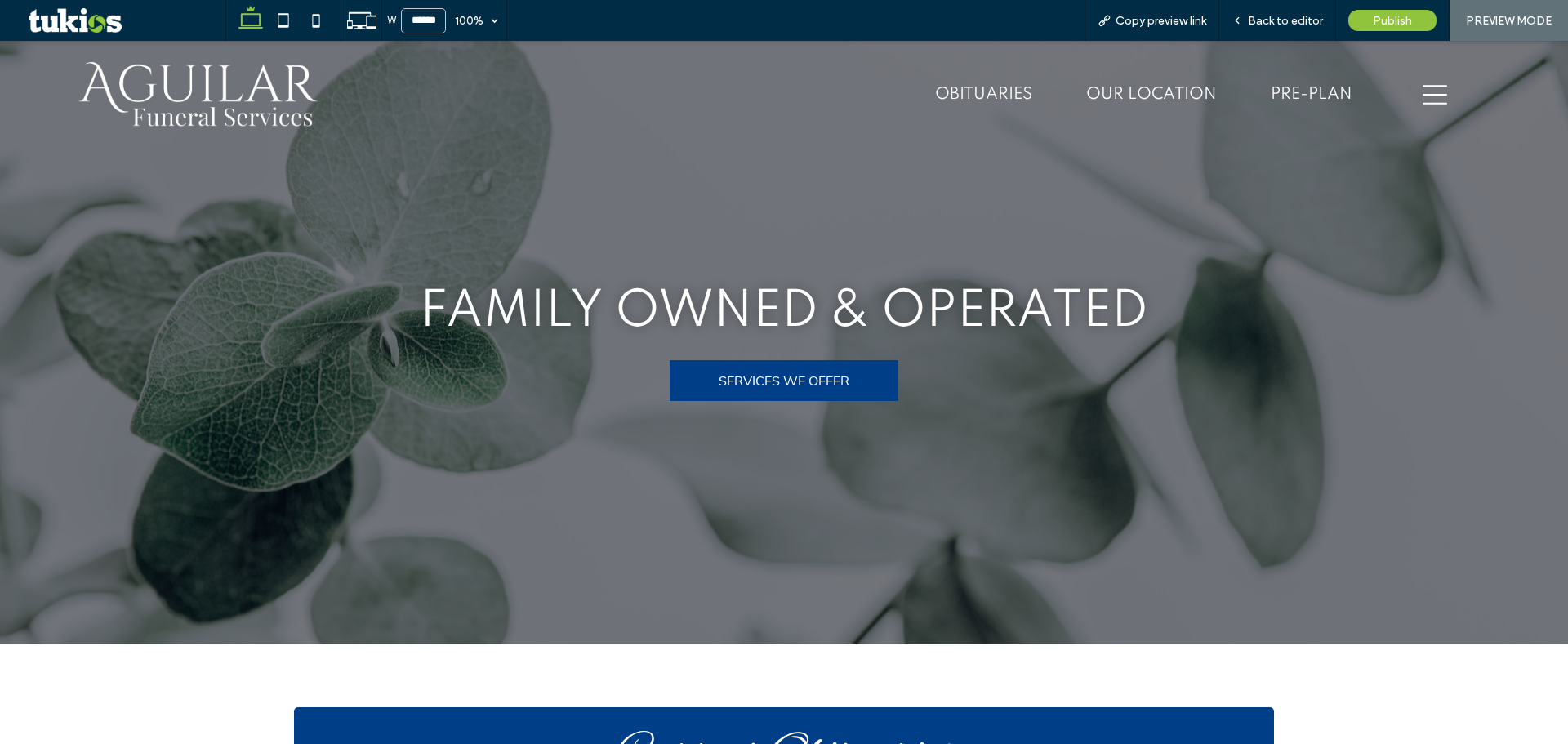
click at [717, 367] on link "SERVICES WE OFFER" at bounding box center [784, 380] width 228 height 41
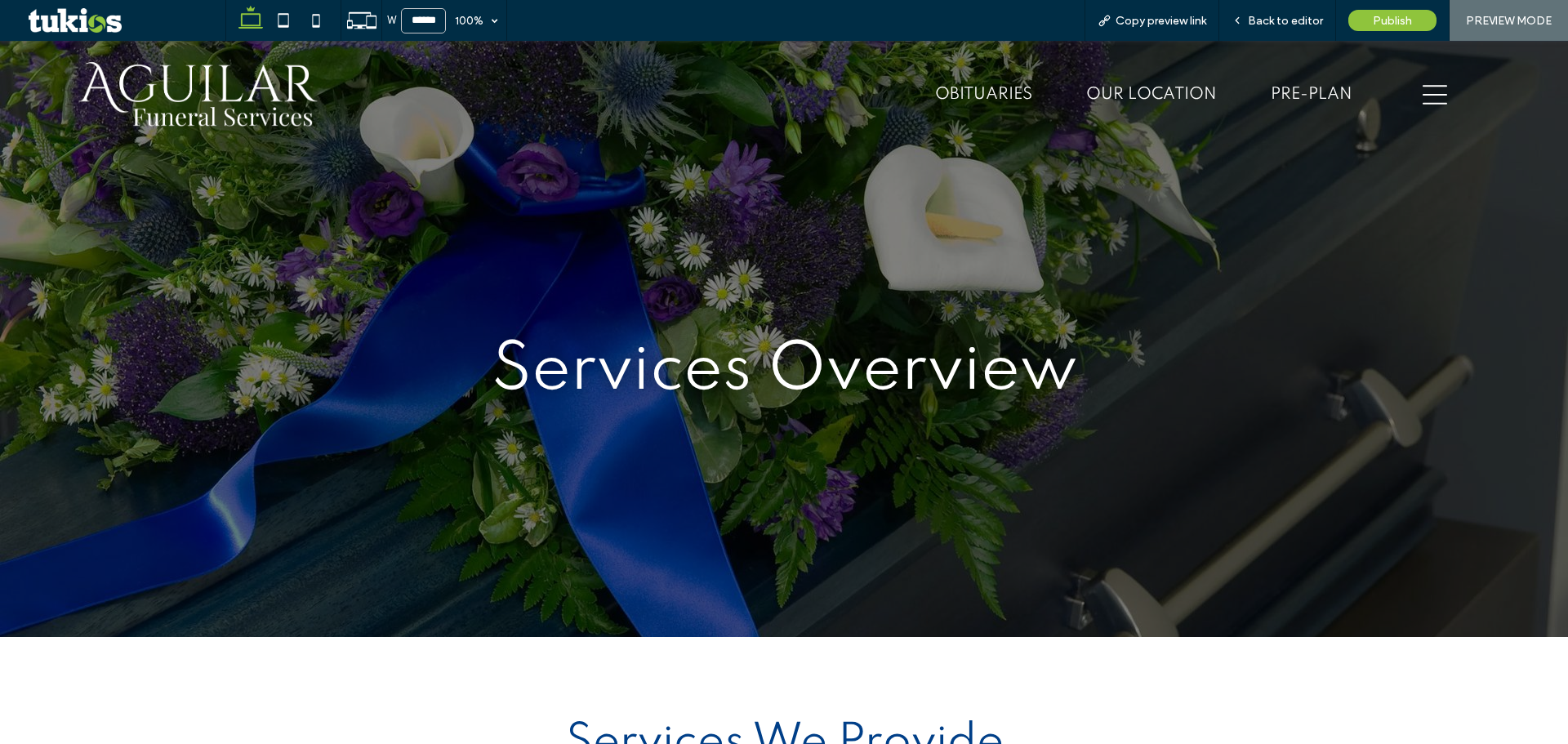
click at [147, 106] on img at bounding box center [198, 95] width 245 height 72
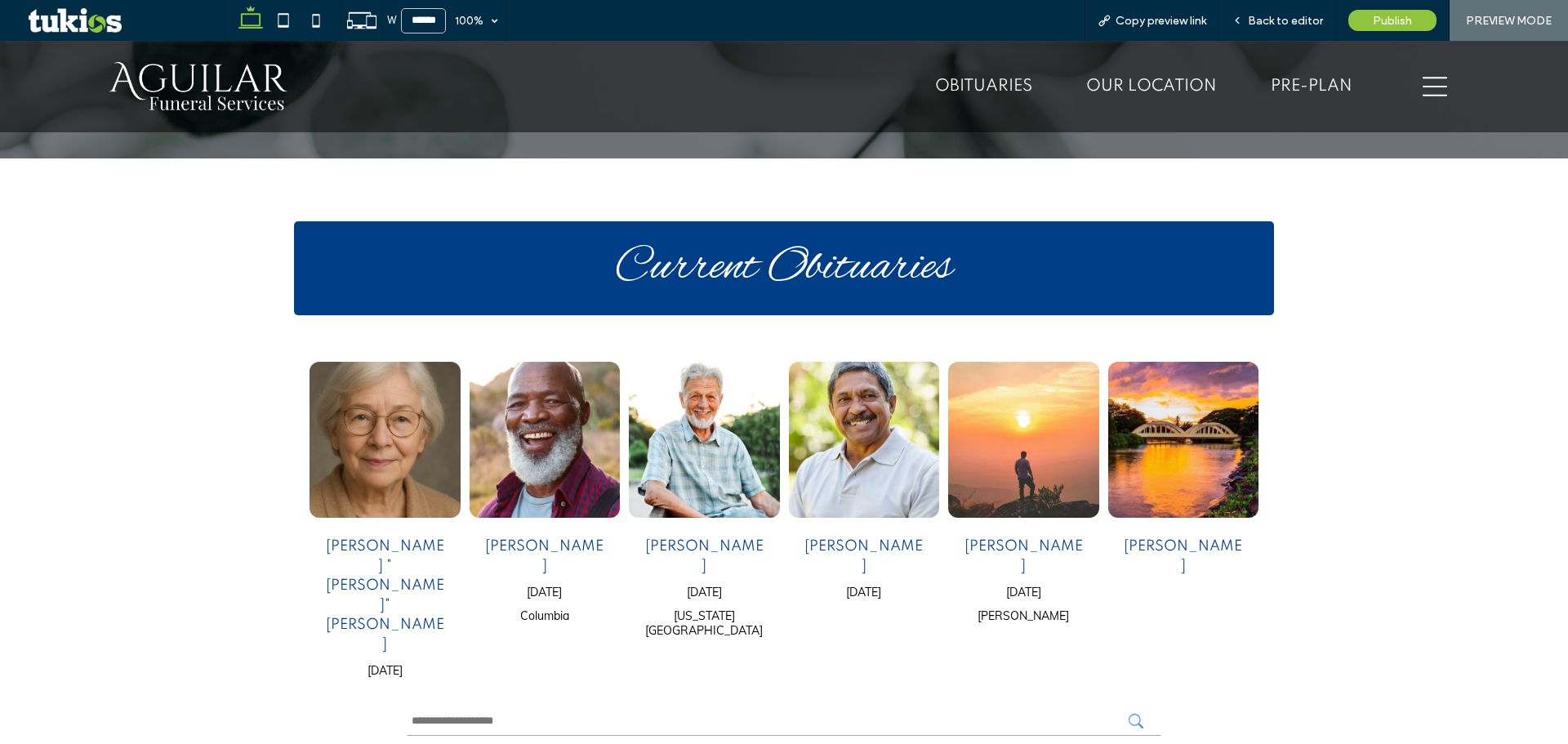
scroll to position [572, 0]
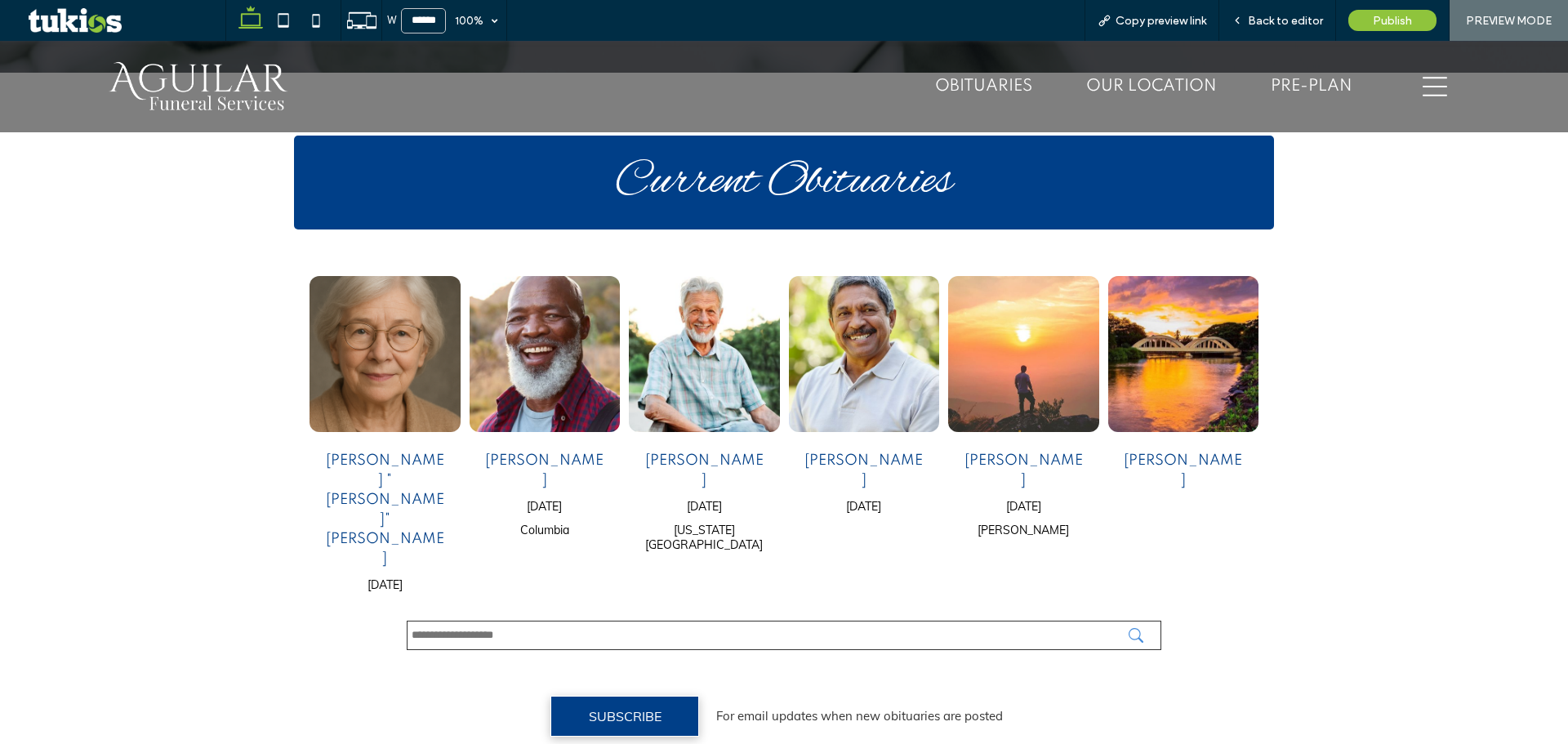
click at [592, 621] on input "text" at bounding box center [784, 635] width 755 height 29
type input "*"
click at [1128, 628] on icon "submit" at bounding box center [1136, 636] width 15 height 15
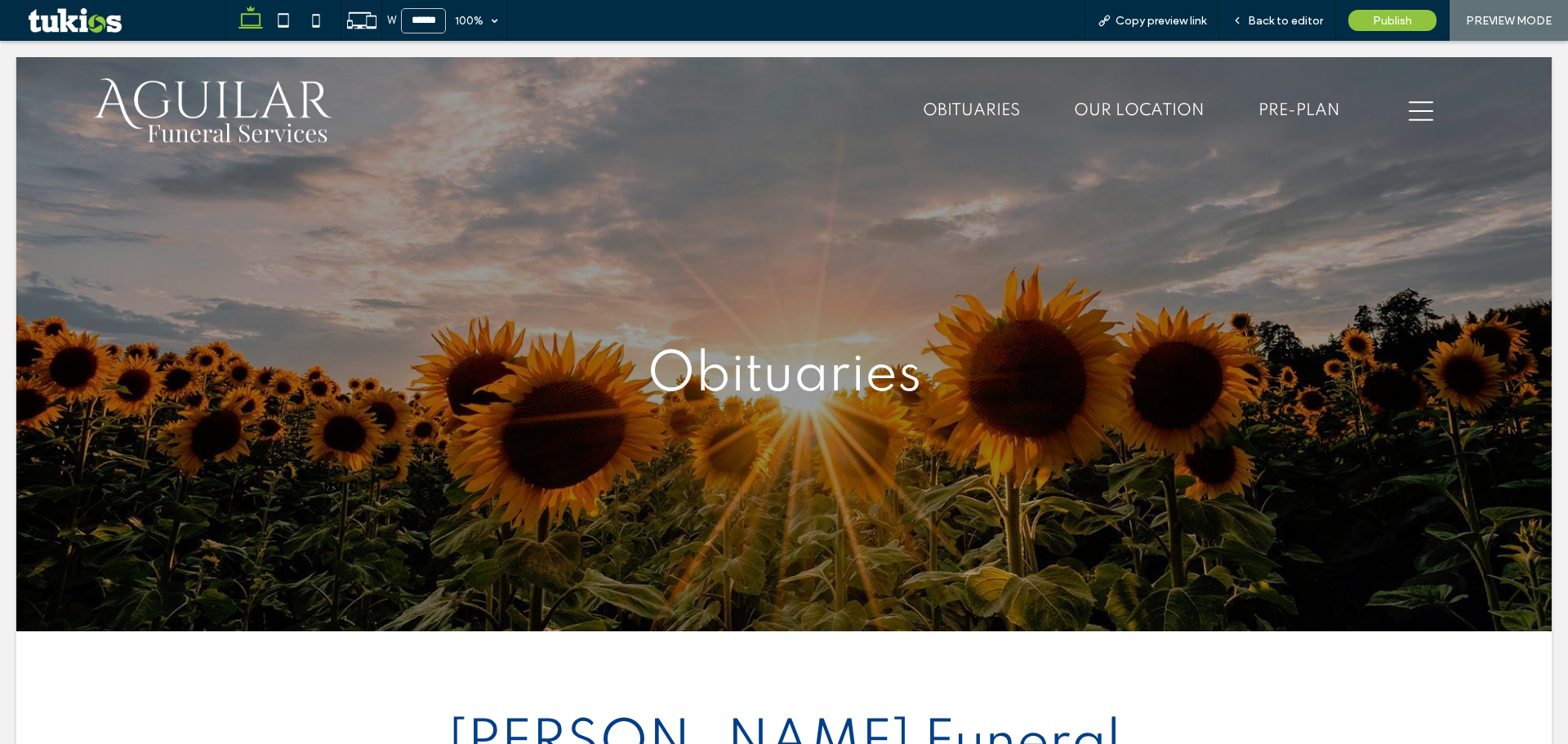
scroll to position [0, 0]
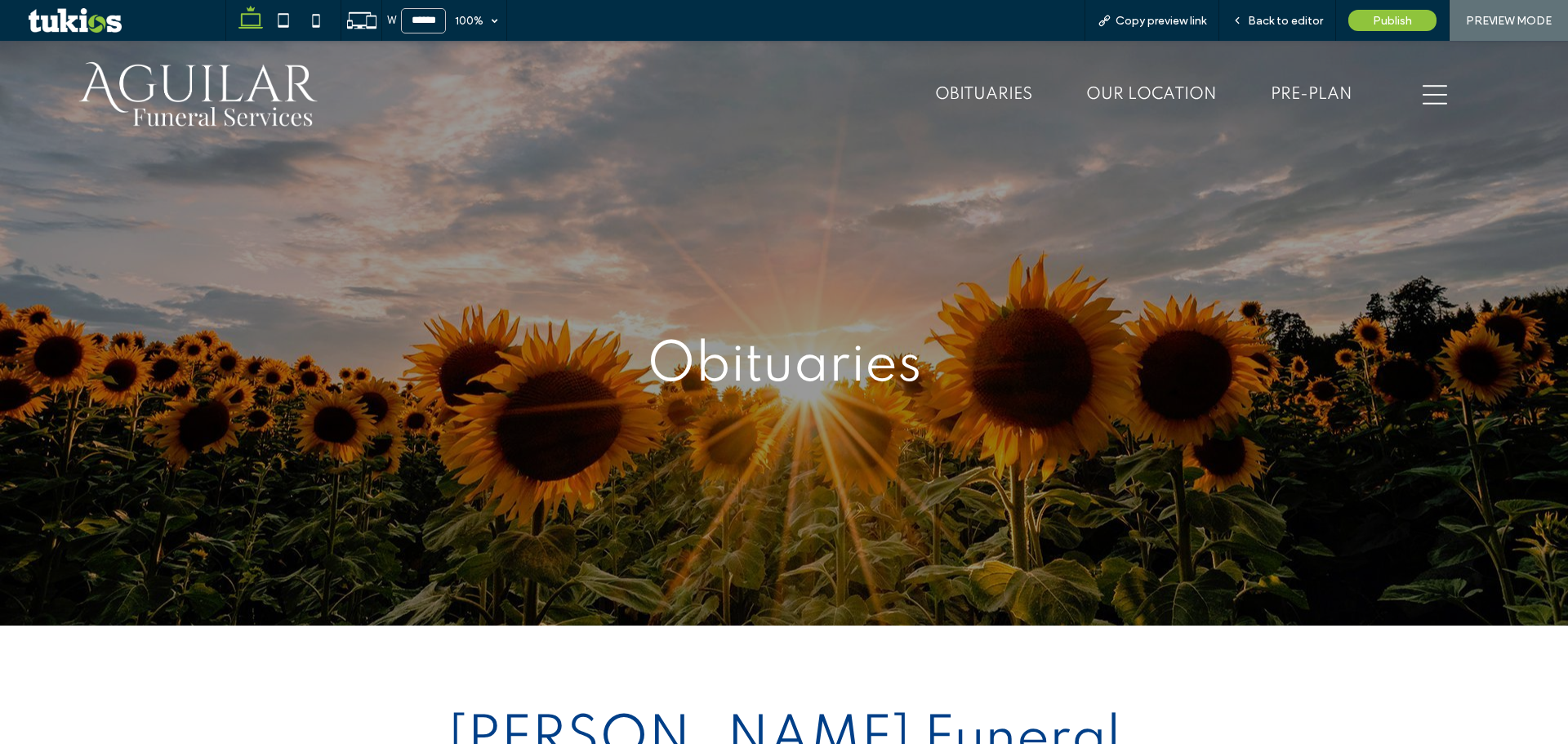
click at [244, 117] on img at bounding box center [198, 95] width 245 height 72
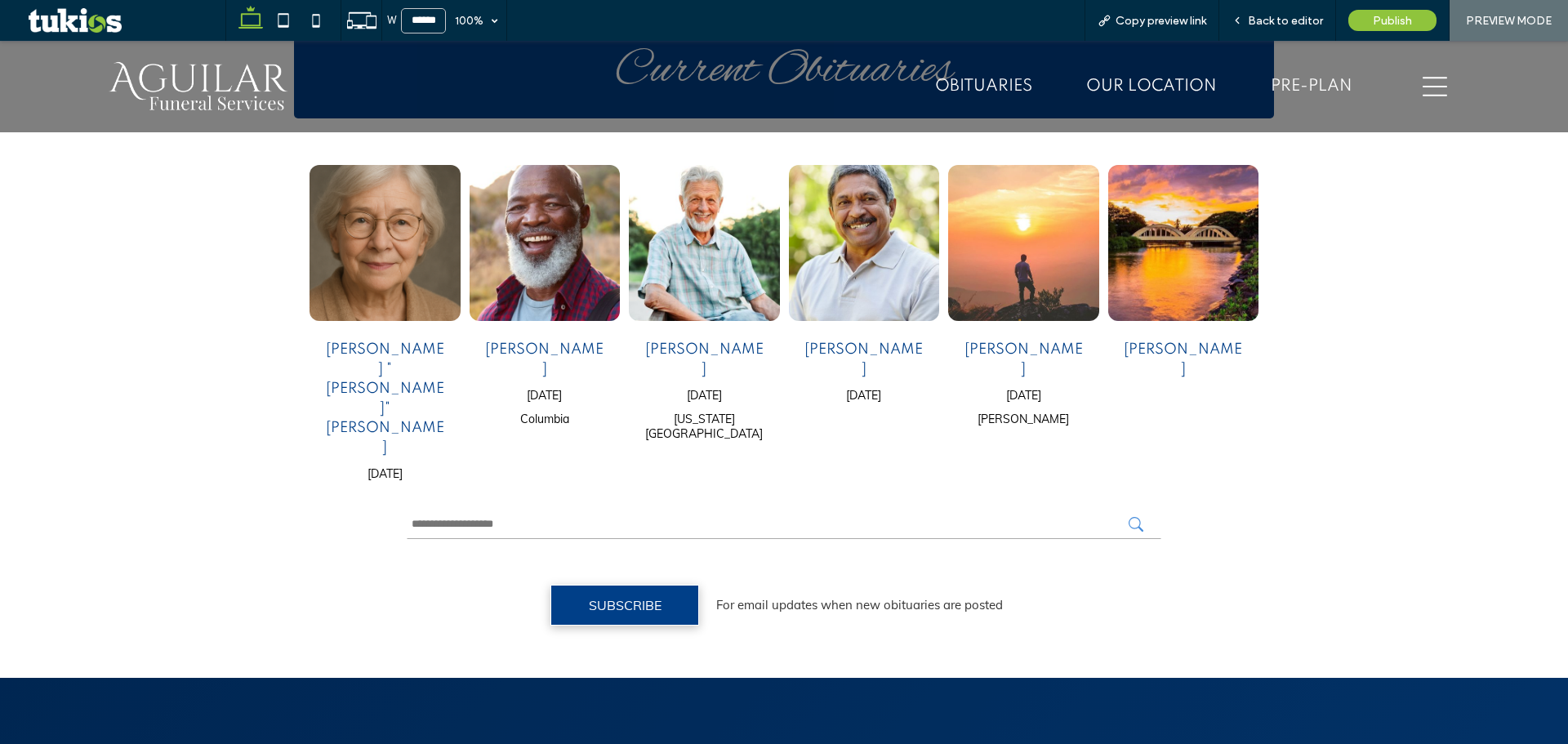
scroll to position [898, 0]
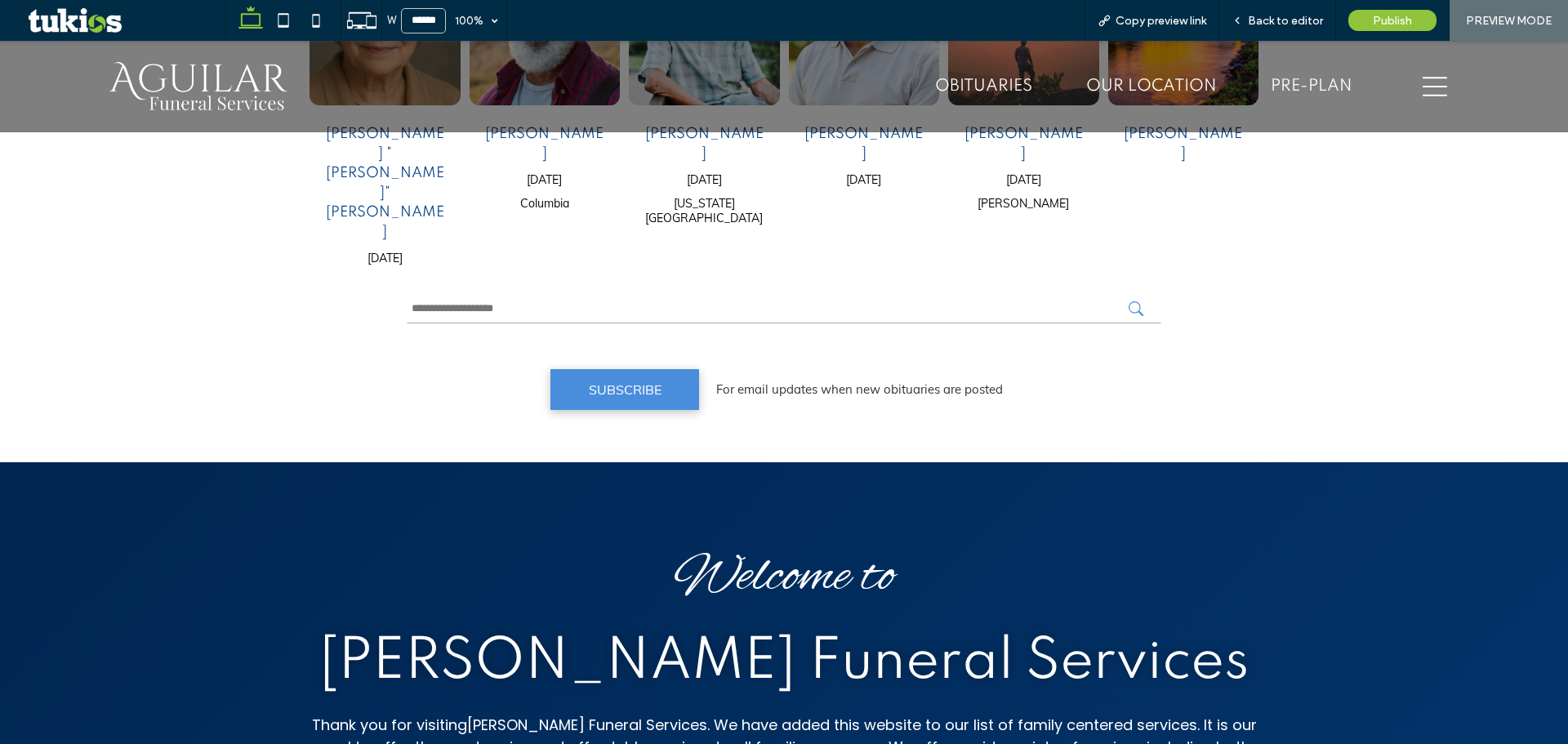
drag, startPoint x: 632, startPoint y: 347, endPoint x: 629, endPoint y: 389, distance: 42.1
click at [632, 382] on span "SUBSCRIBE" at bounding box center [625, 390] width 72 height 17
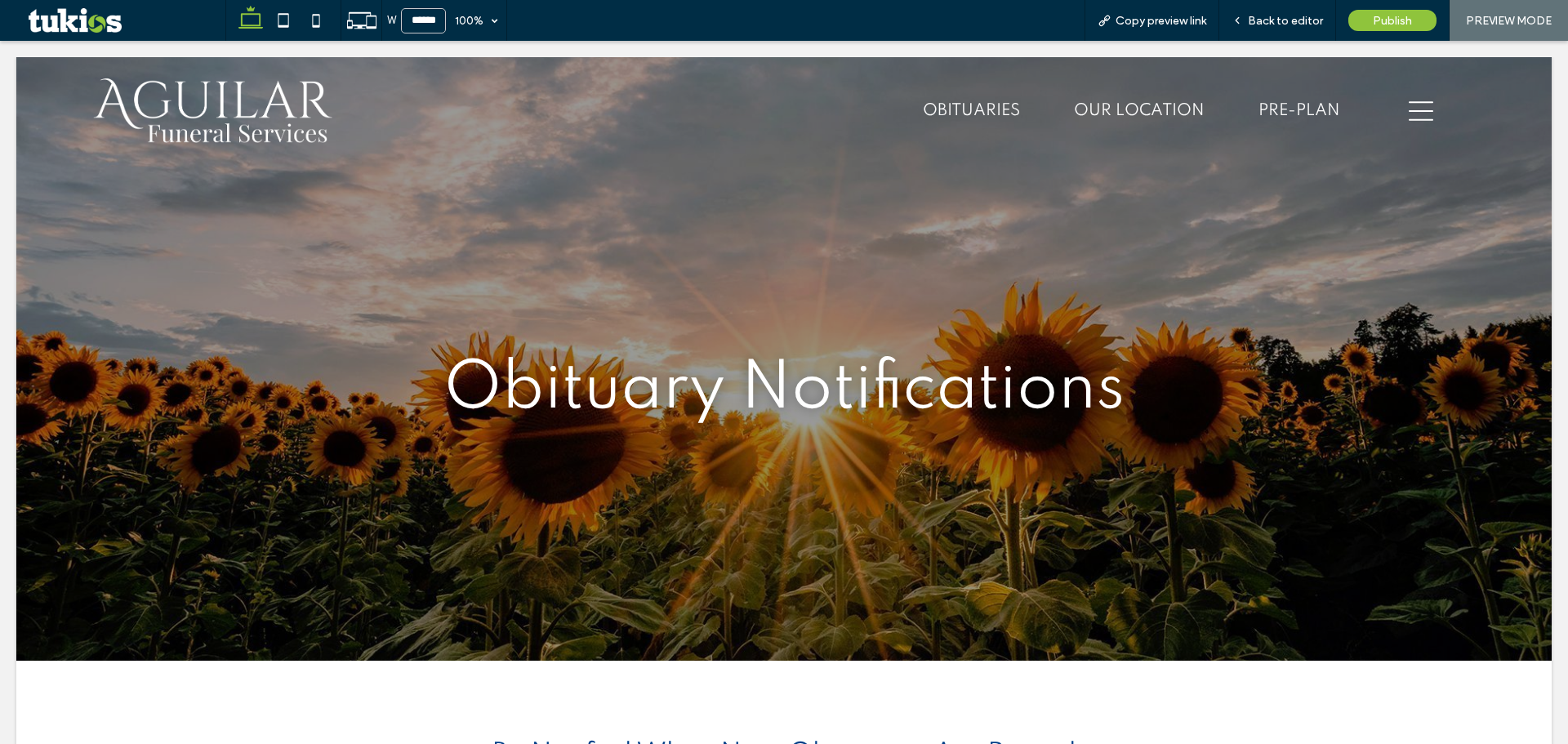
scroll to position [0, 0]
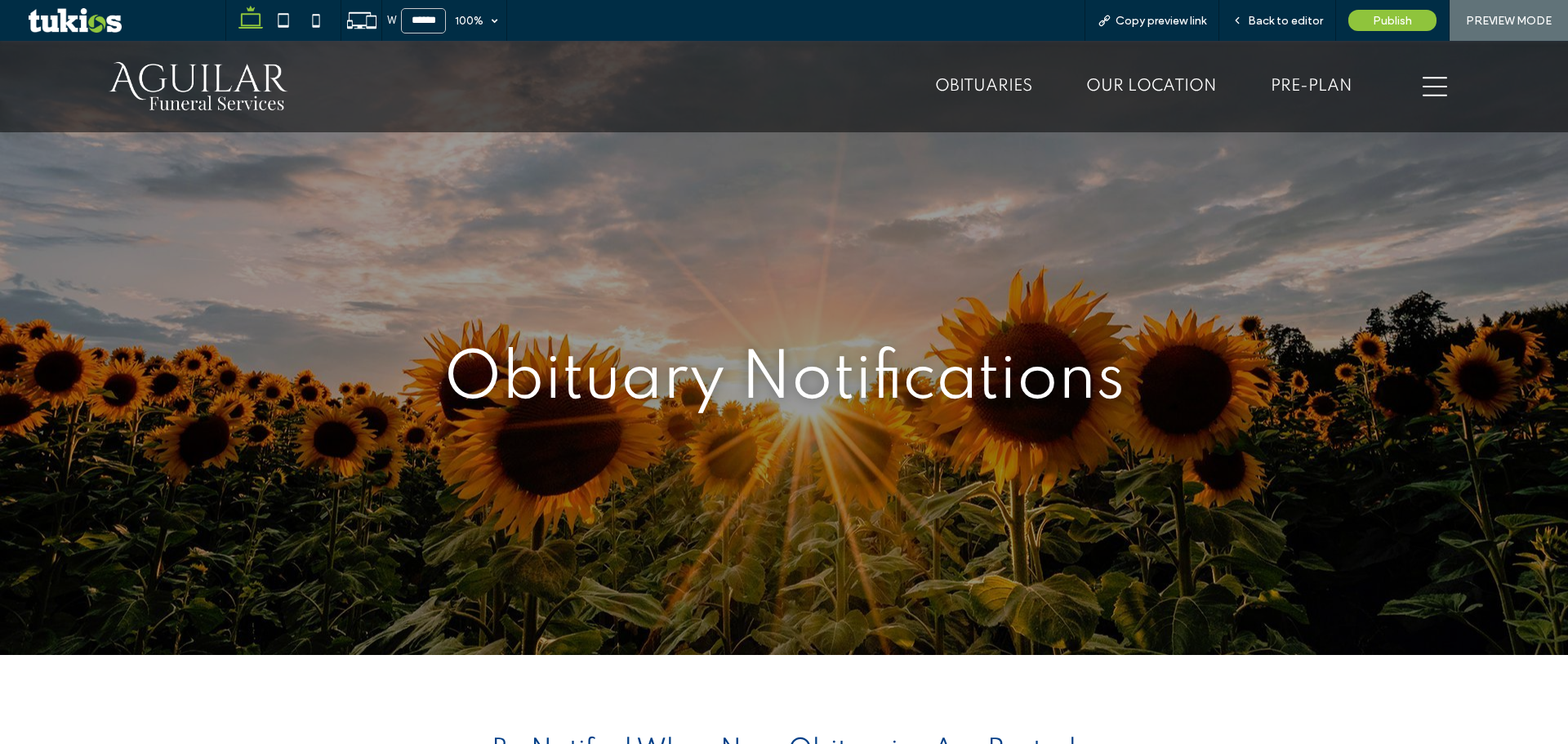
scroll to position [572, 0]
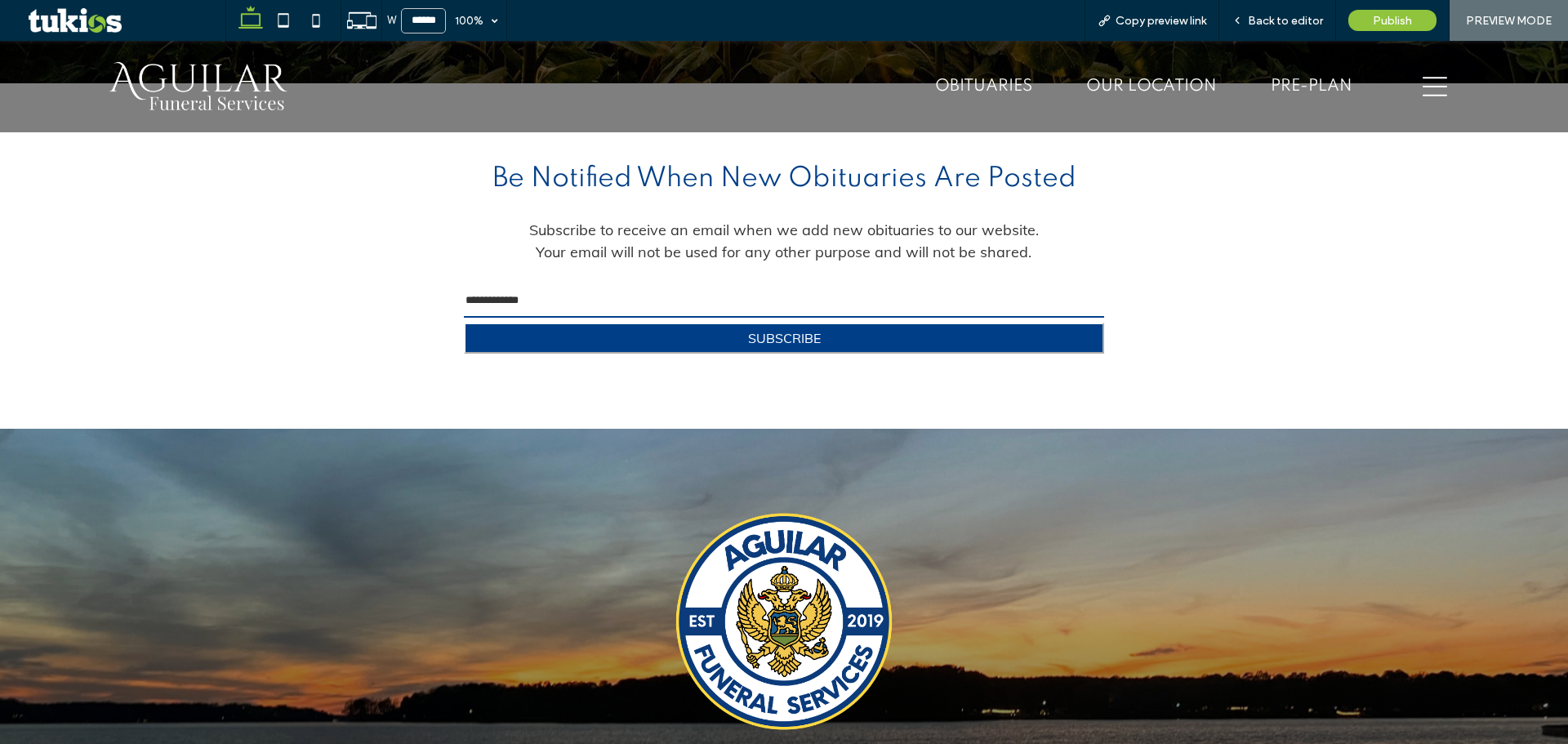
click at [554, 297] on input "email" at bounding box center [784, 301] width 640 height 32
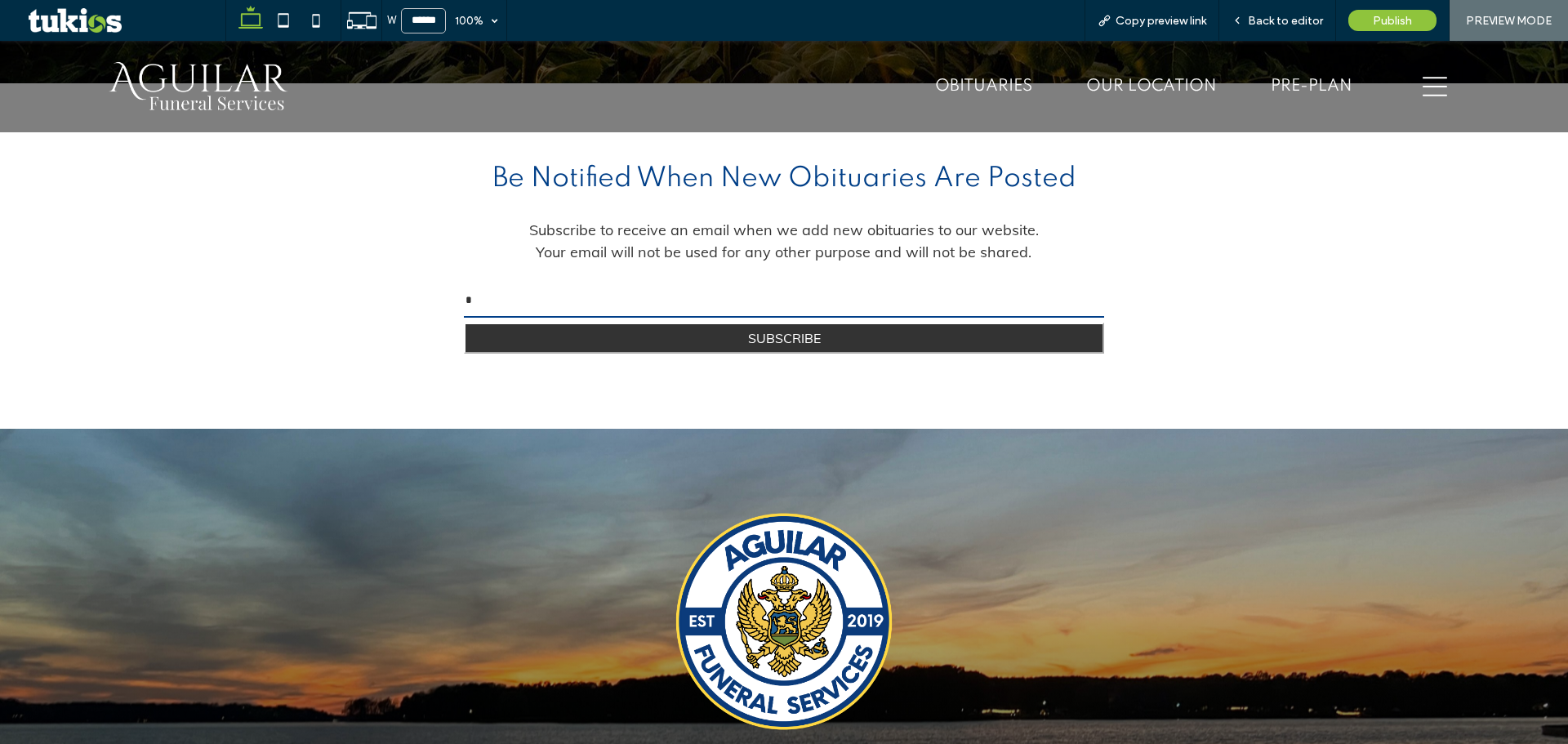
type input "*"
click at [578, 338] on button "SUBSCRIBE" at bounding box center [784, 337] width 640 height 31
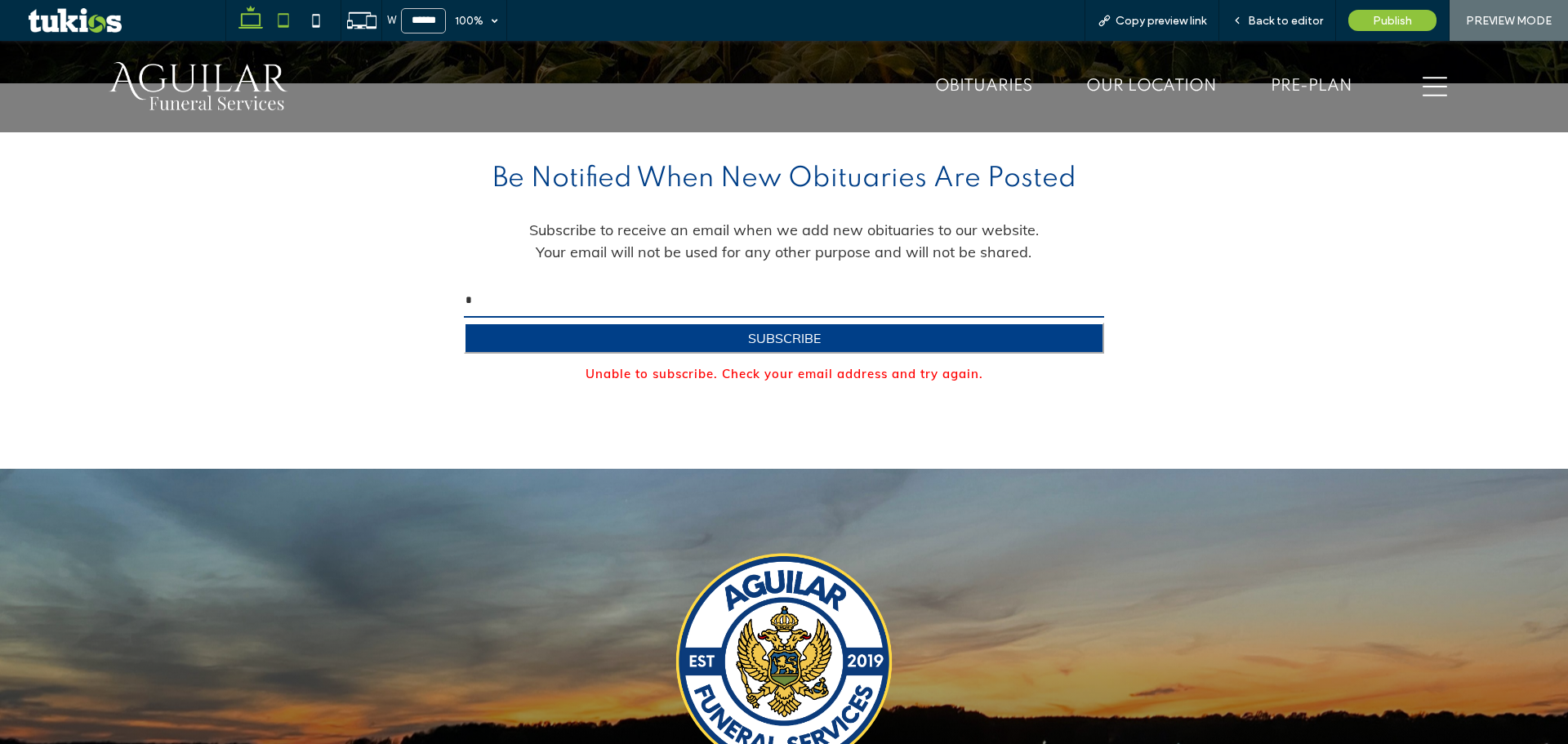
click at [286, 22] on icon at bounding box center [282, 20] width 32 height 32
type input "*****"
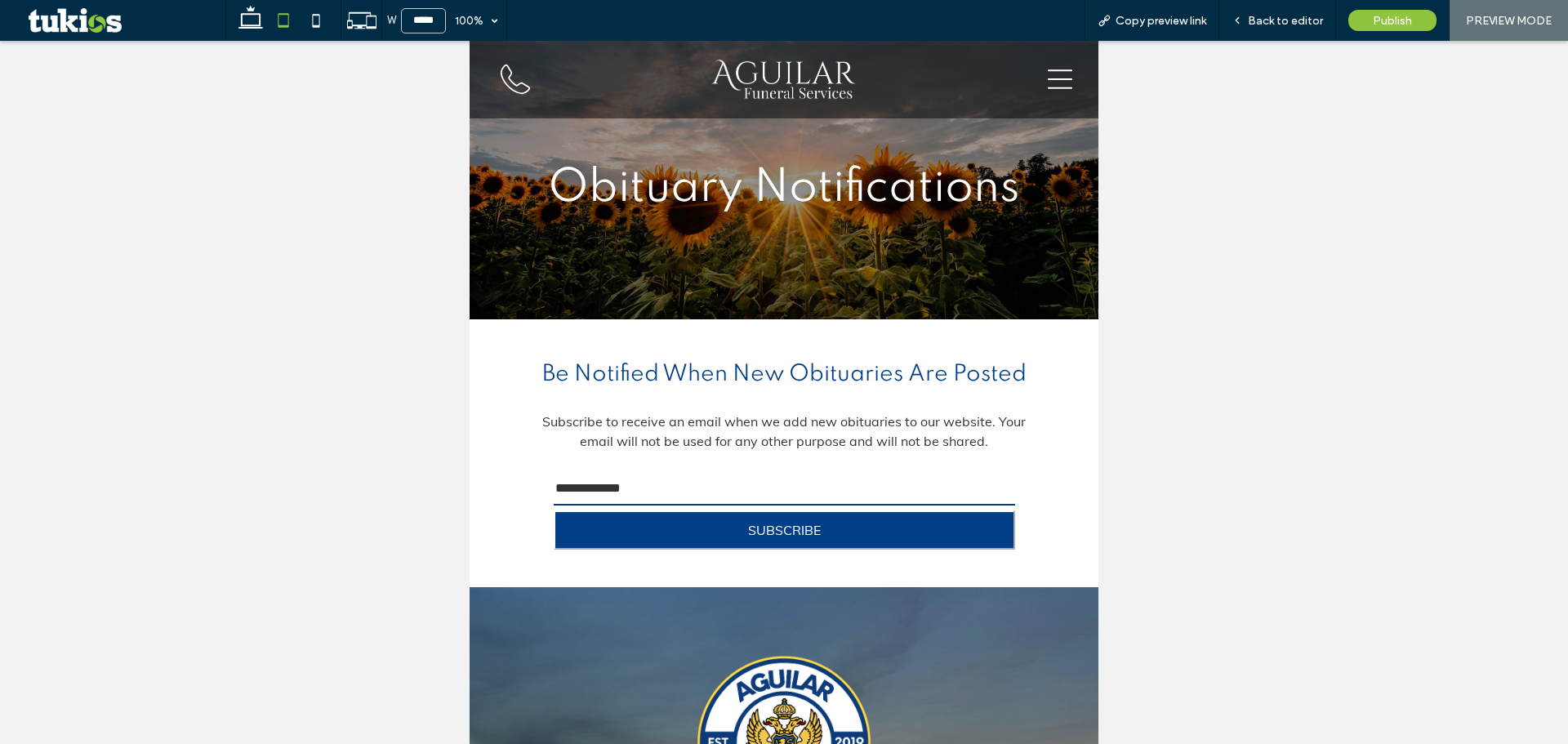
scroll to position [0, 0]
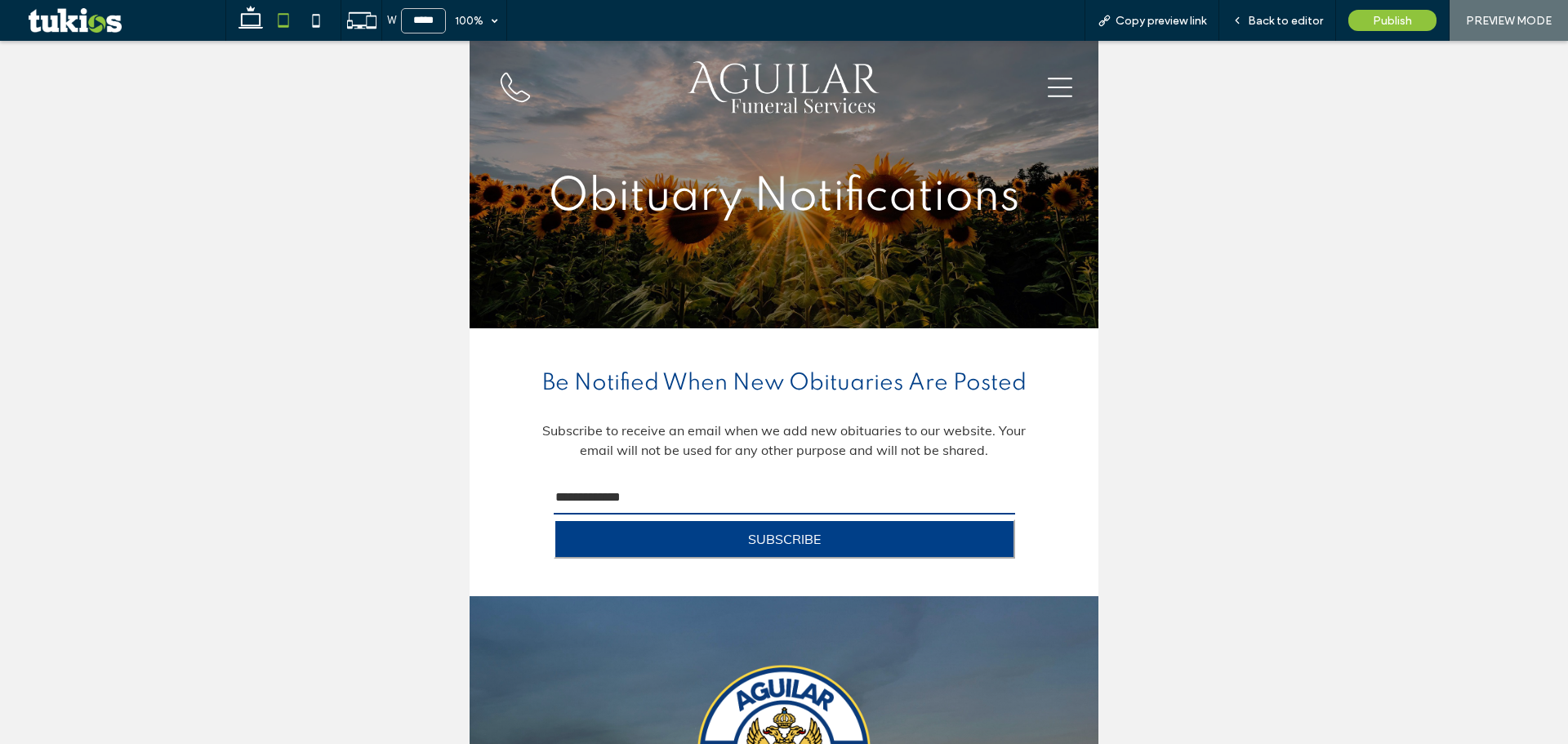
click at [583, 479] on form "SUBSCRIBE" at bounding box center [784, 518] width 462 height 79
click at [583, 482] on input "email" at bounding box center [784, 497] width 462 height 32
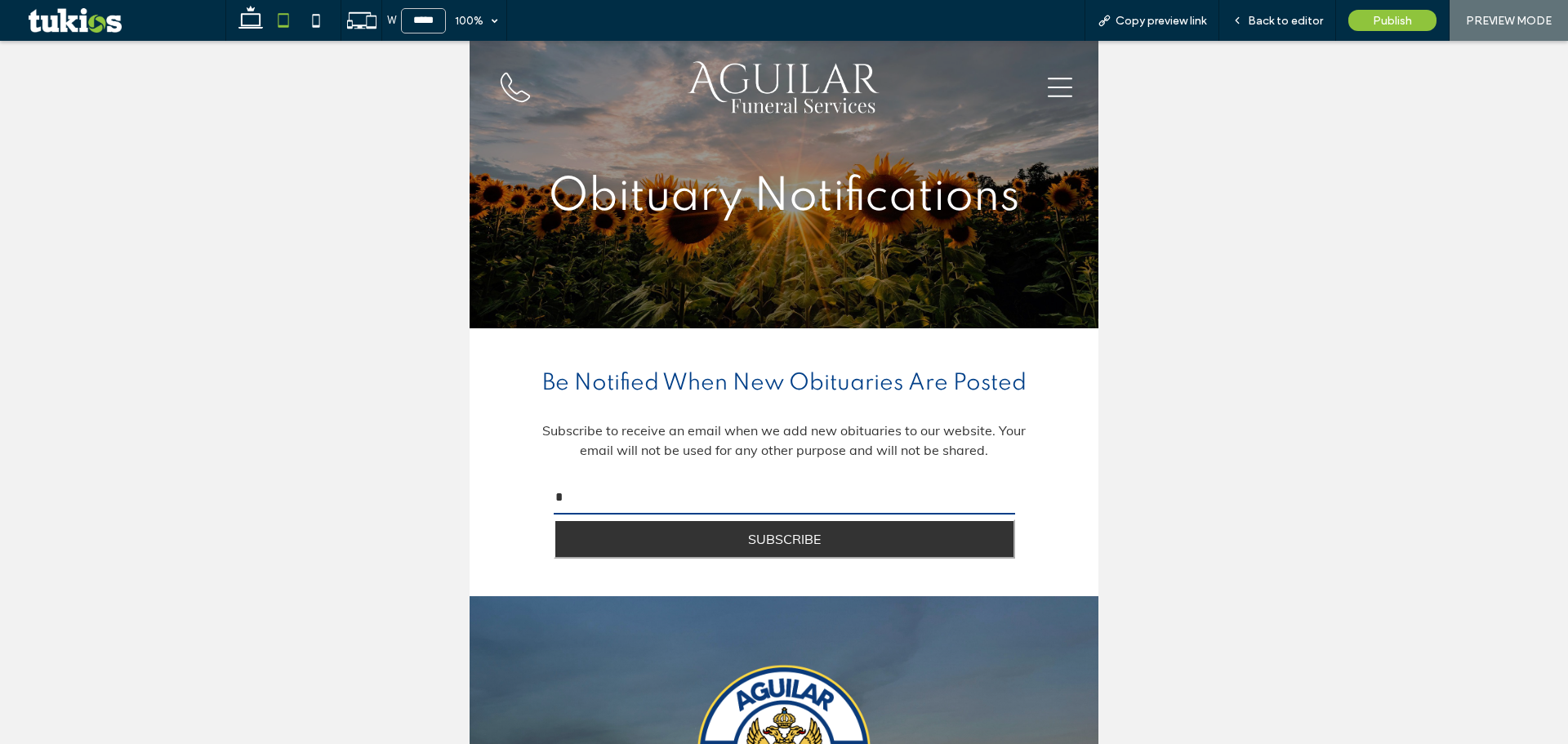
type input "*"
click at [584, 535] on button "SUBSCRIBE" at bounding box center [784, 538] width 462 height 39
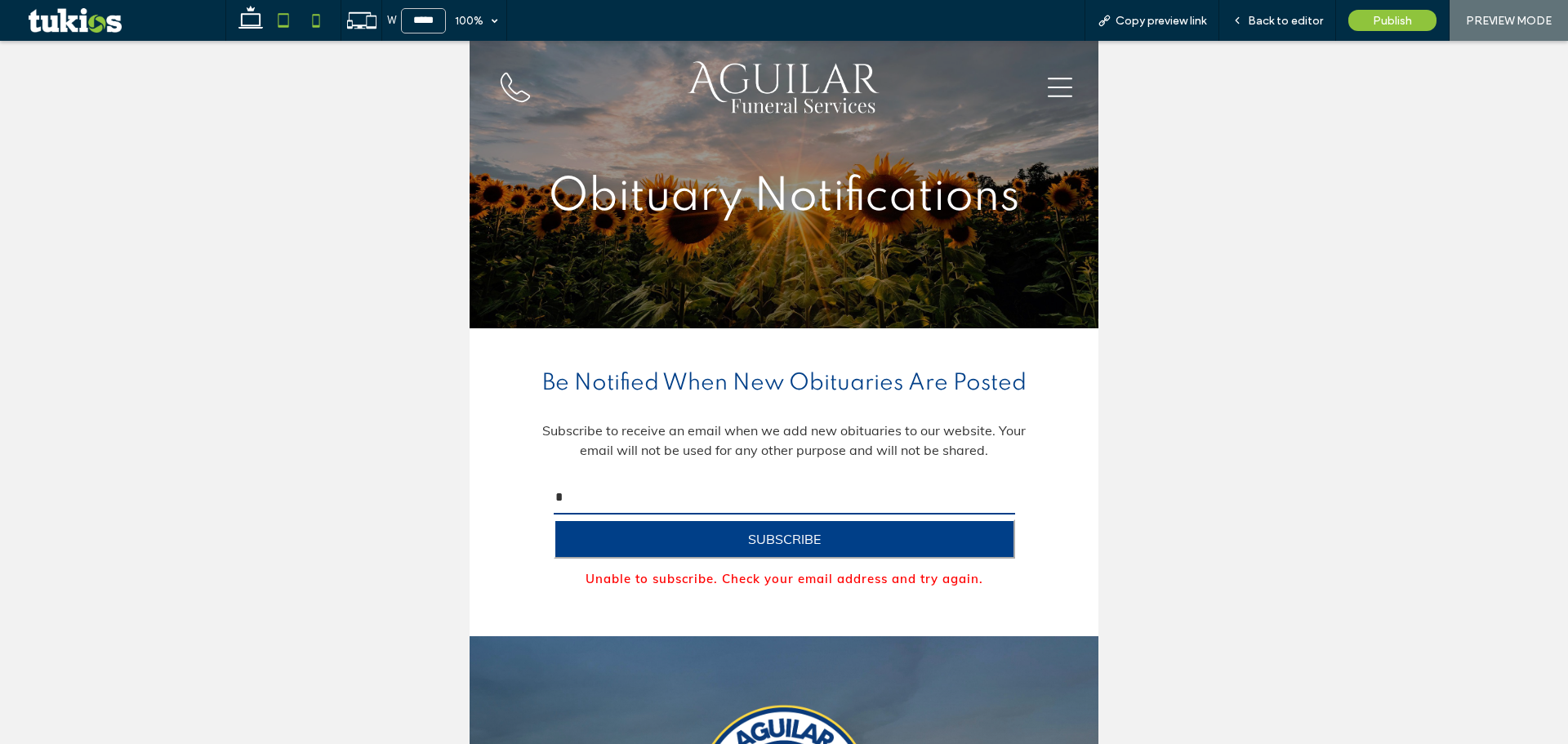
click at [311, 29] on icon at bounding box center [316, 20] width 32 height 32
type input "*****"
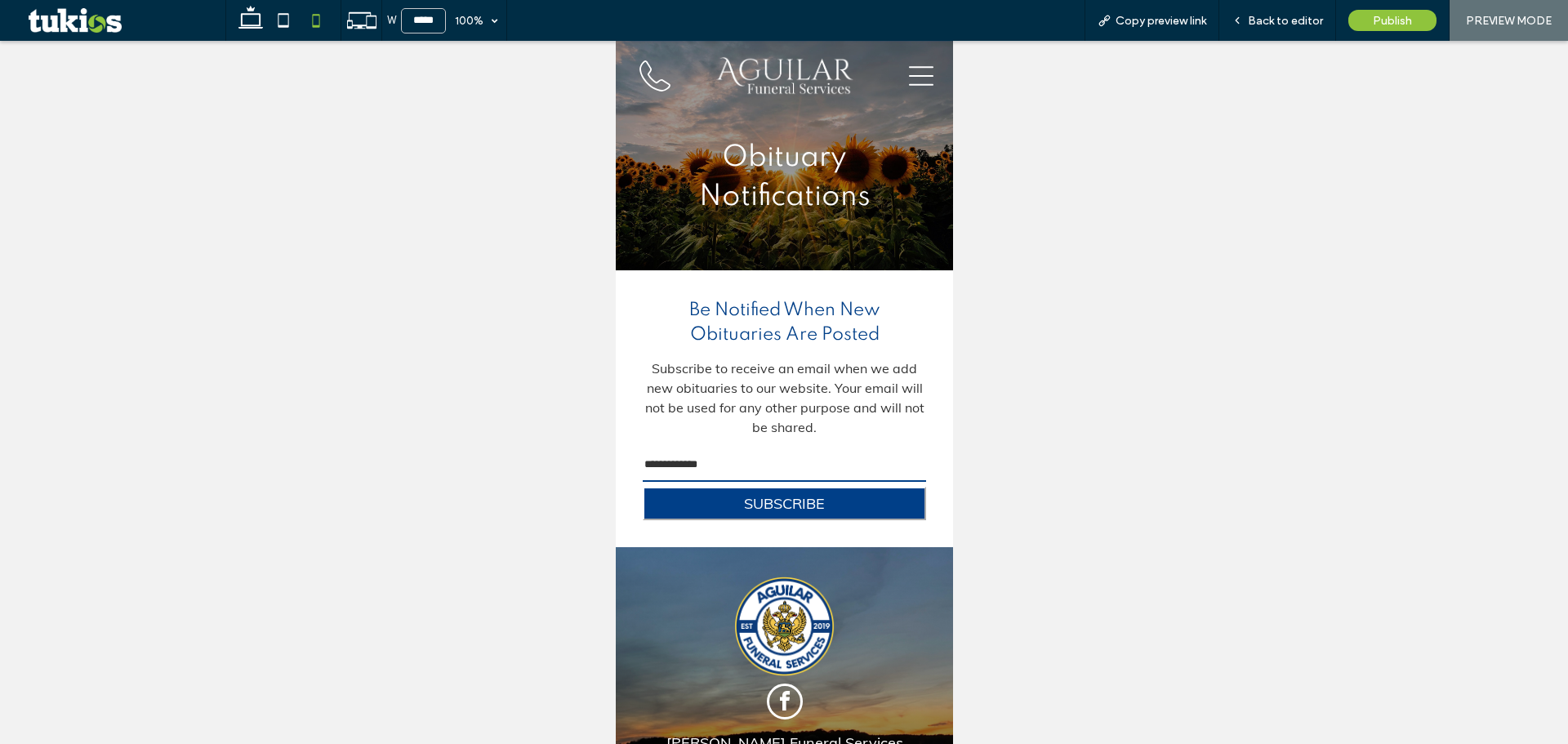
click at [681, 450] on input "email" at bounding box center [783, 465] width 284 height 32
type input "*"
click at [679, 493] on button "SUBSCRIBE" at bounding box center [783, 503] width 284 height 33
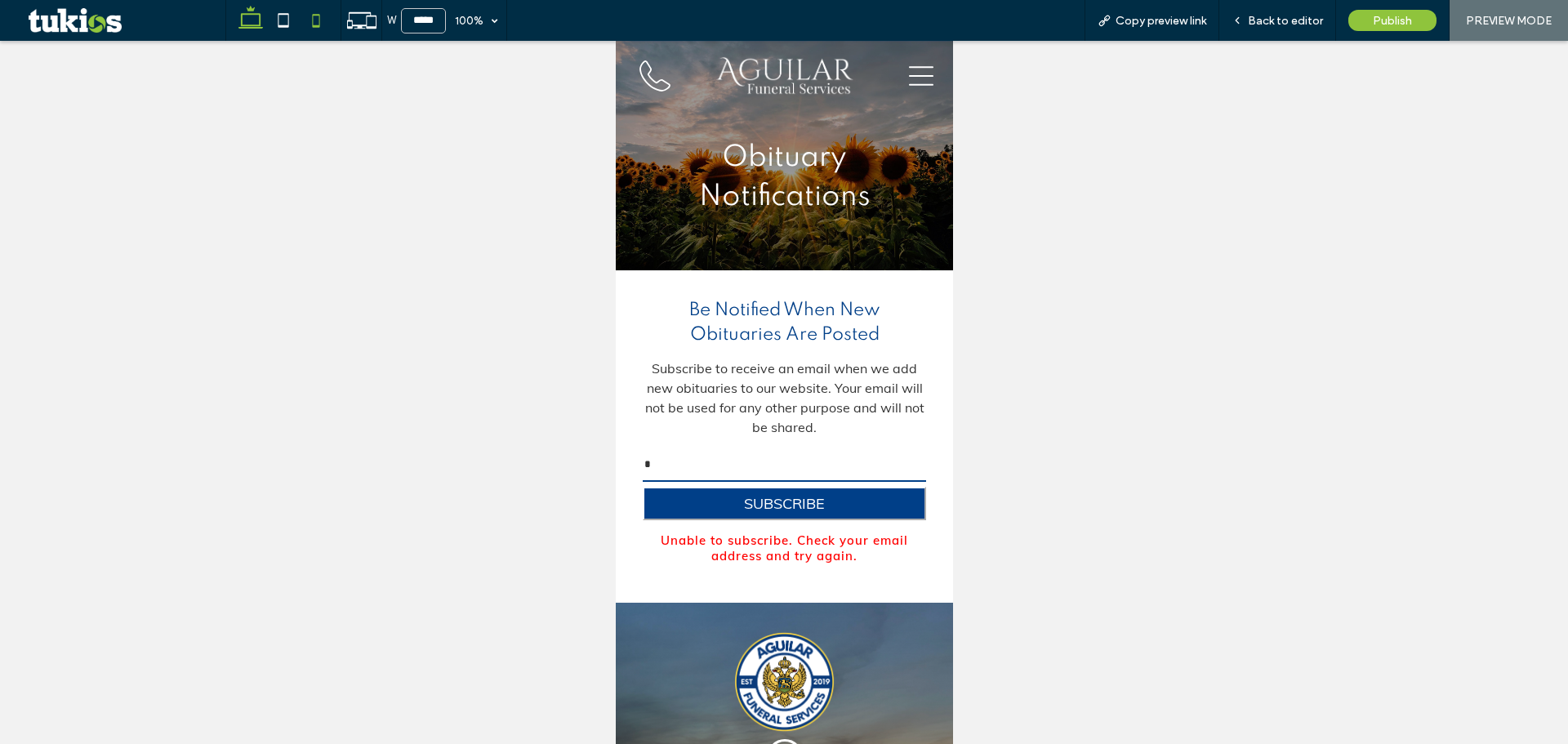
click at [242, 22] on use at bounding box center [250, 17] width 24 height 22
type input "******"
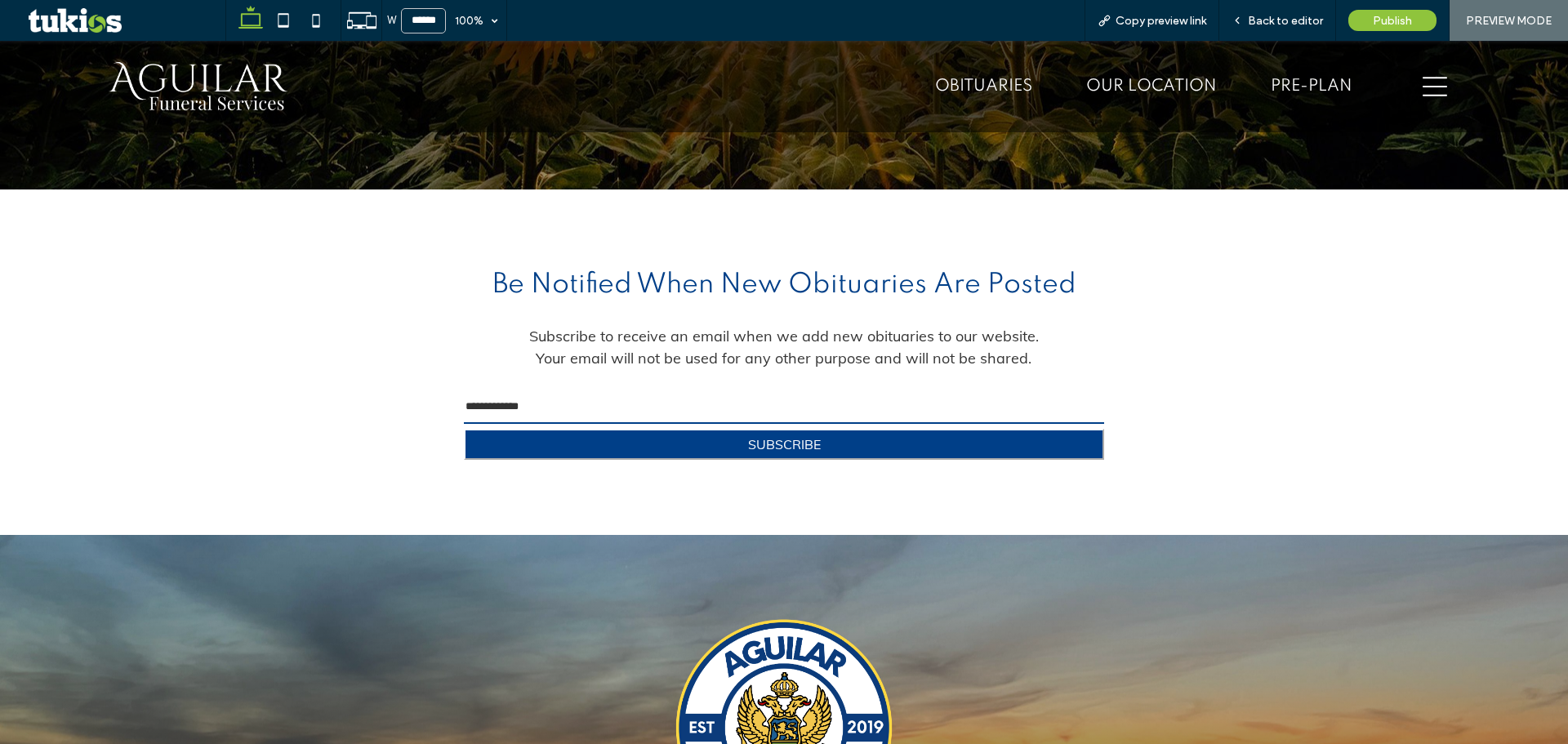
scroll to position [113, 0]
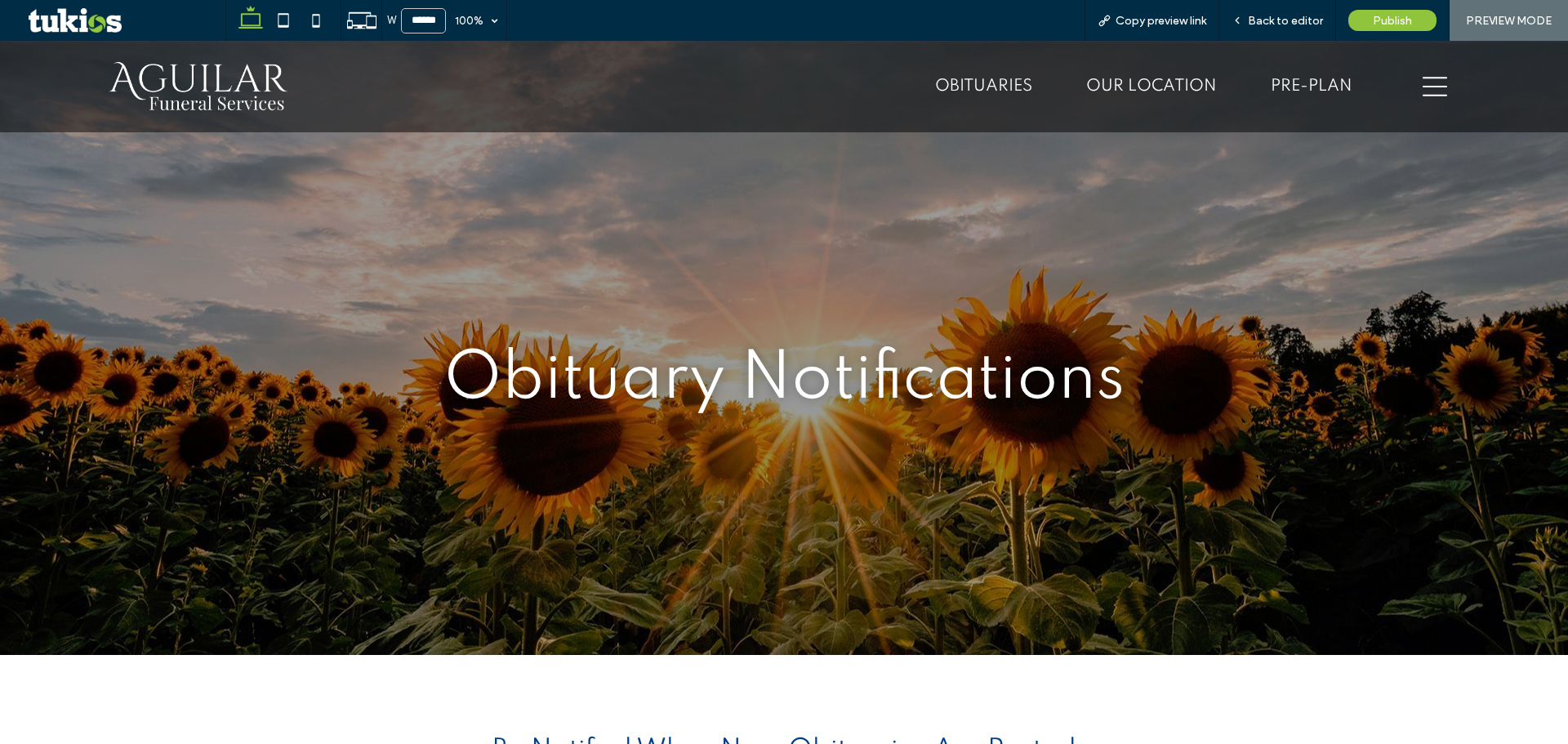
scroll to position [82, 0]
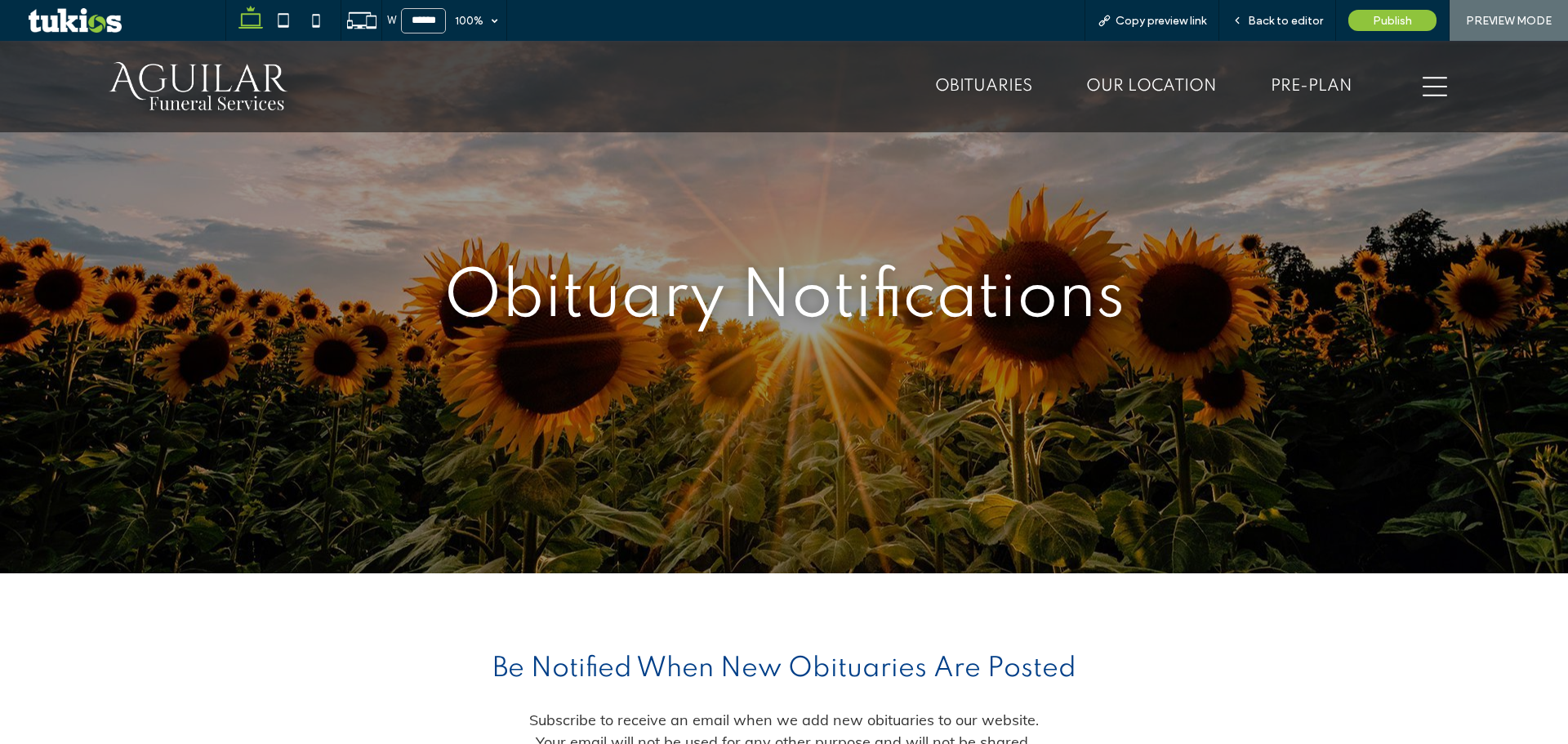
drag, startPoint x: 241, startPoint y: 147, endPoint x: 241, endPoint y: 105, distance: 42.0
click at [241, 105] on img at bounding box center [197, 87] width 184 height 54
click at [278, 21] on use at bounding box center [283, 20] width 11 height 14
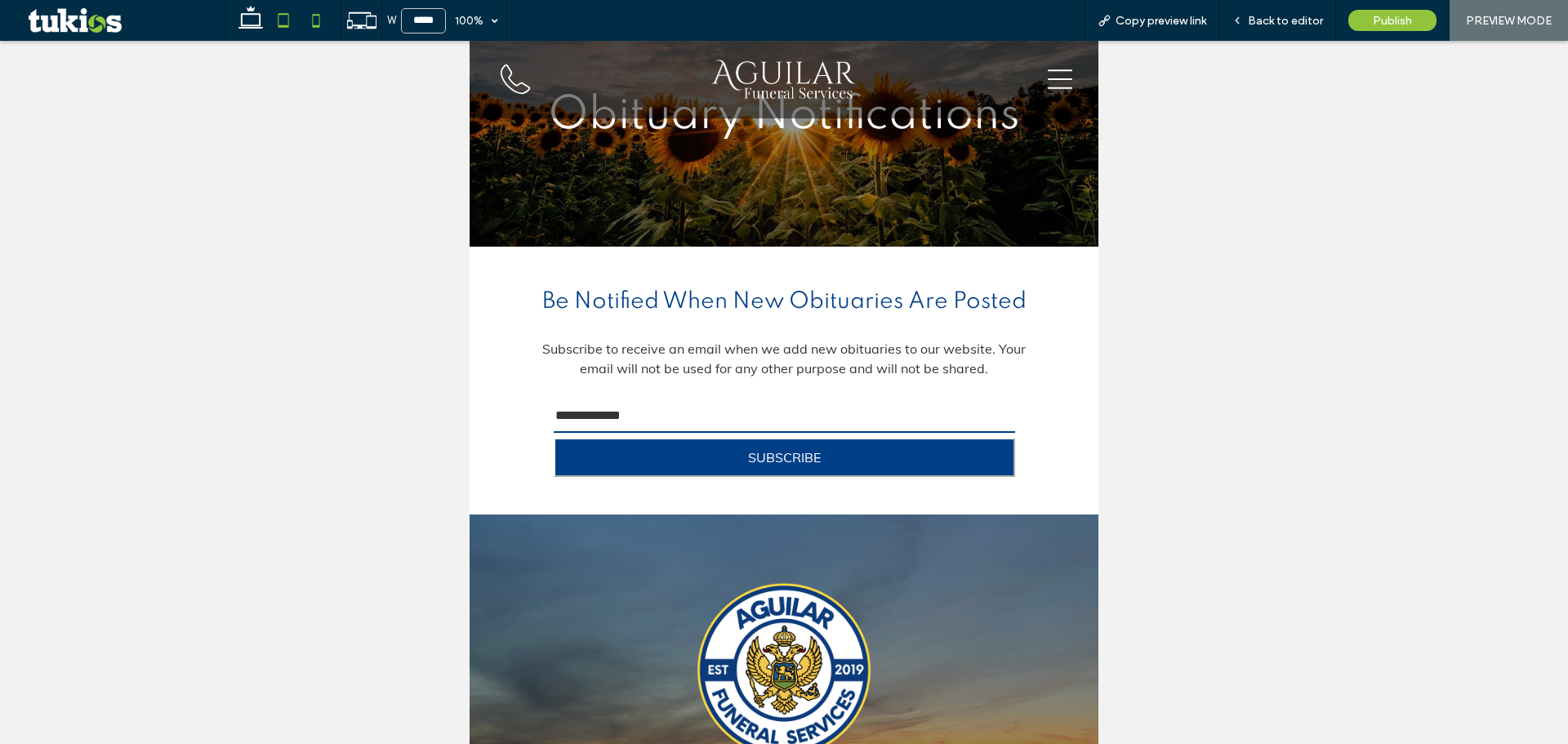
click at [313, 19] on icon at bounding box center [316, 20] width 32 height 32
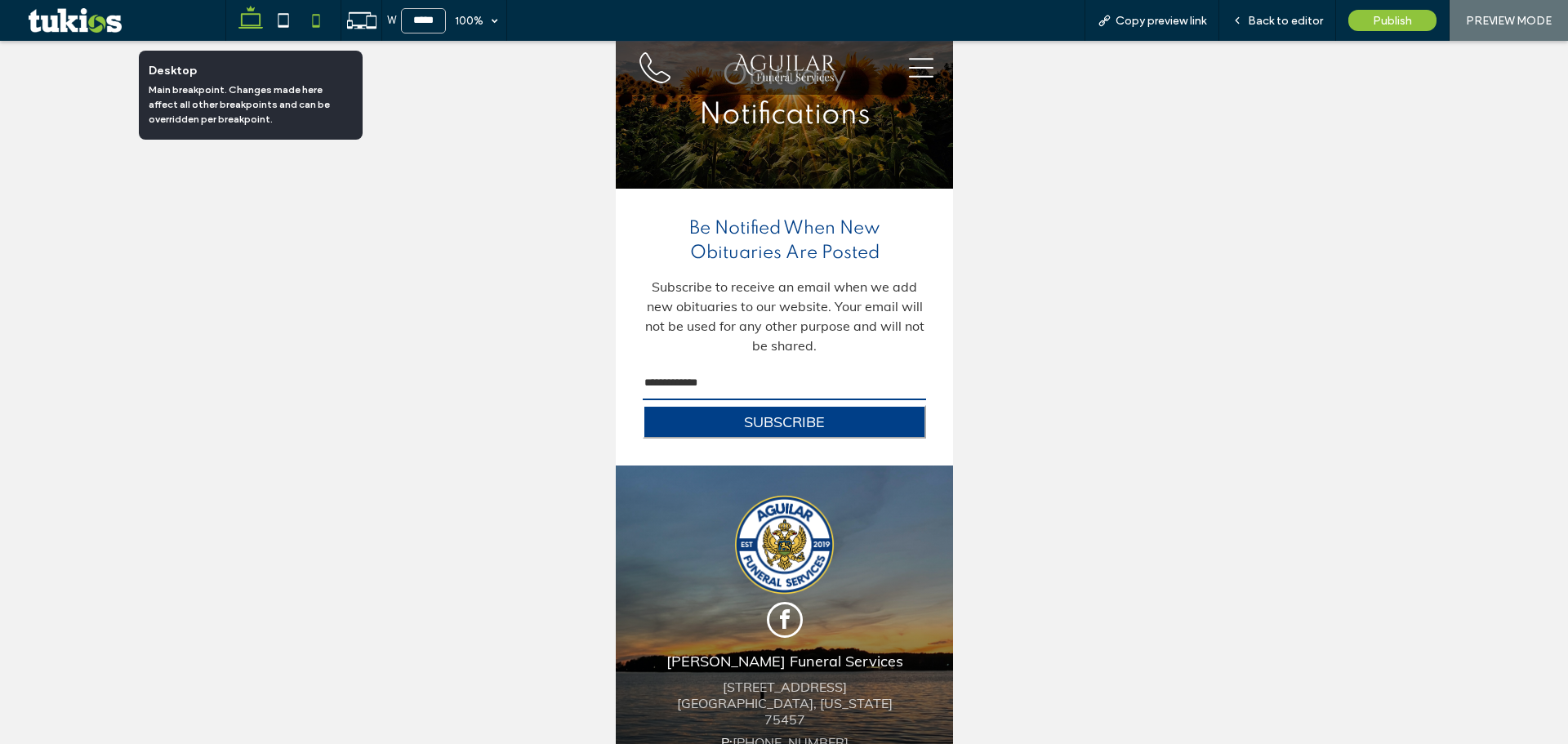
click at [245, 21] on icon at bounding box center [250, 20] width 32 height 32
type input "******"
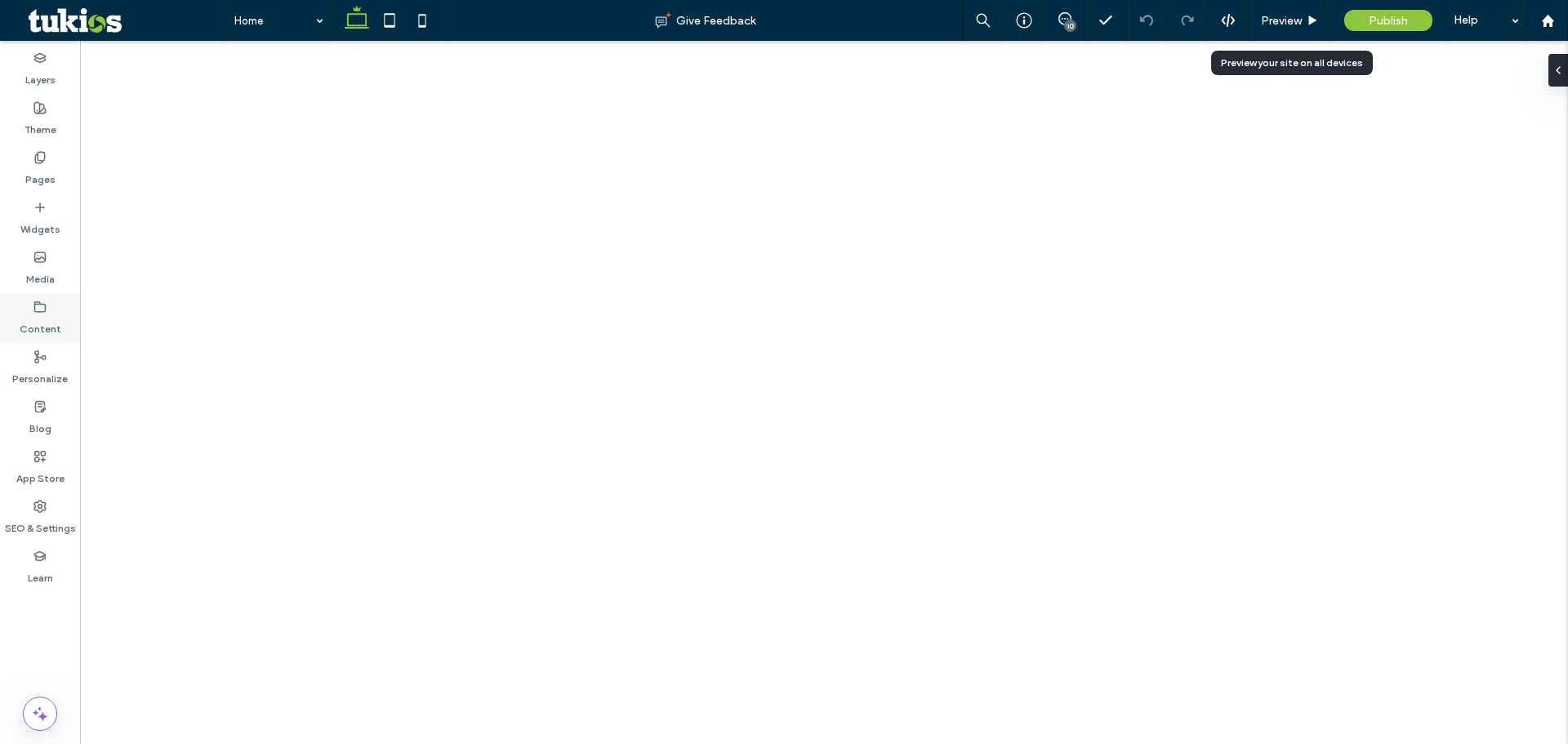
click at [1278, 21] on span "Preview" at bounding box center [1281, 21] width 41 height 14
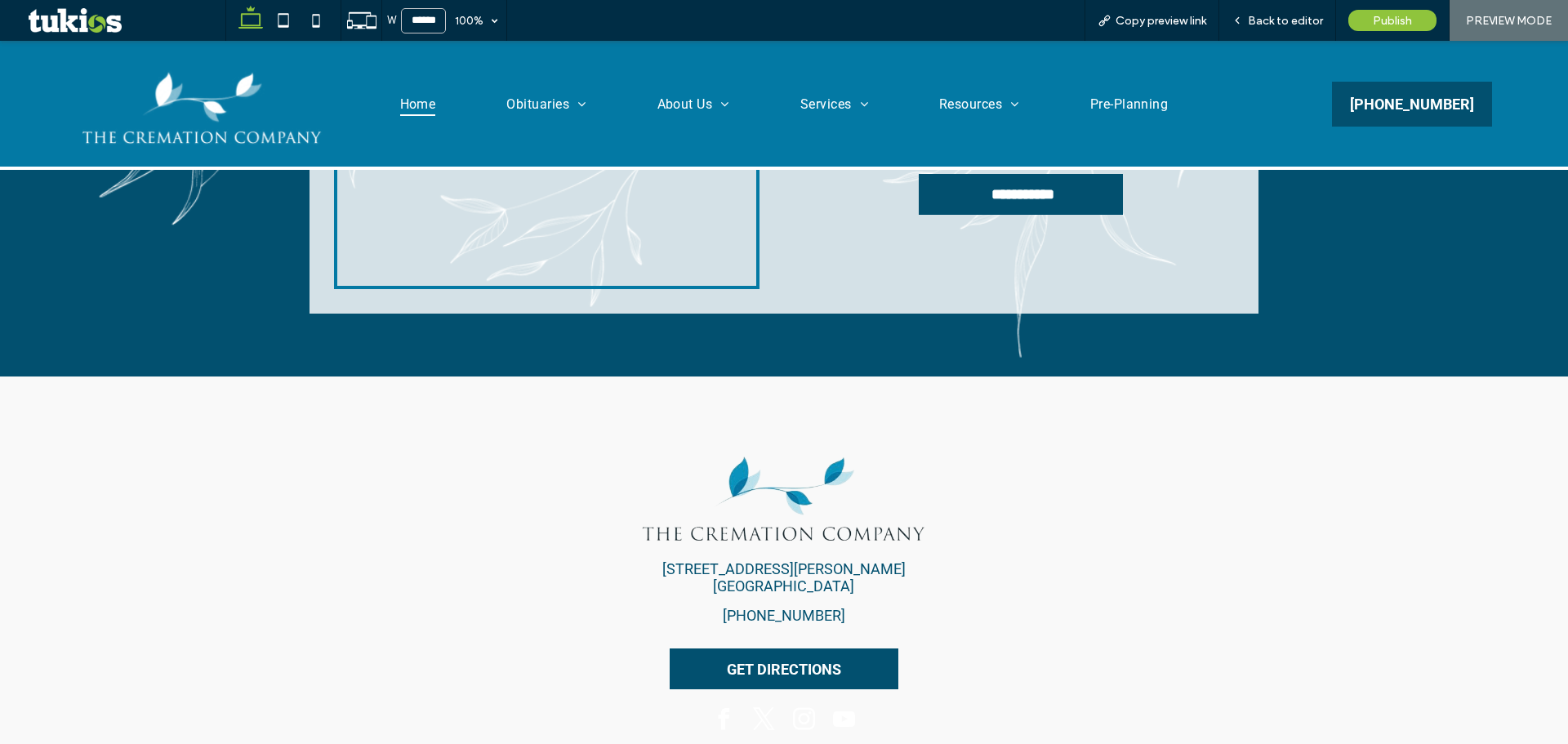
scroll to position [3183, 0]
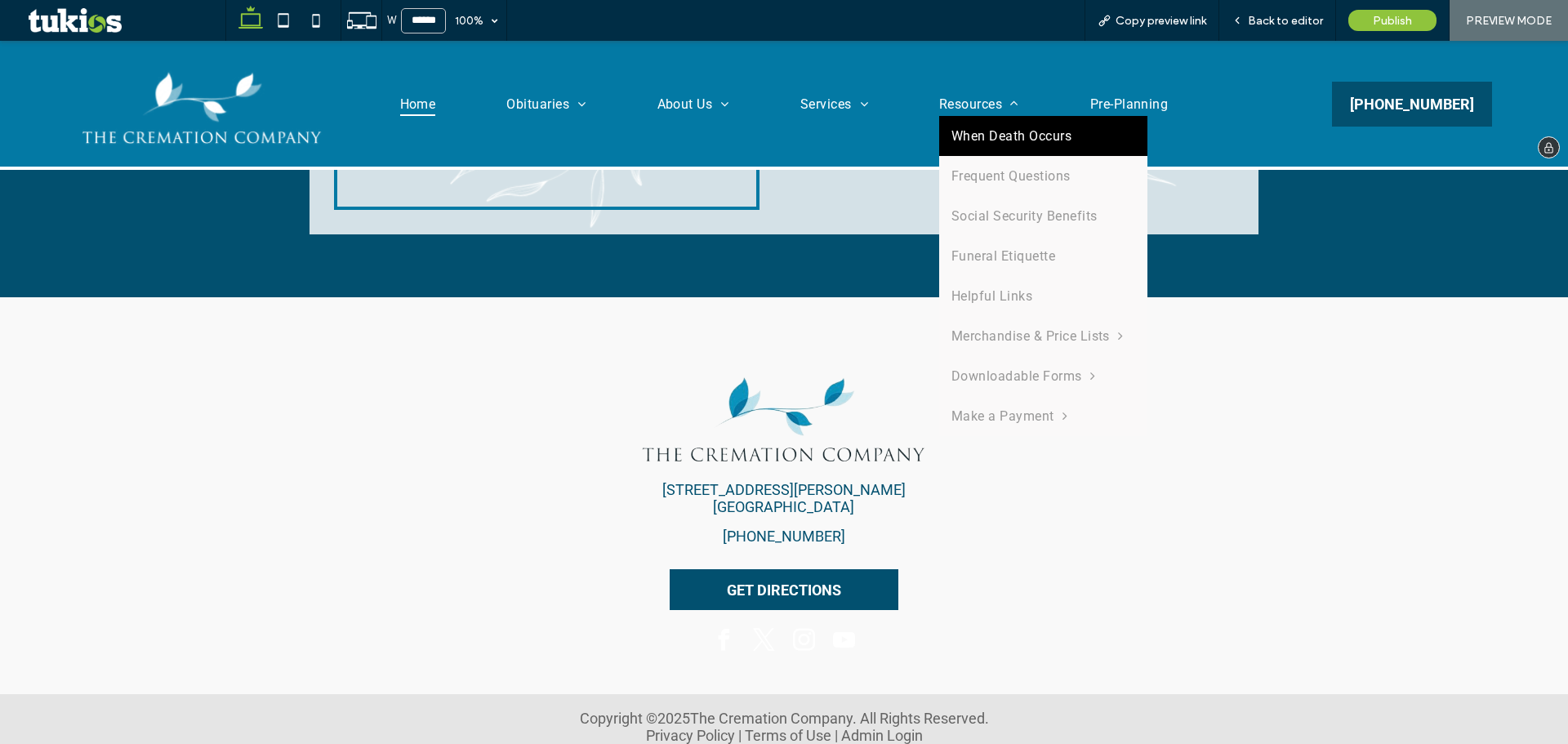
click at [961, 125] on link "When Death Occurs" at bounding box center [1043, 136] width 208 height 40
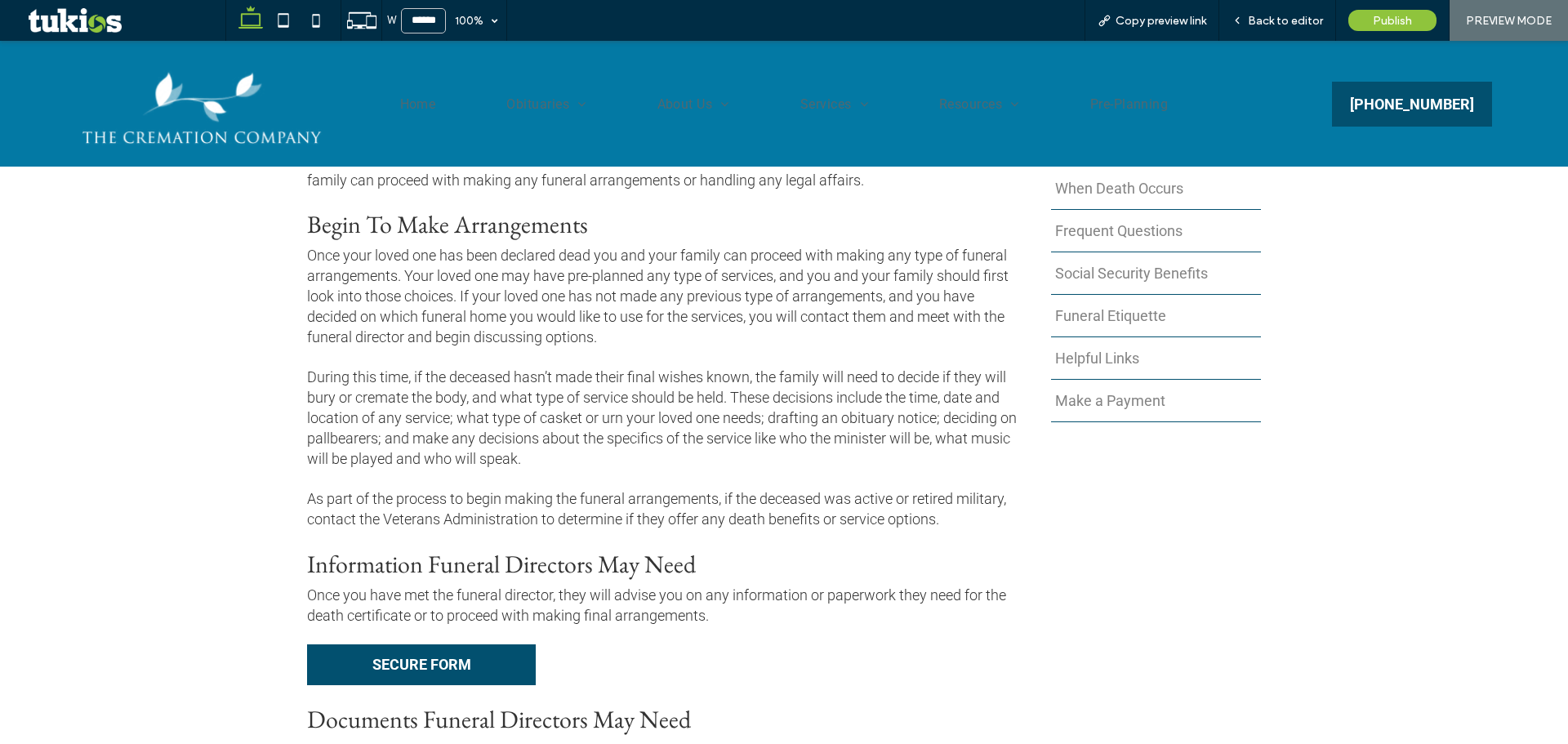
scroll to position [779, 0]
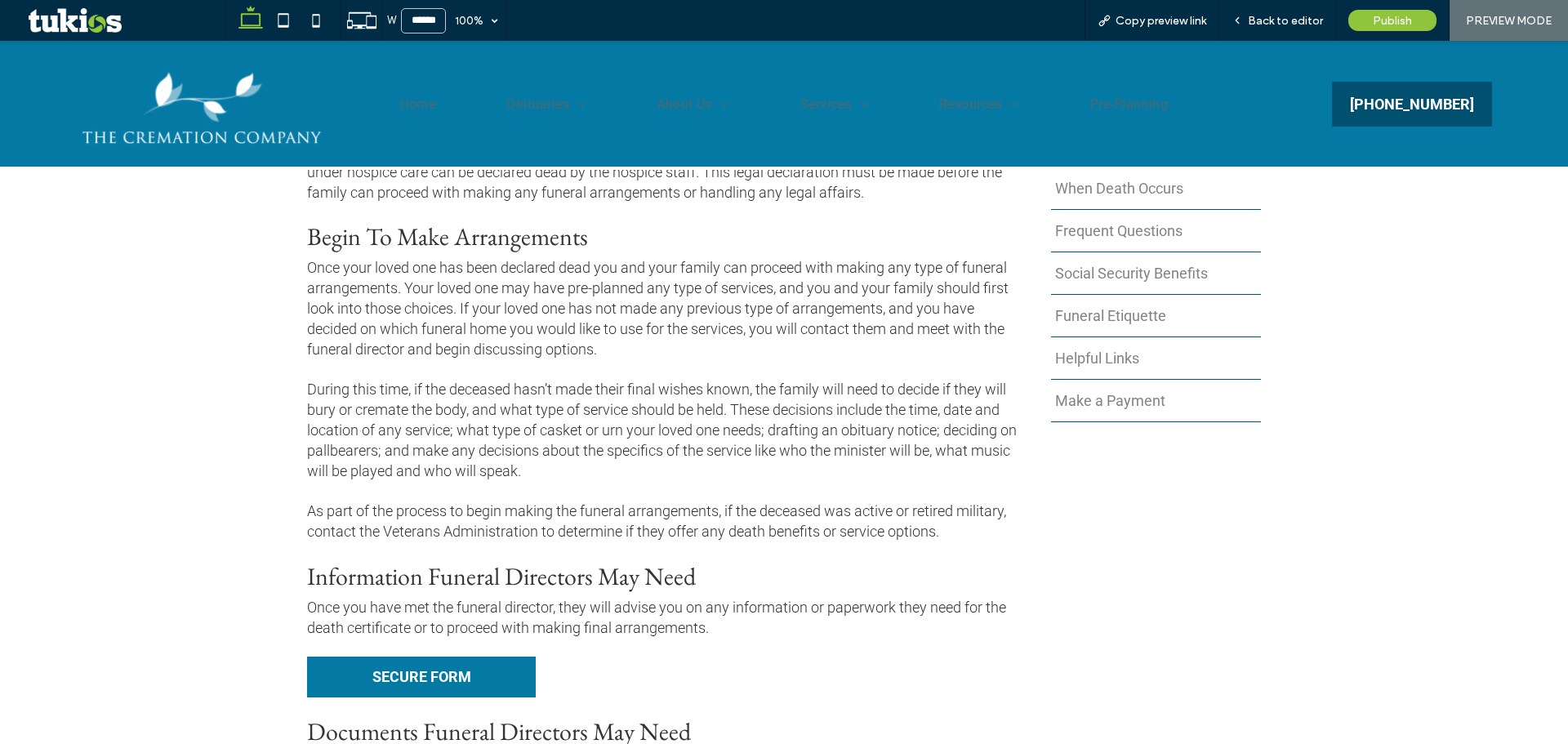
click at [416, 675] on span "SECURE FORM" at bounding box center [422, 677] width 99 height 17
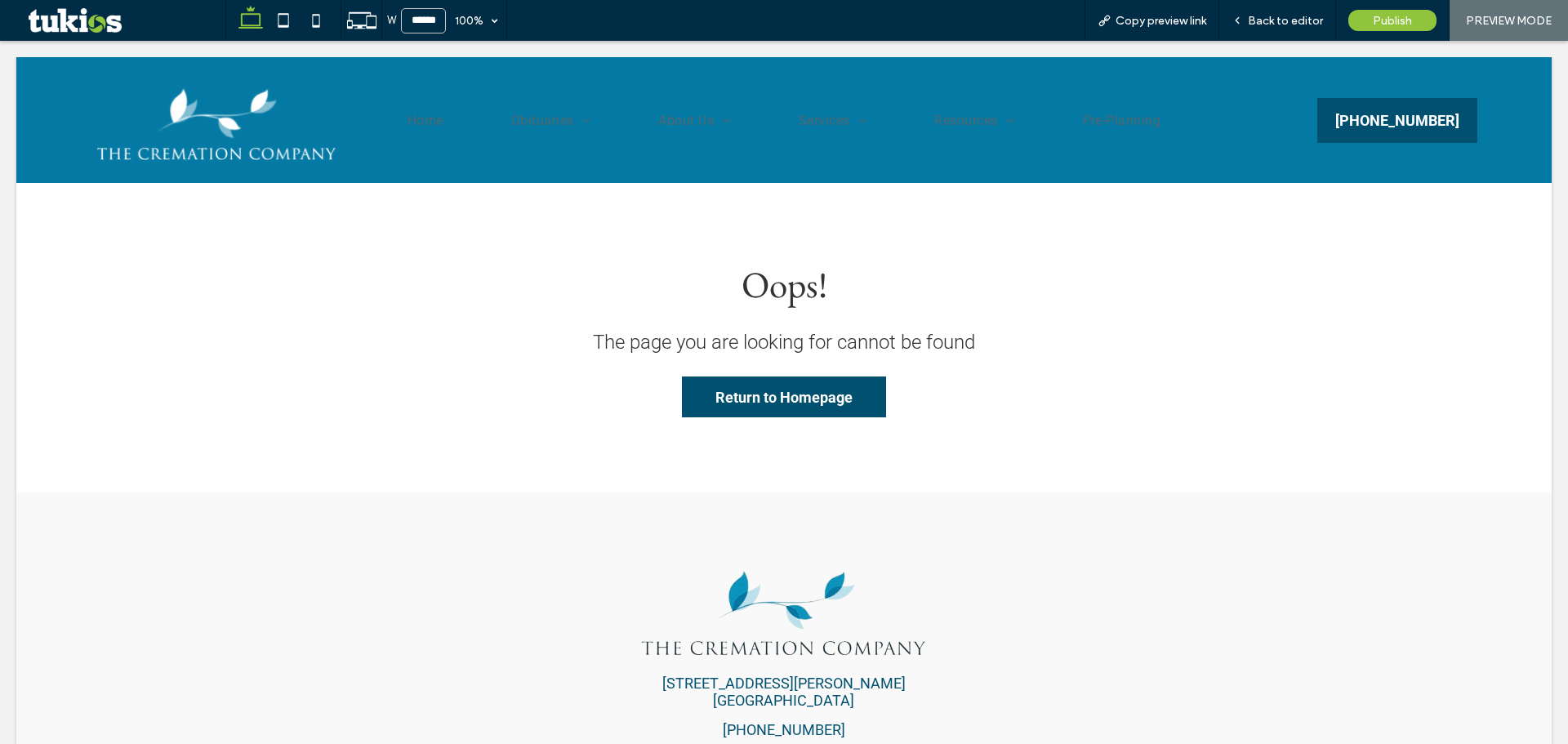
scroll to position [0, 0]
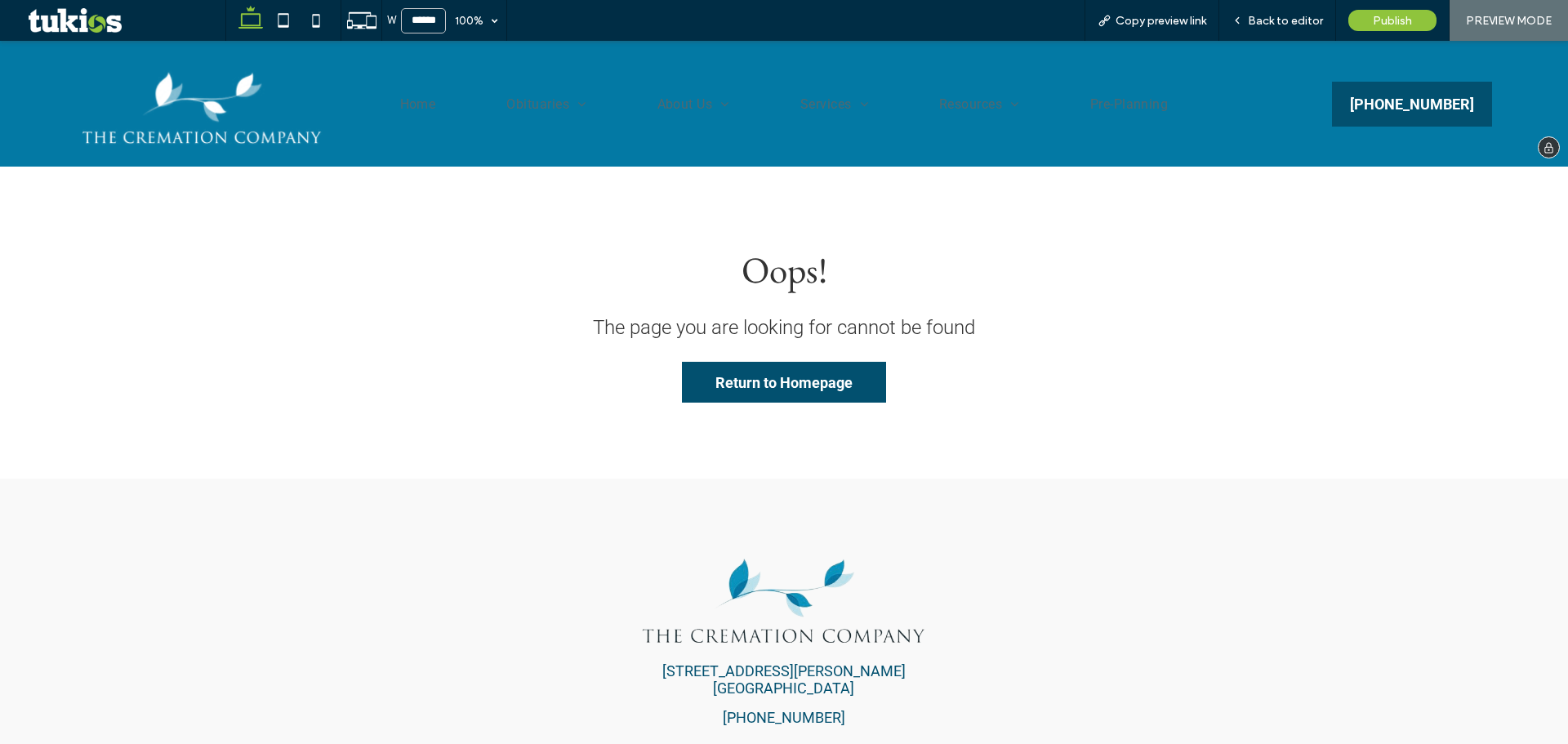
click at [174, 84] on img at bounding box center [202, 104] width 252 height 92
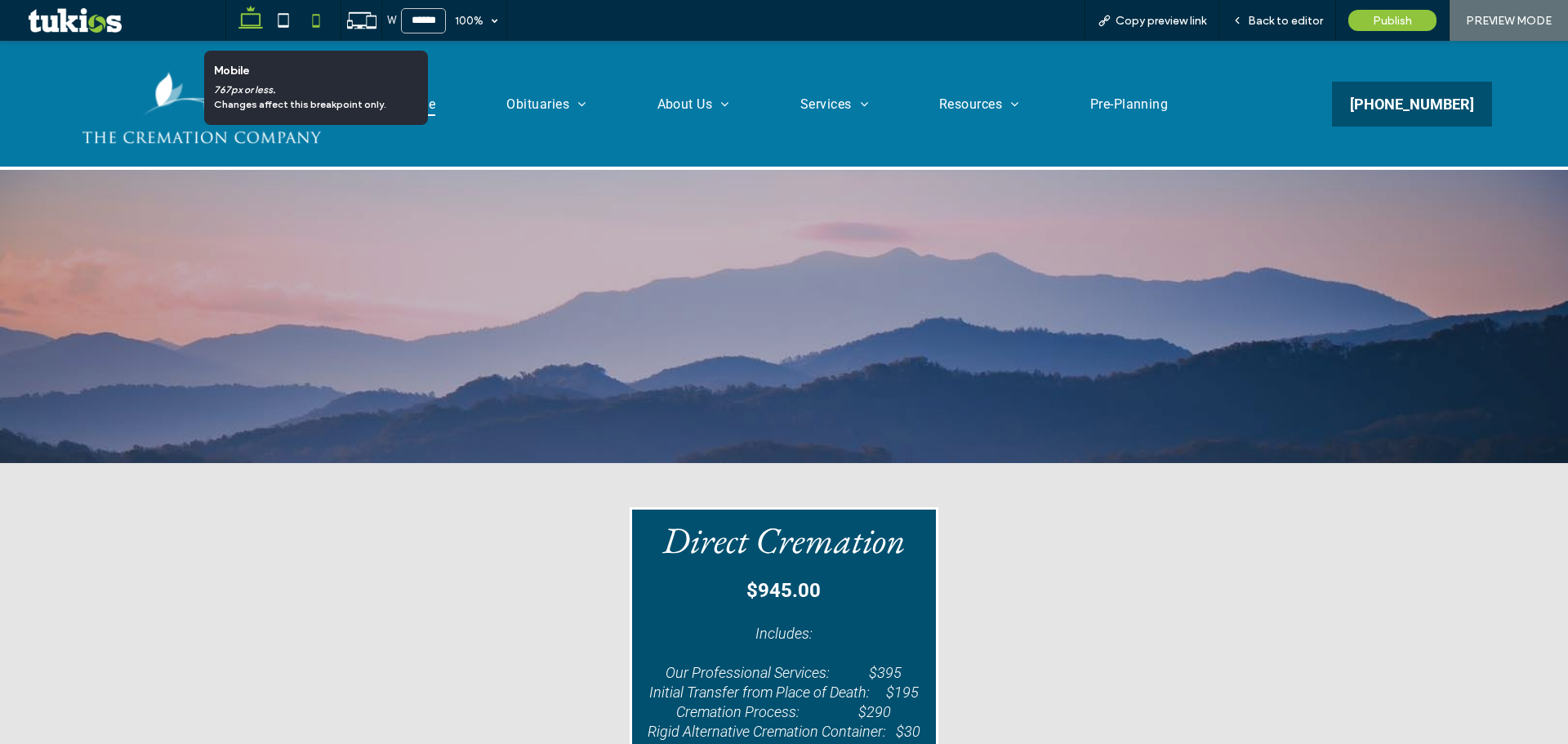
click at [323, 12] on icon at bounding box center [316, 20] width 32 height 32
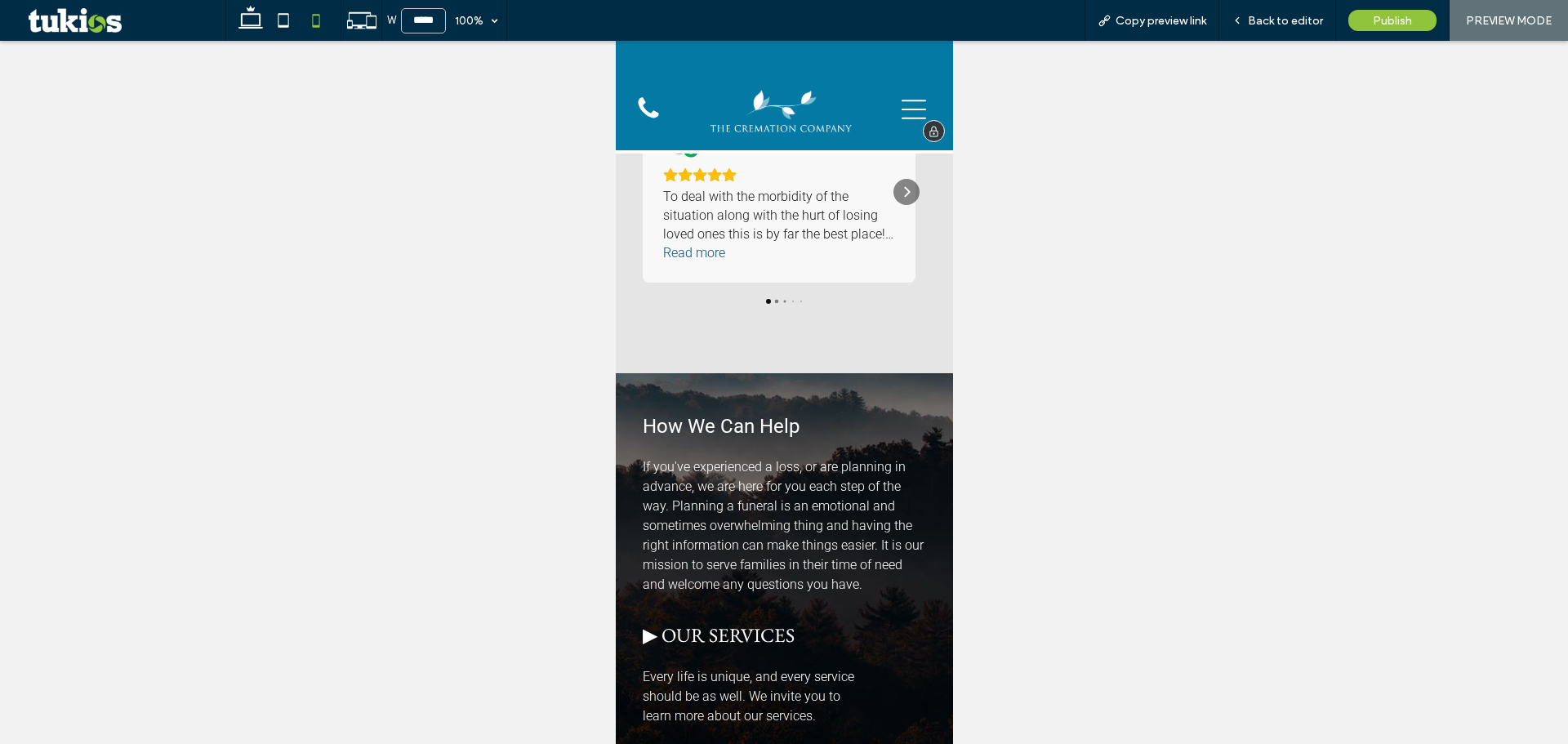
scroll to position [2111, 0]
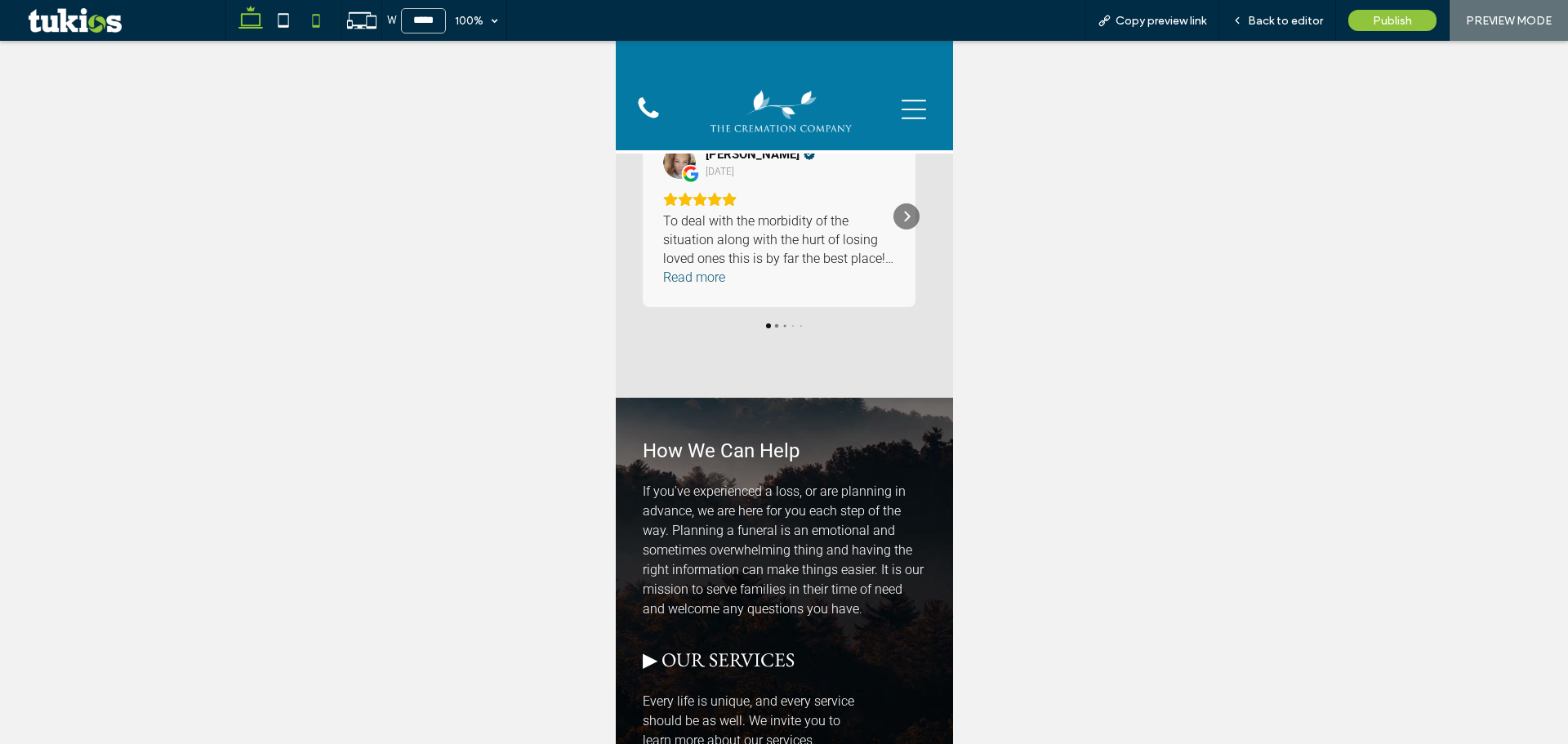
click at [251, 7] on use at bounding box center [250, 17] width 24 height 22
type input "******"
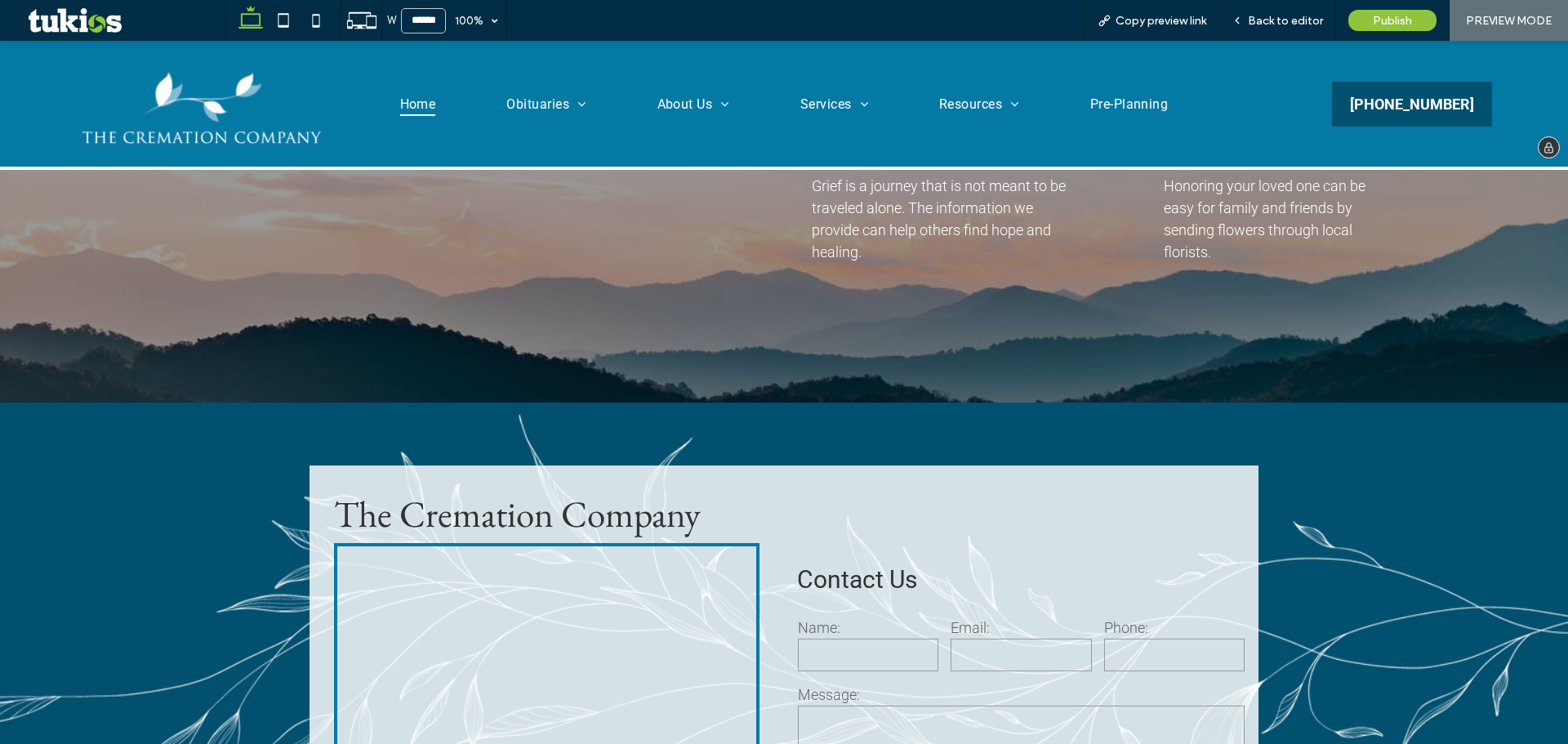
scroll to position [2285, 0]
